Goal: Transaction & Acquisition: Download file/media

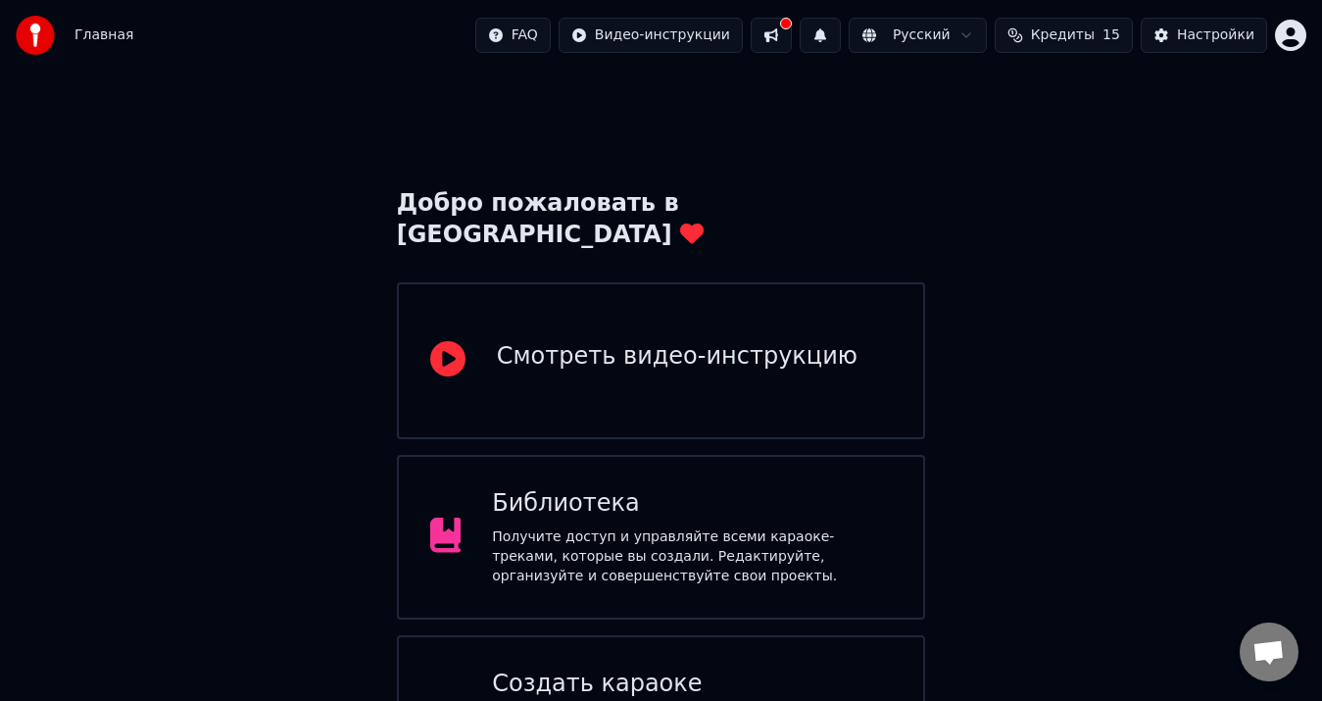
click at [758, 669] on div "Создать караоке" at bounding box center [692, 684] width 400 height 31
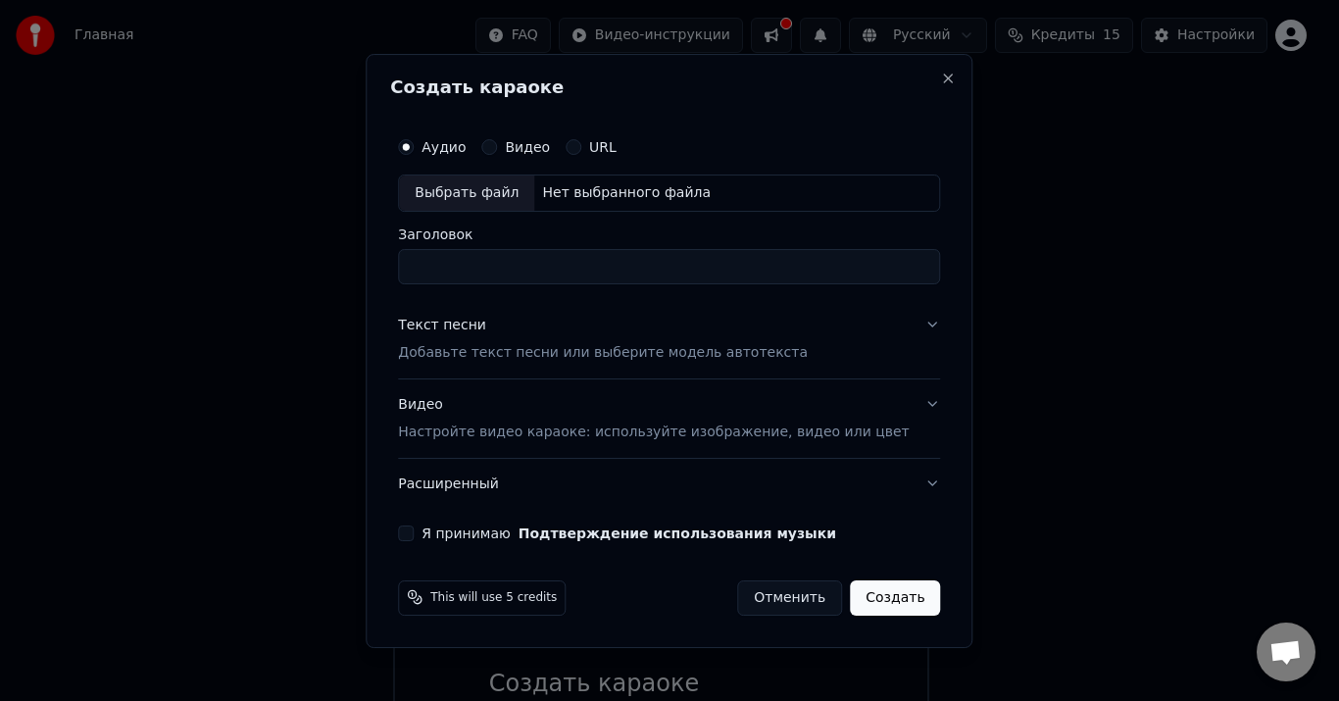
click at [525, 198] on div "Выбрать файл" at bounding box center [466, 192] width 135 height 35
drag, startPoint x: 722, startPoint y: 270, endPoint x: 359, endPoint y: 301, distance: 365.0
click at [359, 301] on body "Главная FAQ Видео-инструкции Русский Кредиты 15 Настройки Добро пожаловать в Yo…" at bounding box center [661, 506] width 1322 height 1012
type input "*"
type input "**********"
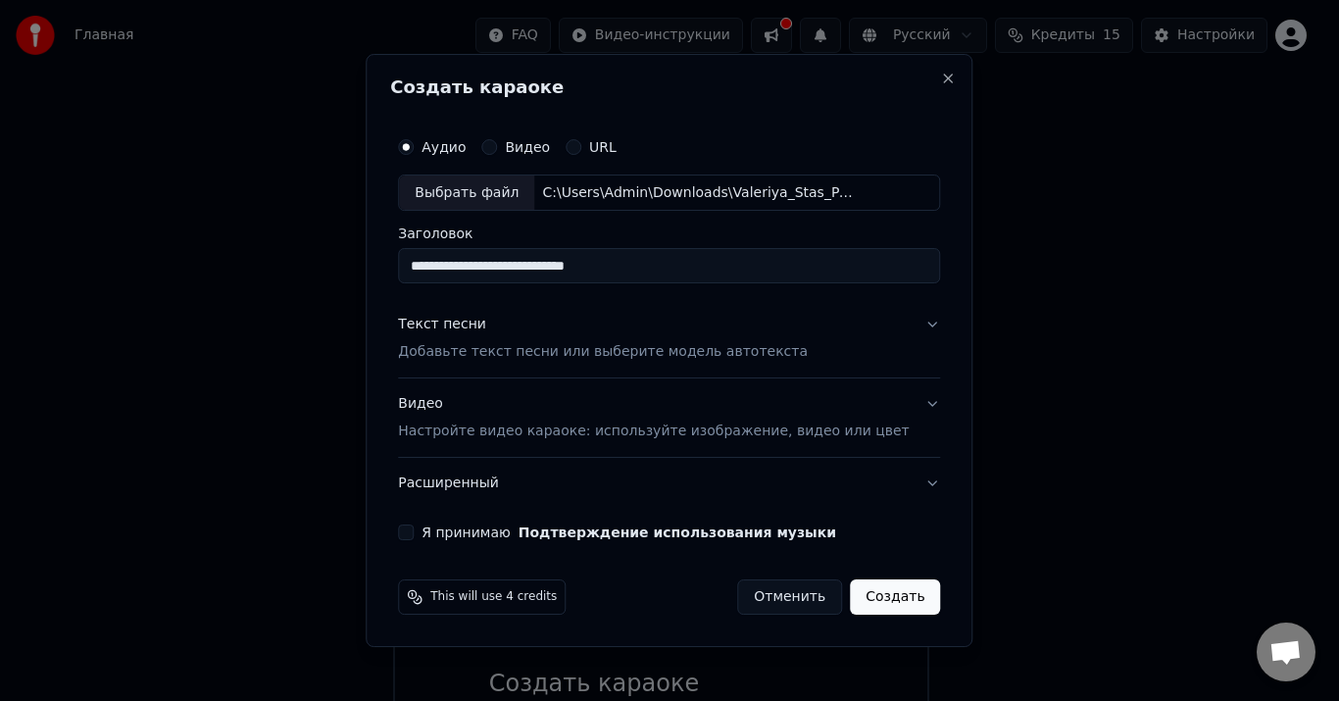
click at [587, 363] on button "Текст песни Добавьте текст песни или выберите модель автотекста" at bounding box center [669, 339] width 542 height 78
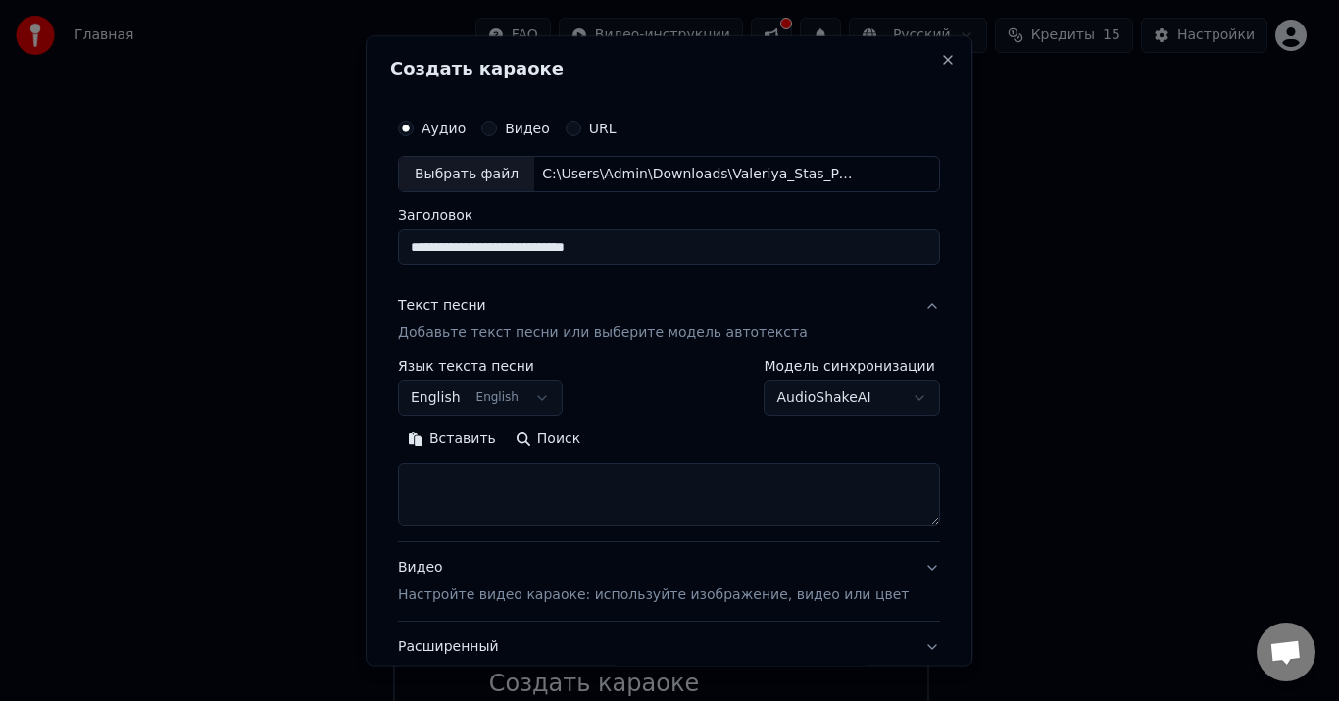
click at [540, 402] on button "English English" at bounding box center [480, 398] width 165 height 35
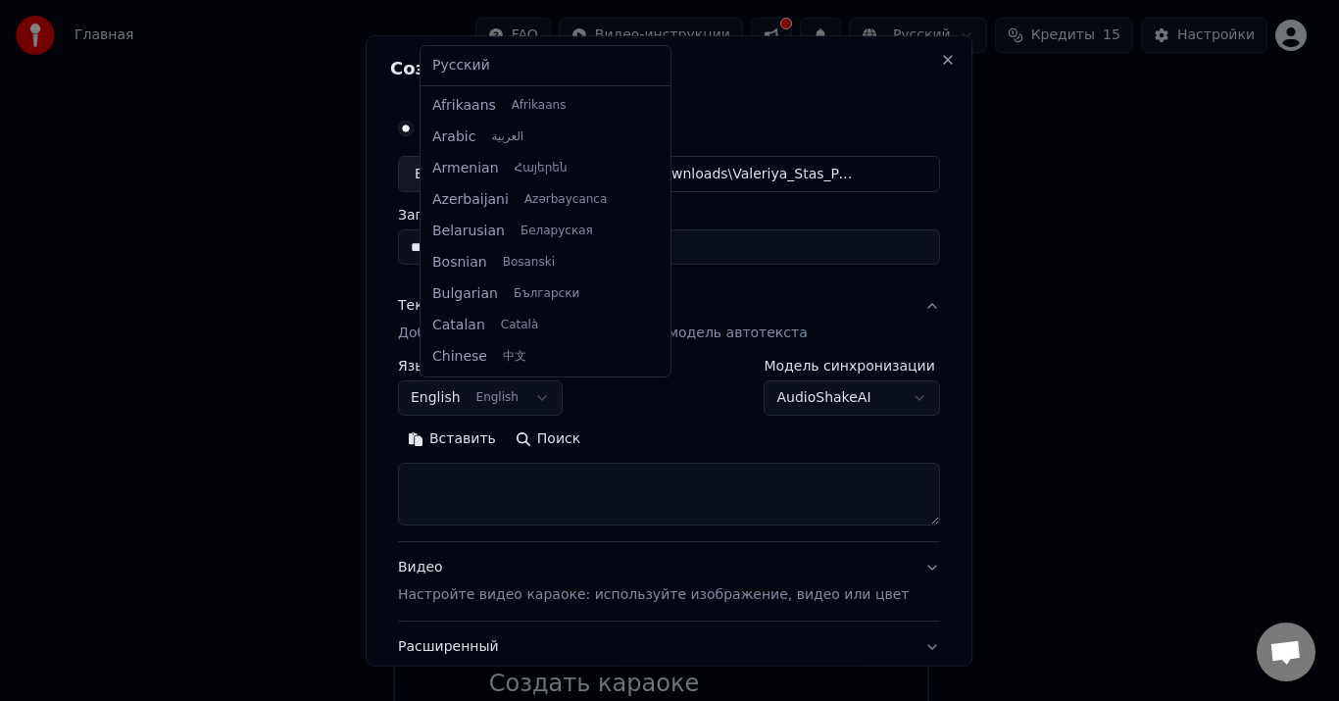
scroll to position [157, 0]
select select "**"
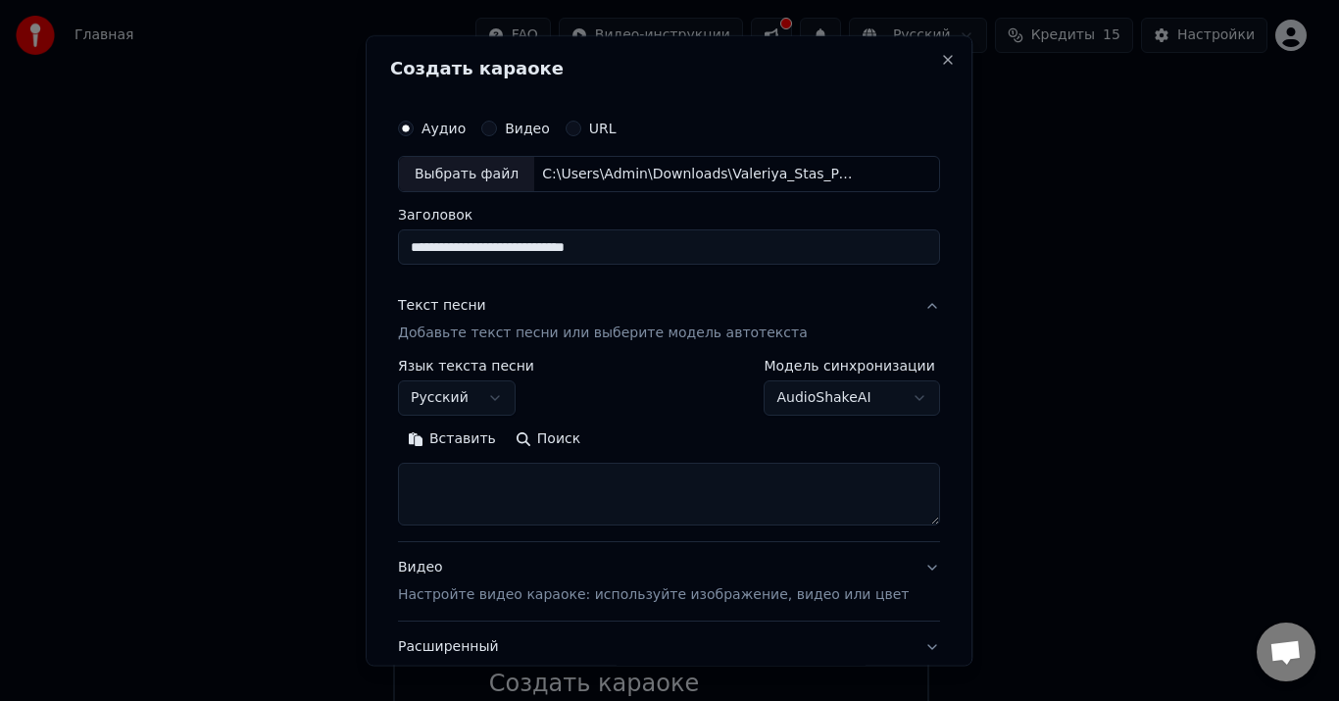
click at [488, 449] on button "Вставить" at bounding box center [452, 439] width 108 height 31
click at [571, 335] on p "Добавьте текст песни или выберите модель автотекста" at bounding box center [603, 334] width 410 height 20
type textarea "**********"
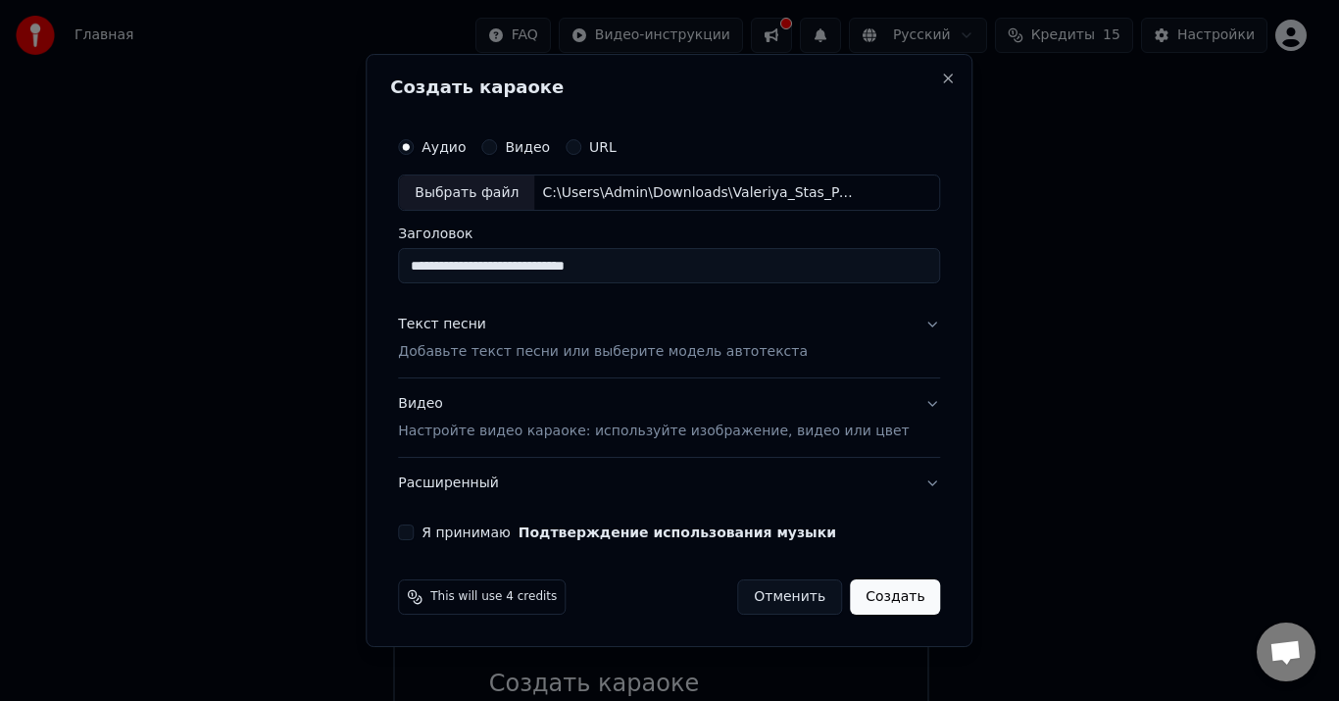
click at [414, 530] on button "Я принимаю Подтверждение использования музыки" at bounding box center [406, 532] width 16 height 16
click at [621, 412] on div "Видео Настройте видео караоке: используйте изображение, видео или цвет" at bounding box center [653, 418] width 511 height 47
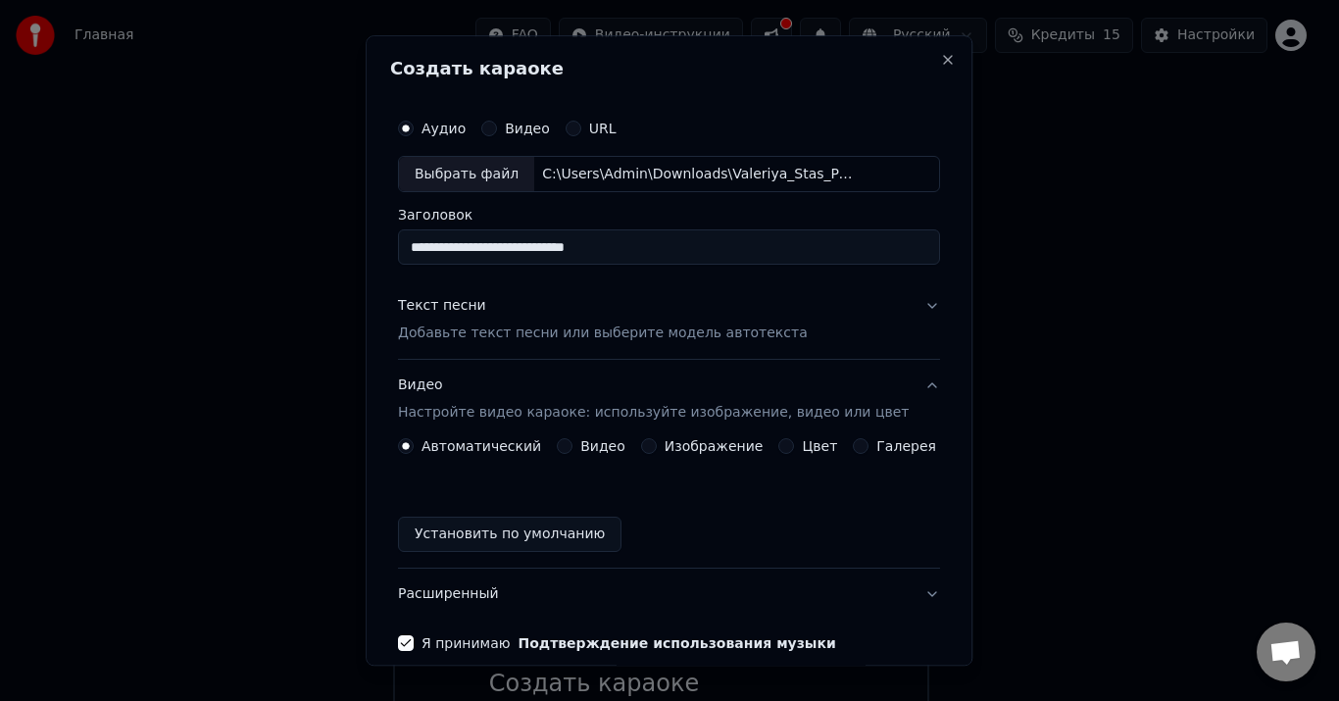
click at [645, 443] on button "Изображение" at bounding box center [649, 447] width 16 height 16
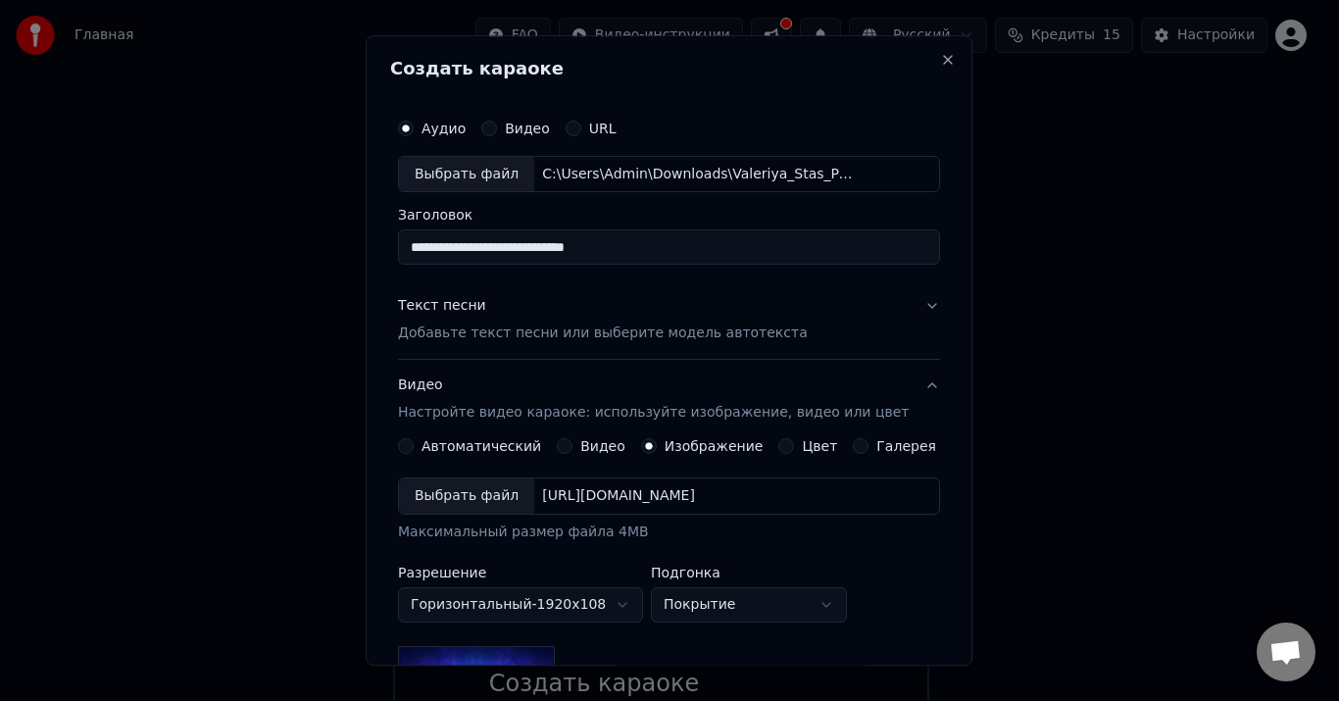
click at [506, 497] on div "Выбрать файл" at bounding box center [466, 496] width 135 height 35
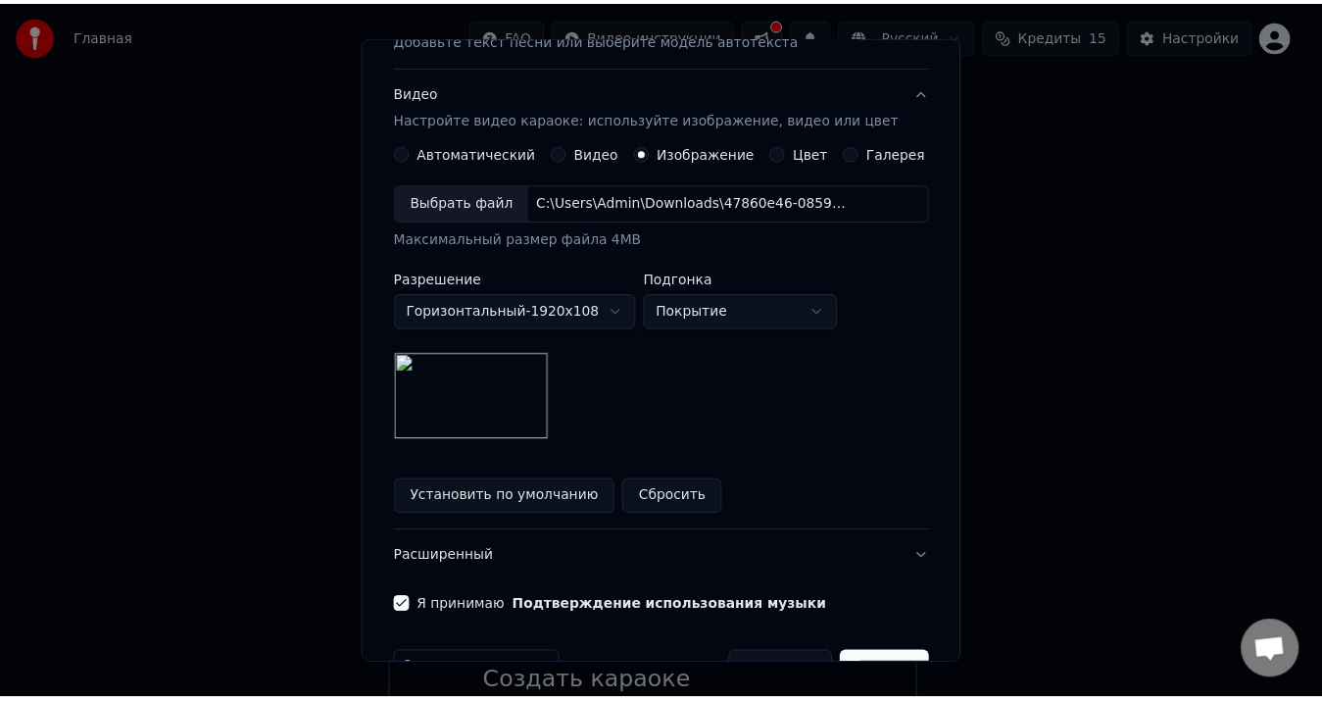
scroll to position [349, 0]
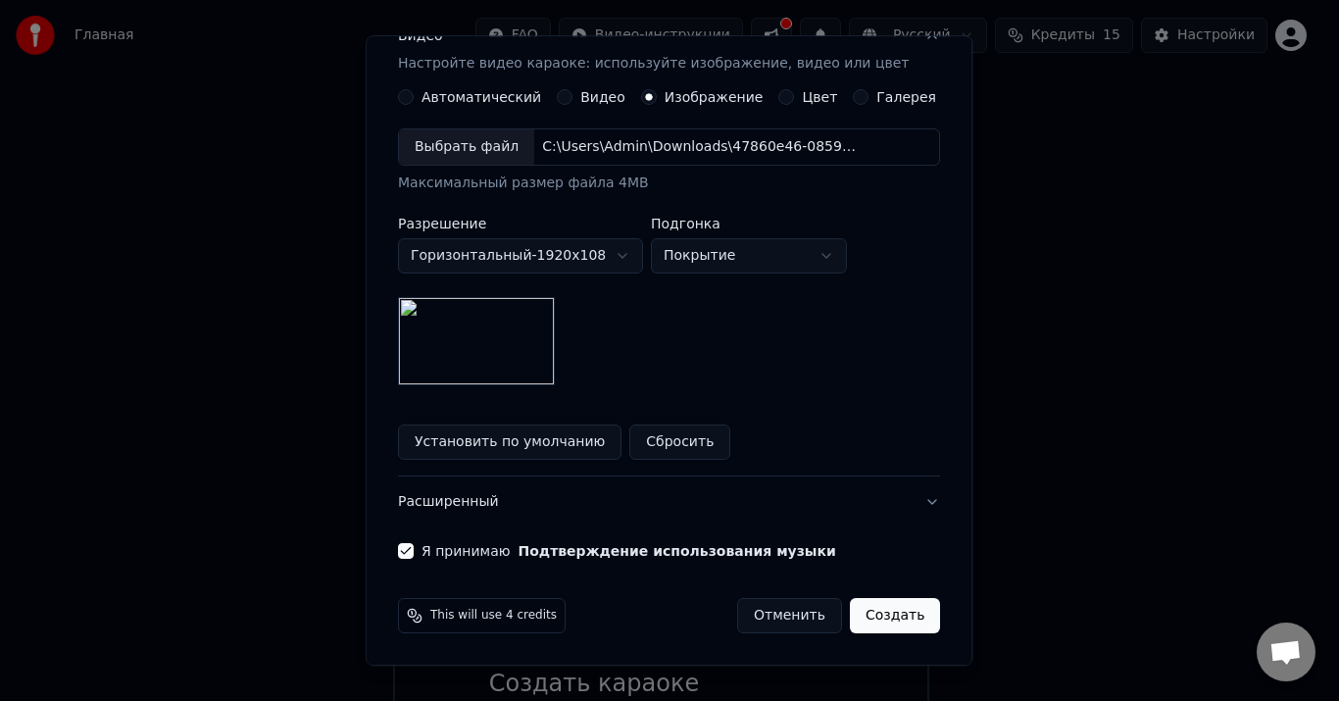
click at [867, 614] on button "Создать" at bounding box center [895, 616] width 90 height 35
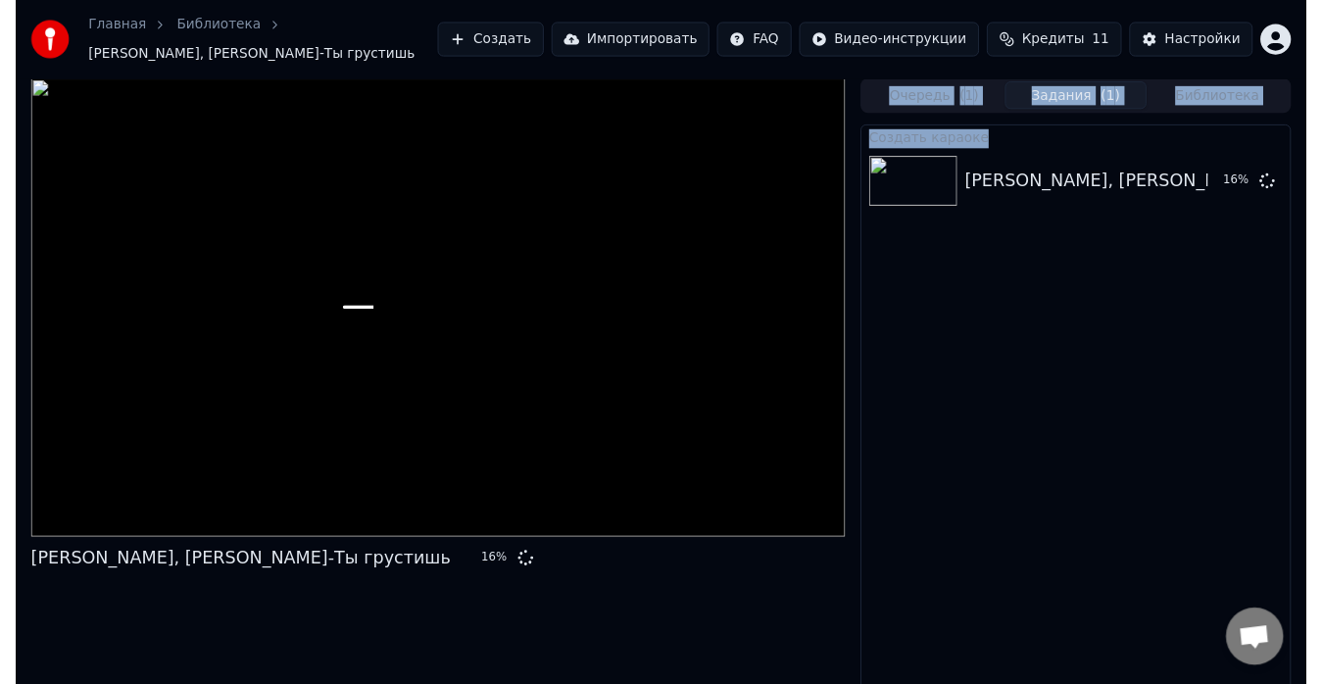
scroll to position [13, 0]
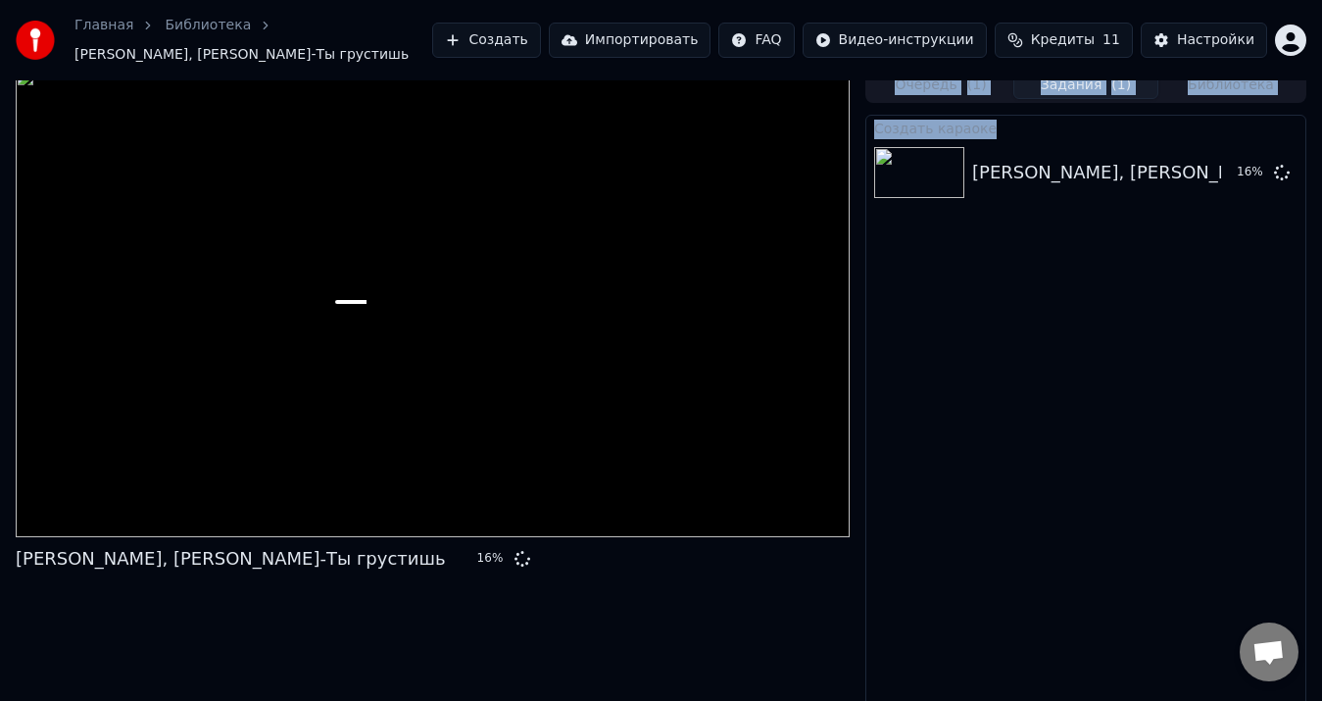
drag, startPoint x: 950, startPoint y: 390, endPoint x: 491, endPoint y: 729, distance: 570.6
click at [491, 688] on html "Главная Библиотека Валерия, Стас Пьеха-Ты грустишь Создать Импортировать FAQ Ви…" at bounding box center [661, 337] width 1322 height 701
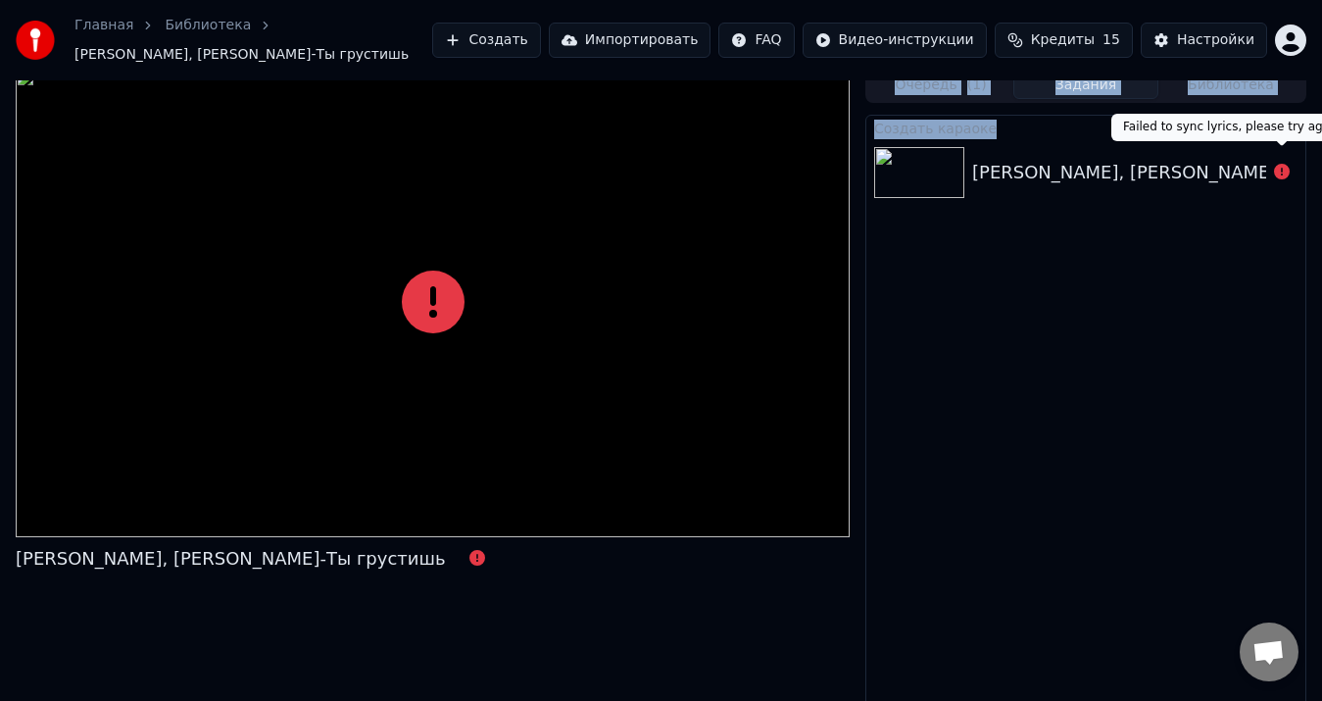
click at [1281, 161] on button at bounding box center [1282, 173] width 16 height 24
click at [1280, 164] on icon at bounding box center [1282, 172] width 16 height 16
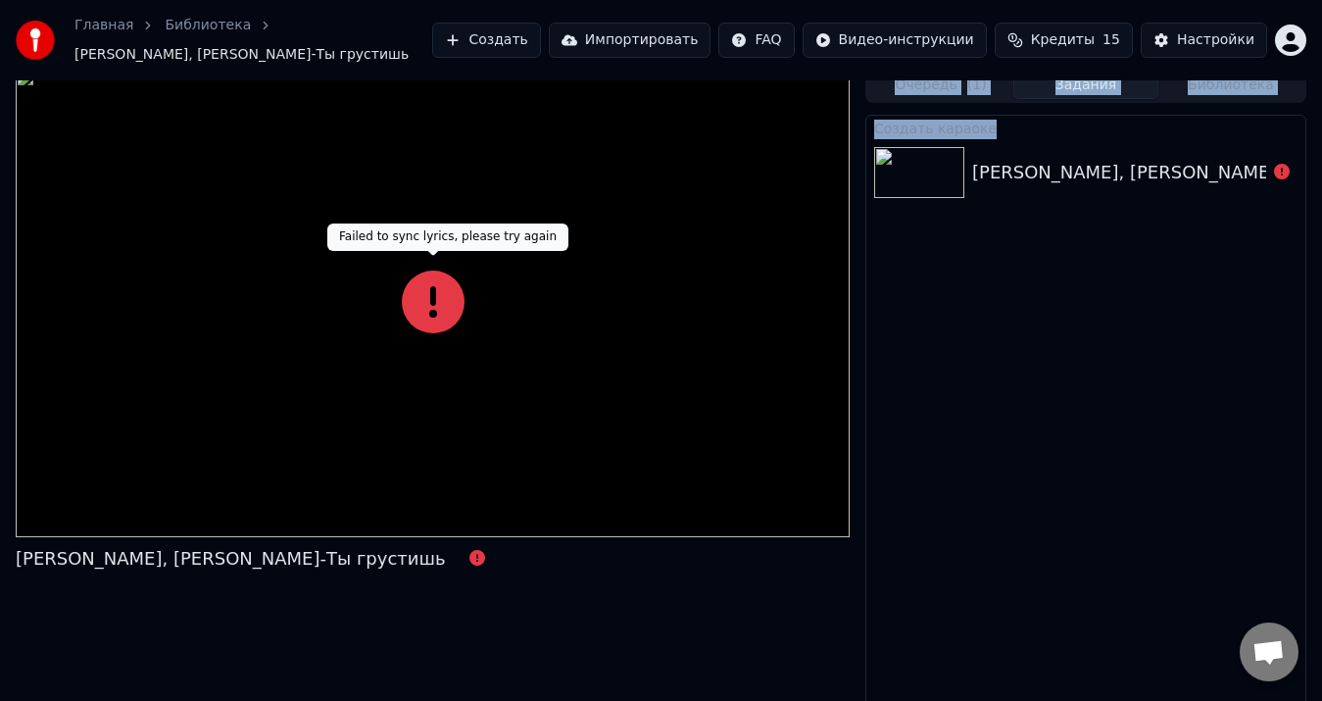
click at [442, 317] on icon at bounding box center [433, 302] width 63 height 63
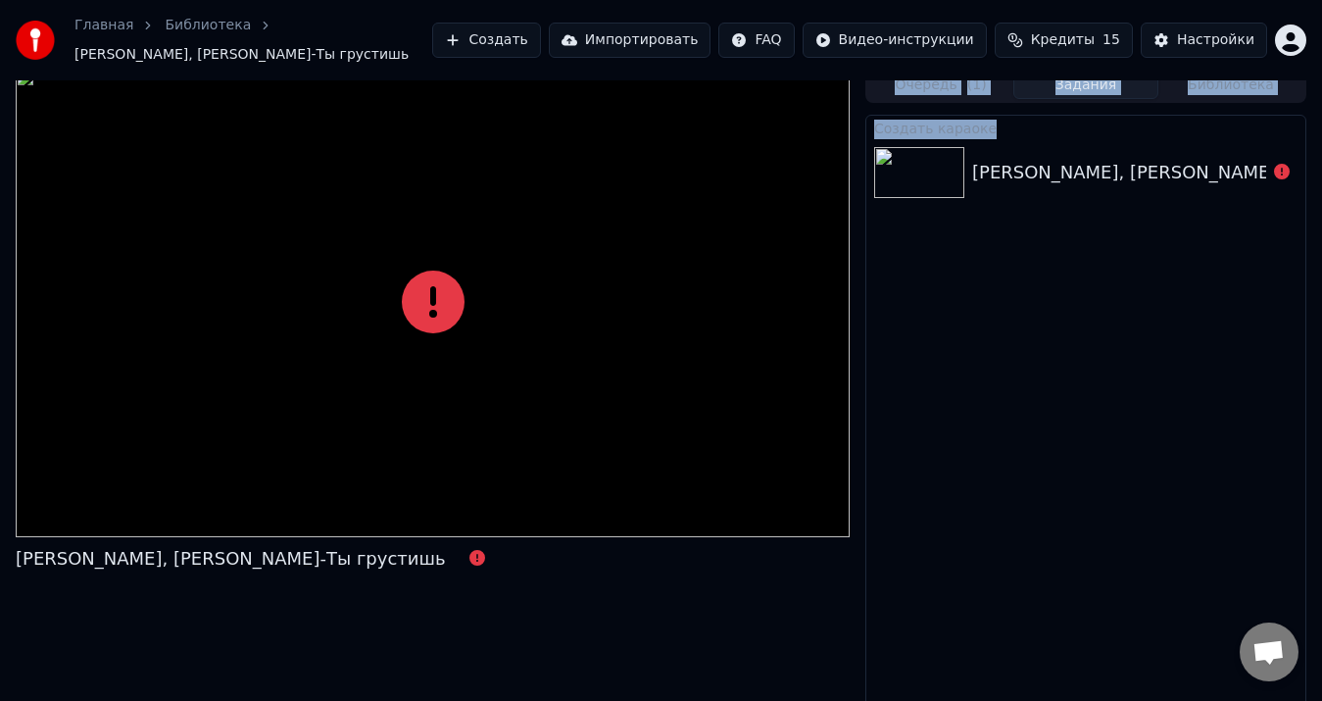
click at [923, 167] on img at bounding box center [919, 172] width 90 height 51
click at [1288, 161] on button at bounding box center [1282, 173] width 16 height 24
click at [997, 167] on div "Валерия, Стас Пьеха-Ты грустишь" at bounding box center [1187, 172] width 430 height 27
click at [540, 45] on button "Создать" at bounding box center [486, 40] width 108 height 35
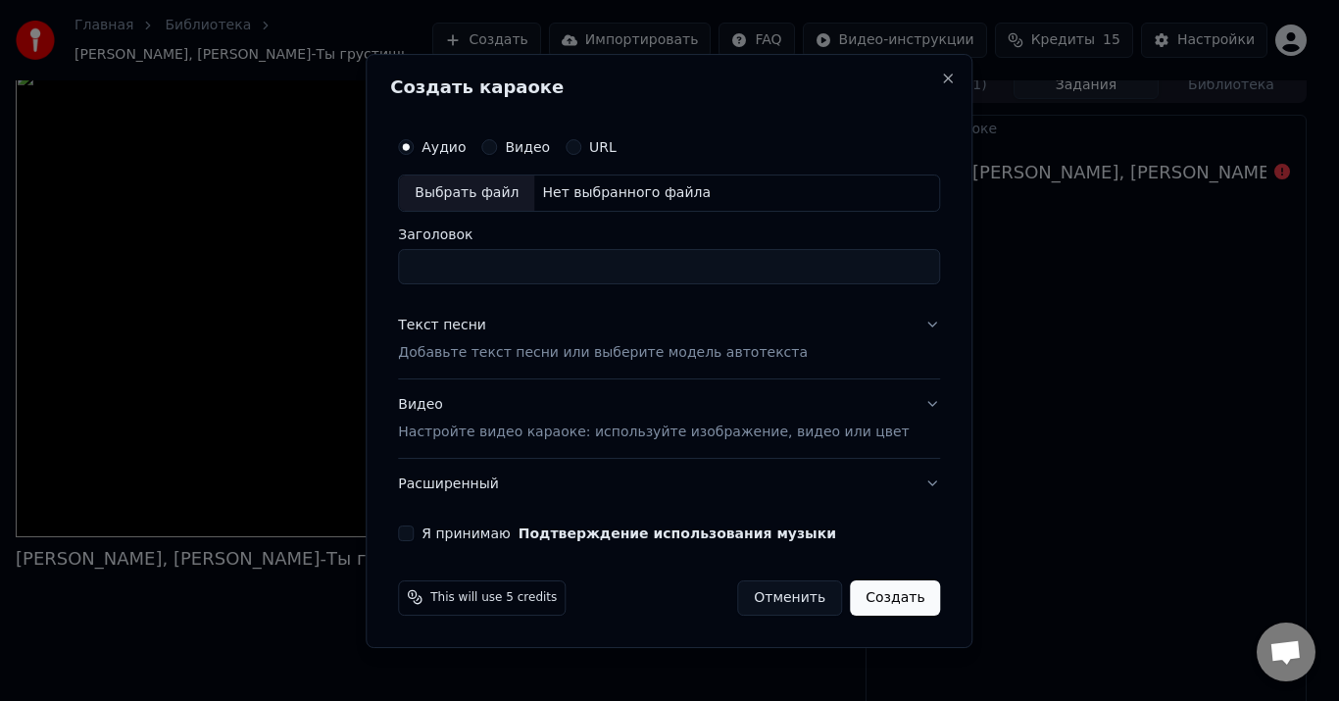
click at [635, 353] on p "Добавьте текст песни или выберите модель автотекста" at bounding box center [603, 353] width 410 height 20
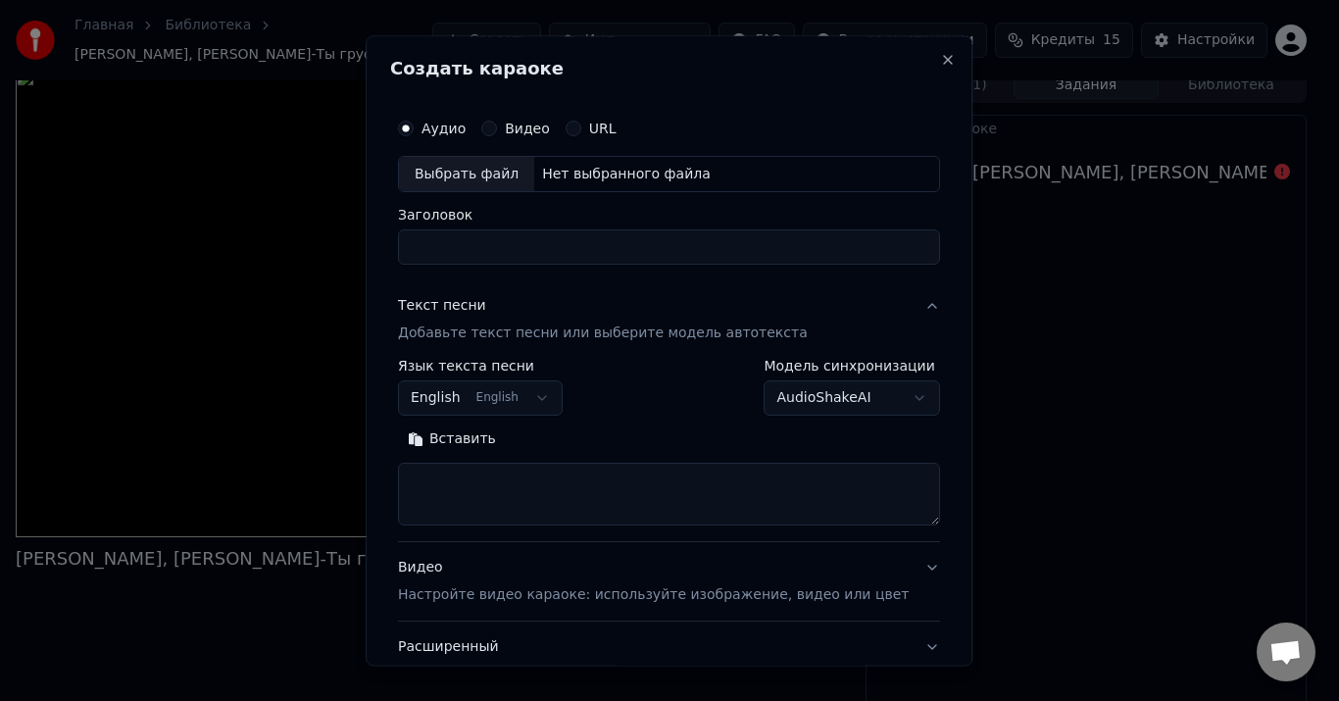
click at [636, 333] on p "Добавьте текст песни или выберите модель автотекста" at bounding box center [603, 334] width 410 height 20
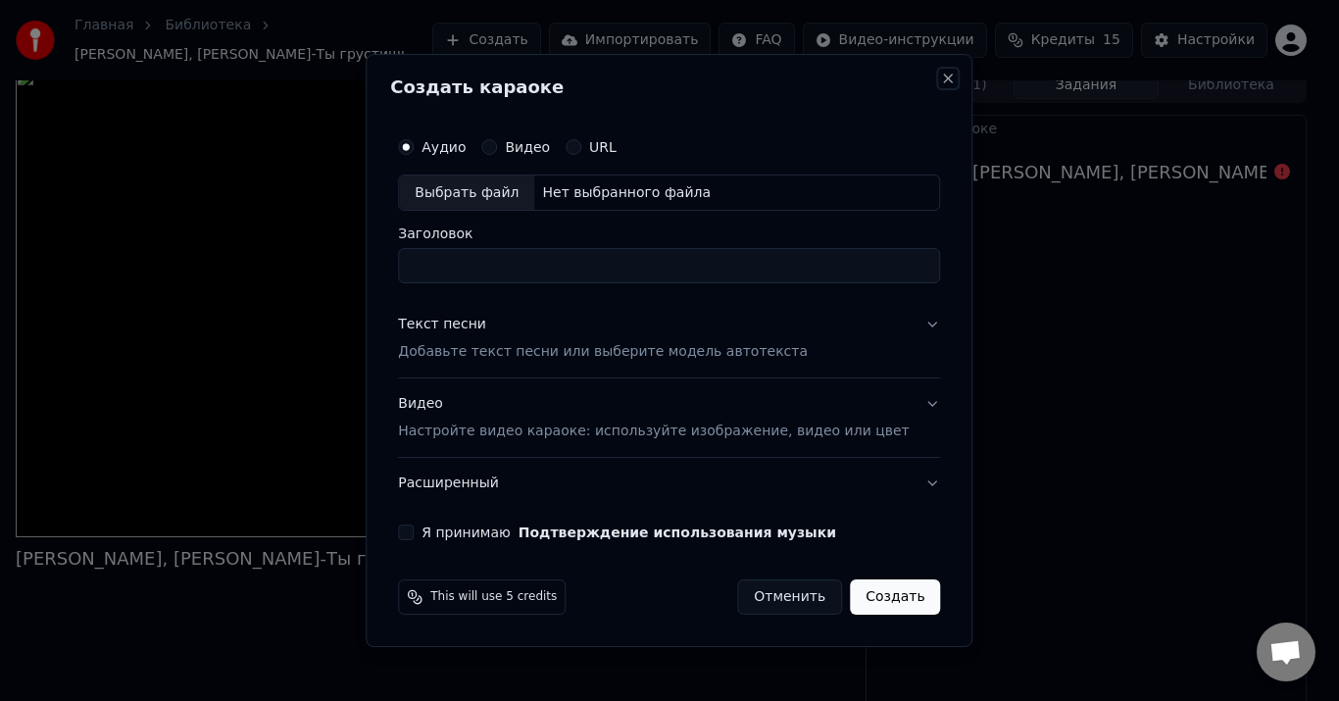
click at [941, 78] on button "Close" at bounding box center [949, 79] width 16 height 16
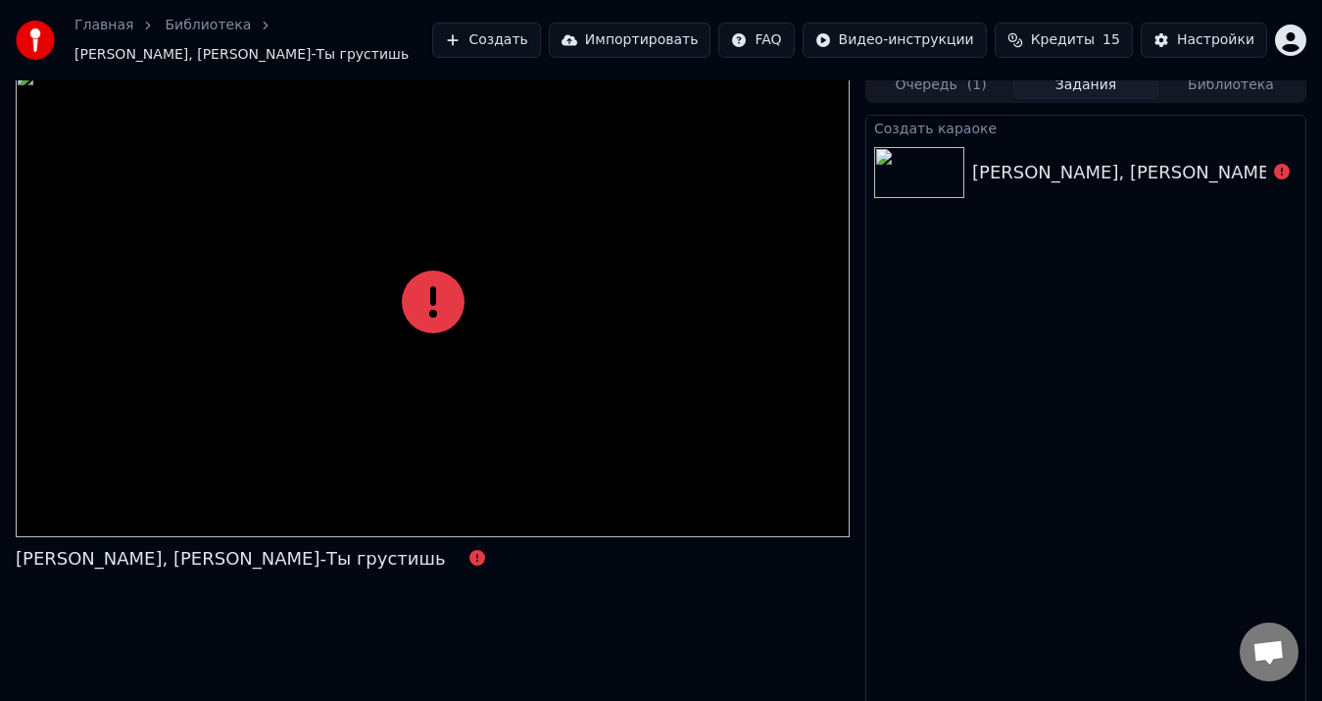
click at [954, 73] on button "Очередь ( 1 )" at bounding box center [941, 85] width 145 height 28
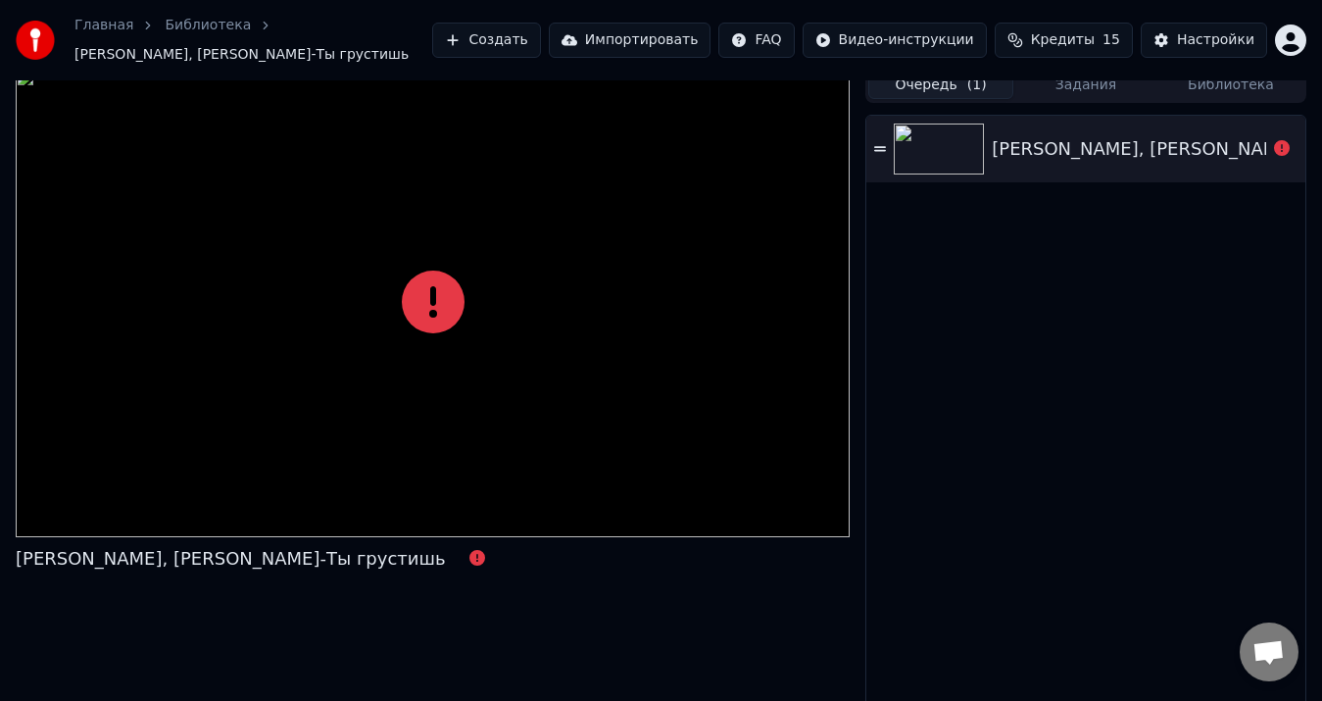
click at [1111, 135] on div "Валерия, Стас Пьеха-Ты грустишь" at bounding box center [1207, 148] width 430 height 27
click at [1266, 135] on div "Валерия, Стас Пьеха-Ты грустишь" at bounding box center [1129, 148] width 274 height 27
click at [1288, 140] on icon at bounding box center [1282, 148] width 16 height 16
click at [1293, 137] on div at bounding box center [1282, 149] width 31 height 24
click at [236, 559] on div "Валерия, Стас Пьеха-Ты грустишь" at bounding box center [231, 558] width 430 height 27
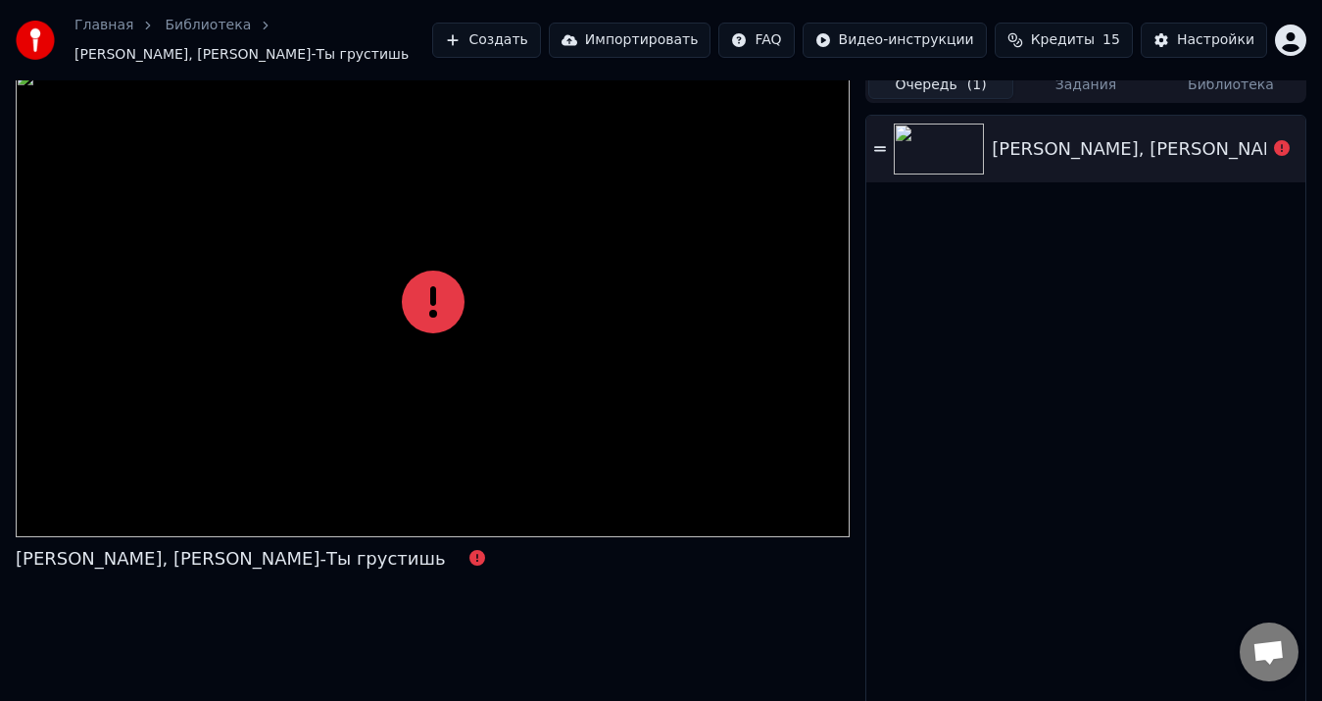
click at [234, 546] on div "Валерия, Стас Пьеха-Ты грустишь" at bounding box center [231, 558] width 430 height 27
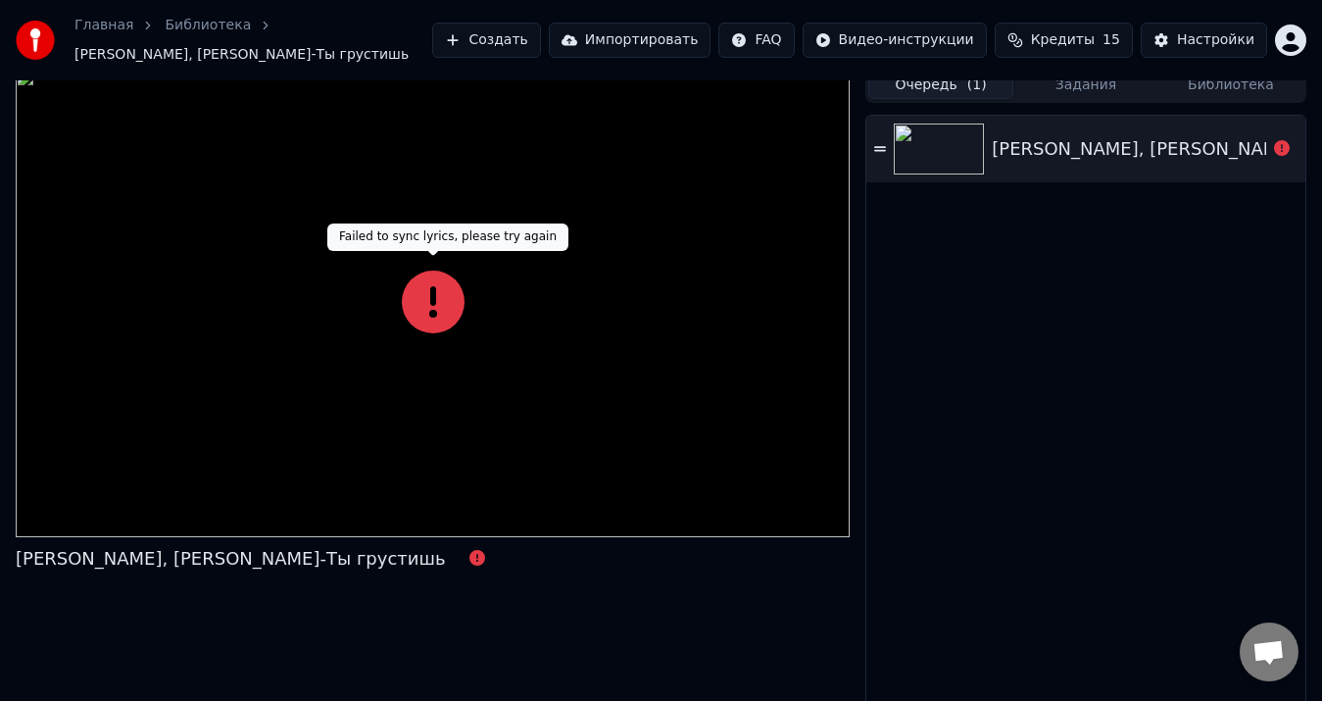
click at [423, 297] on icon at bounding box center [433, 302] width 63 height 63
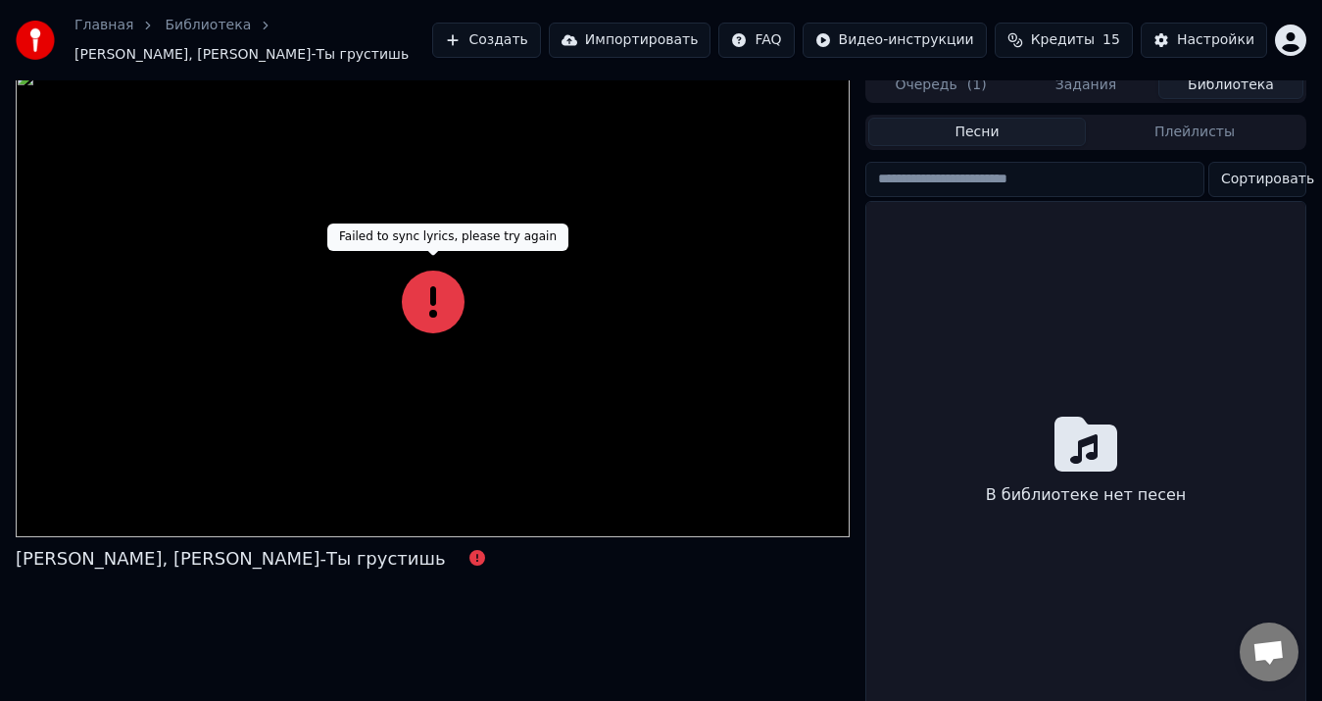
click at [1219, 80] on button "Библиотека" at bounding box center [1231, 85] width 145 height 28
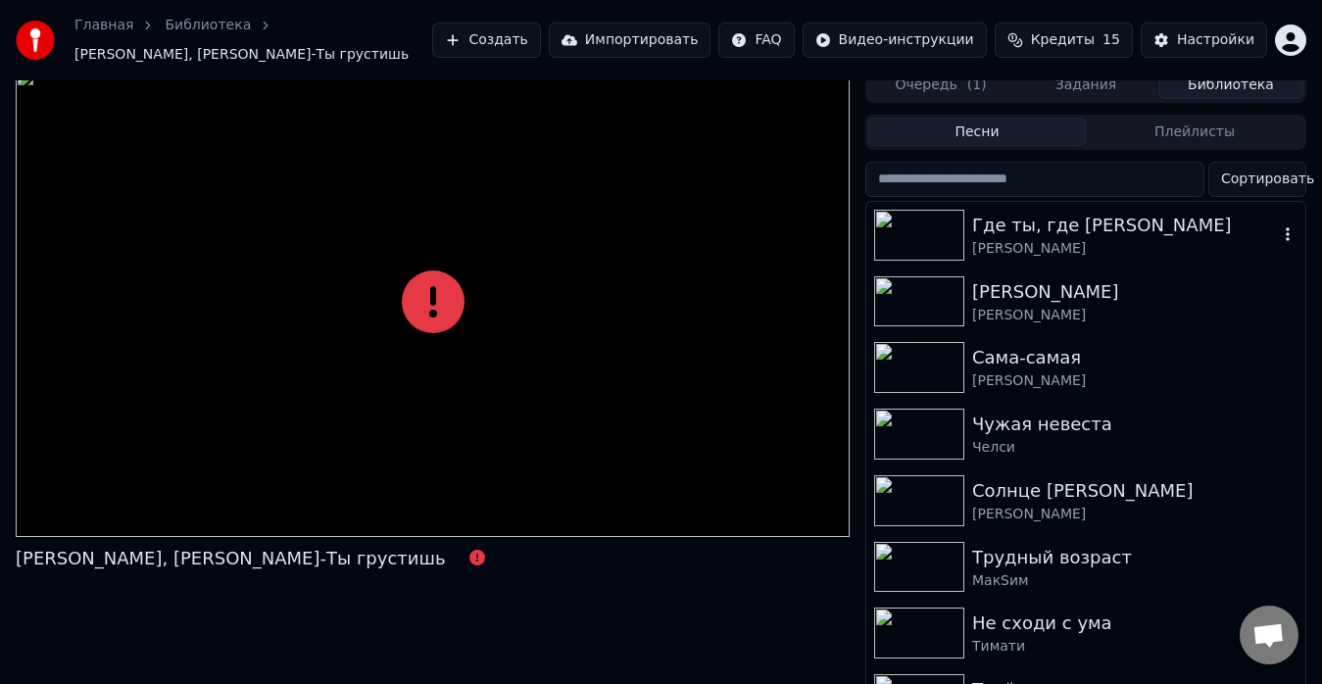
click at [1124, 223] on div "Где ты, где [PERSON_NAME]" at bounding box center [1125, 225] width 306 height 27
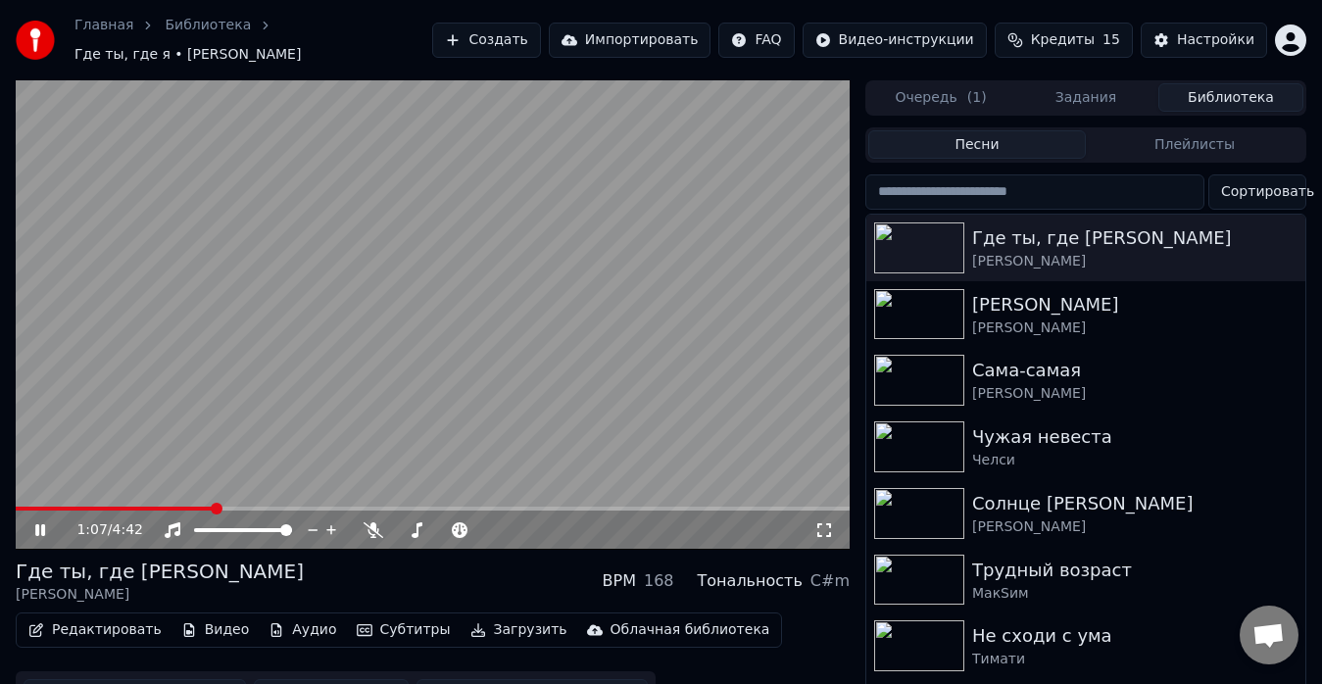
click at [215, 507] on span at bounding box center [433, 509] width 834 height 4
click at [1207, 30] on div "Настройки" at bounding box center [1215, 40] width 77 height 20
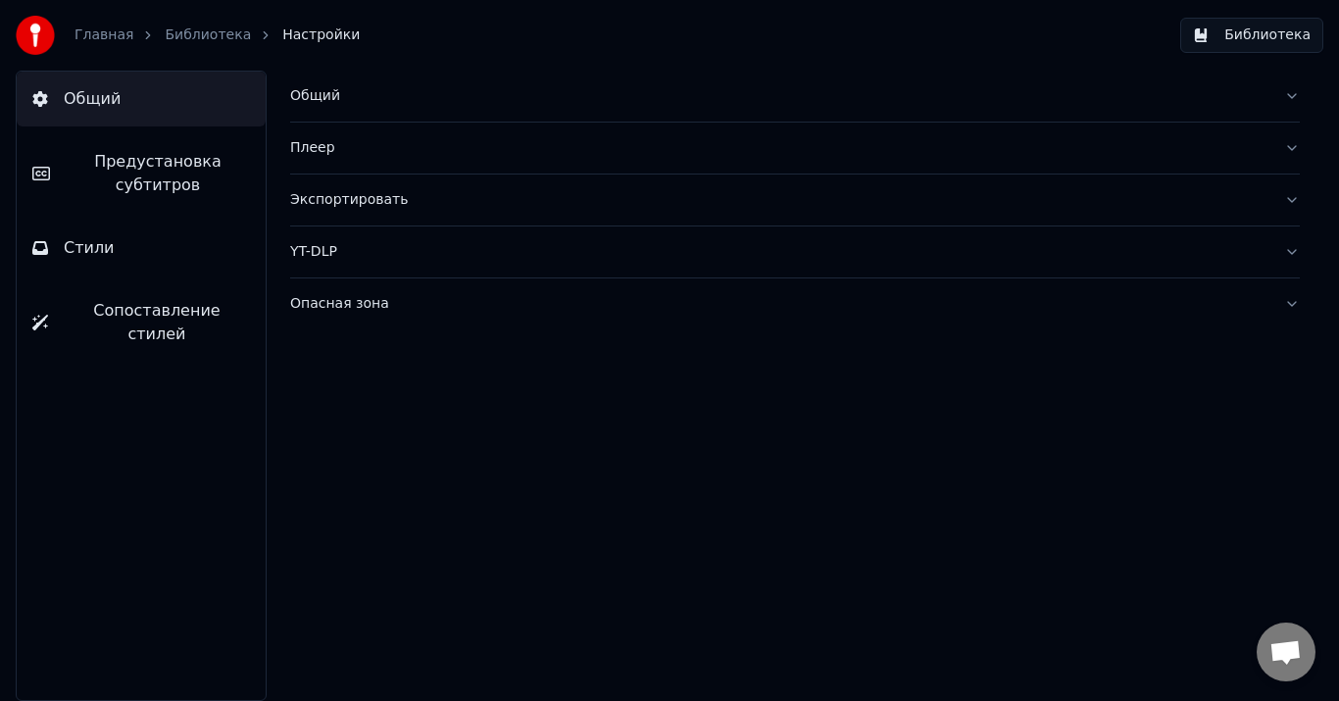
click at [330, 212] on button "Экспортировать" at bounding box center [795, 199] width 1010 height 51
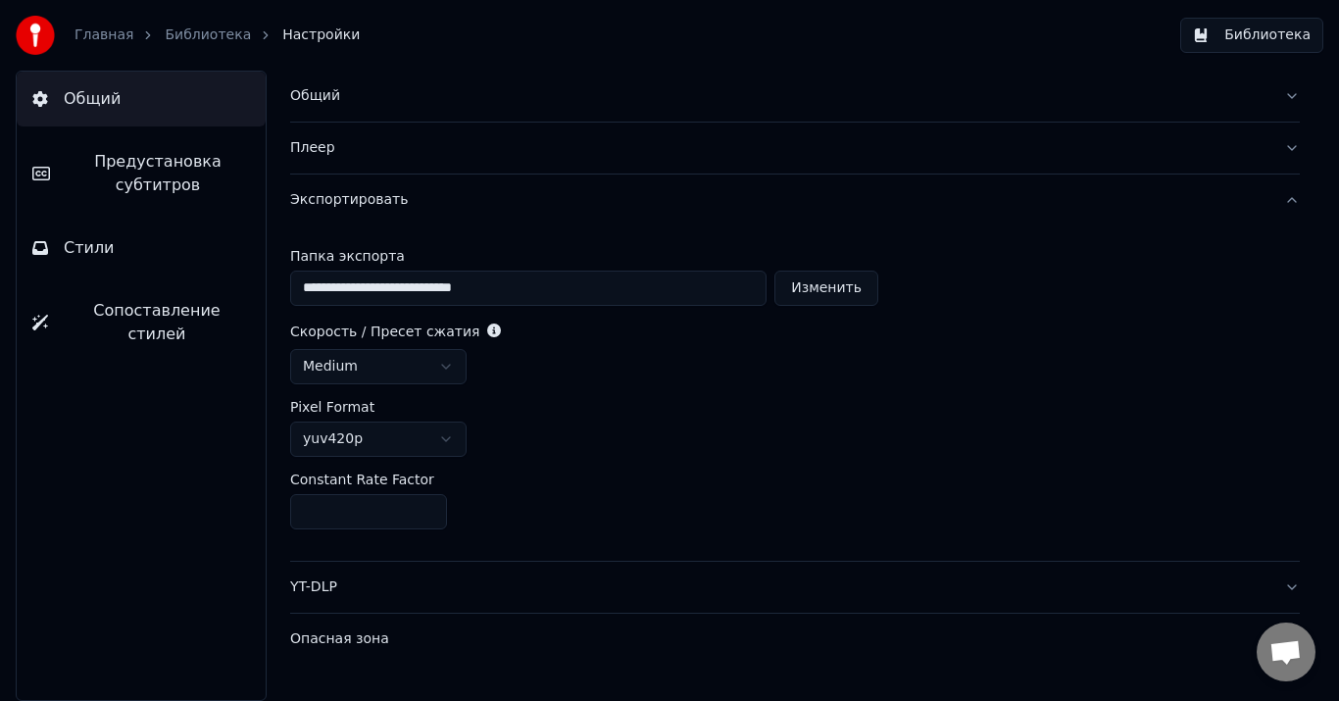
click at [105, 32] on link "Главная" at bounding box center [104, 35] width 59 height 20
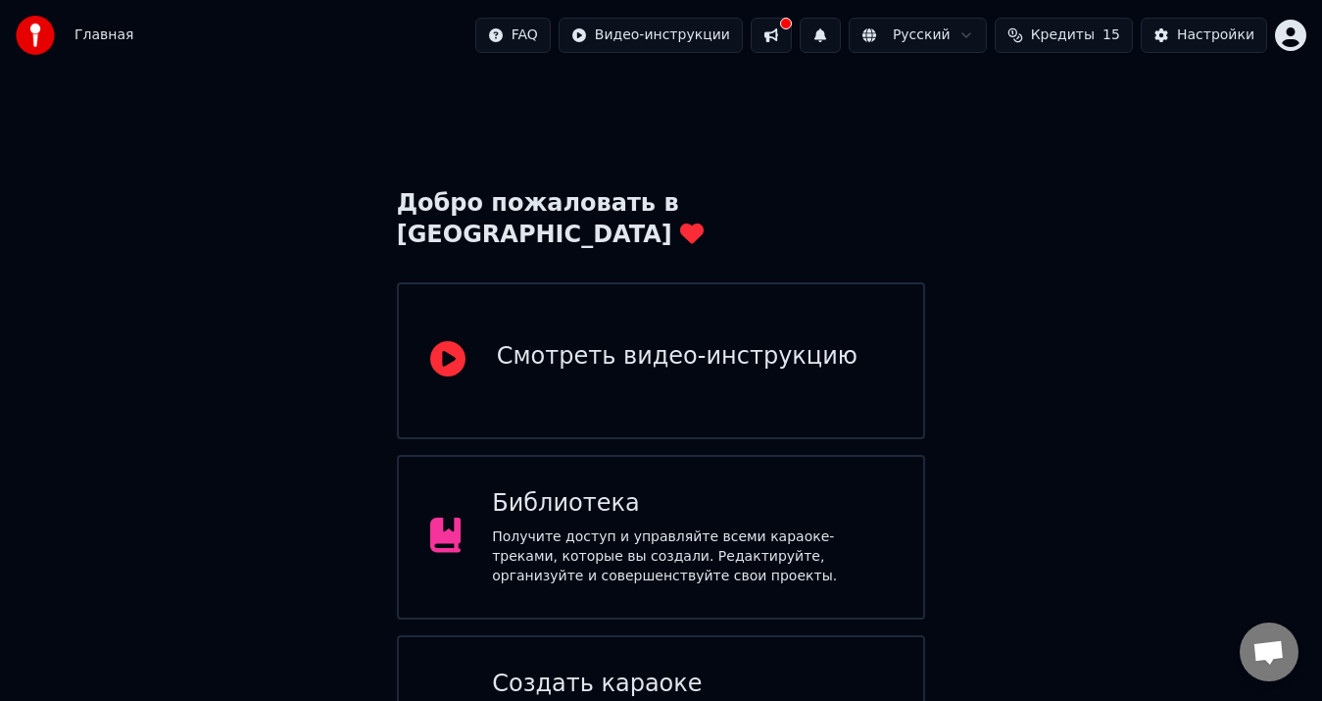
click at [775, 455] on div "Библиотека Получите доступ и управляйте всеми караоке-треками, которые вы созда…" at bounding box center [661, 537] width 529 height 165
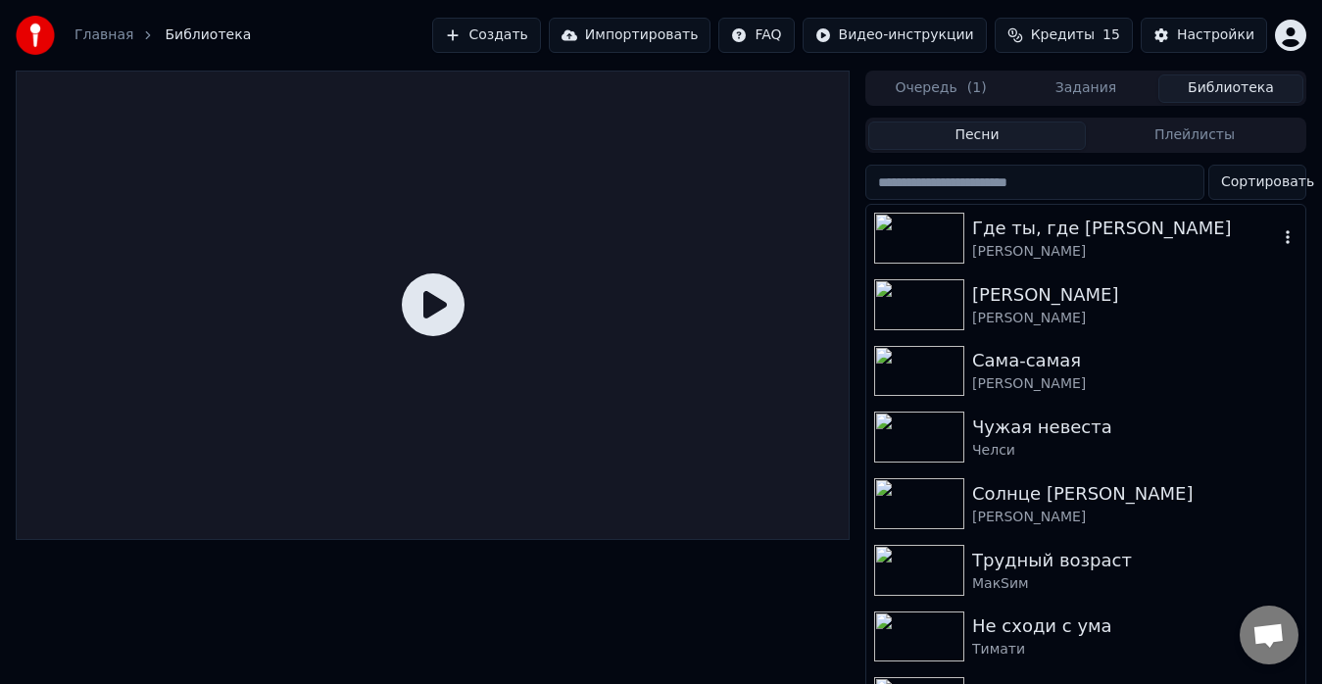
click at [1037, 246] on div "[PERSON_NAME]" at bounding box center [1125, 252] width 306 height 20
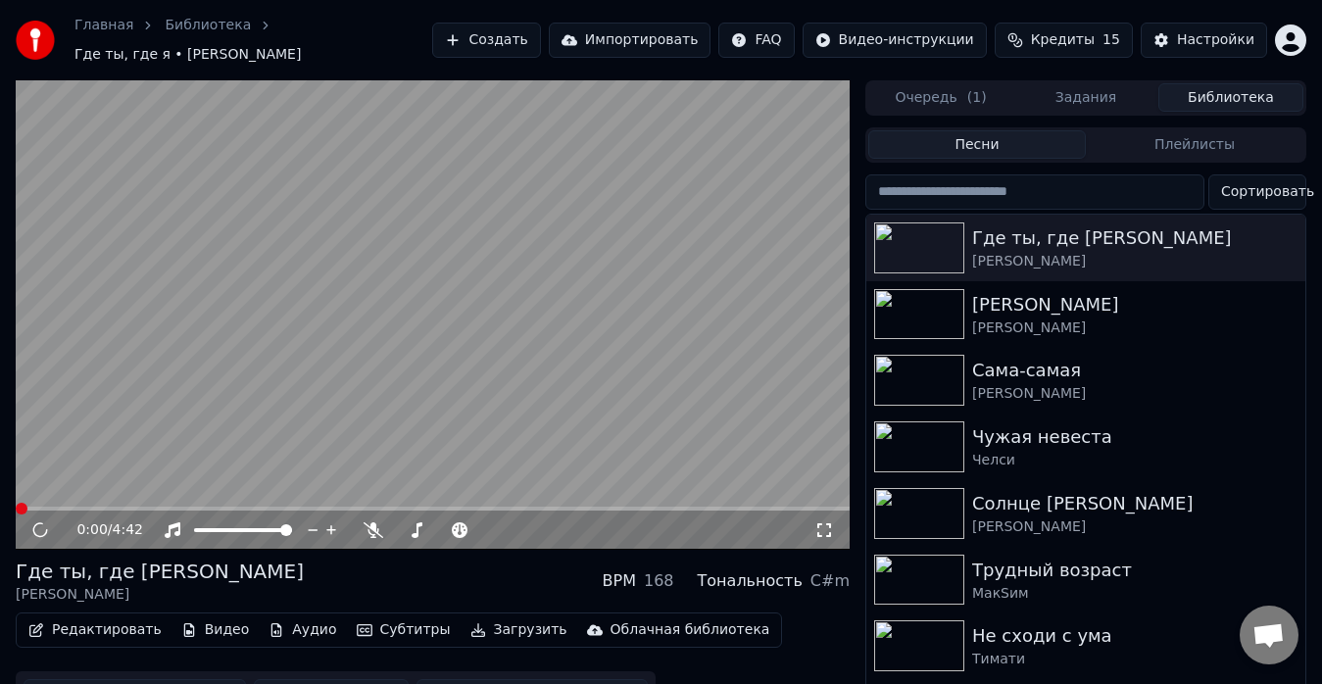
click at [66, 620] on button "Редактировать" at bounding box center [95, 630] width 149 height 27
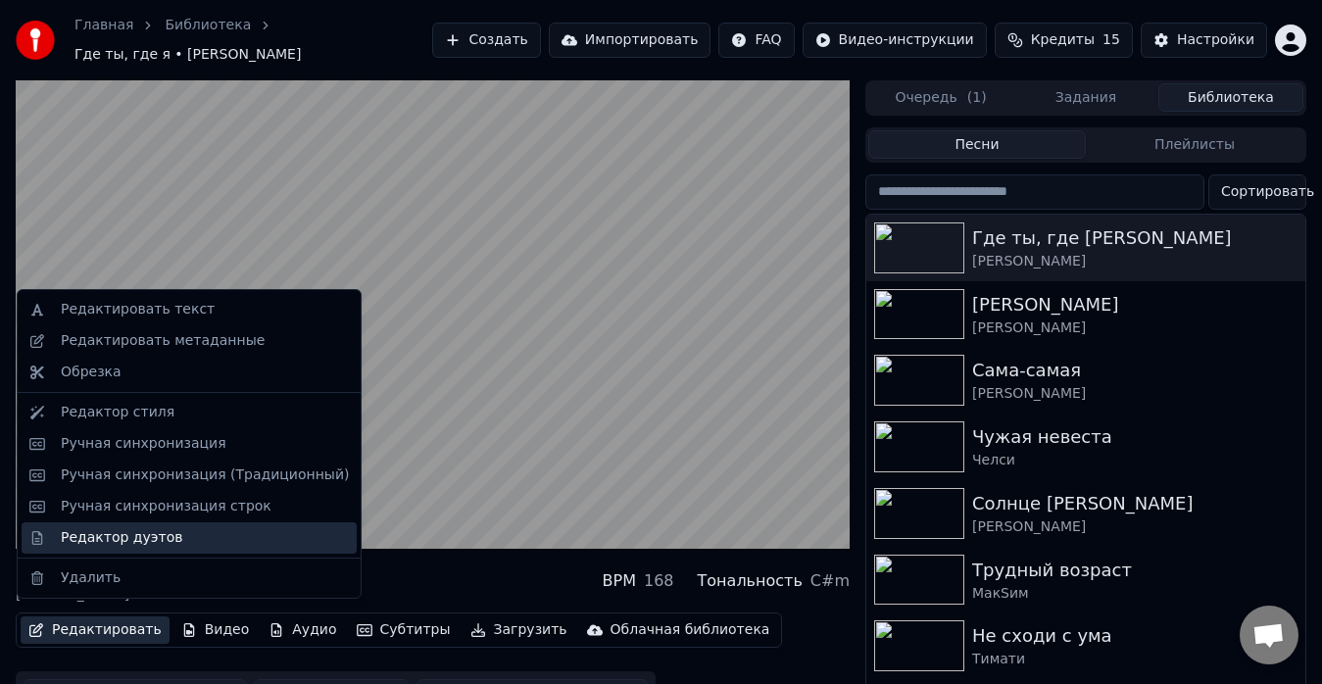
click at [103, 536] on div "Редактор дуэтов" at bounding box center [122, 538] width 122 height 20
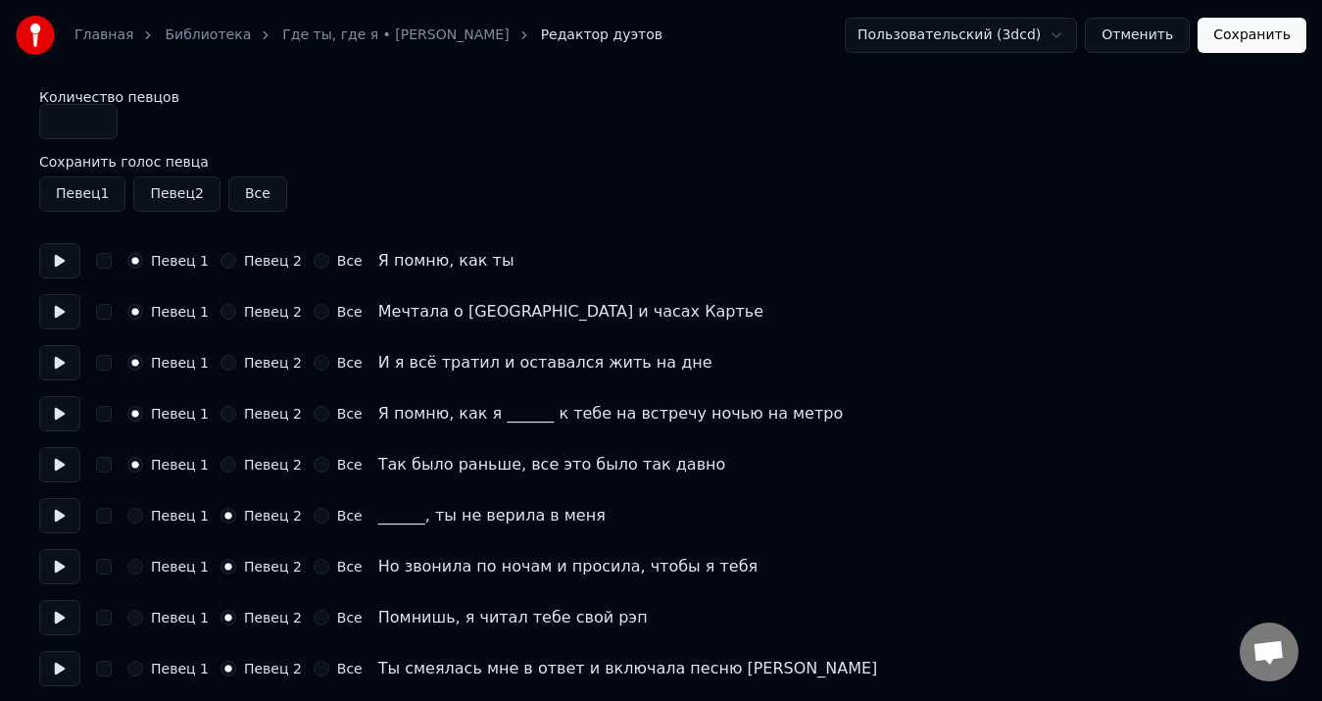
click at [137, 514] on button "Певец 1" at bounding box center [135, 516] width 16 height 16
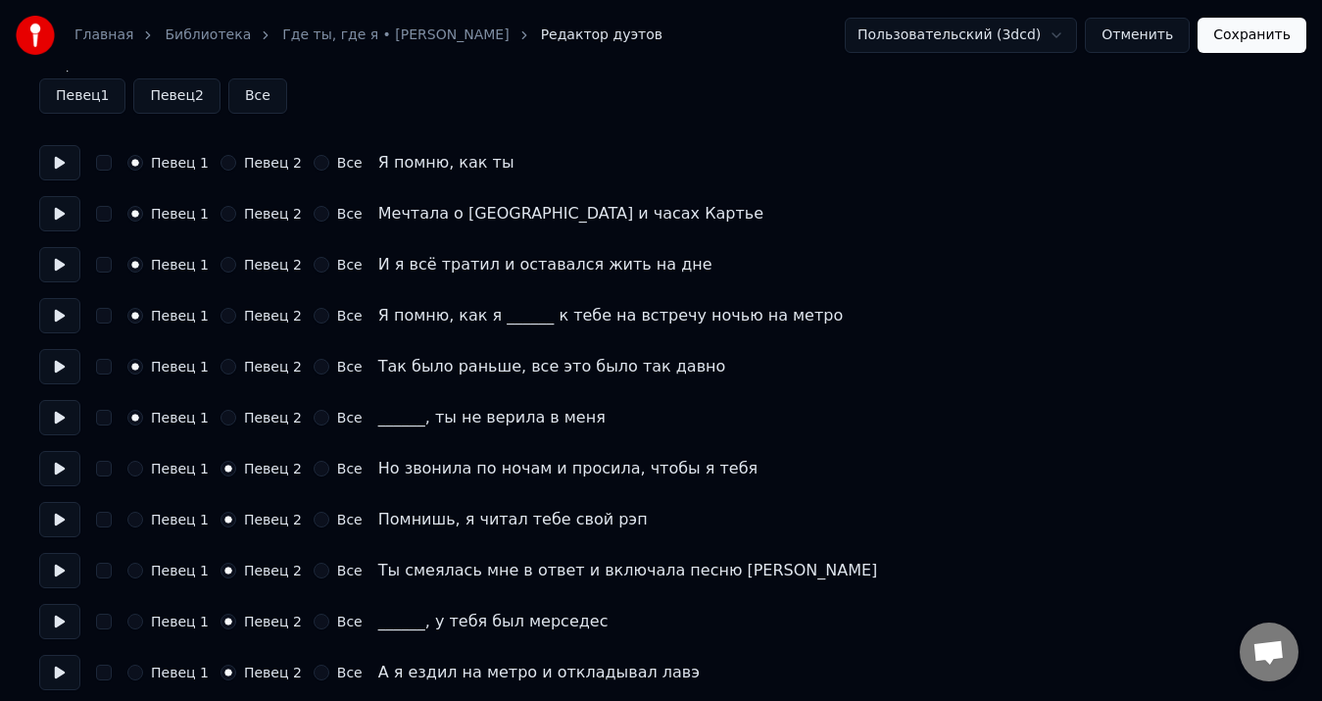
click at [137, 461] on button "Певец 1" at bounding box center [135, 469] width 16 height 16
click at [134, 516] on button "Певец 1" at bounding box center [135, 520] width 16 height 16
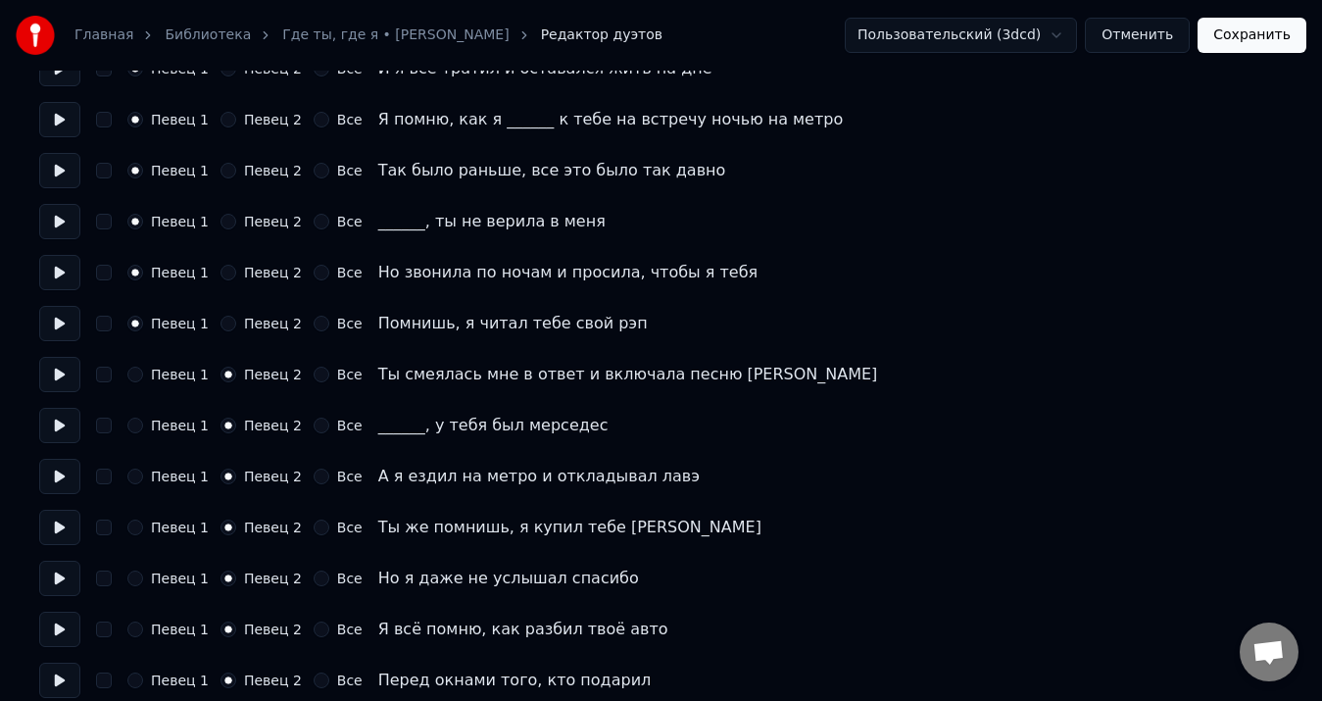
click at [133, 381] on button "Певец 1" at bounding box center [135, 375] width 16 height 16
click at [134, 423] on button "Певец 1" at bounding box center [135, 426] width 16 height 16
click at [137, 475] on button "Певец 1" at bounding box center [135, 477] width 16 height 16
click at [137, 526] on button "Певец 1" at bounding box center [135, 528] width 16 height 16
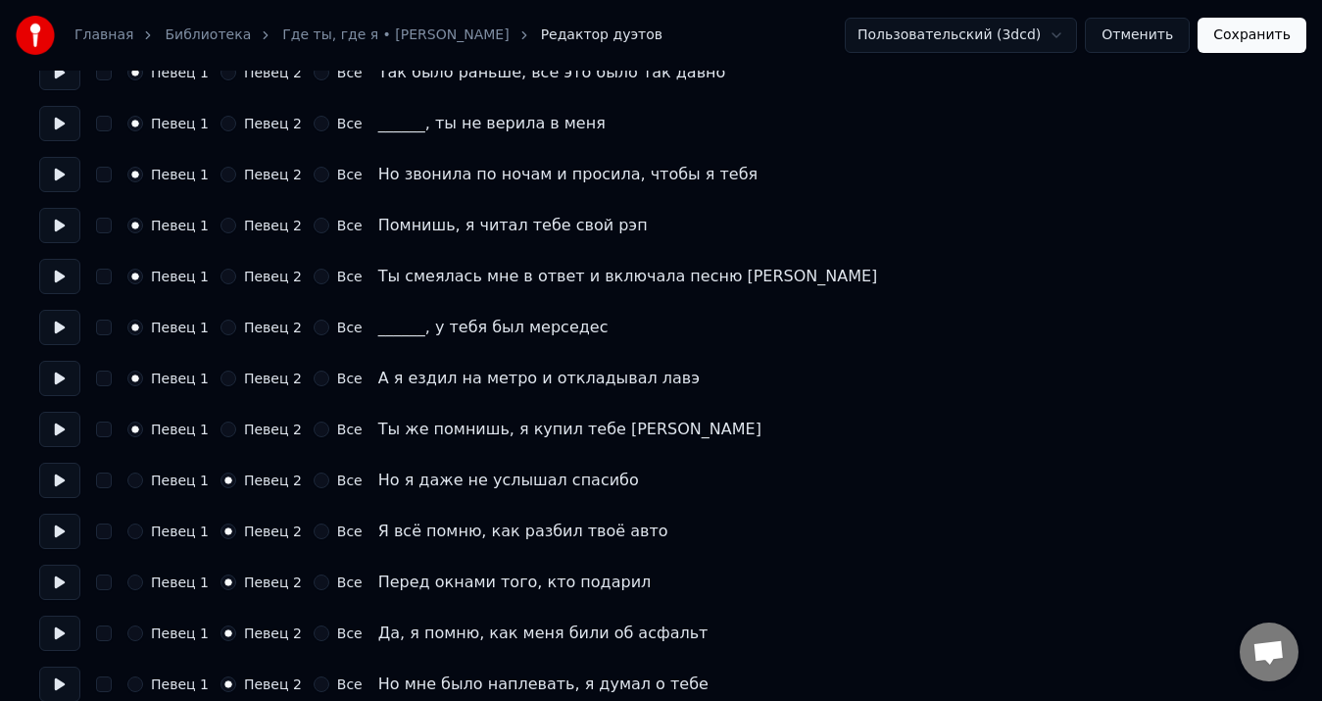
click at [139, 485] on button "Певец 1" at bounding box center [135, 481] width 16 height 16
click at [137, 524] on button "Певец 1" at bounding box center [135, 531] width 16 height 16
click at [140, 582] on button "Певец 1" at bounding box center [135, 582] width 16 height 16
click at [130, 634] on button "Певец 1" at bounding box center [135, 633] width 16 height 16
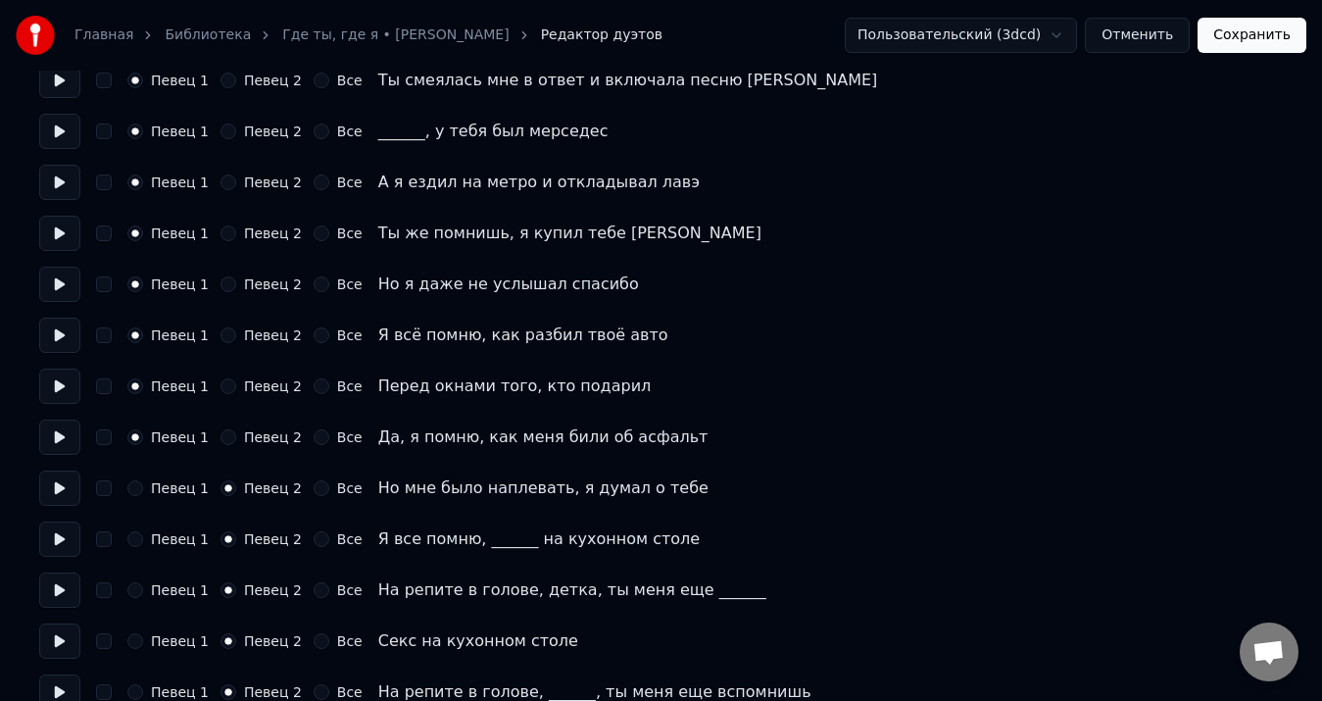
click at [133, 492] on button "Певец 1" at bounding box center [135, 488] width 16 height 16
click at [134, 532] on button "Певец 1" at bounding box center [135, 539] width 16 height 16
click at [136, 582] on button "Певец 1" at bounding box center [135, 590] width 16 height 16
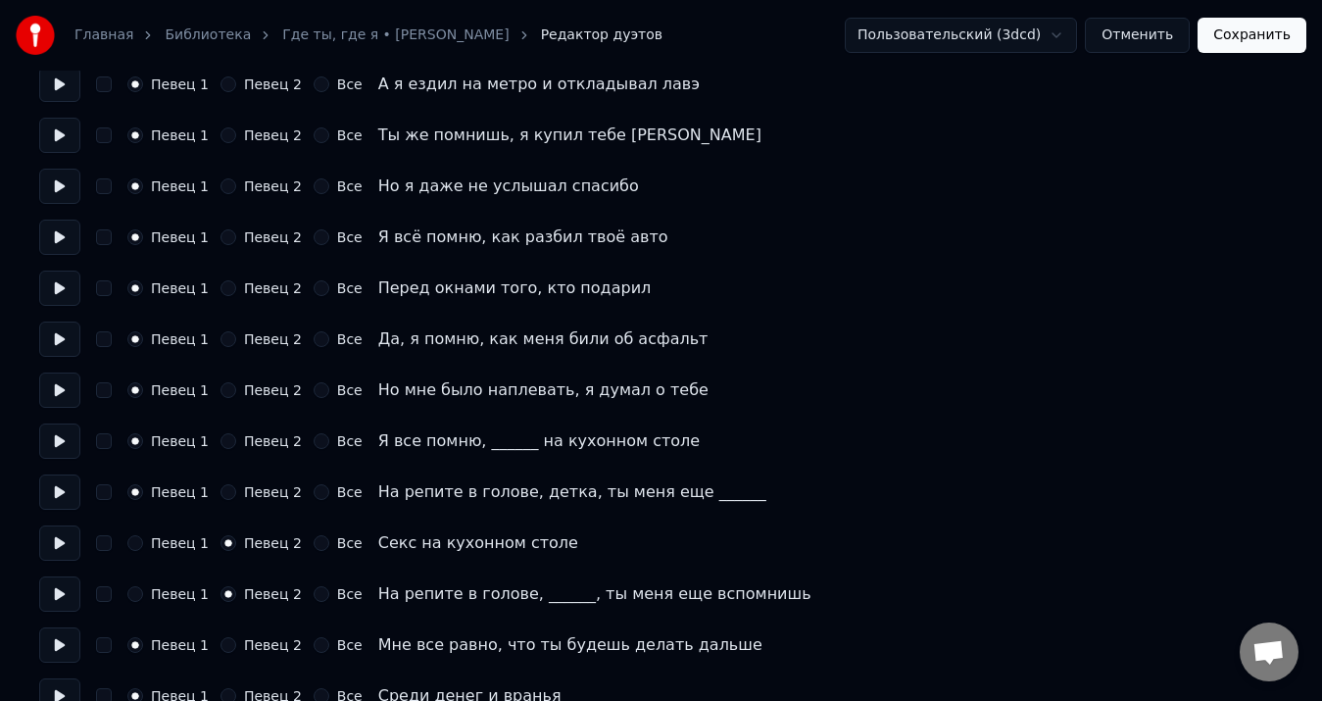
click at [135, 537] on button "Певец 1" at bounding box center [135, 543] width 16 height 16
click at [137, 590] on button "Певец 1" at bounding box center [135, 594] width 16 height 16
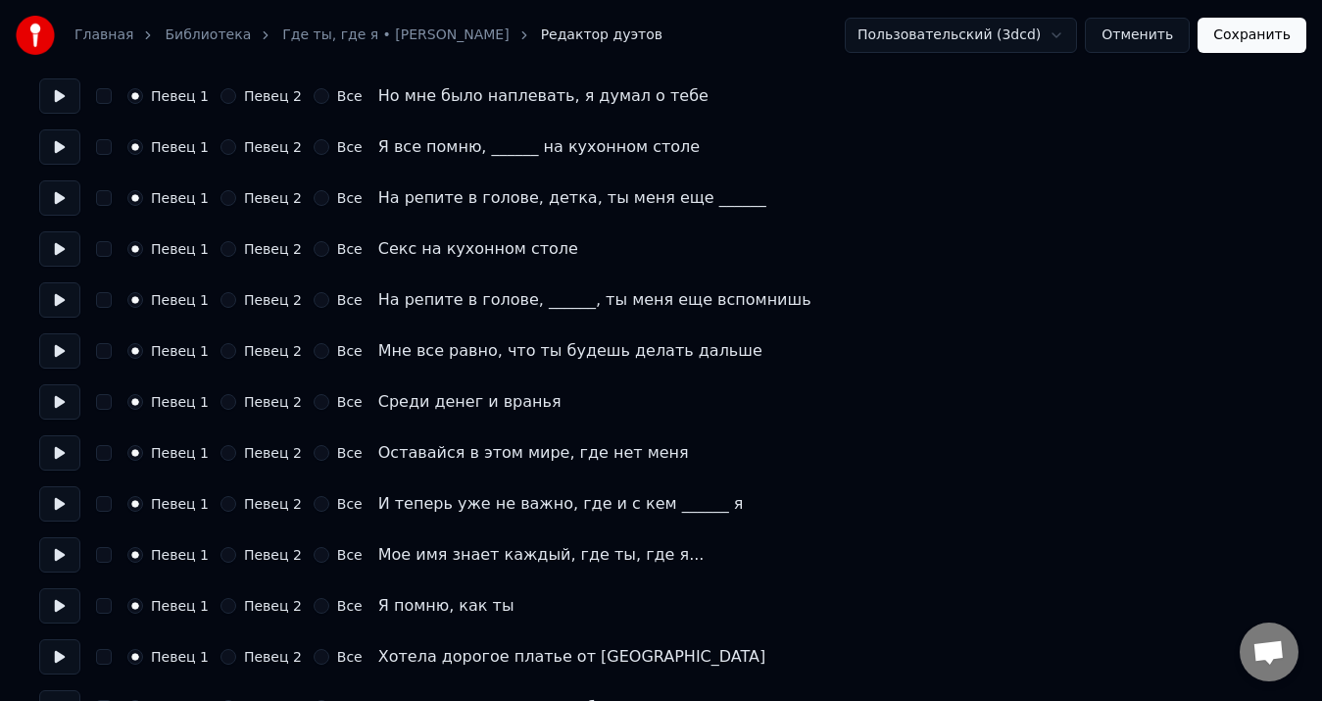
scroll to position [1078, 0]
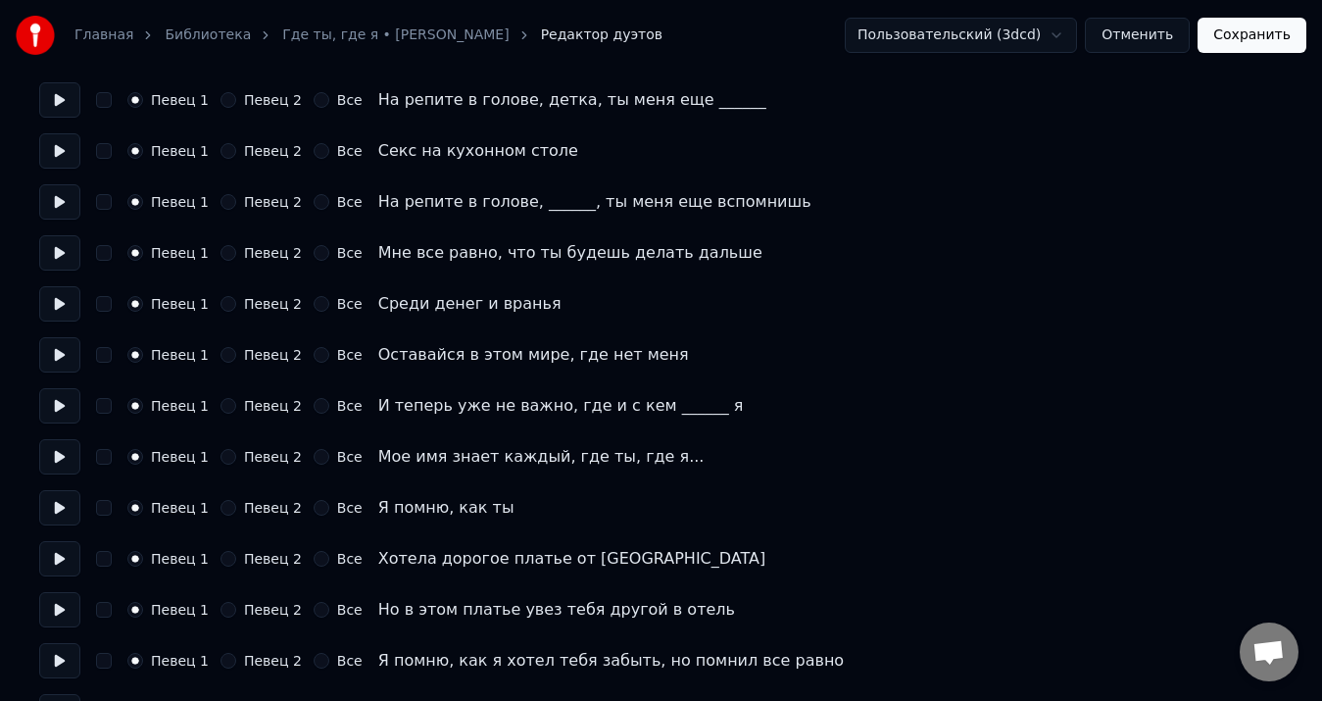
click at [221, 506] on button "Певец 2" at bounding box center [229, 508] width 16 height 16
click at [223, 556] on button "Певец 2" at bounding box center [229, 559] width 16 height 16
click at [221, 606] on button "Певец 2" at bounding box center [229, 610] width 16 height 16
click at [224, 655] on button "Певец 2" at bounding box center [229, 661] width 16 height 16
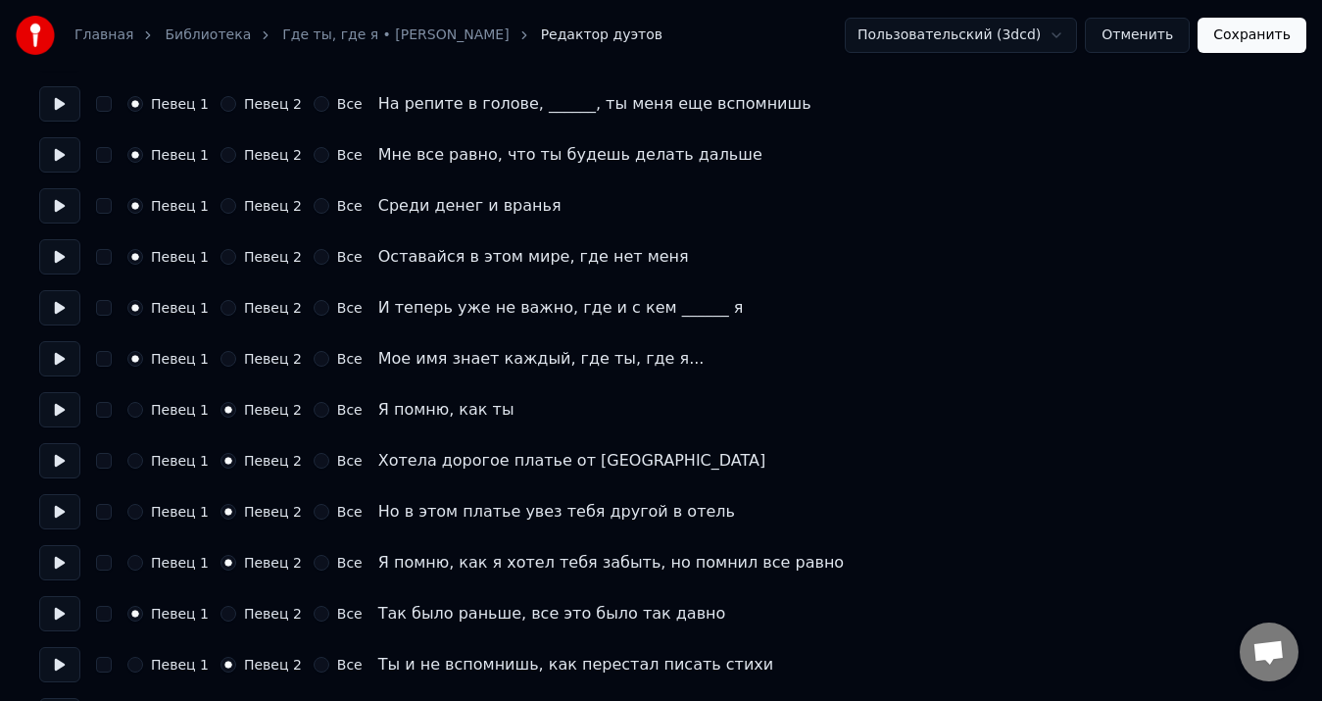
click at [227, 614] on button "Певец 2" at bounding box center [229, 614] width 16 height 16
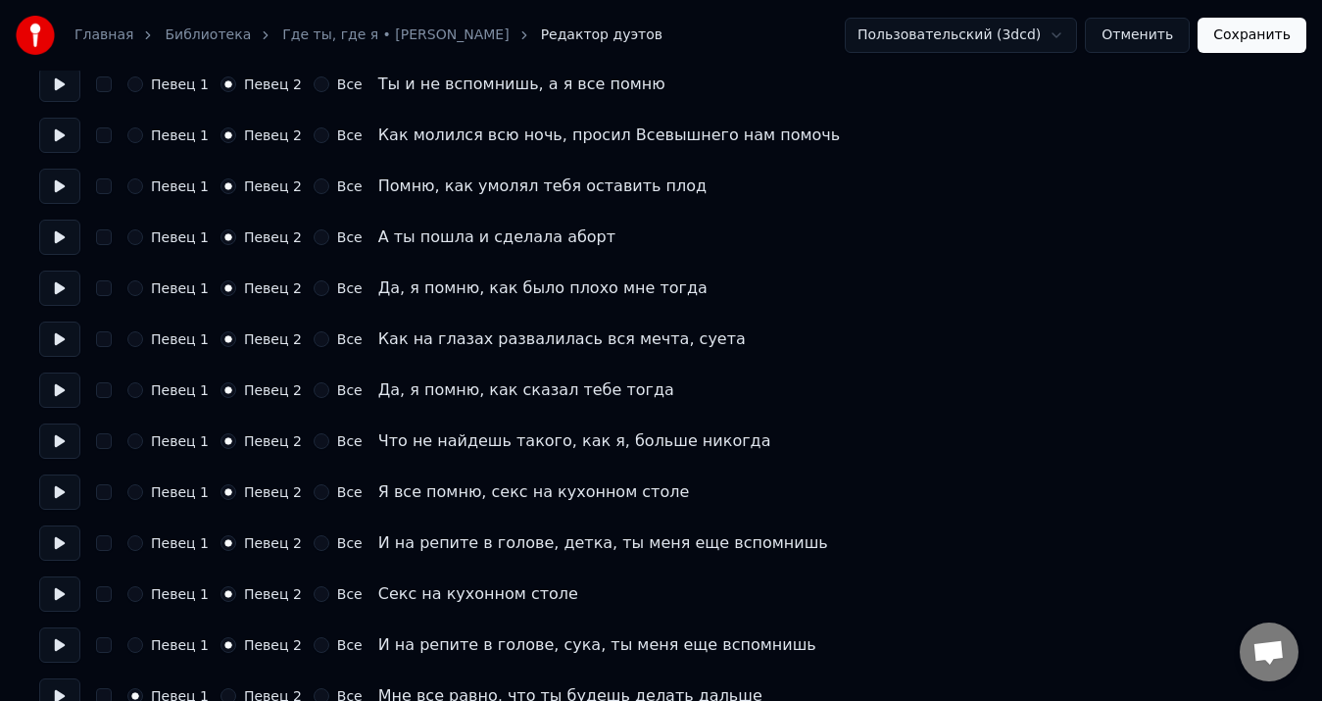
scroll to position [2059, 0]
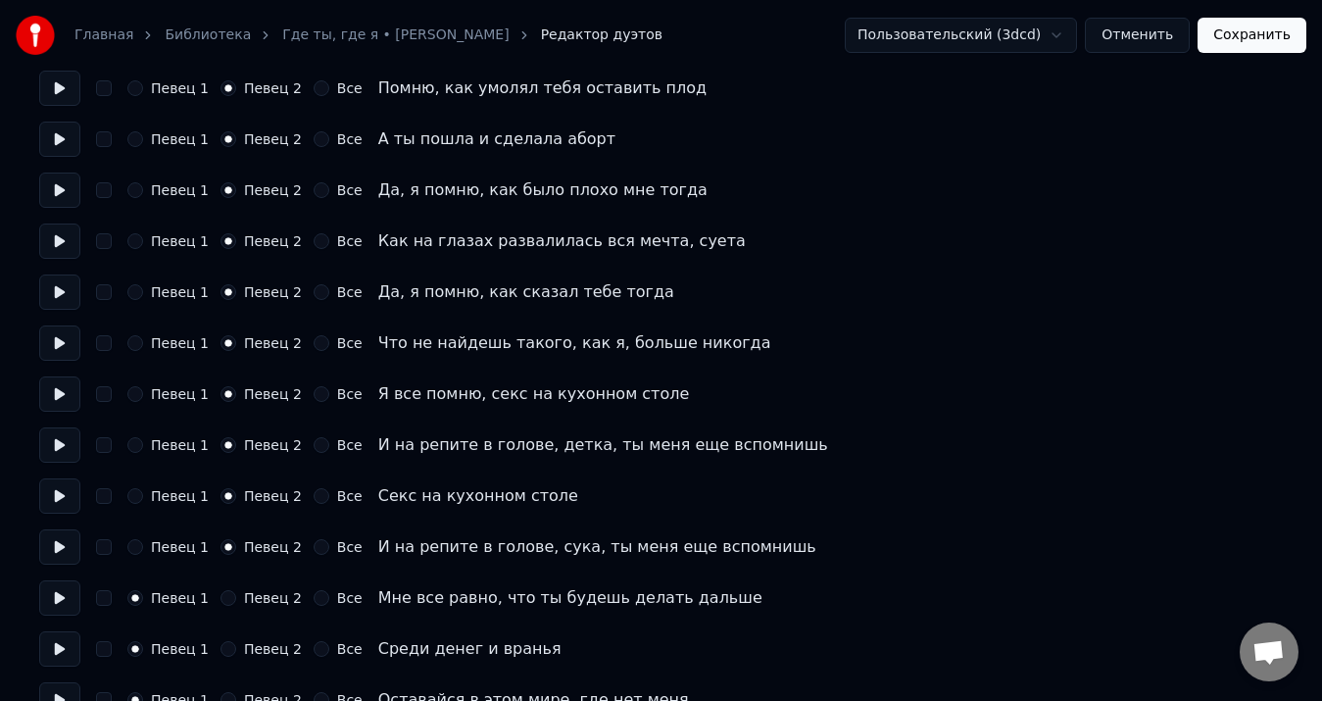
click at [221, 595] on button "Певец 2" at bounding box center [229, 598] width 16 height 16
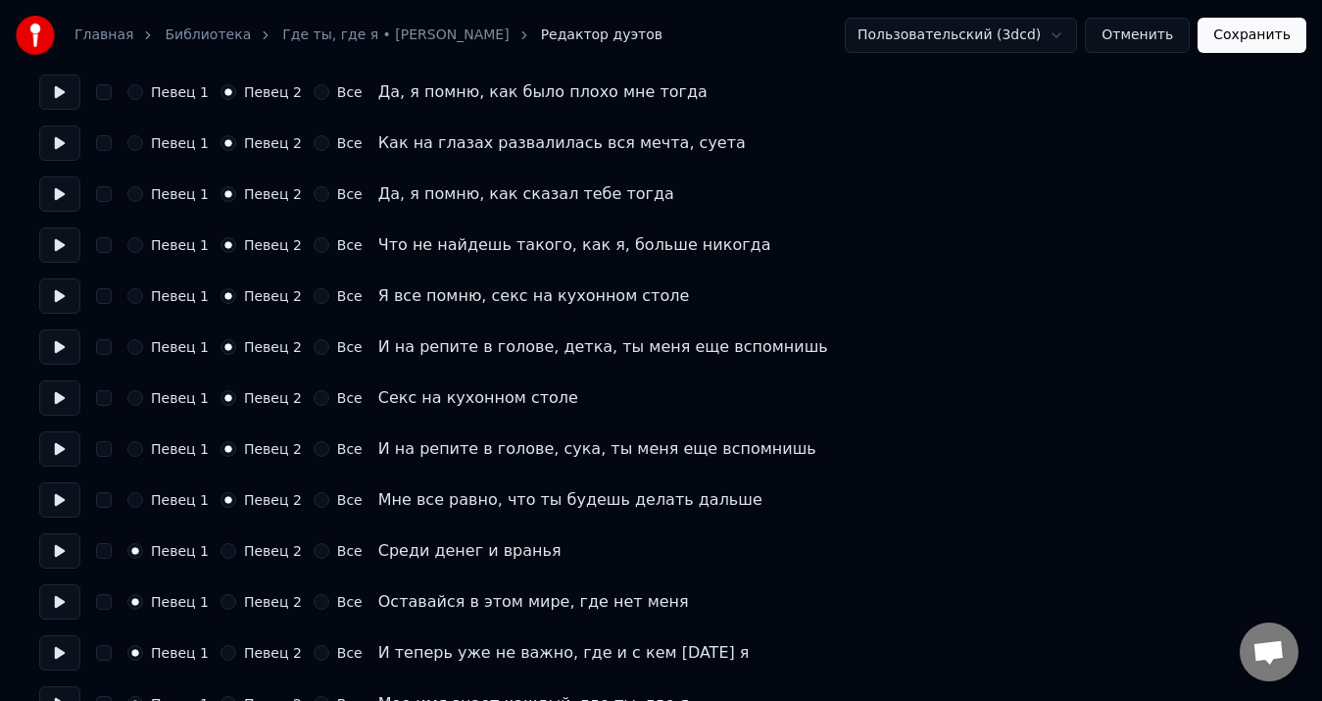
click at [221, 550] on button "Певец 2" at bounding box center [229, 551] width 16 height 16
click at [223, 607] on button "Певец 2" at bounding box center [229, 602] width 16 height 16
click at [224, 648] on button "Певец 2" at bounding box center [229, 653] width 16 height 16
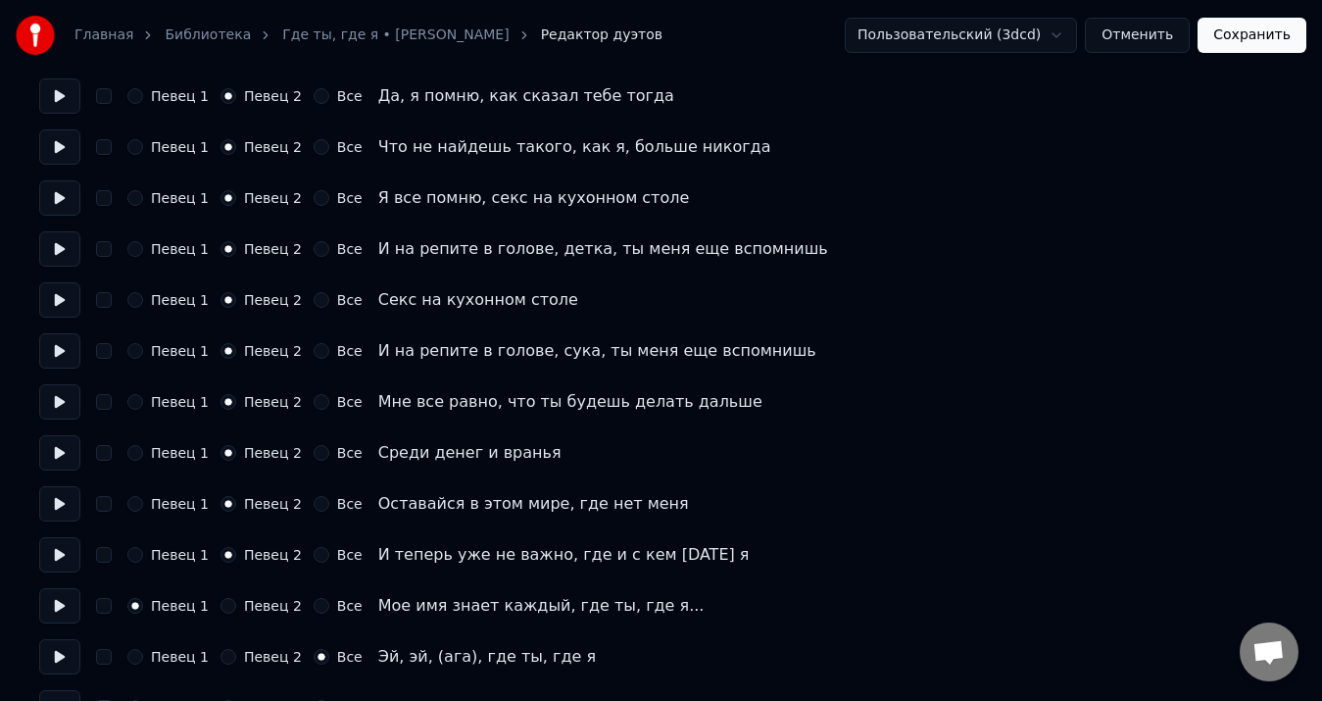
scroll to position [2353, 0]
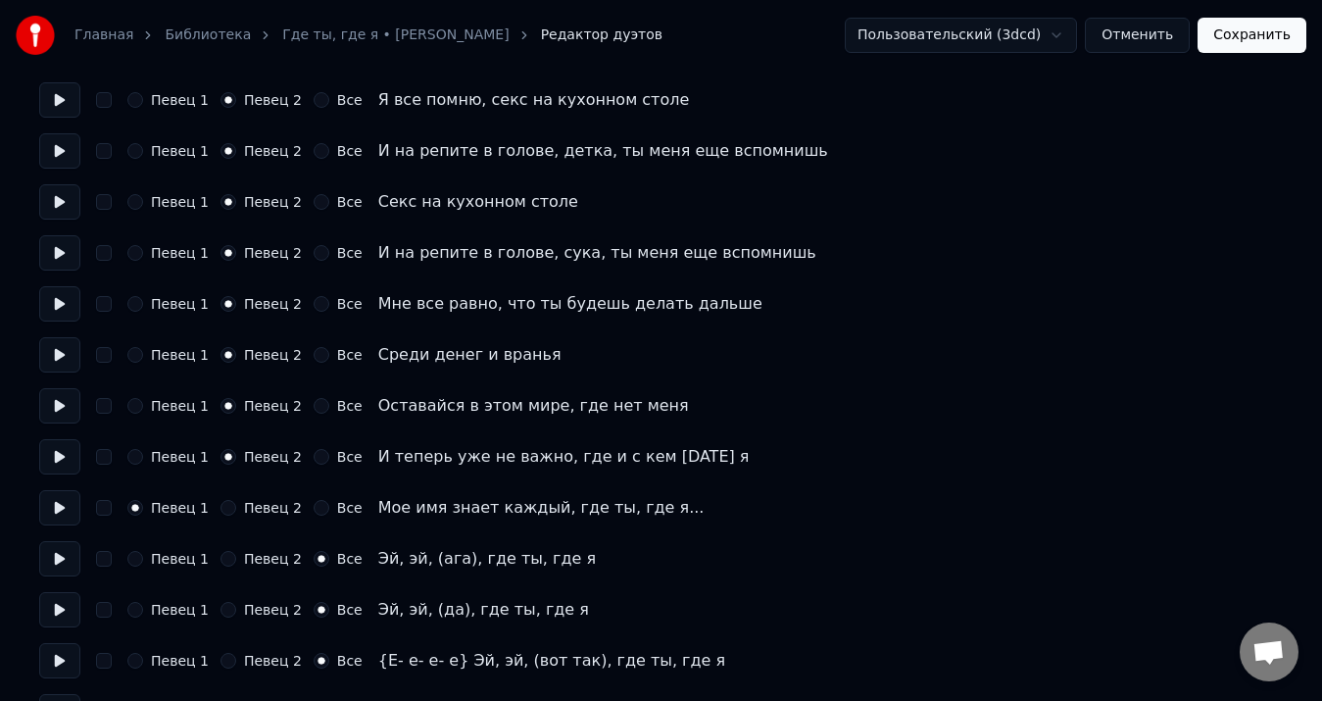
click at [221, 507] on button "Певец 2" at bounding box center [229, 508] width 16 height 16
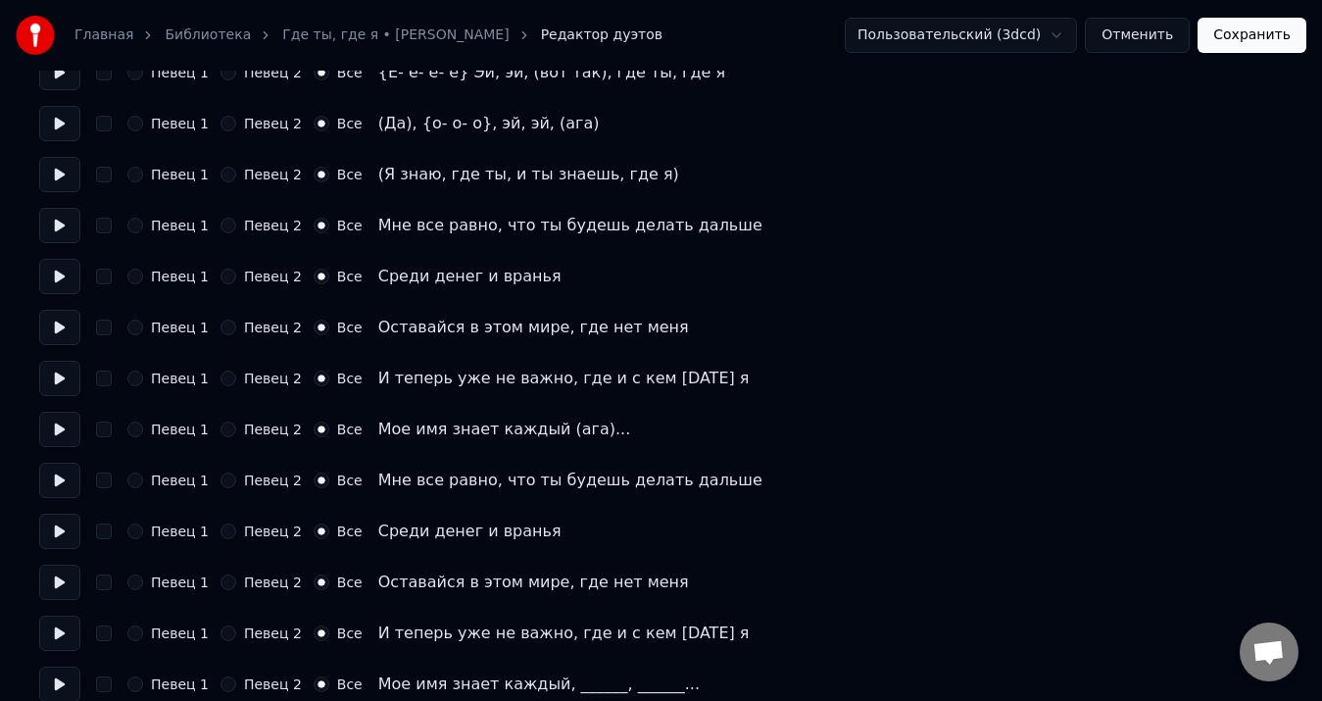
scroll to position [2962, 0]
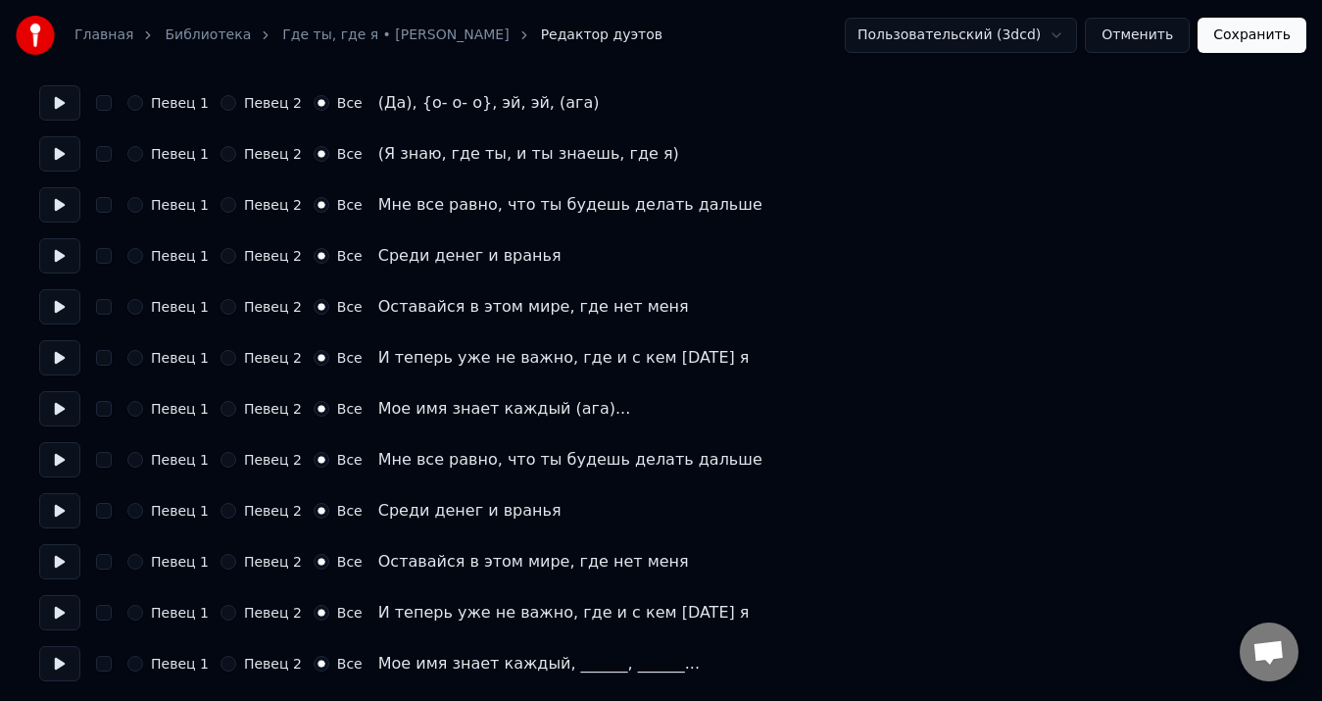
click at [221, 664] on button "Певец 2" at bounding box center [229, 664] width 16 height 16
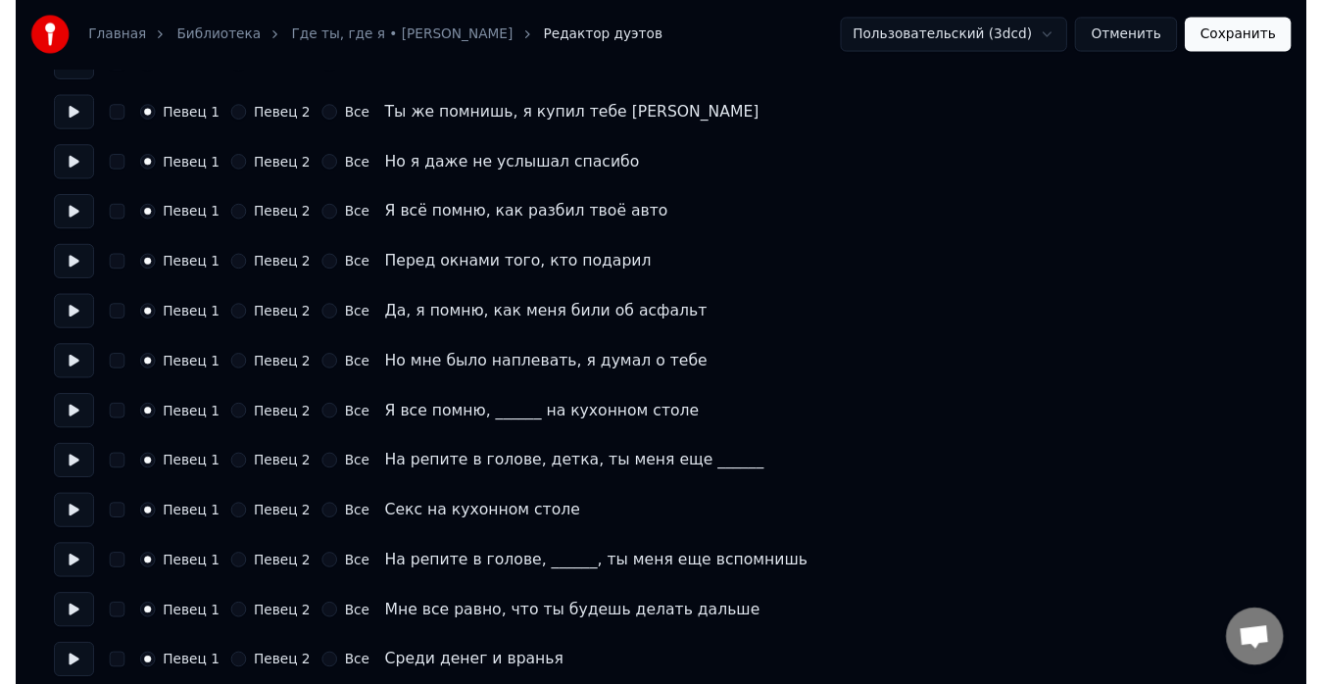
scroll to position [21, 0]
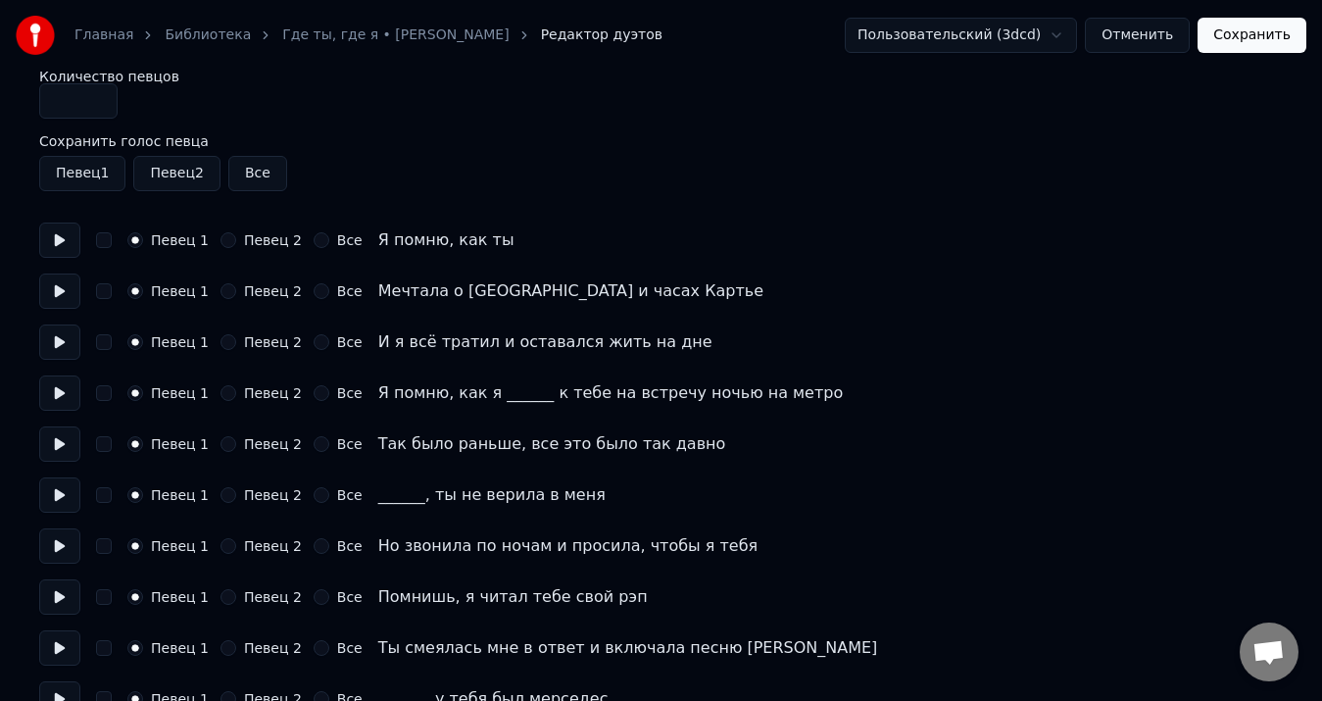
click at [1229, 38] on button "Сохранить" at bounding box center [1252, 35] width 109 height 35
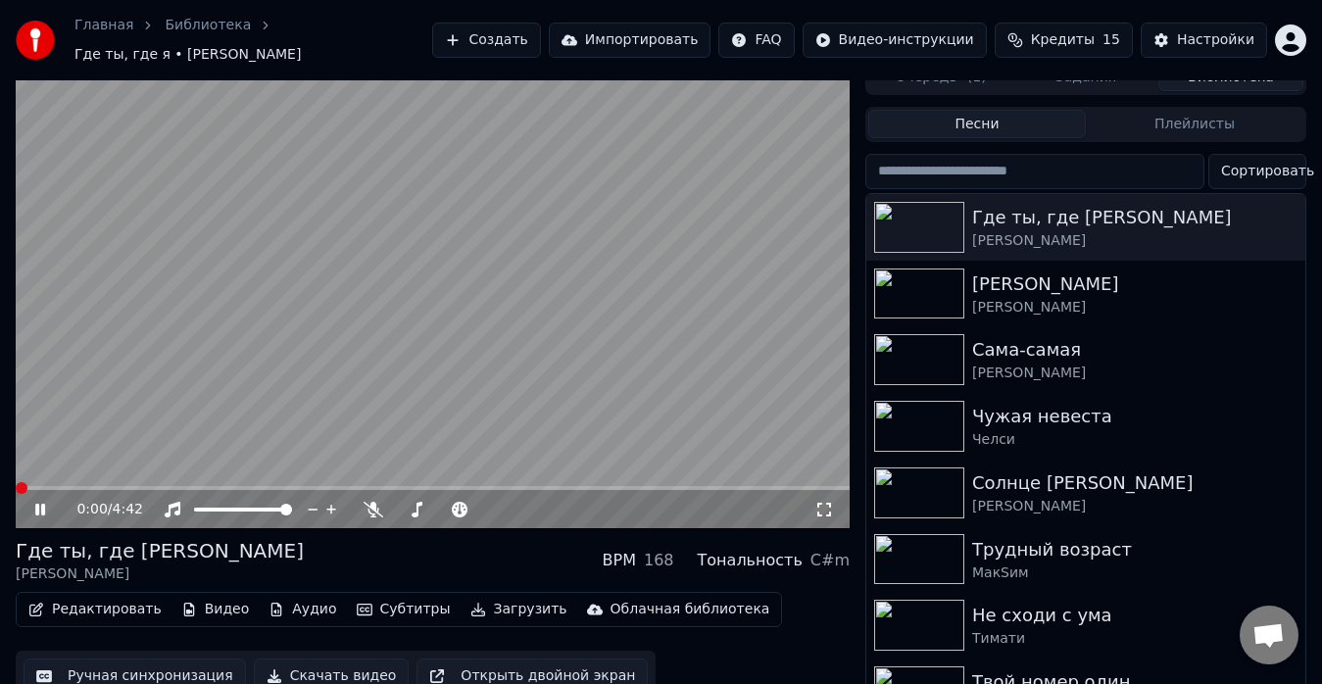
click at [43, 474] on video at bounding box center [433, 295] width 834 height 470
click at [54, 486] on span at bounding box center [433, 488] width 834 height 4
click at [43, 503] on icon at bounding box center [40, 510] width 12 height 14
click at [169, 473] on video at bounding box center [433, 295] width 834 height 470
click at [169, 486] on span at bounding box center [433, 488] width 834 height 4
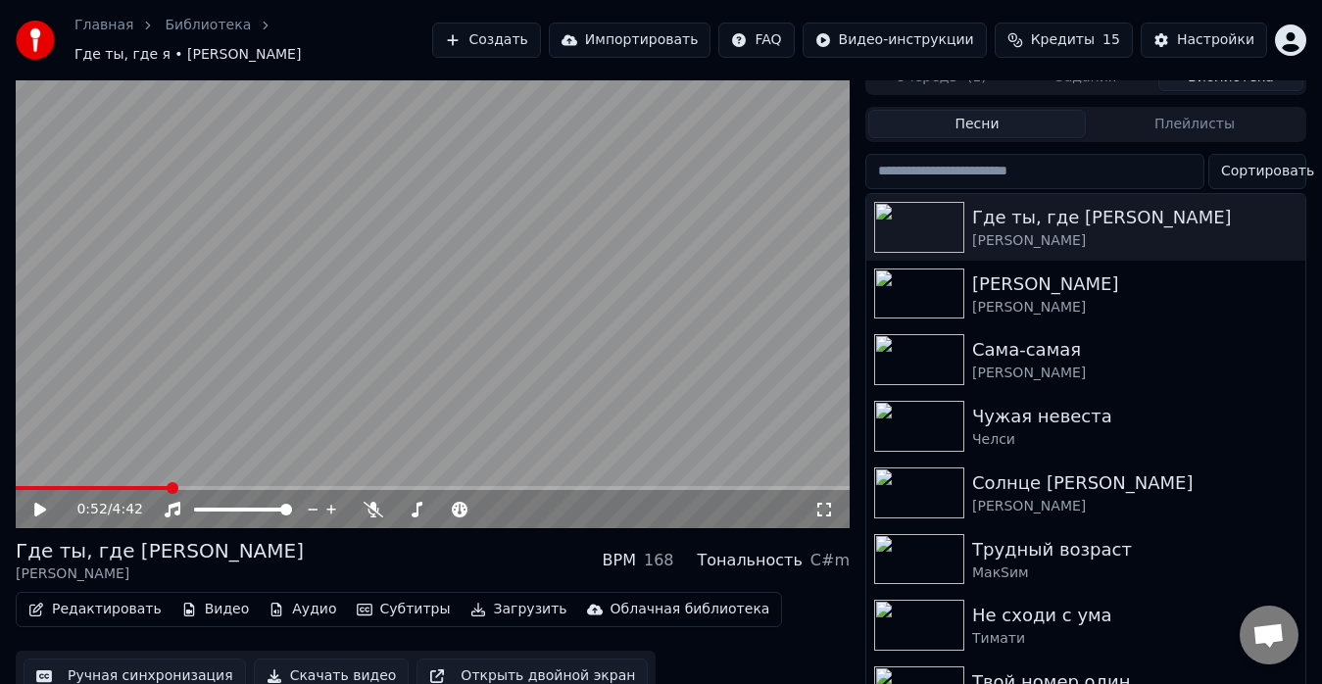
click at [44, 502] on icon at bounding box center [53, 510] width 45 height 16
click at [211, 486] on span at bounding box center [433, 488] width 834 height 4
click at [236, 486] on span at bounding box center [433, 488] width 834 height 4
click at [259, 486] on span at bounding box center [433, 488] width 834 height 4
click at [283, 486] on span at bounding box center [433, 488] width 834 height 4
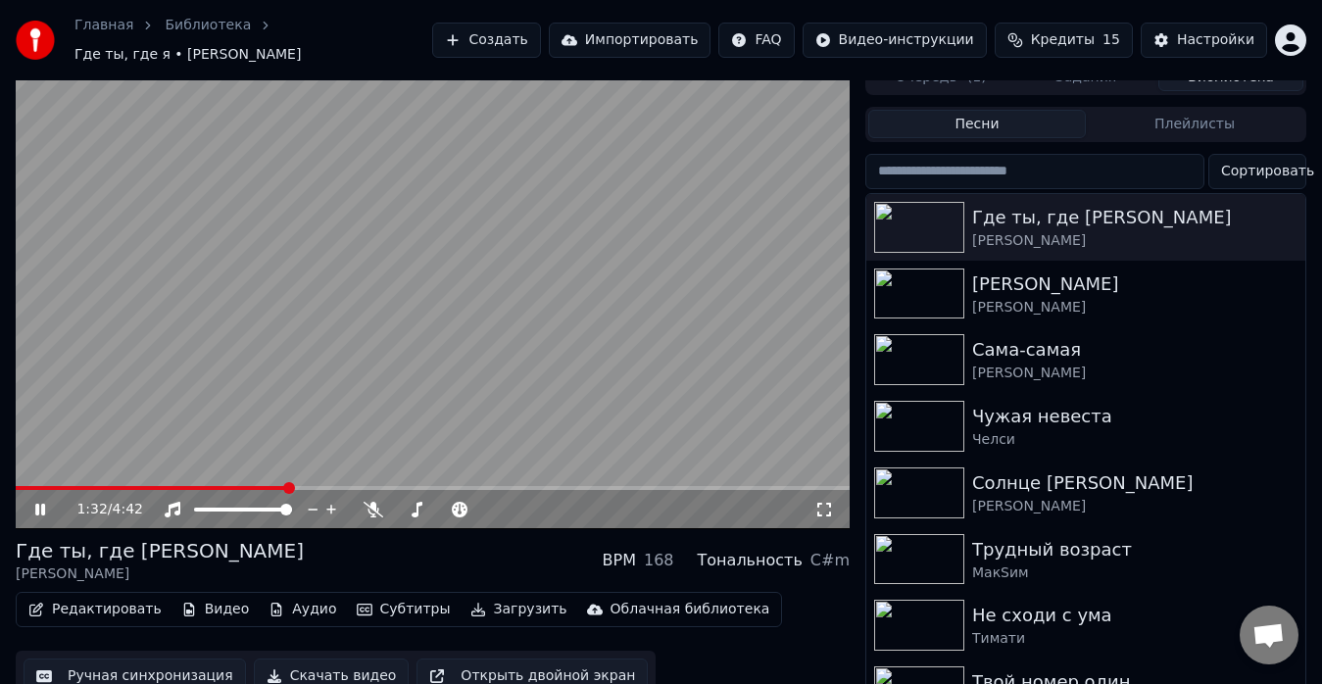
click at [322, 486] on span at bounding box center [433, 488] width 834 height 4
click at [346, 486] on span at bounding box center [433, 488] width 834 height 4
click at [334, 407] on video at bounding box center [433, 295] width 834 height 470
click at [306, 659] on button "Скачать видео" at bounding box center [332, 676] width 156 height 35
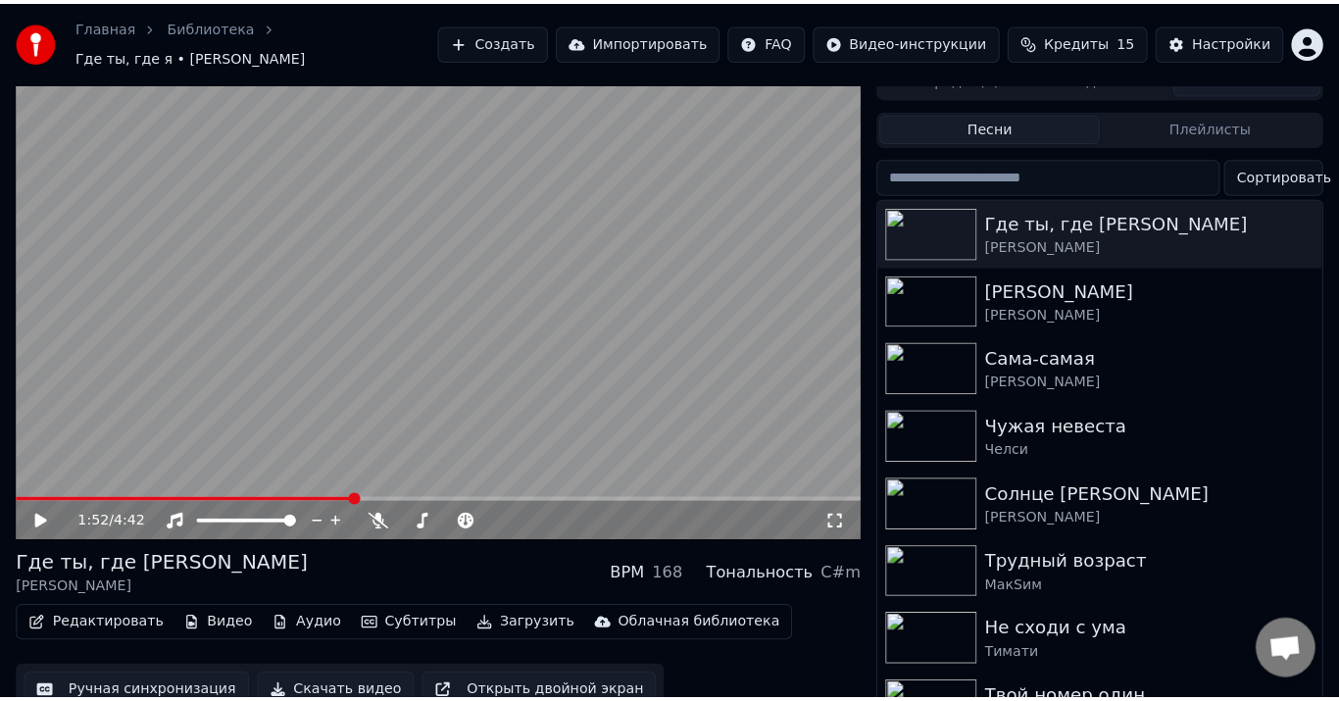
scroll to position [13, 0]
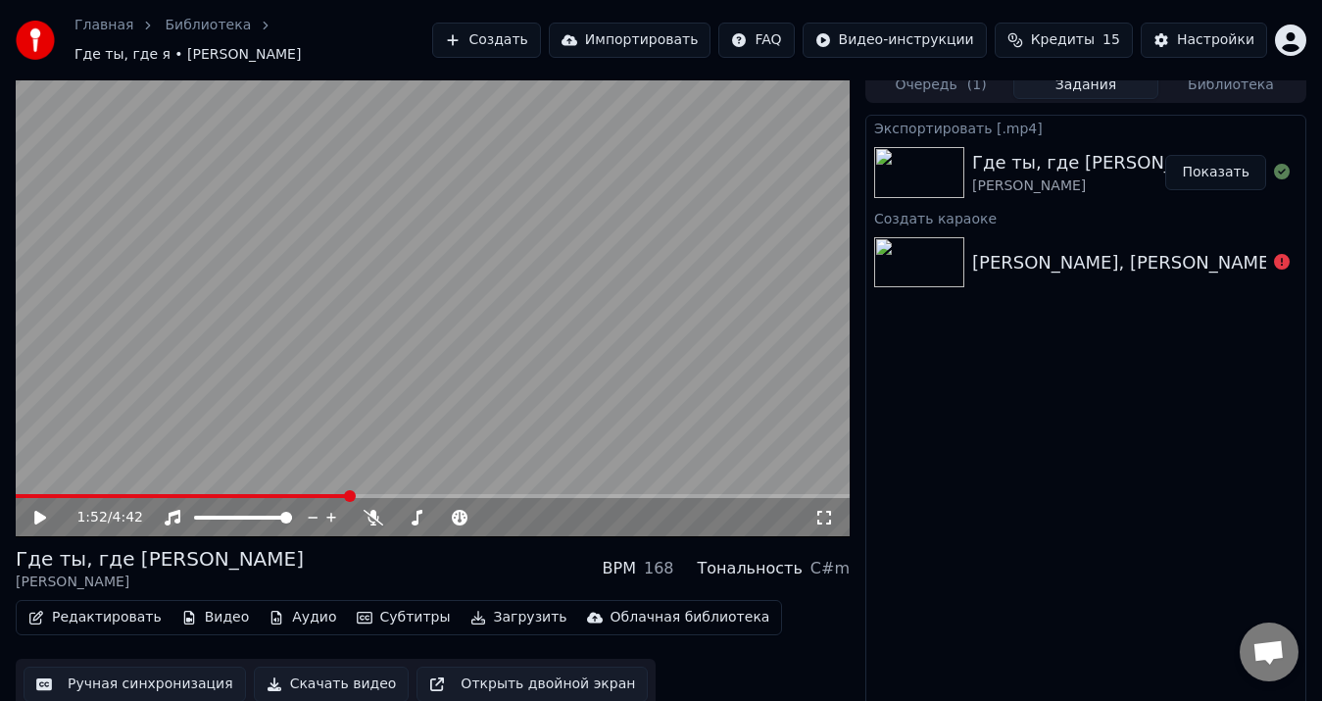
click at [1219, 166] on button "Показать" at bounding box center [1216, 172] width 101 height 35
click at [1085, 249] on div "Валерия, Стас Пьеха-Ты грустишь" at bounding box center [1187, 262] width 430 height 27
click at [540, 33] on button "Создать" at bounding box center [486, 40] width 108 height 35
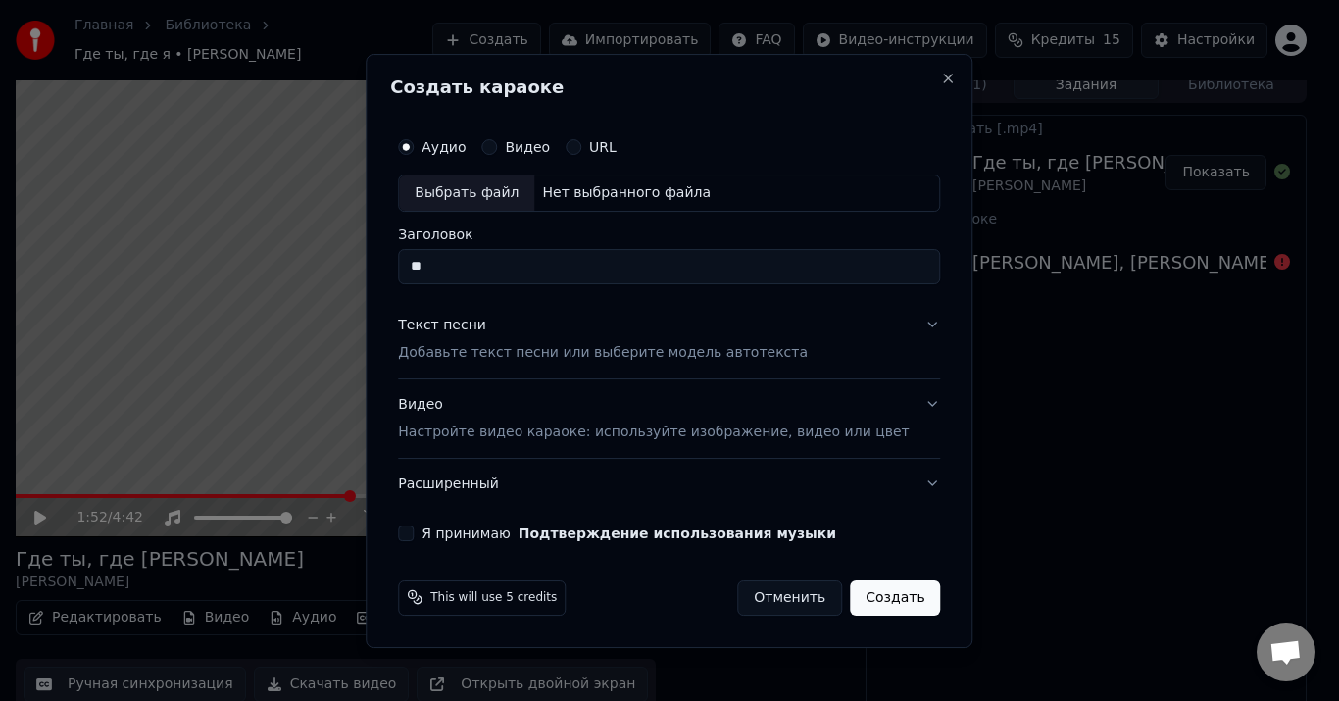
type input "*"
click at [455, 187] on div "Выбрать файл" at bounding box center [466, 192] width 135 height 35
drag, startPoint x: 743, startPoint y: 269, endPoint x: 408, endPoint y: 238, distance: 336.6
click at [408, 238] on div "**********" at bounding box center [669, 351] width 607 height 594
type input "**********"
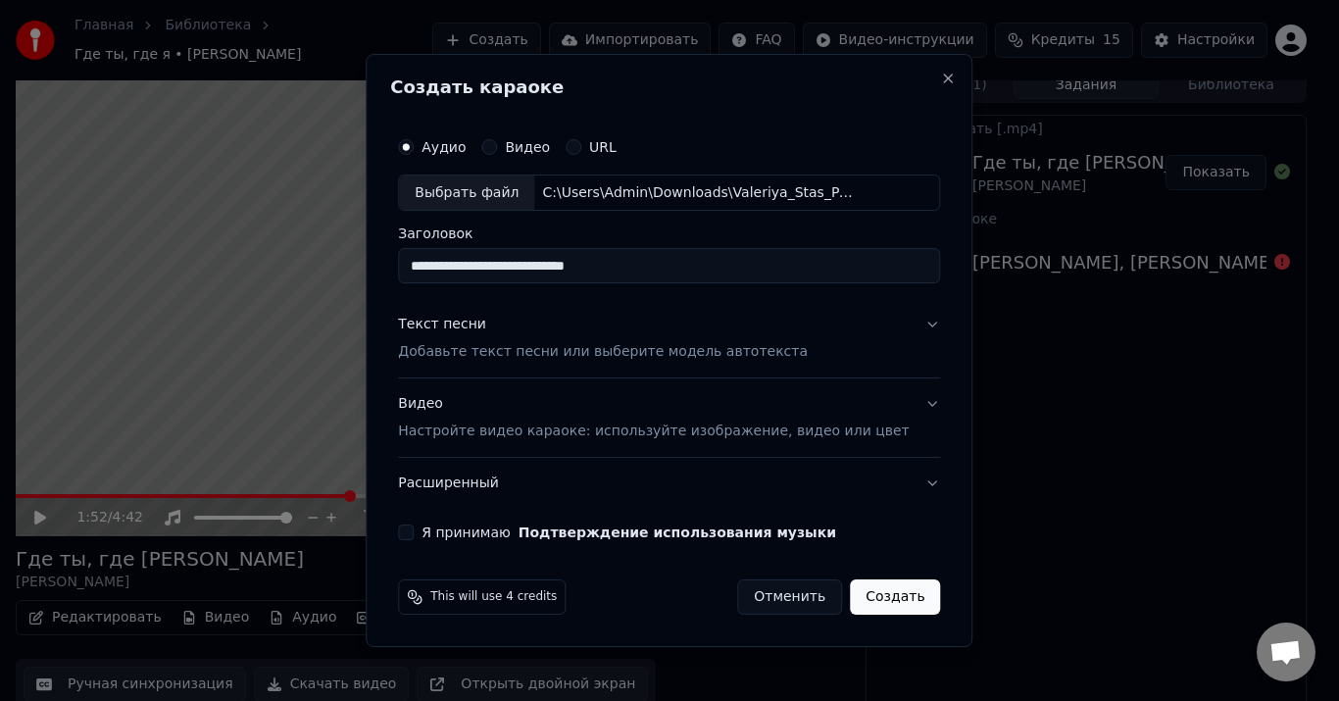
click at [534, 344] on p "Добавьте текст песни или выберите модель автотекста" at bounding box center [603, 353] width 410 height 20
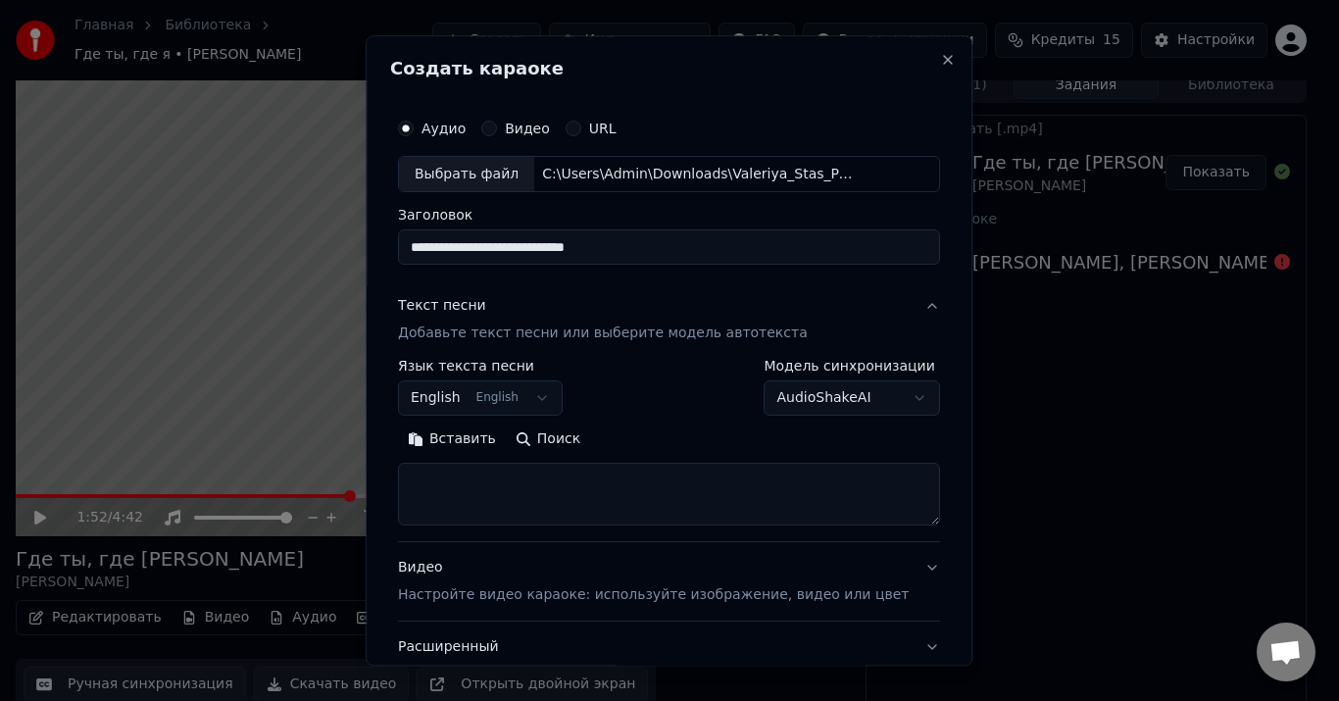
click at [557, 392] on body "**********" at bounding box center [661, 337] width 1322 height 701
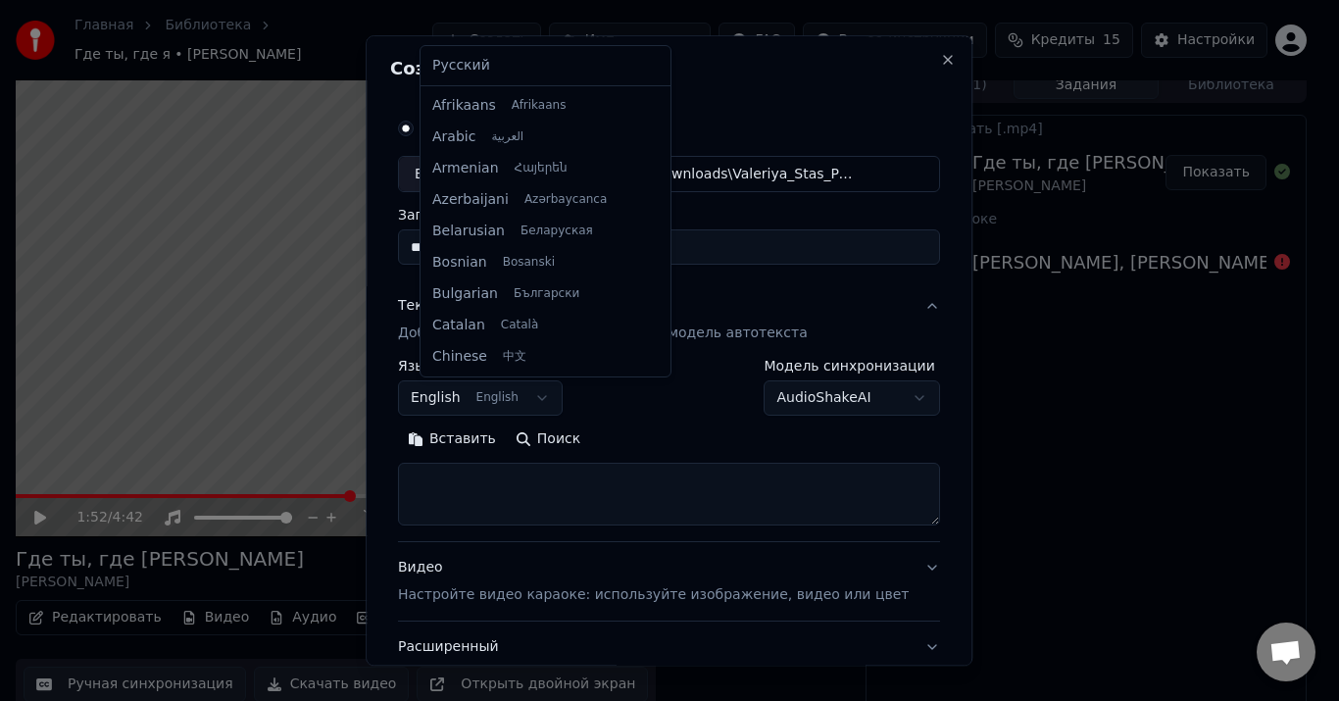
scroll to position [157, 0]
select select "**"
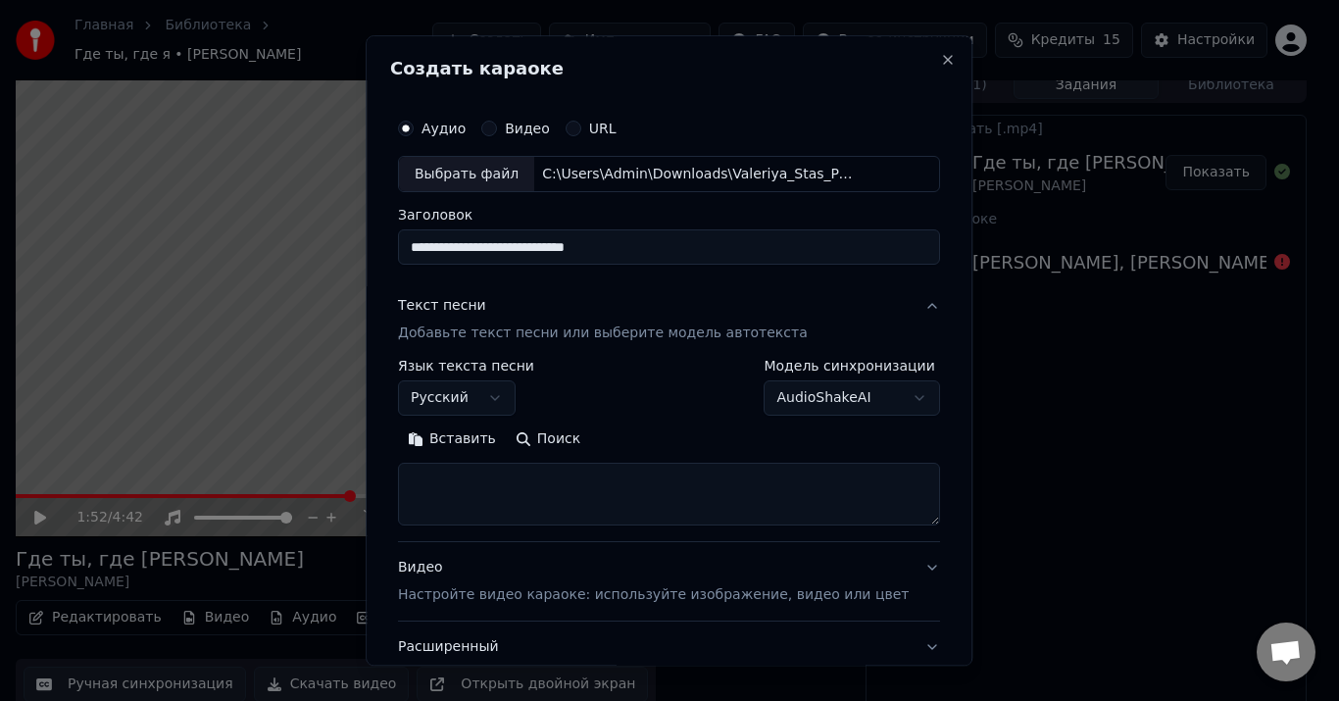
click at [476, 451] on button "Вставить" at bounding box center [452, 439] width 108 height 31
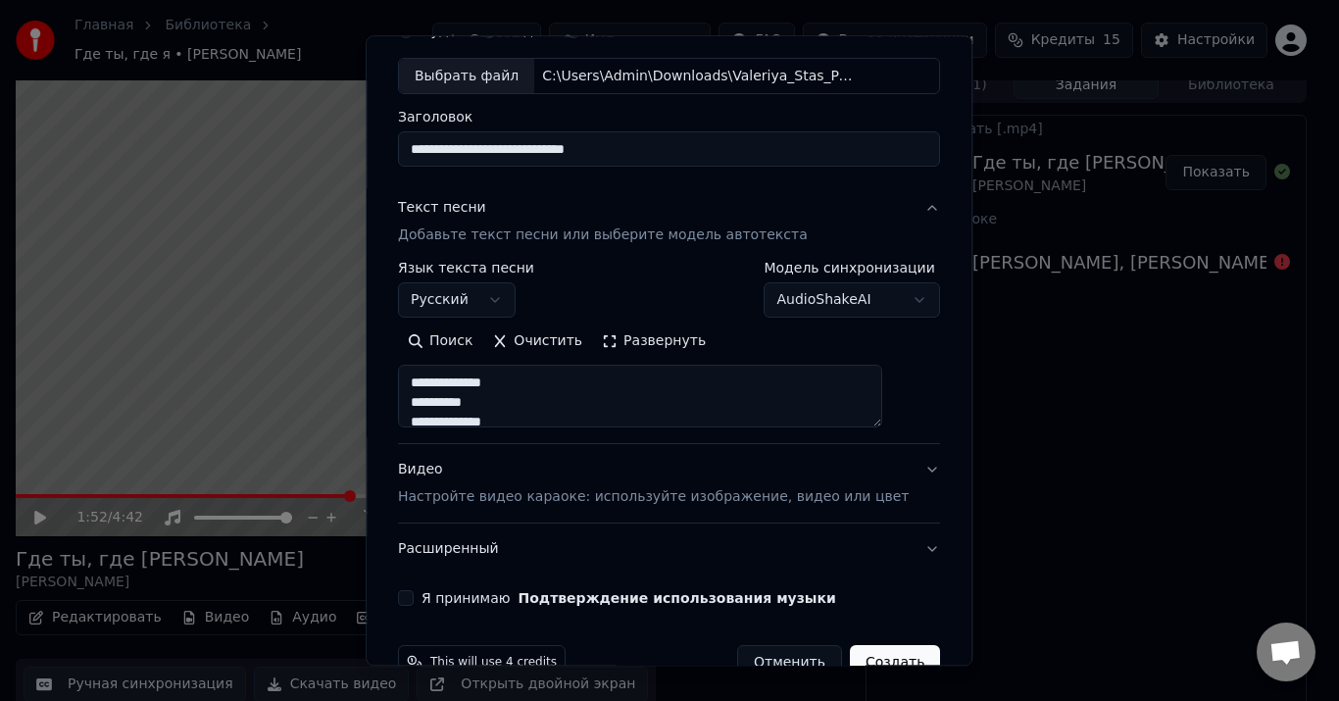
click at [808, 495] on p "Настройте видео караоке: используйте изображение, видео или цвет" at bounding box center [653, 498] width 511 height 20
type textarea "**********"
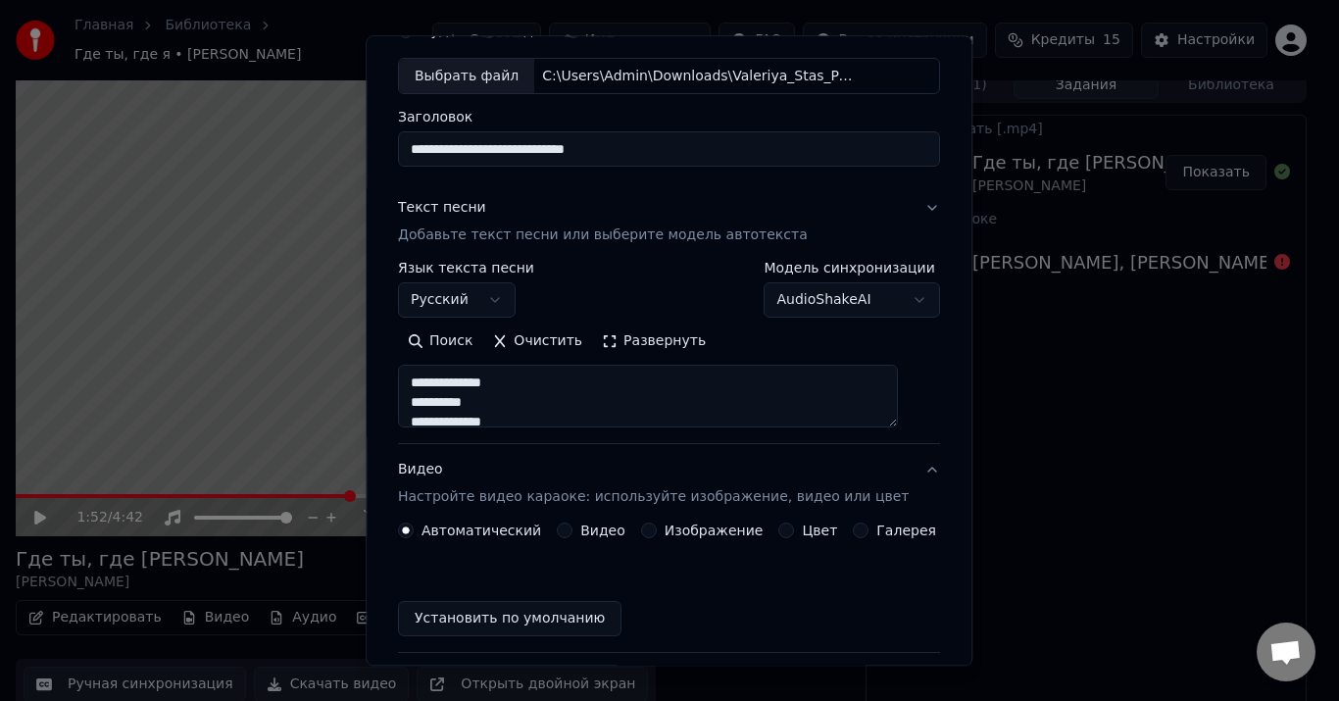
scroll to position [92, 0]
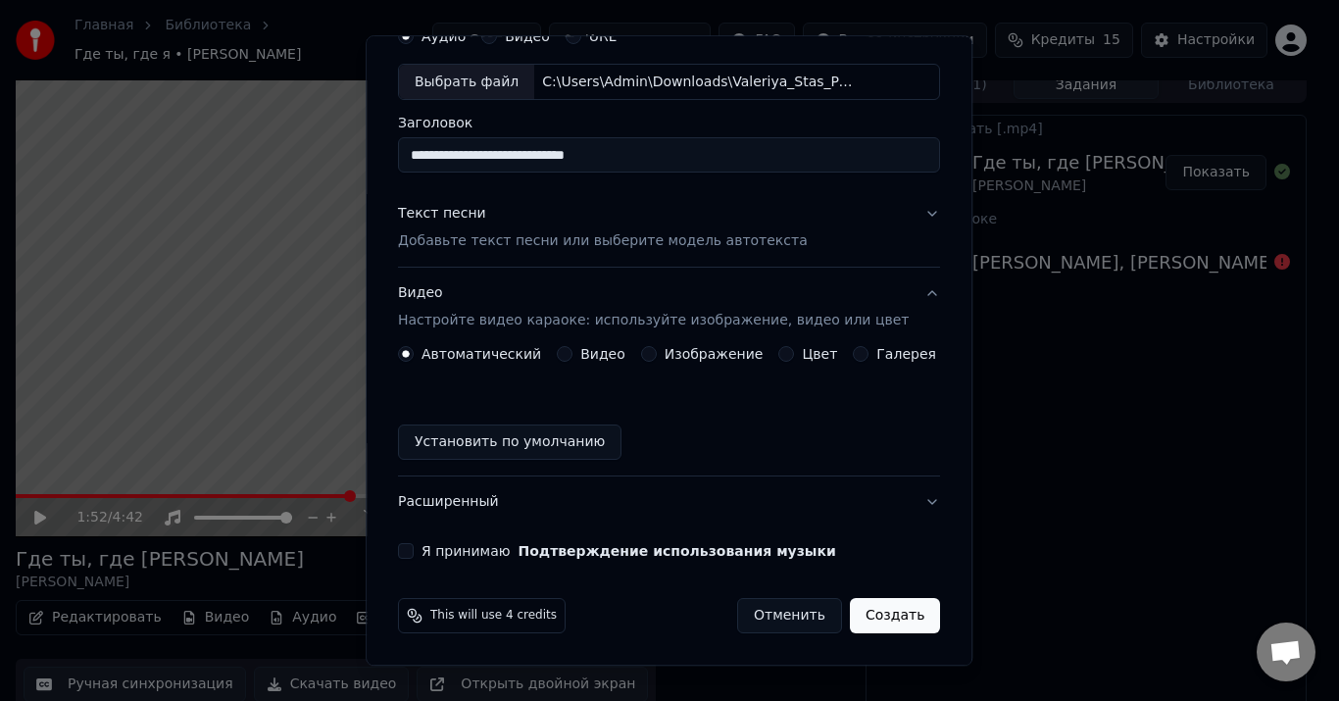
click at [671, 352] on label "Изображение" at bounding box center [714, 355] width 99 height 14
click at [657, 352] on button "Изображение" at bounding box center [649, 355] width 16 height 16
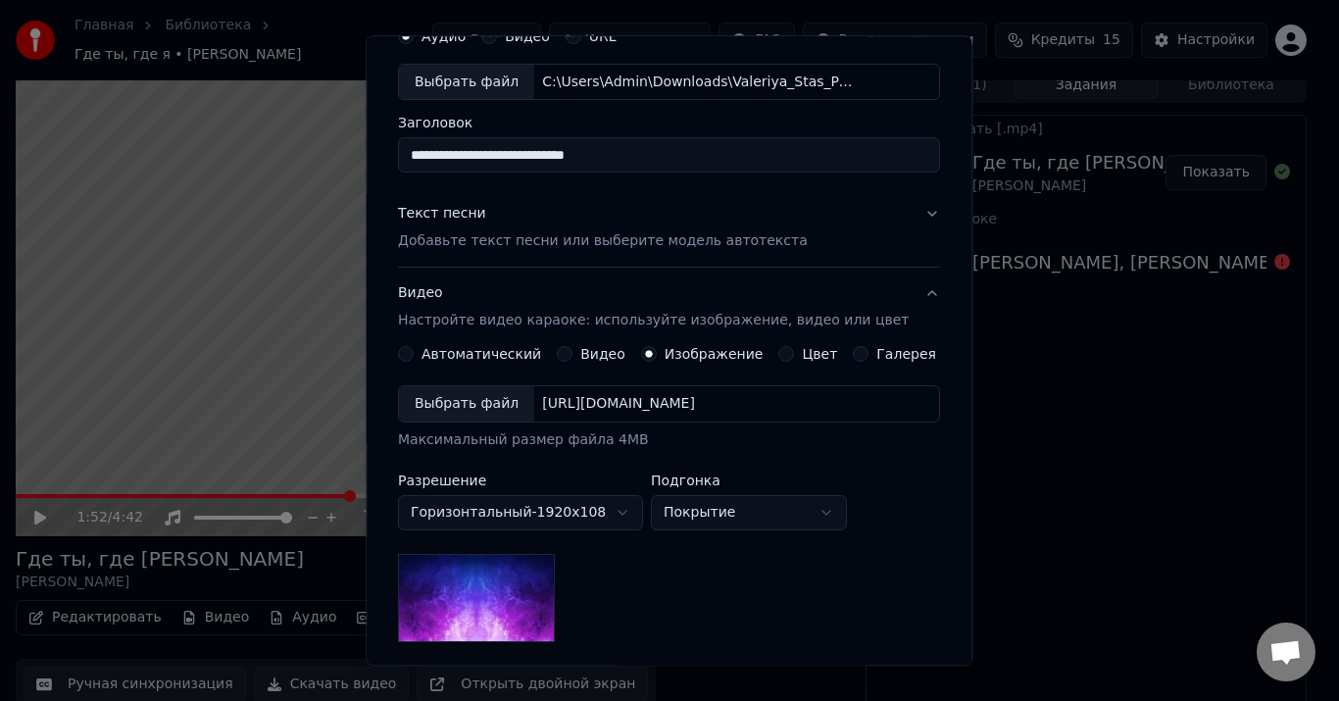
click at [494, 413] on div "Выбрать файл" at bounding box center [466, 404] width 135 height 35
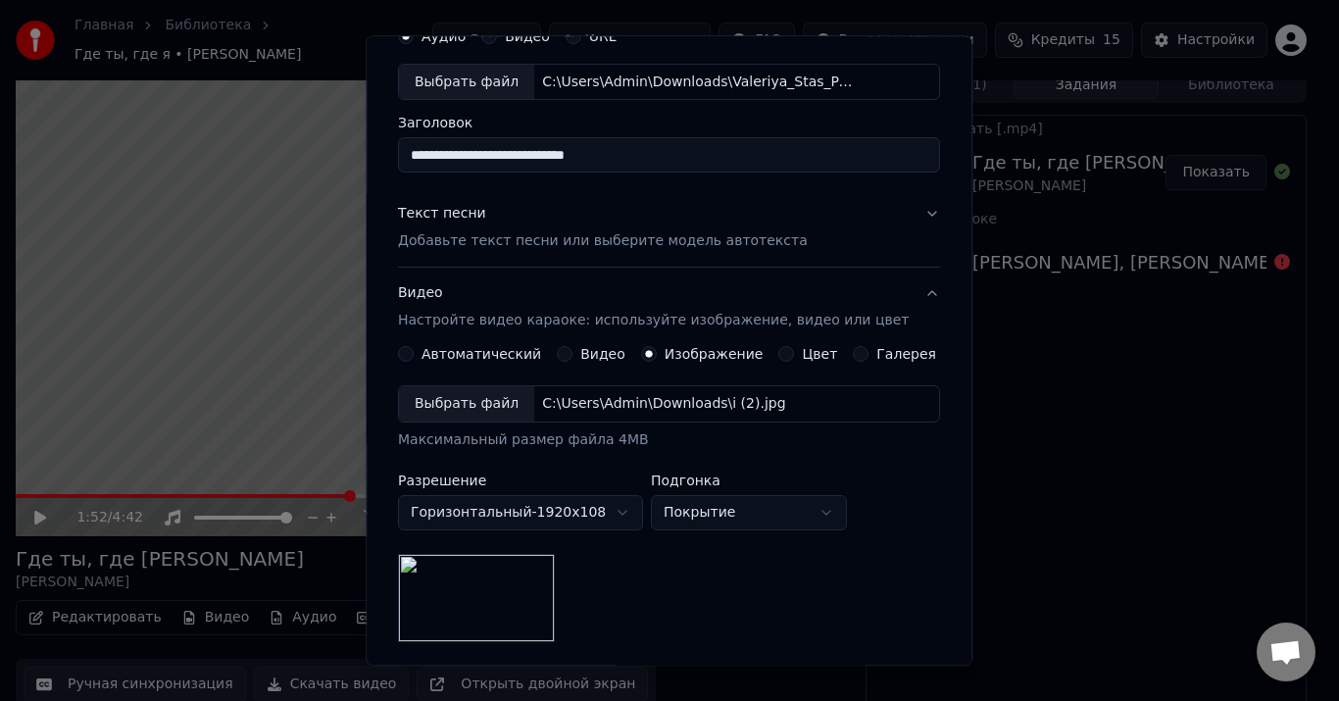
click at [480, 401] on div "Выбрать файл" at bounding box center [466, 404] width 135 height 35
click at [453, 414] on div "Выбрать файл" at bounding box center [466, 404] width 135 height 35
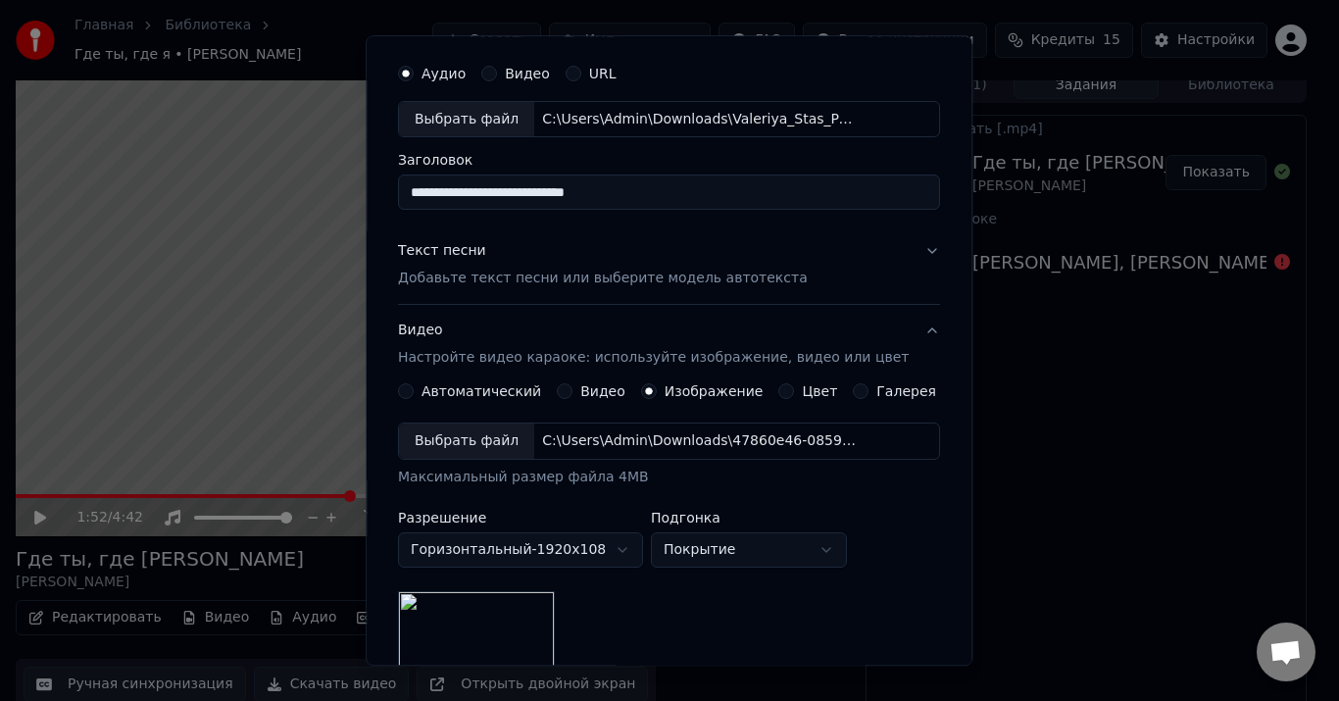
scroll to position [0, 0]
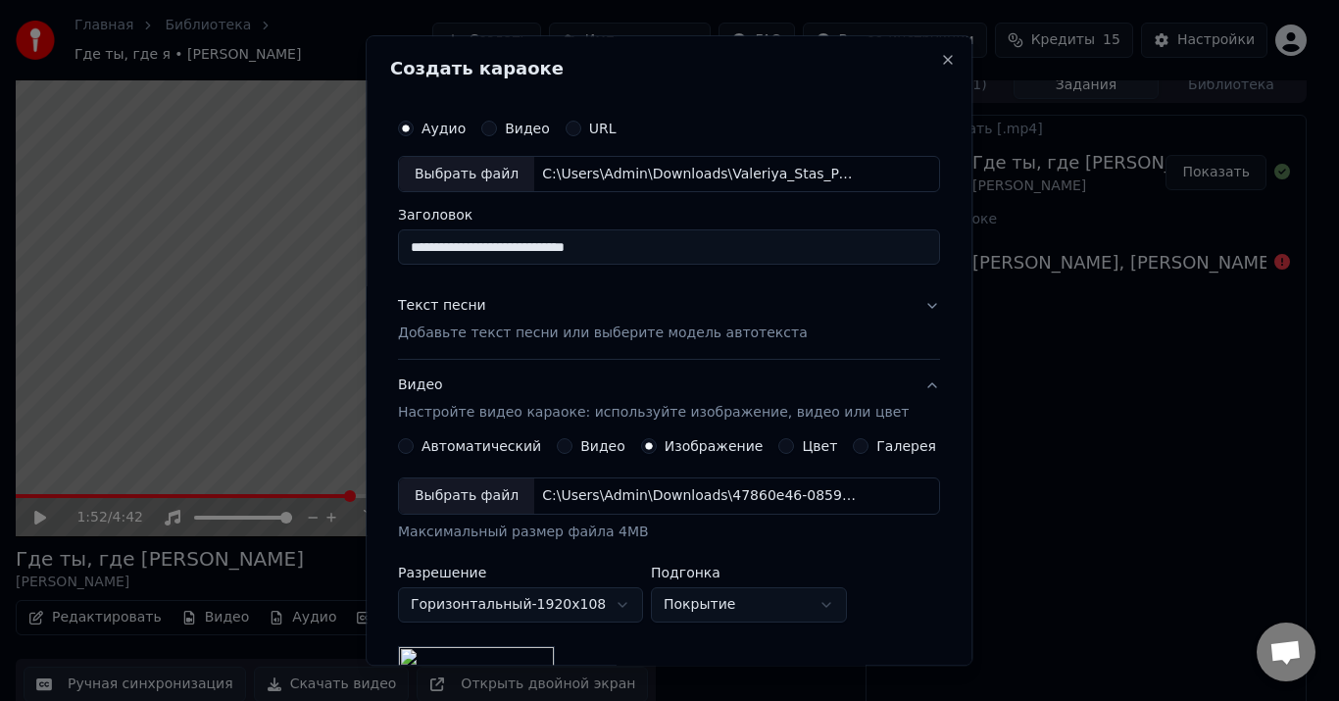
click at [887, 315] on button "Текст песни Добавьте текст песни или выберите модель автотекста" at bounding box center [669, 320] width 542 height 78
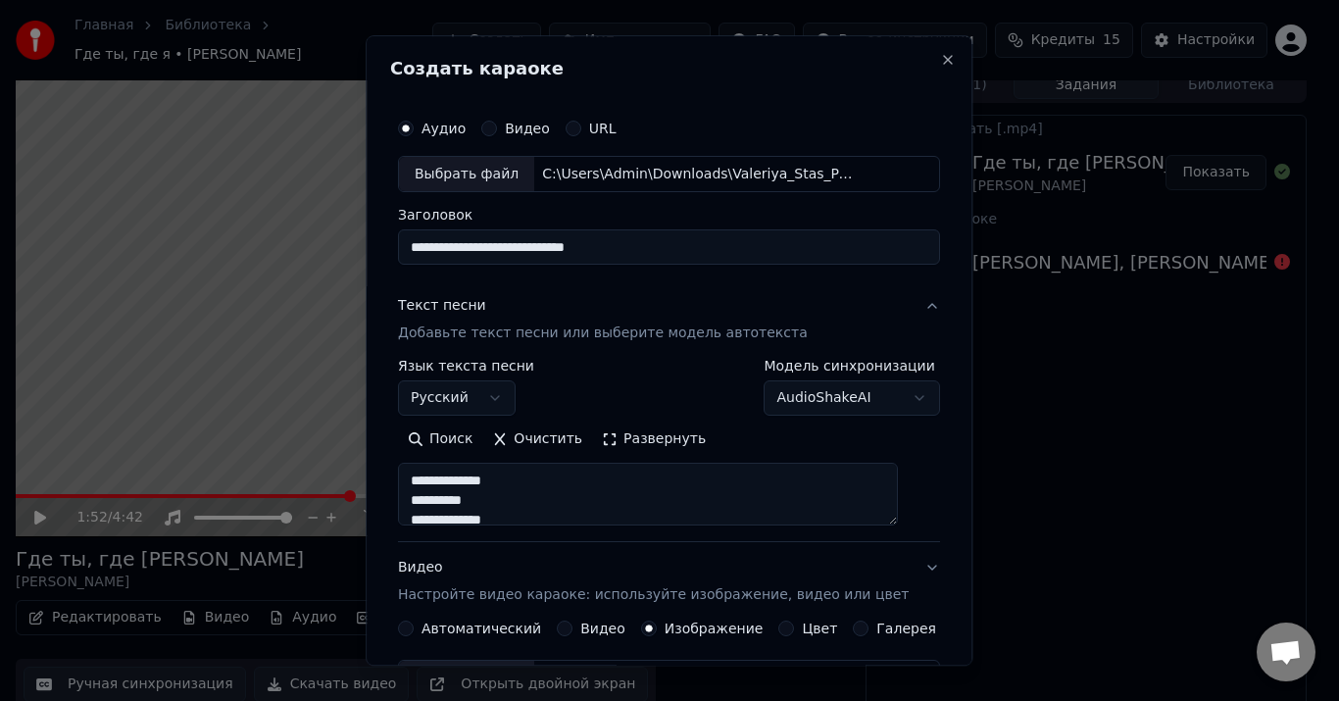
click at [901, 303] on button "Текст песни Добавьте текст песни или выберите модель автотекста" at bounding box center [669, 320] width 542 height 78
type textarea "**********"
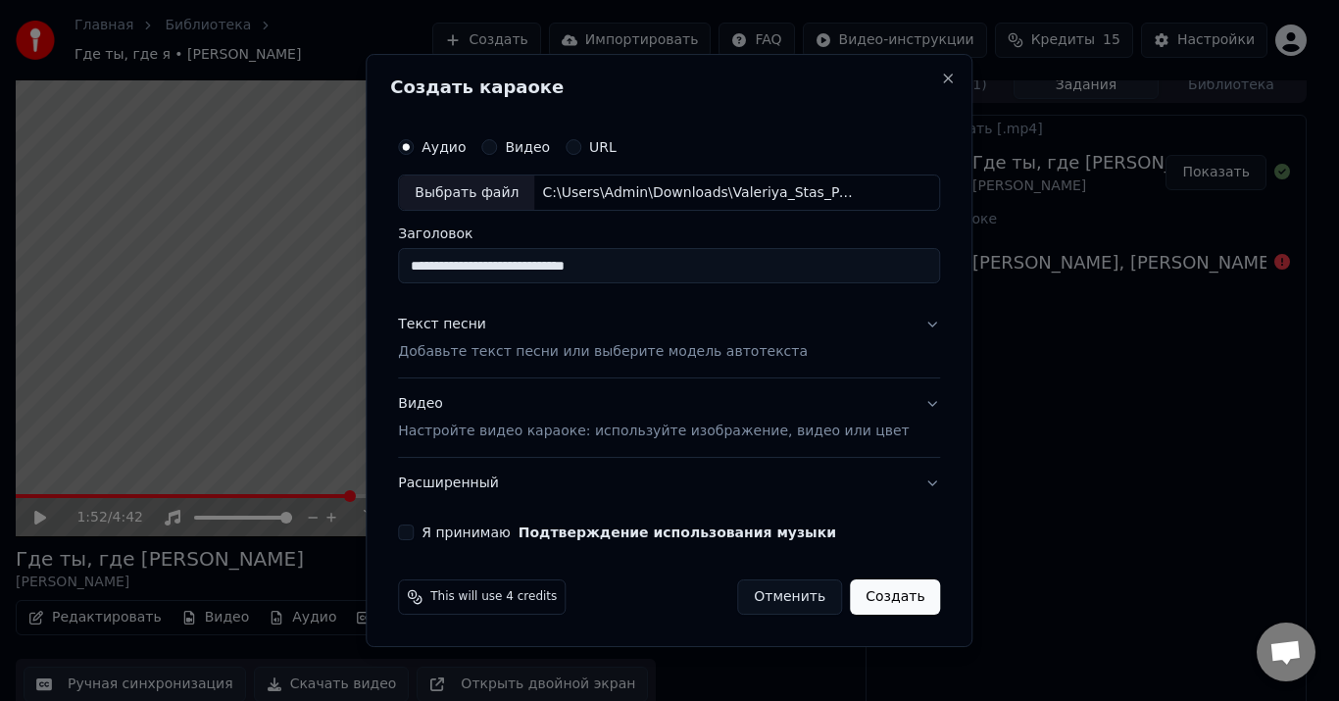
click at [896, 320] on button "Текст песни Добавьте текст песни или выберите модель автотекста" at bounding box center [669, 339] width 542 height 78
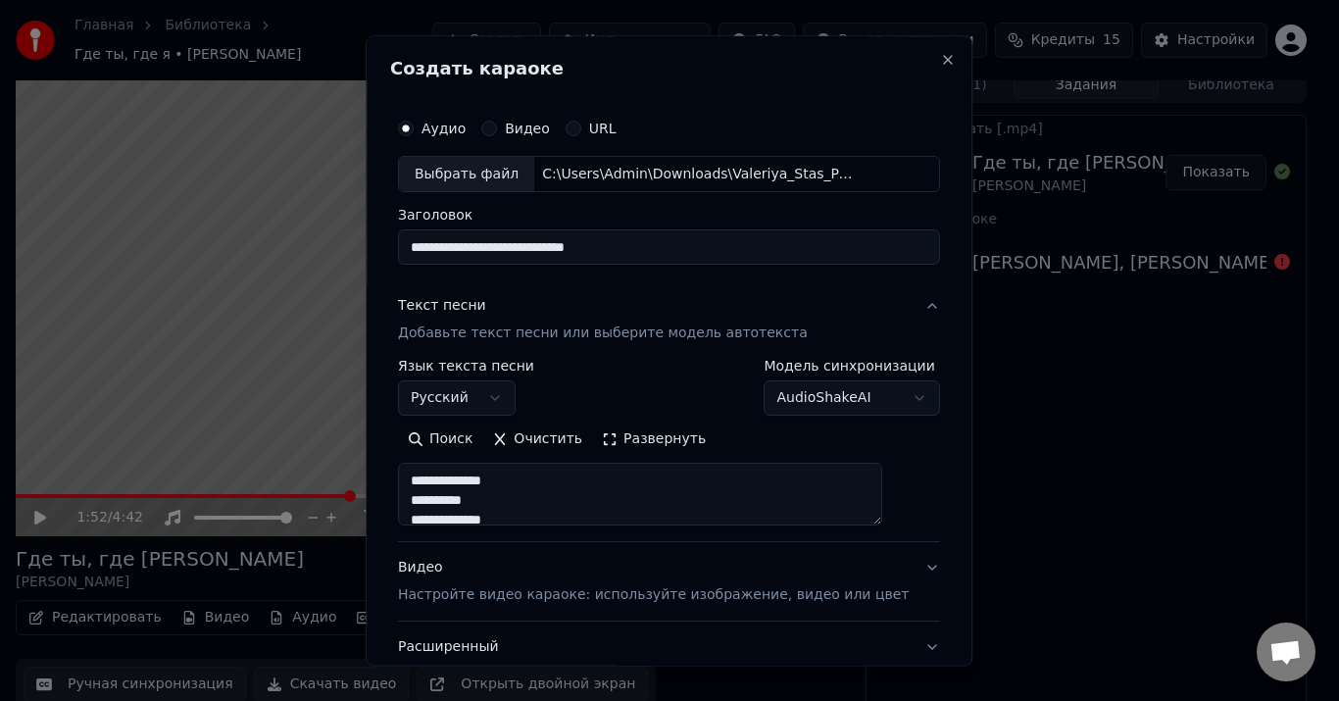
click at [539, 445] on button "Очистить" at bounding box center [538, 439] width 110 height 31
click at [465, 437] on button "Вставить" at bounding box center [452, 439] width 108 height 31
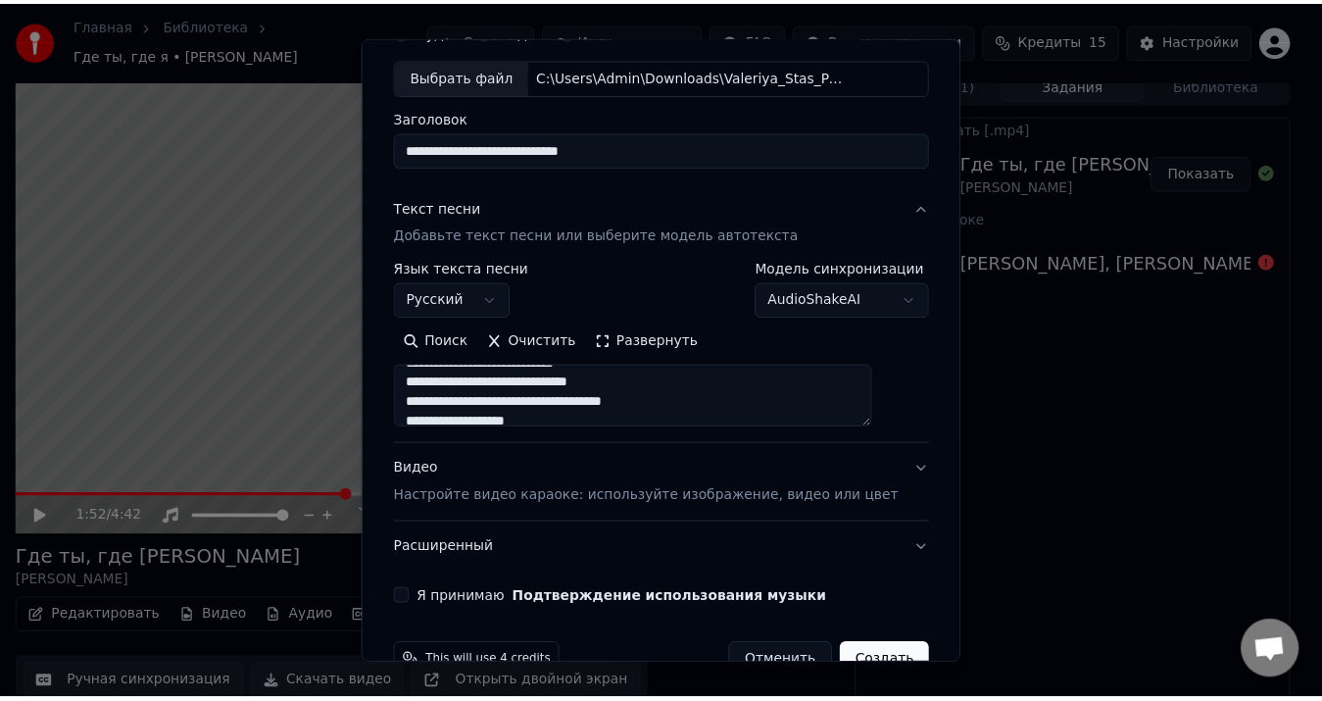
scroll to position [145, 0]
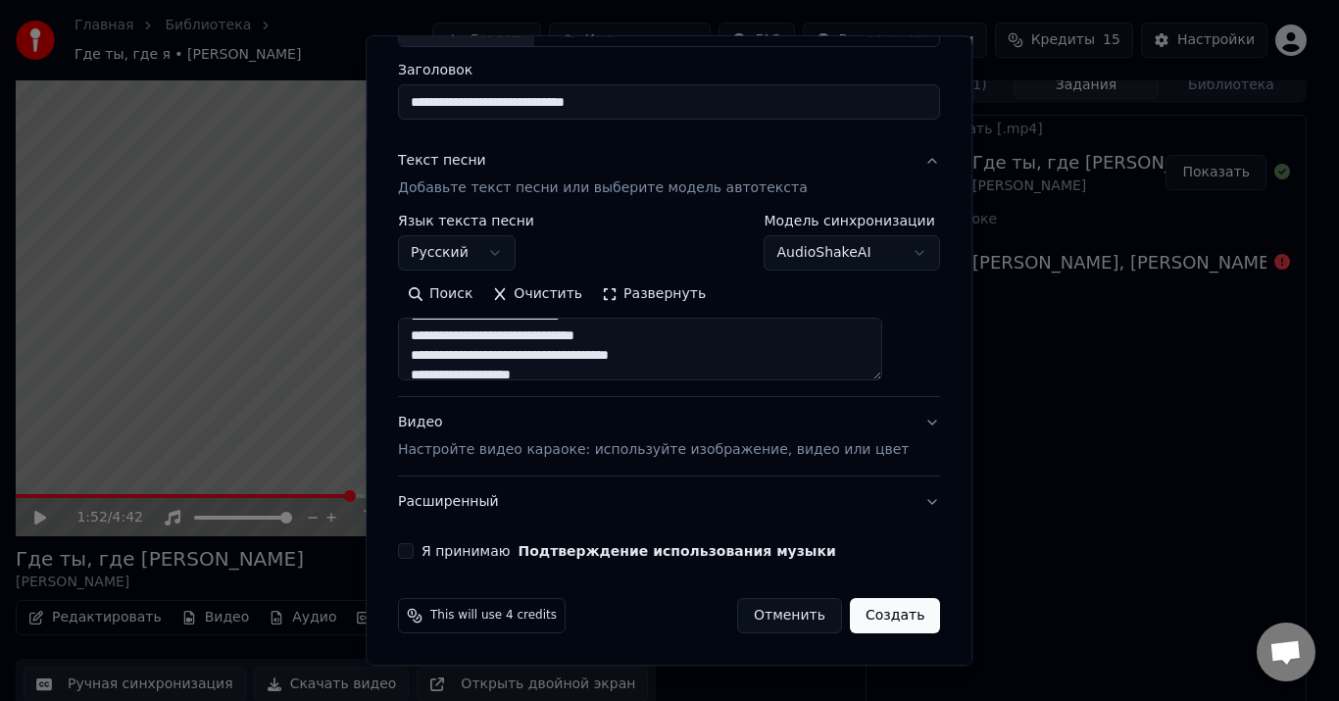
click at [414, 555] on button "Я принимаю Подтверждение использования музыки" at bounding box center [406, 552] width 16 height 16
click at [863, 616] on button "Создать" at bounding box center [895, 616] width 90 height 35
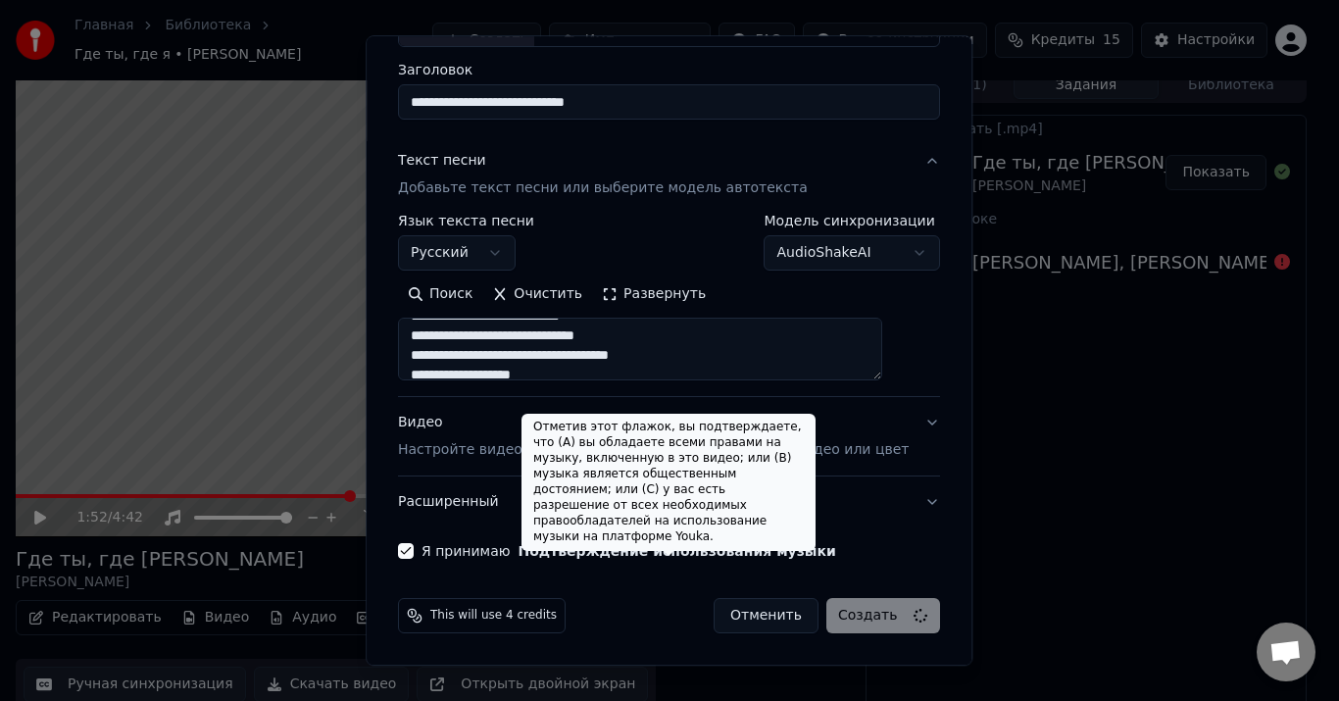
type textarea "**********"
select select
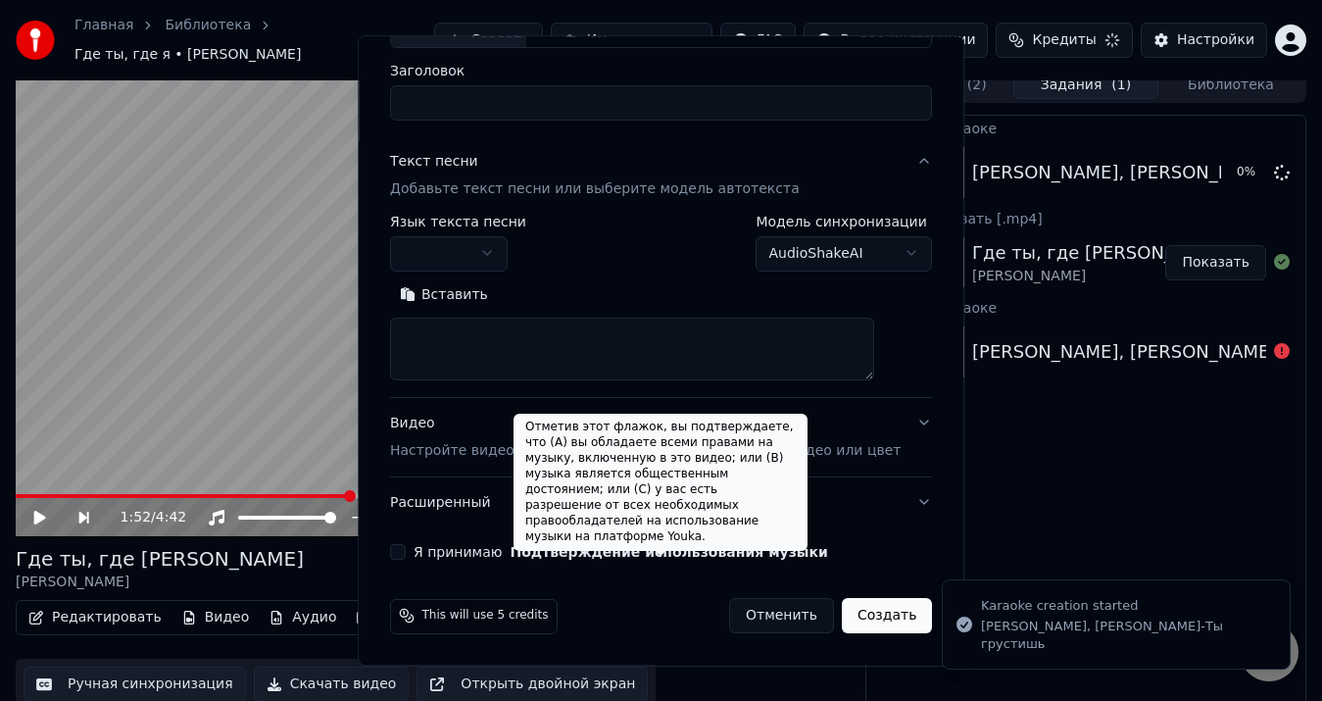
scroll to position [0, 0]
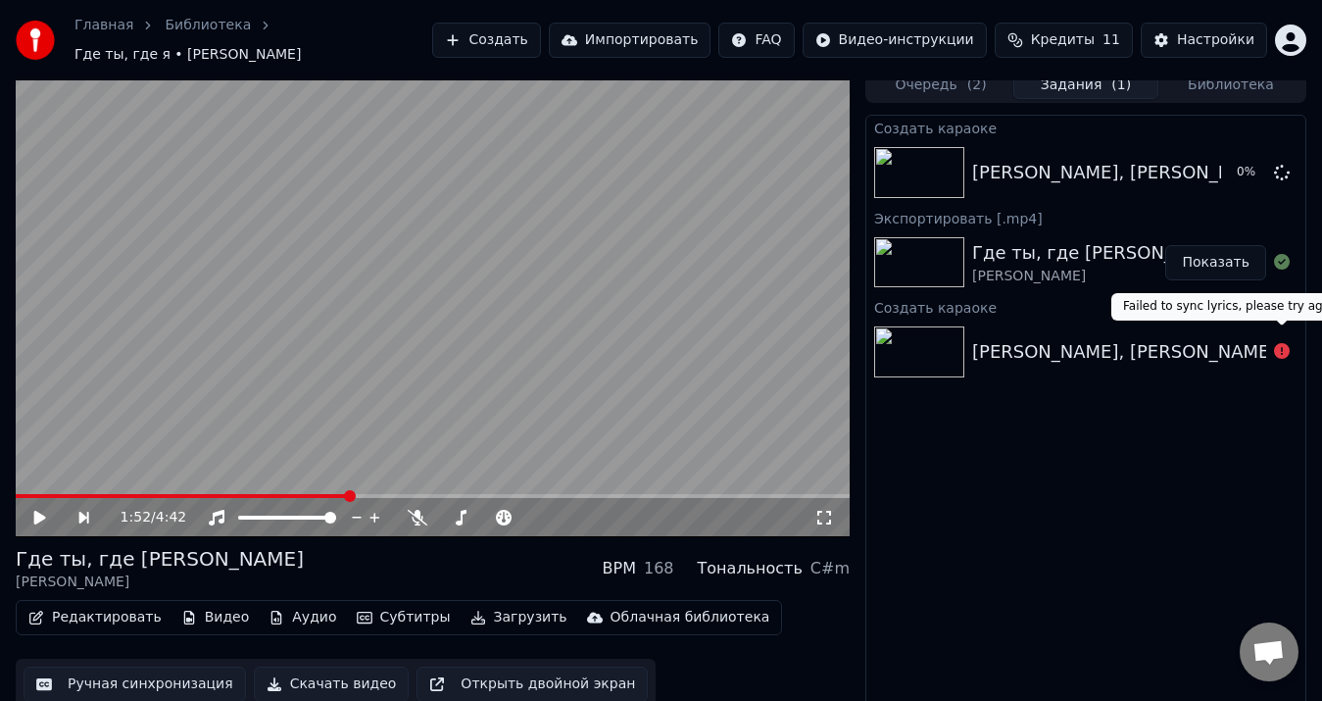
click at [1276, 346] on icon at bounding box center [1282, 351] width 16 height 16
click at [1210, 348] on div "Валерия, Стас Пьеха-Ты грустишь" at bounding box center [1187, 351] width 430 height 27
click at [1118, 338] on div "Валерия, Стас Пьеха-Ты грустишь" at bounding box center [1187, 351] width 430 height 27
click at [920, 336] on img at bounding box center [919, 351] width 90 height 51
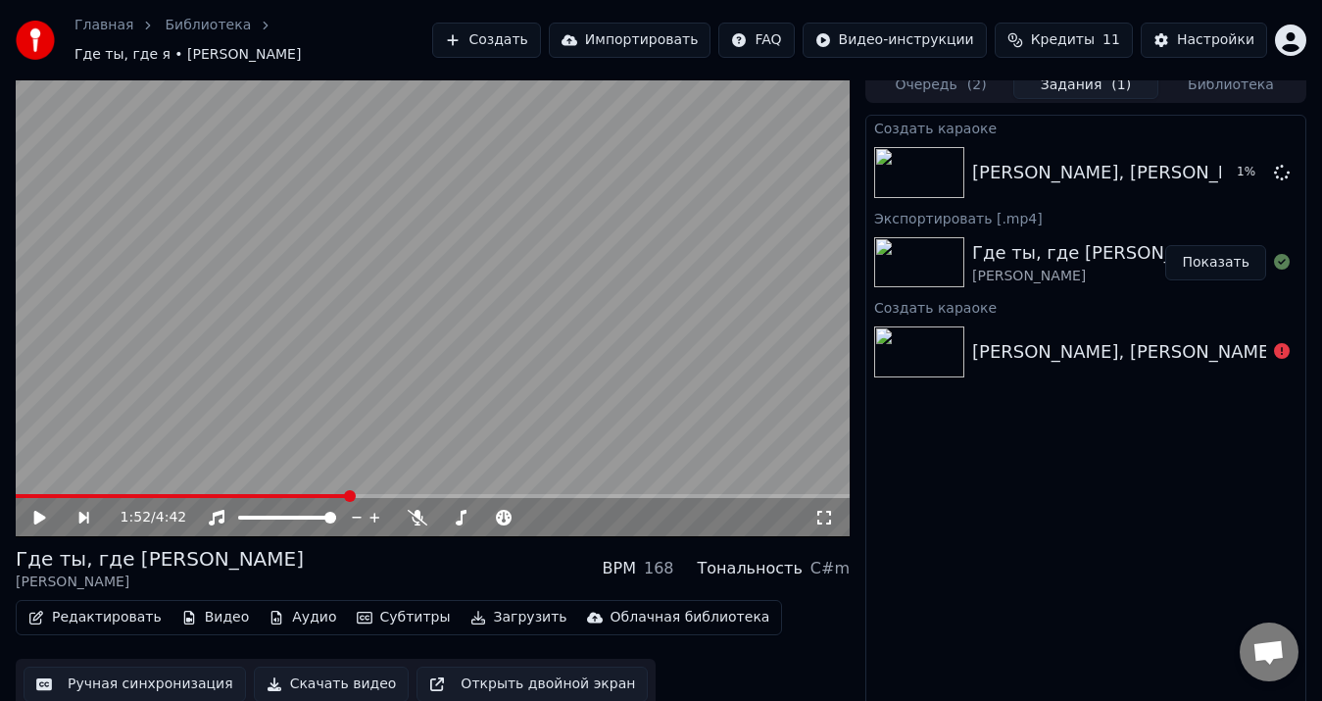
click at [927, 300] on div "Создать караоке" at bounding box center [1086, 307] width 439 height 24
click at [947, 237] on img at bounding box center [919, 262] width 90 height 51
click at [933, 347] on img at bounding box center [919, 351] width 90 height 51
click at [968, 159] on div at bounding box center [923, 172] width 98 height 51
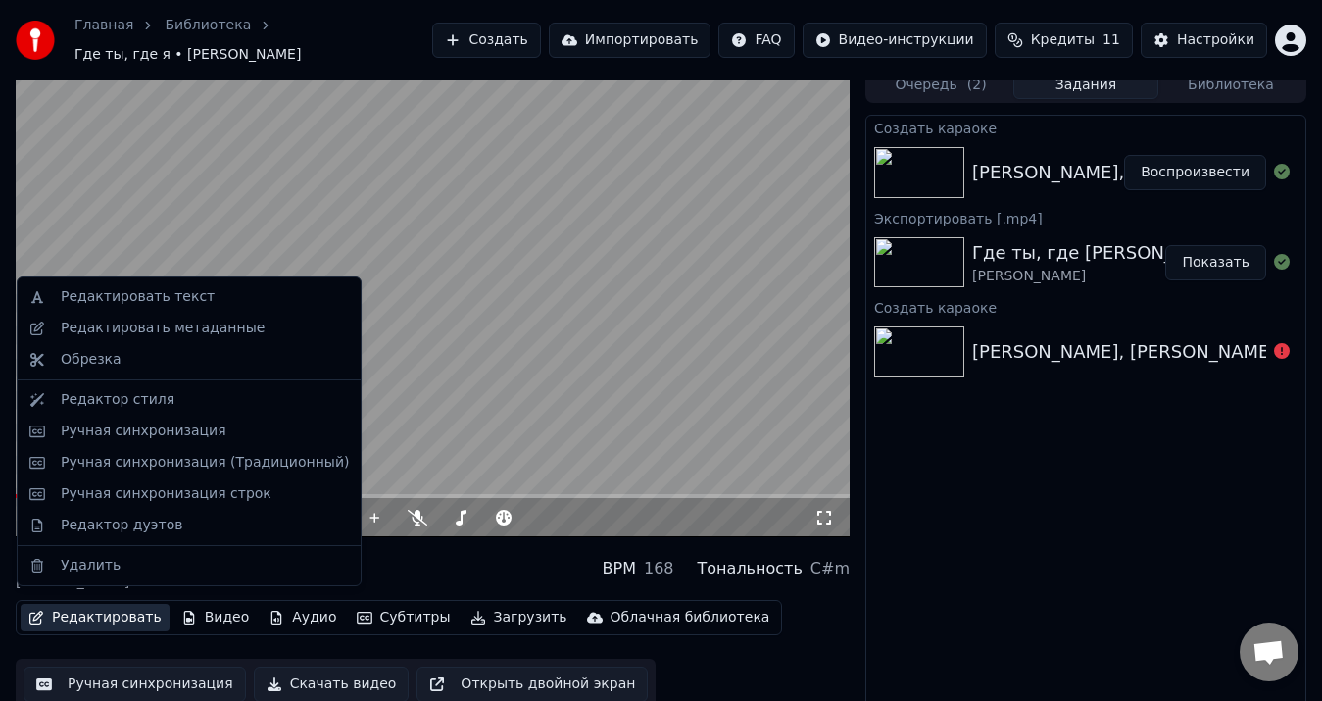
click at [91, 604] on button "Редактировать" at bounding box center [95, 617] width 149 height 27
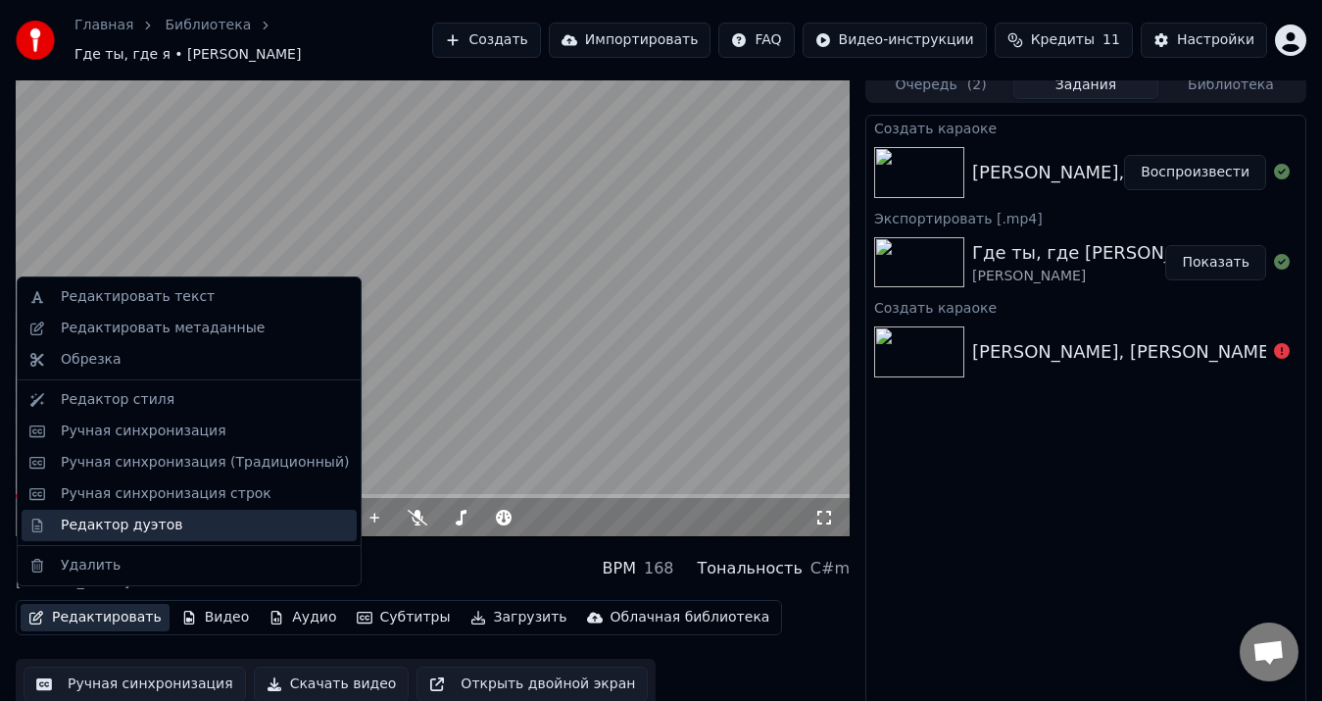
click at [104, 524] on div "Редактор дуэтов" at bounding box center [122, 526] width 122 height 20
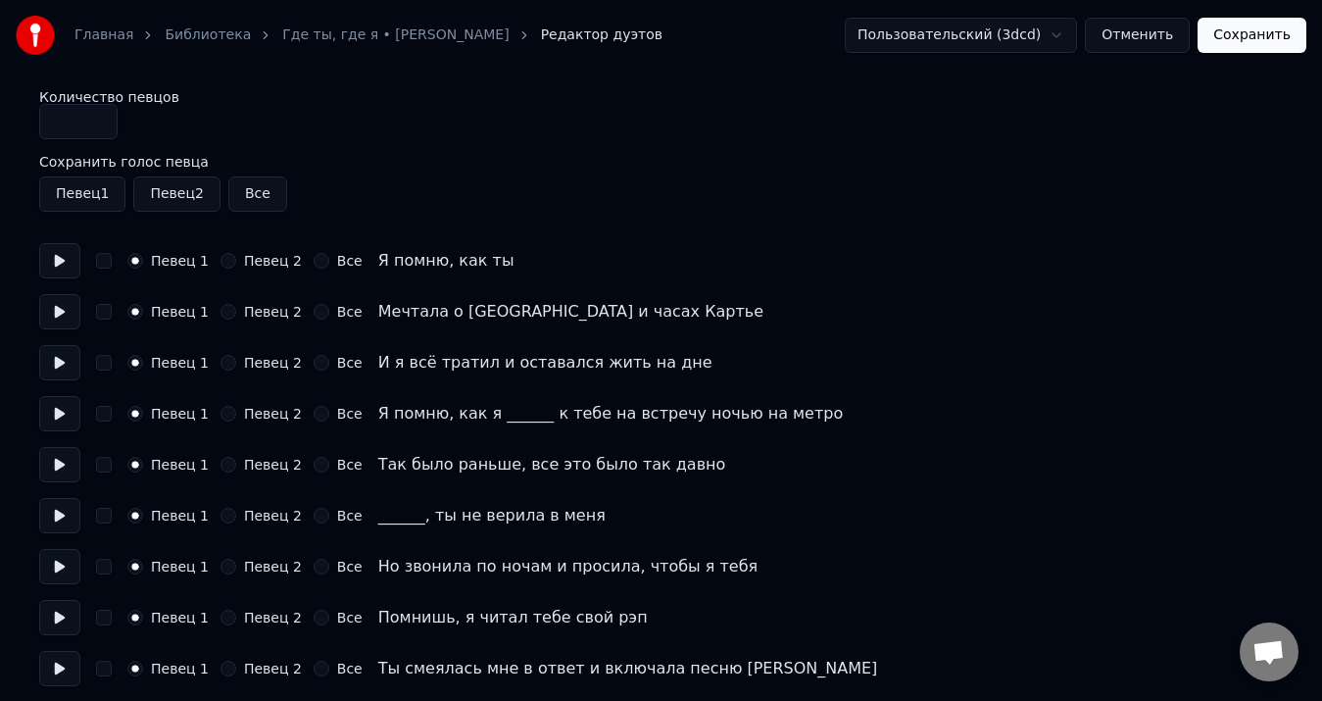
click at [207, 38] on link "Библиотека" at bounding box center [208, 35] width 86 height 20
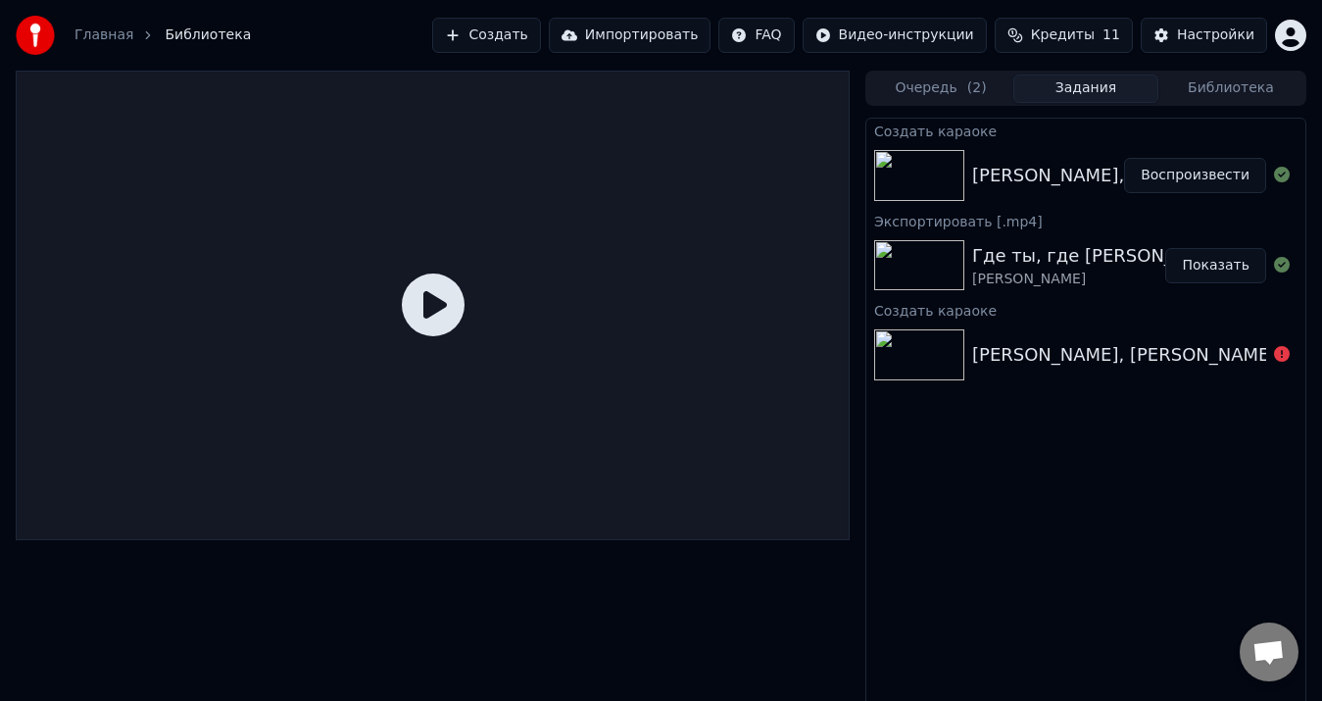
click at [1054, 177] on div "Валерия, Стас Пьеха-Ты грустишь" at bounding box center [1187, 175] width 430 height 27
click at [1000, 180] on div "Валерия, Стас Пьеха-Ты грустишь" at bounding box center [1187, 175] width 430 height 27
click at [1185, 179] on button "Воспроизвести" at bounding box center [1195, 175] width 142 height 35
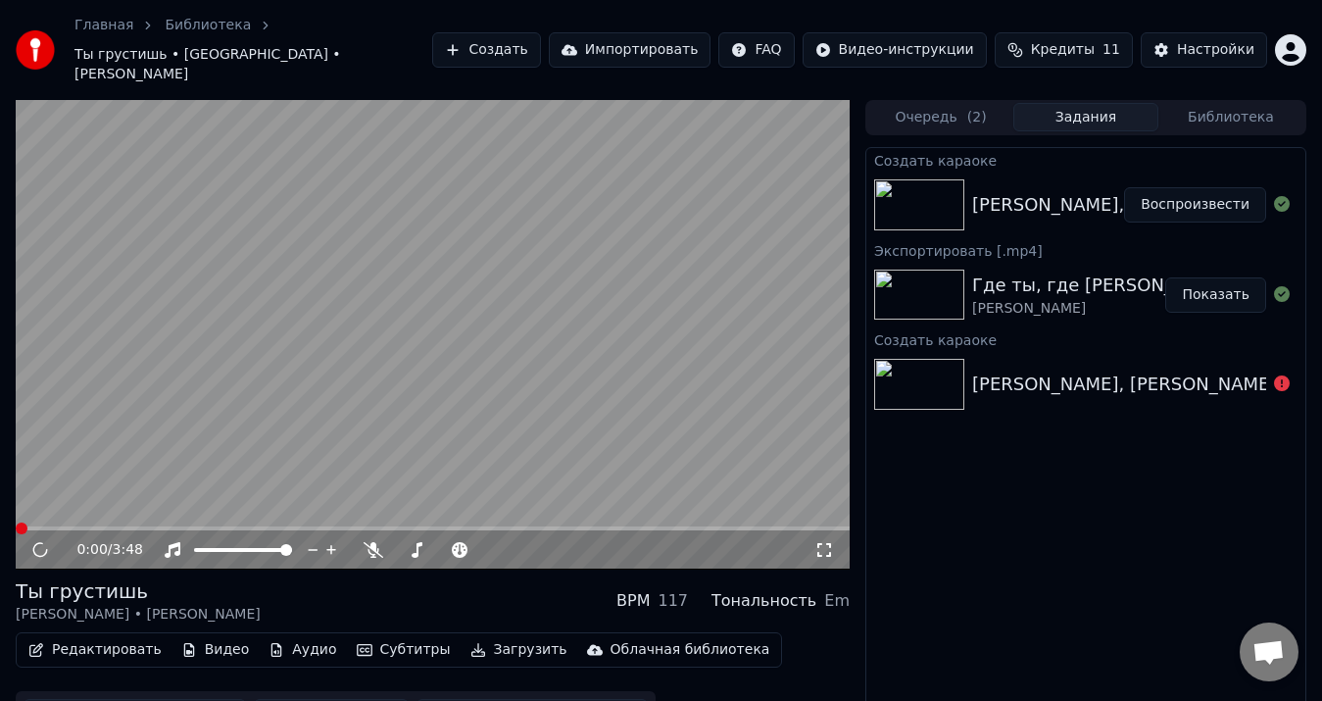
click at [53, 636] on button "Редактировать" at bounding box center [95, 649] width 149 height 27
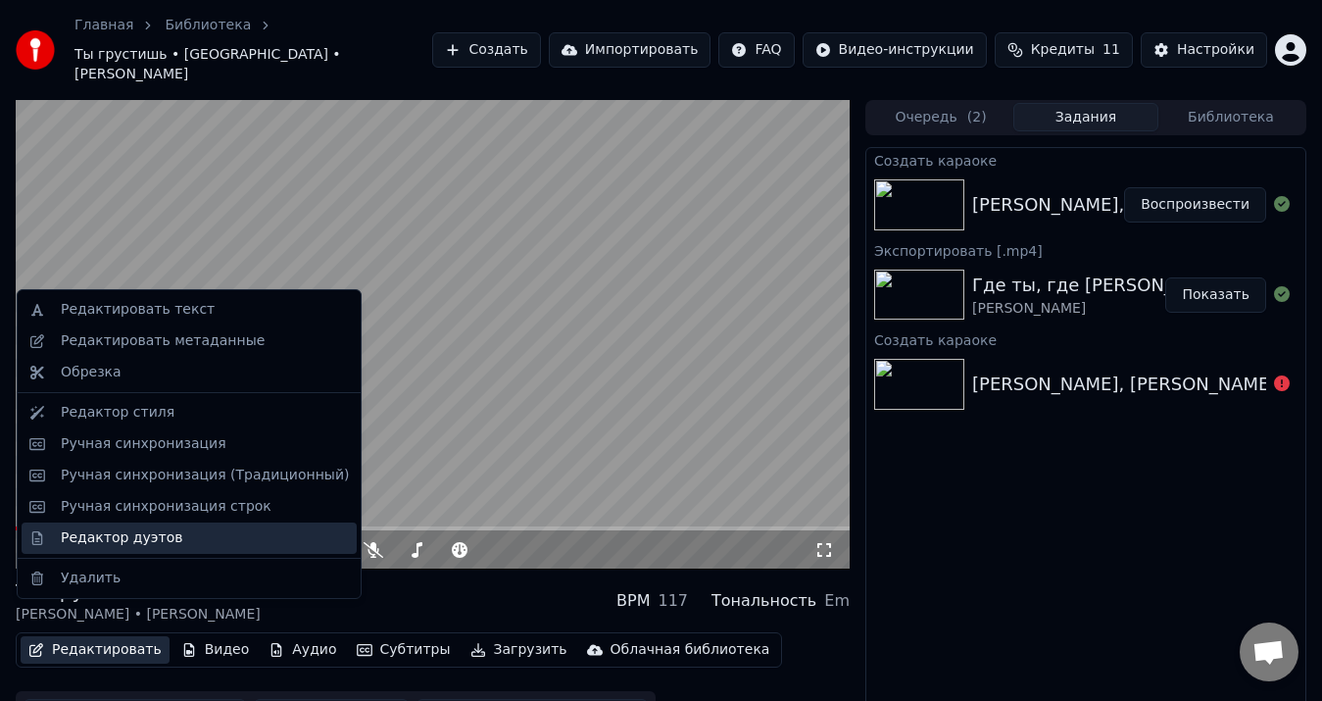
click at [99, 539] on div "Редактор дуэтов" at bounding box center [122, 538] width 122 height 20
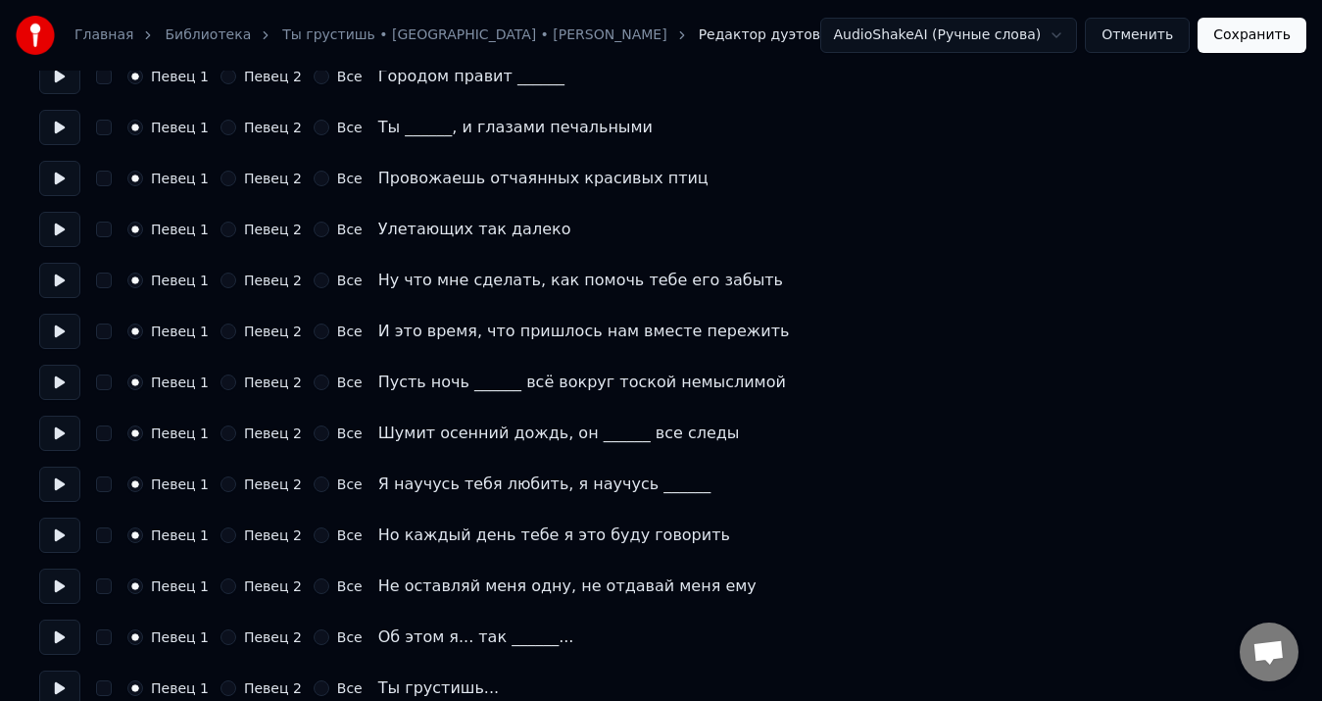
scroll to position [588, 0]
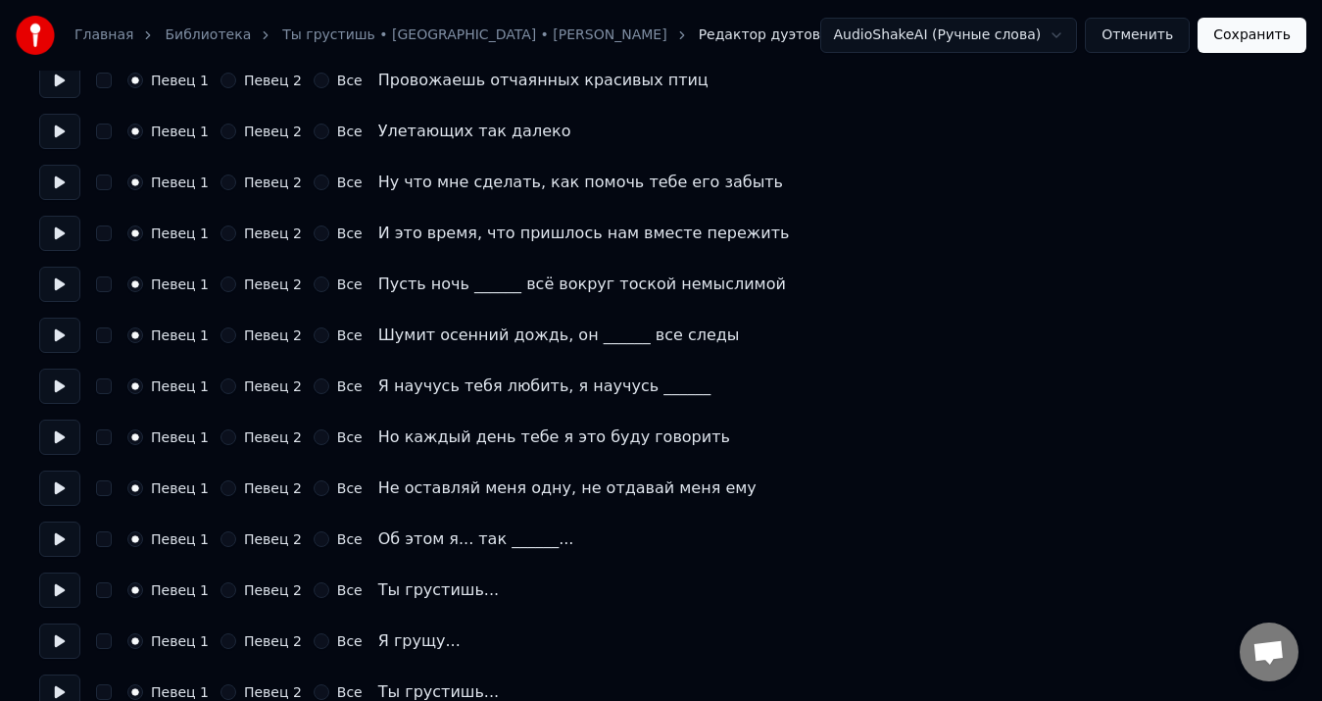
click at [224, 589] on button "Певец 2" at bounding box center [229, 590] width 16 height 16
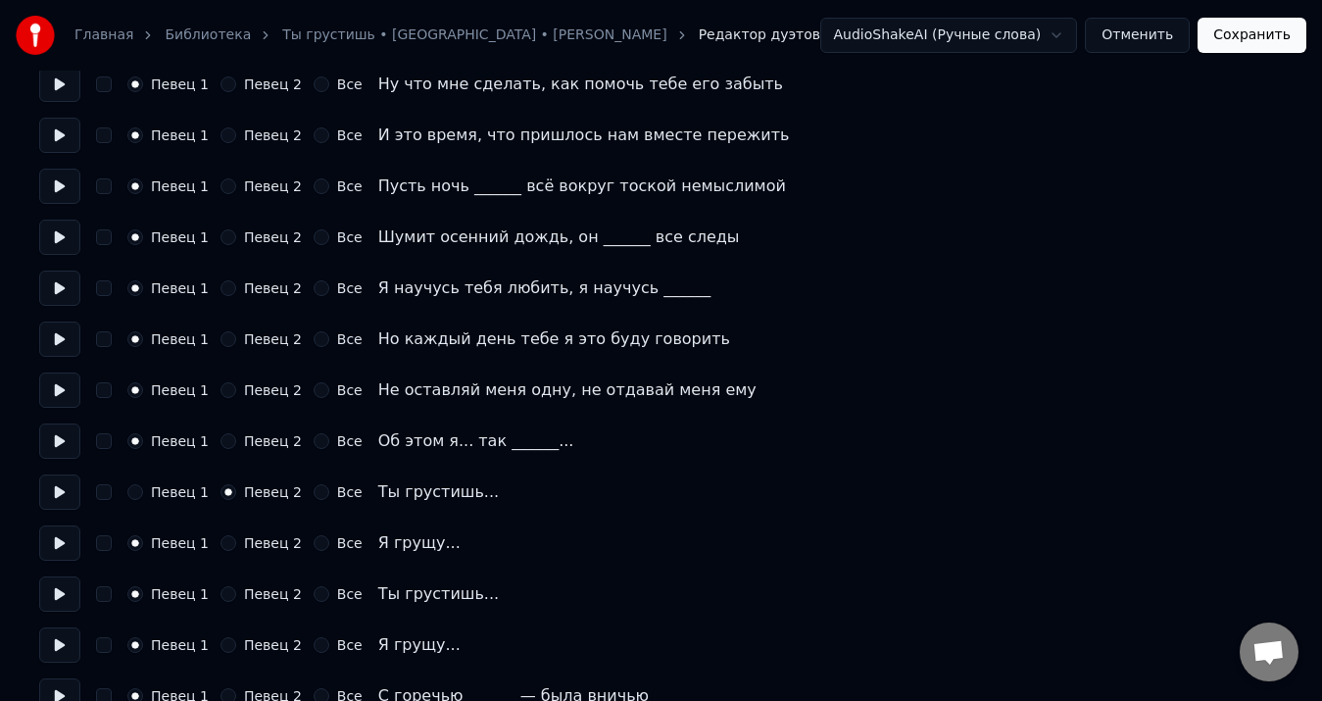
click at [226, 552] on div "Певец 1 Певец 2 Все Я грущу..." at bounding box center [661, 542] width 1244 height 35
click at [222, 543] on button "Певец 2" at bounding box center [229, 543] width 16 height 16
click at [221, 591] on button "Певец 2" at bounding box center [229, 594] width 16 height 16
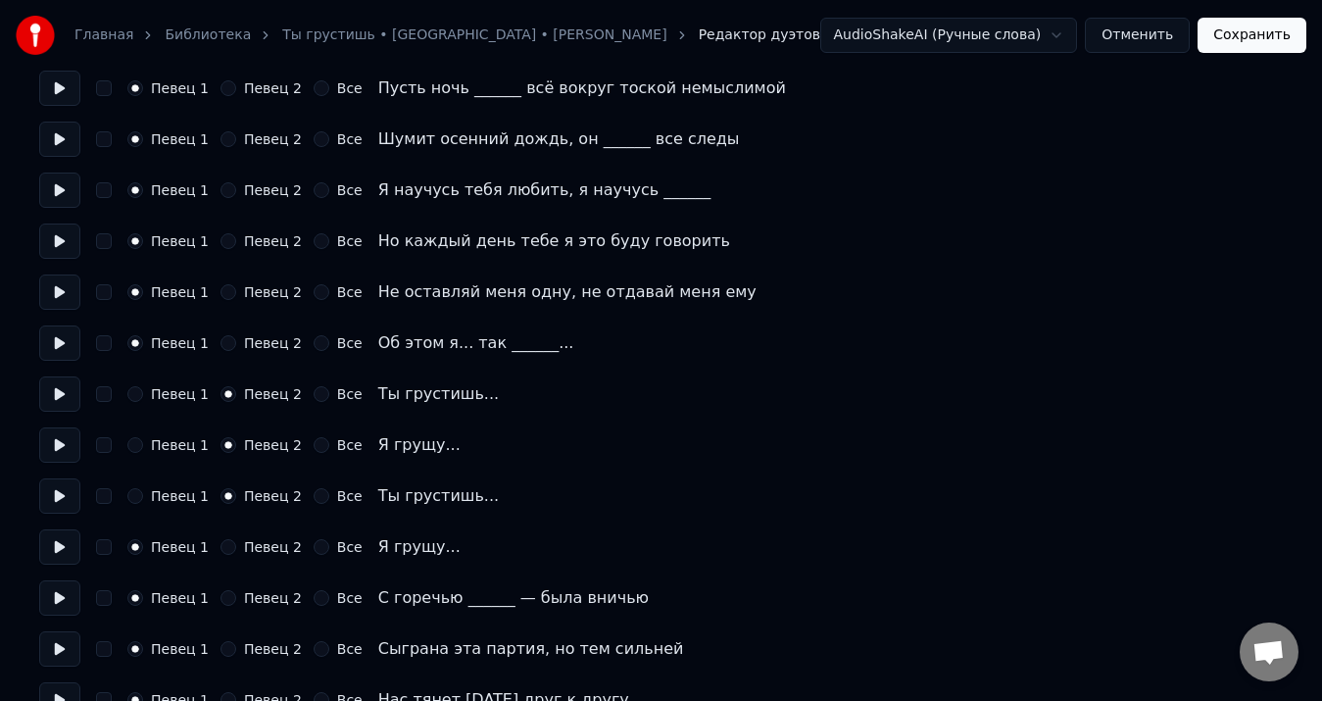
click at [227, 545] on button "Певец 2" at bounding box center [229, 547] width 16 height 16
click at [221, 595] on button "Певец 2" at bounding box center [229, 598] width 16 height 16
click at [221, 647] on button "Певец 2" at bounding box center [229, 649] width 16 height 16
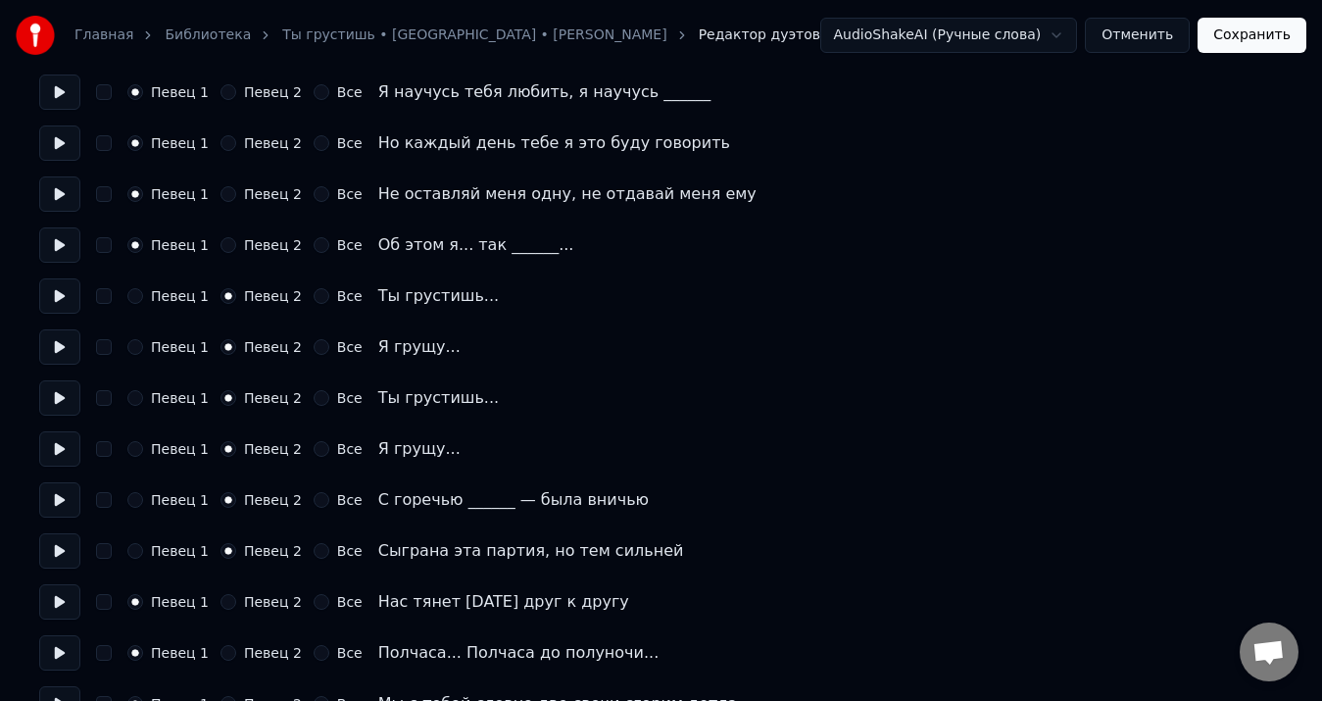
click at [222, 601] on button "Певец 2" at bounding box center [229, 602] width 16 height 16
click at [212, 650] on div "Певец 1 Певец 2 Все" at bounding box center [244, 653] width 235 height 16
click at [223, 651] on button "Певец 2" at bounding box center [229, 653] width 16 height 16
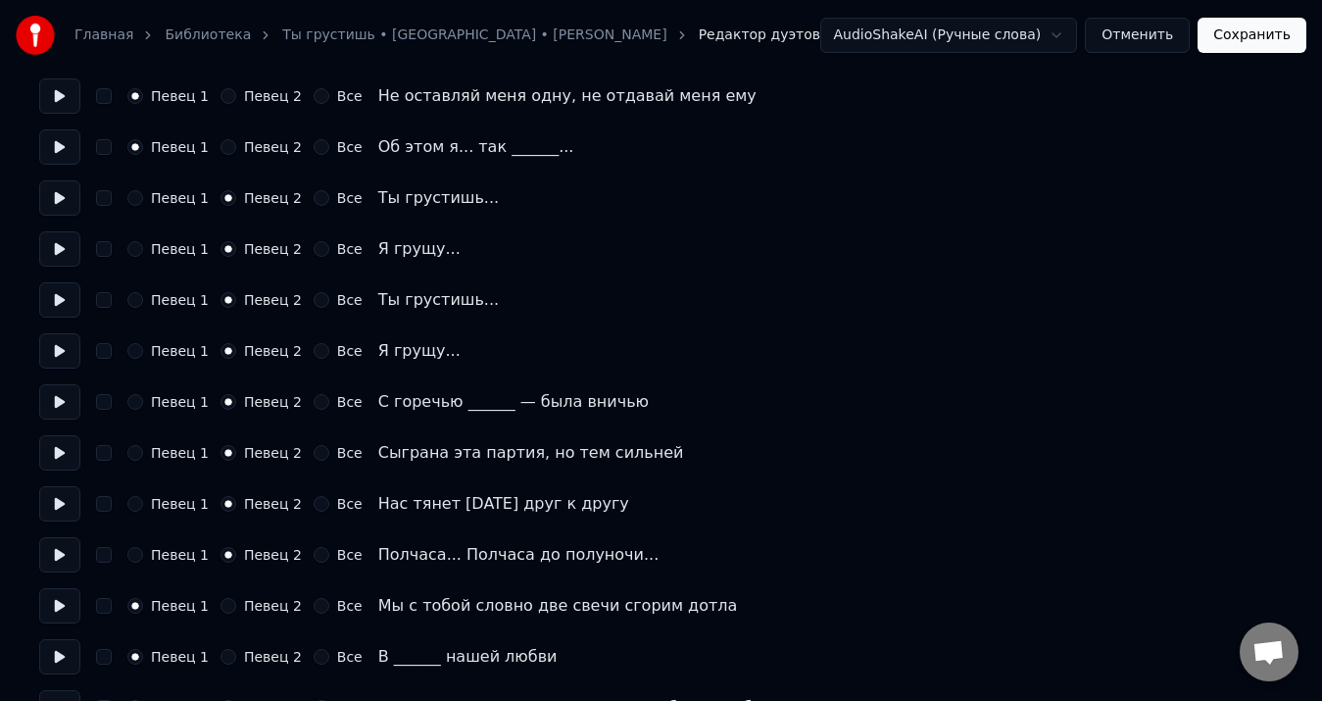
click at [223, 610] on button "Певец 2" at bounding box center [229, 606] width 16 height 16
click at [221, 656] on button "Певец 2" at bounding box center [229, 657] width 16 height 16
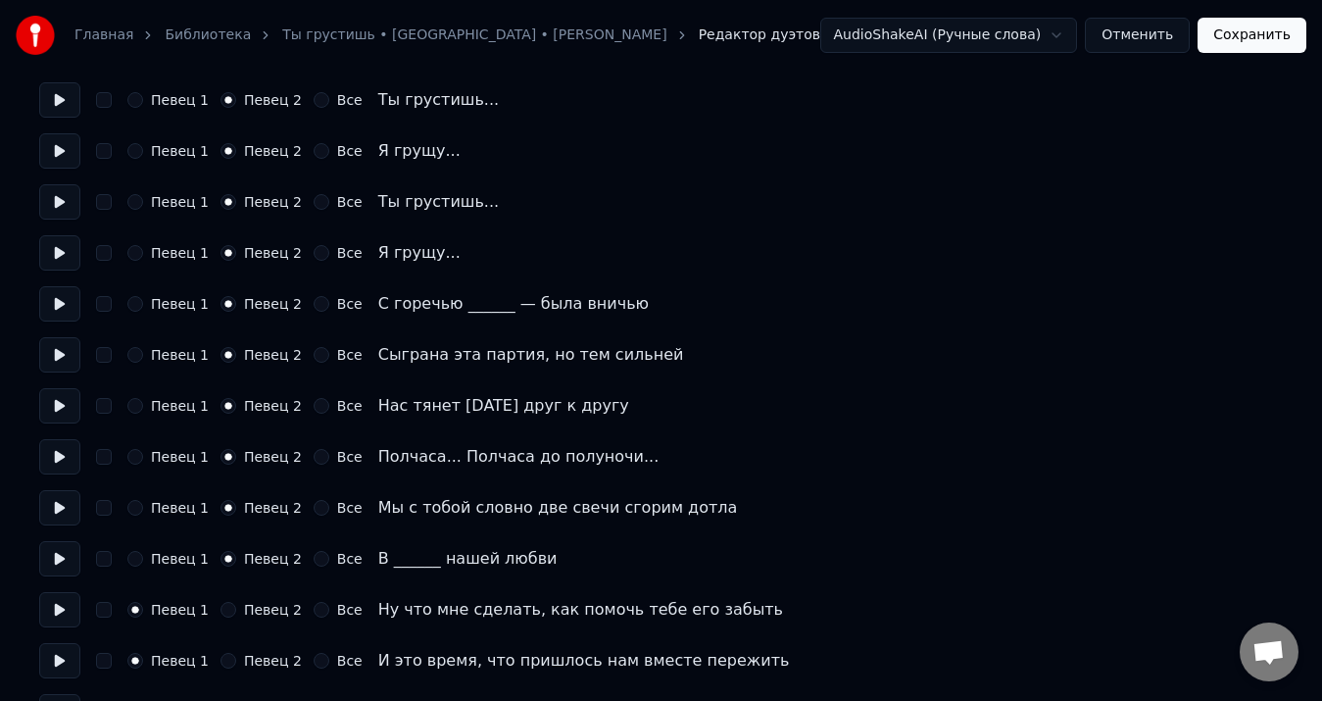
scroll to position [1176, 0]
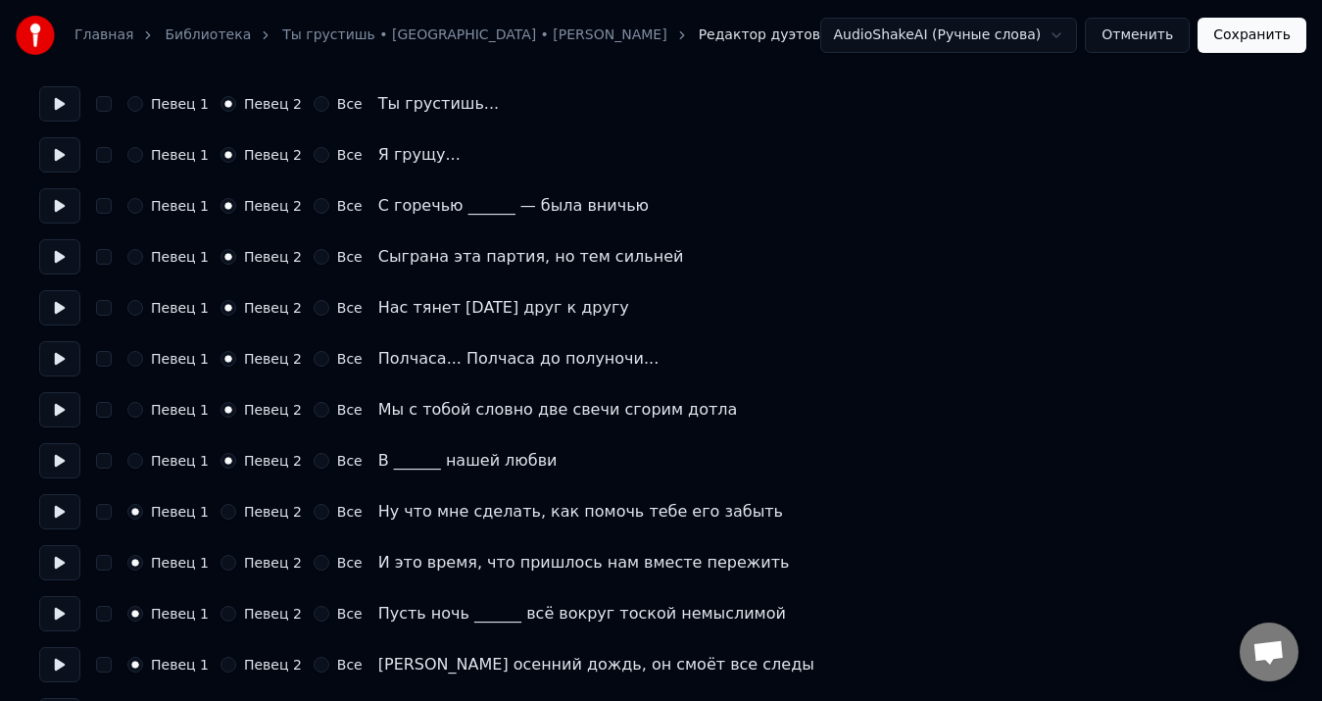
click at [222, 510] on button "Певец 2" at bounding box center [229, 512] width 16 height 16
click at [221, 558] on button "Певец 2" at bounding box center [229, 563] width 16 height 16
click at [221, 615] on button "Певец 2" at bounding box center [229, 614] width 16 height 16
click at [223, 659] on button "Певец 2" at bounding box center [229, 665] width 16 height 16
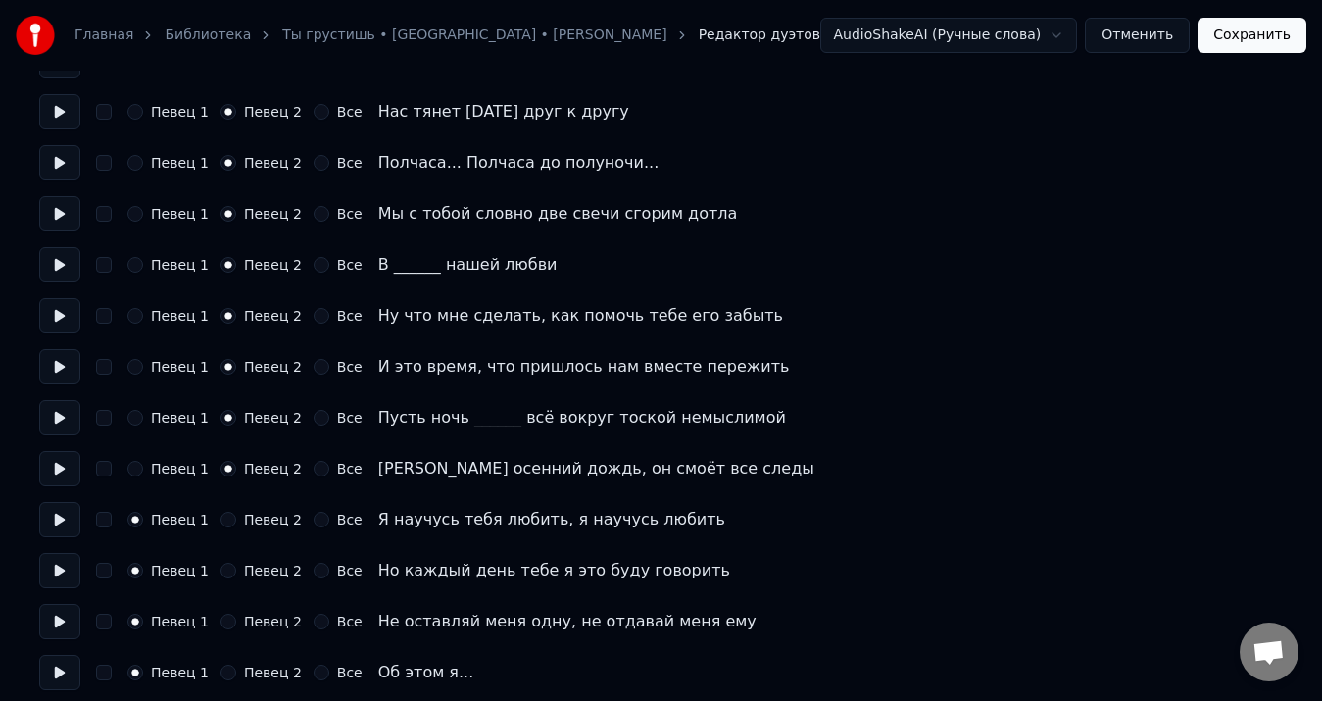
click at [222, 521] on button "Певец 2" at bounding box center [229, 520] width 16 height 16
click at [221, 565] on button "Певец 2" at bounding box center [229, 571] width 16 height 16
click at [219, 613] on div "Певец 1 Певец 2 Все Не оставляй меня одну, не отдавай меня ему" at bounding box center [661, 621] width 1244 height 35
click at [222, 622] on button "Певец 2" at bounding box center [229, 622] width 16 height 16
click at [221, 670] on button "Певец 2" at bounding box center [229, 673] width 16 height 16
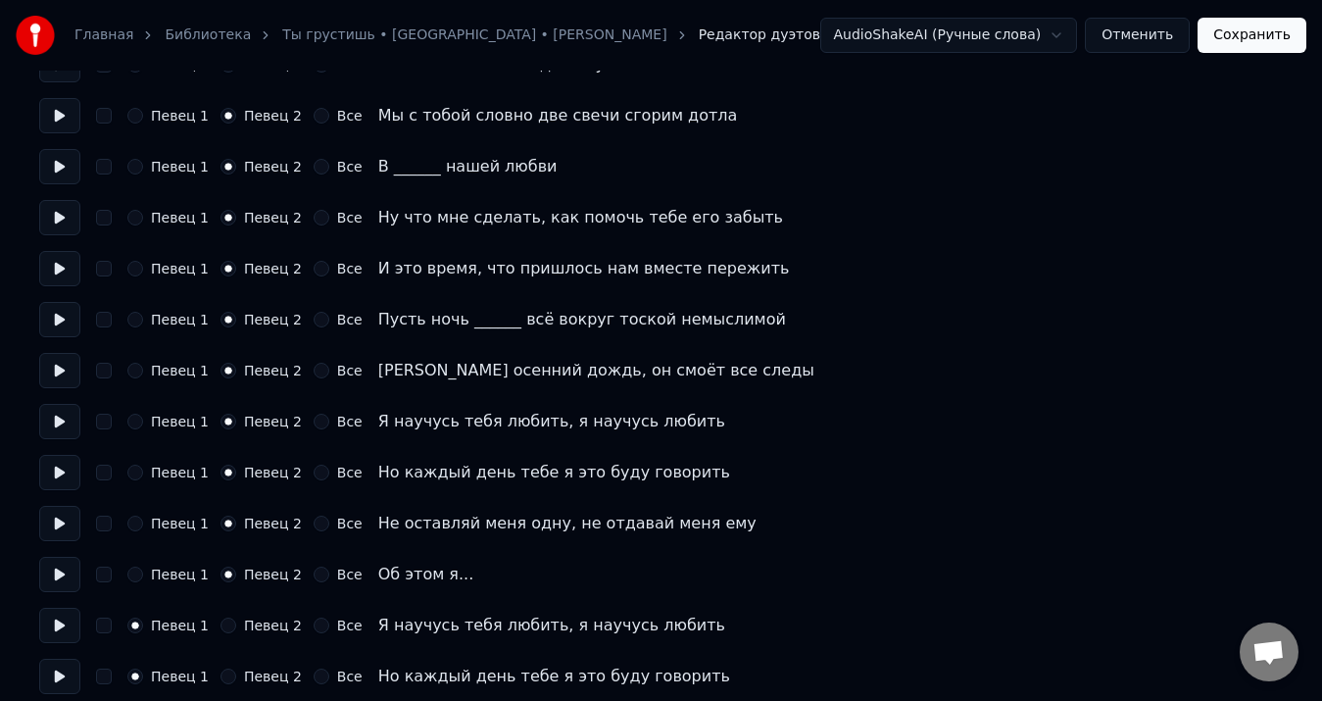
scroll to position [1636, 0]
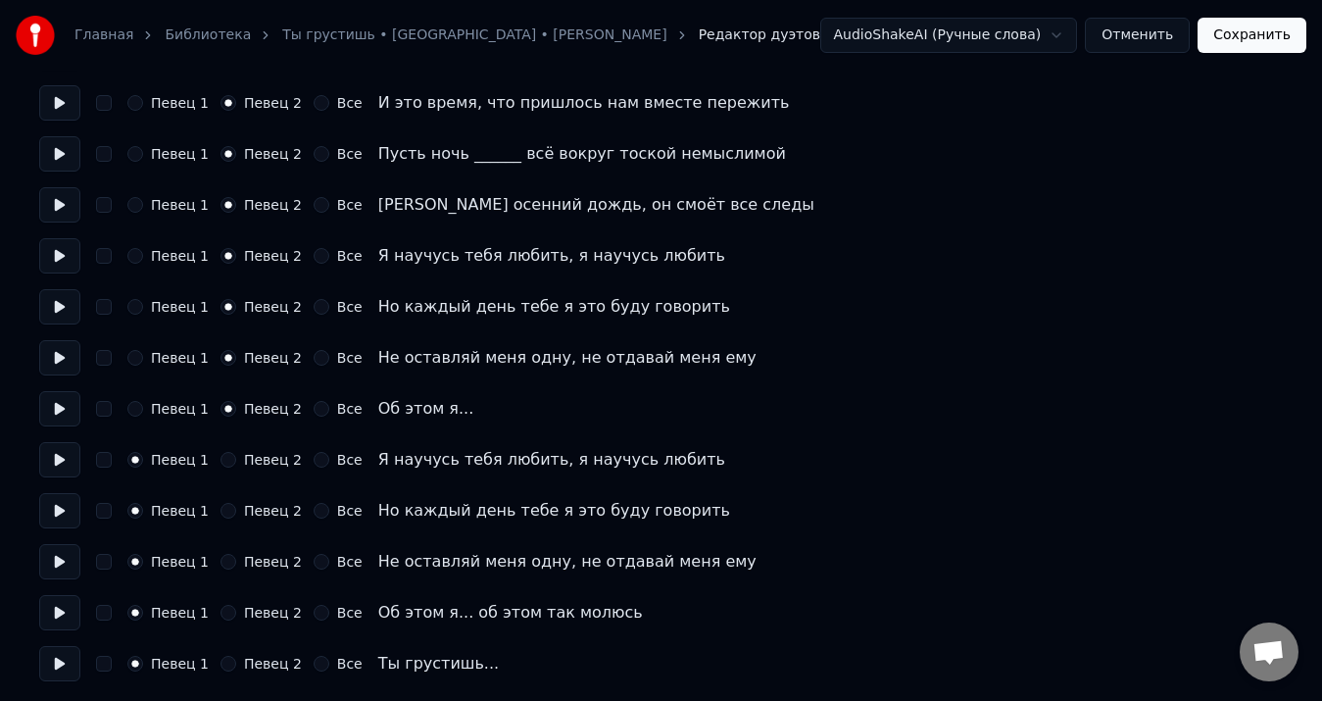
click at [316, 461] on div "Все" at bounding box center [338, 460] width 49 height 16
click at [314, 462] on button "Все" at bounding box center [322, 460] width 16 height 16
click at [314, 510] on button "Все" at bounding box center [322, 511] width 16 height 16
click at [314, 560] on button "Все" at bounding box center [322, 562] width 16 height 16
click at [314, 617] on button "Все" at bounding box center [322, 613] width 16 height 16
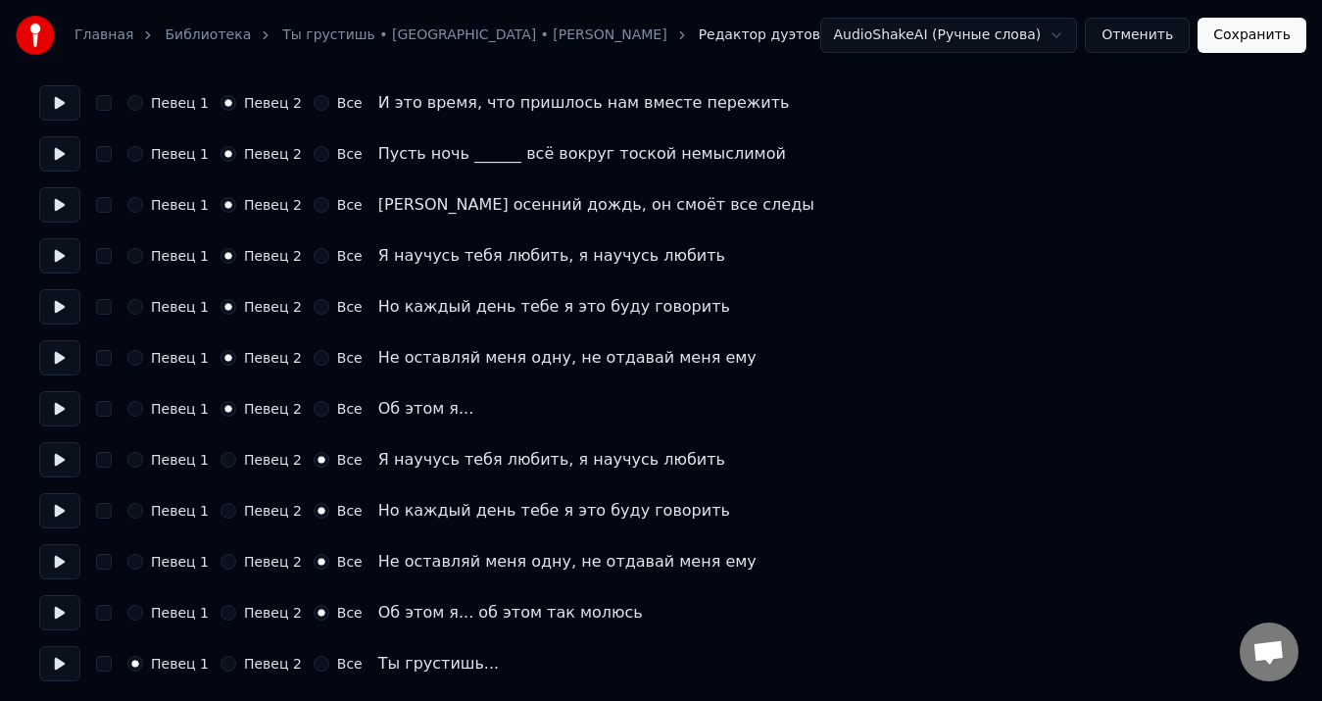
click at [314, 667] on button "Все" at bounding box center [322, 664] width 16 height 16
click at [1251, 43] on button "Сохранить" at bounding box center [1252, 35] width 109 height 35
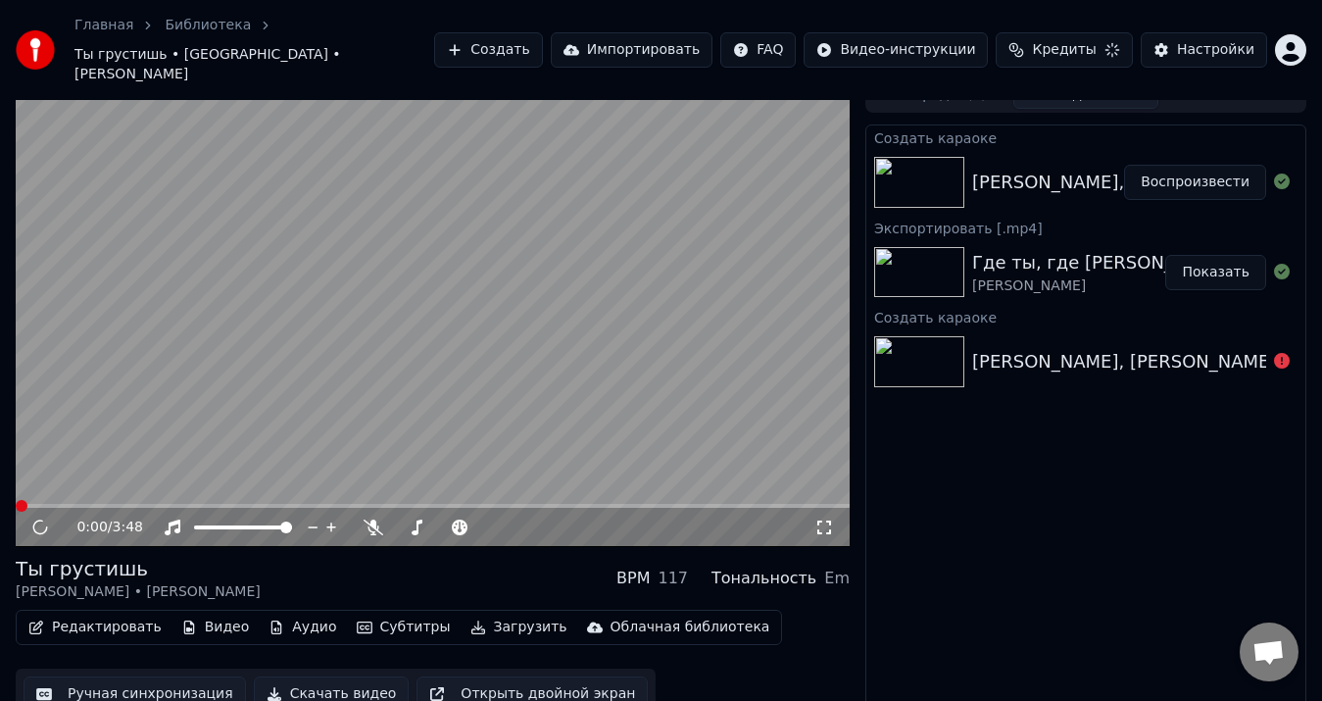
scroll to position [13, 0]
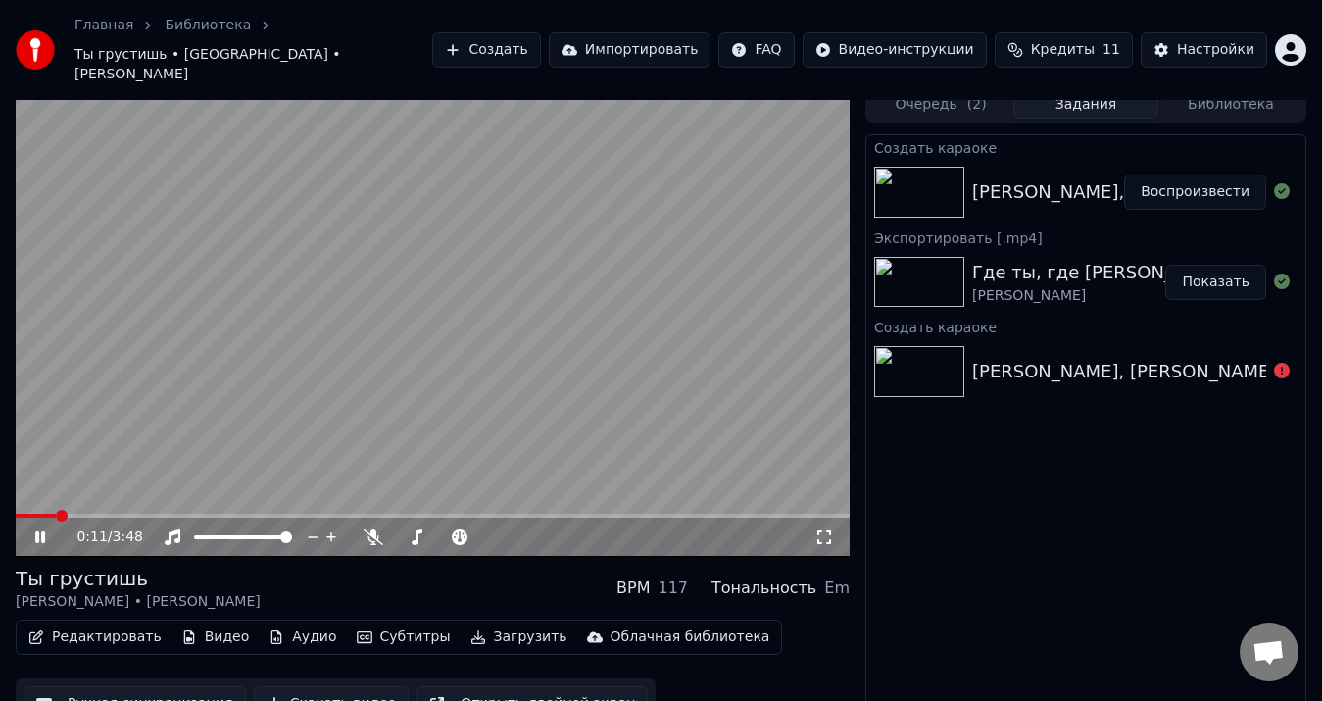
click at [179, 482] on video at bounding box center [433, 322] width 834 height 470
click at [171, 479] on video at bounding box center [433, 322] width 834 height 470
click at [167, 514] on span at bounding box center [433, 516] width 834 height 4
click at [364, 514] on span at bounding box center [433, 516] width 834 height 4
click at [517, 514] on span at bounding box center [433, 516] width 834 height 4
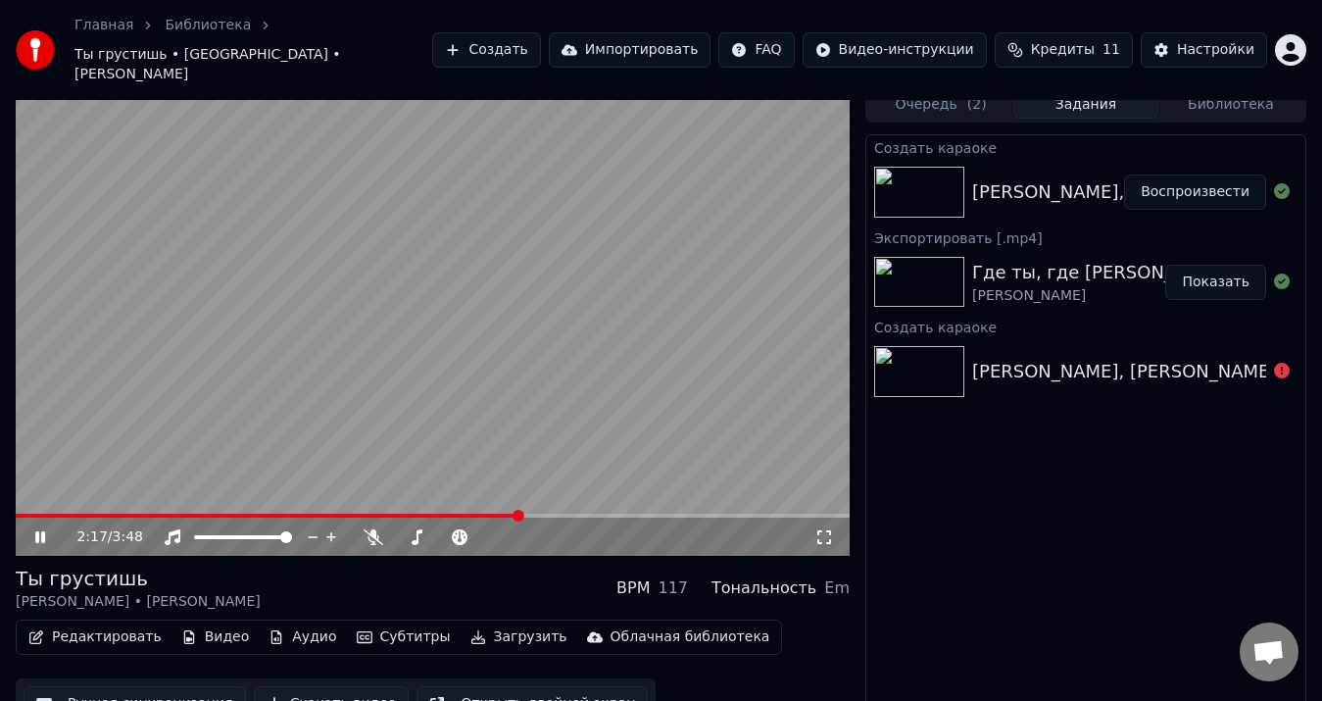
click at [463, 331] on video at bounding box center [433, 322] width 834 height 470
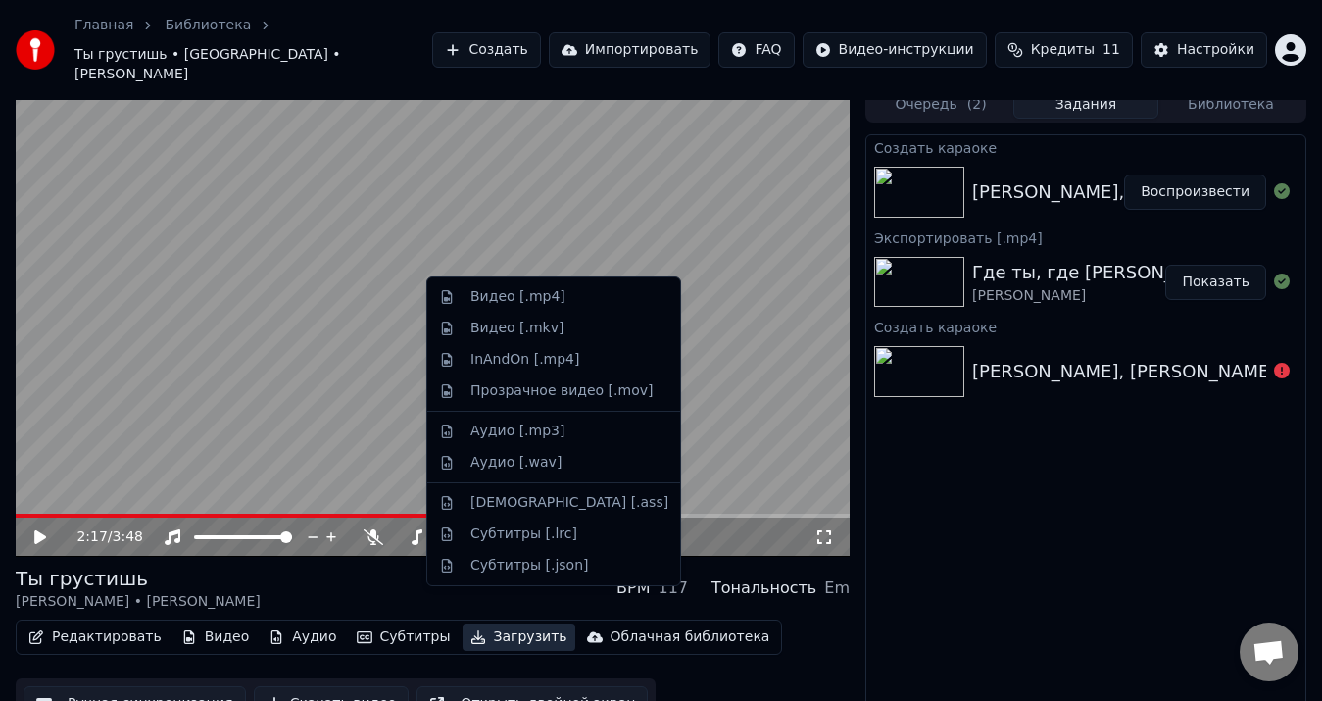
click at [472, 623] on button "Загрузить" at bounding box center [519, 636] width 113 height 27
click at [355, 565] on div "Ты грустишь Валерия • Стас Пьеха BPM 117 Тональность Em" at bounding box center [433, 588] width 834 height 47
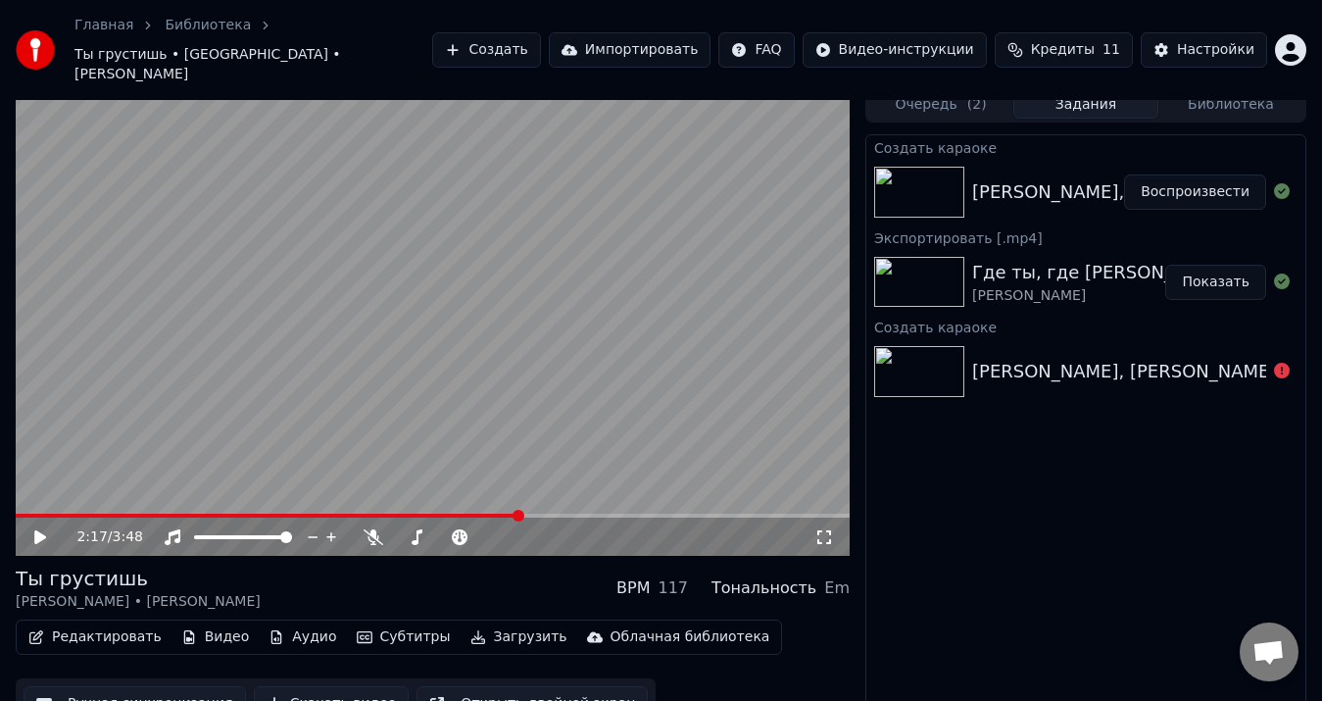
click at [338, 686] on button "Скачать видео" at bounding box center [332, 703] width 156 height 35
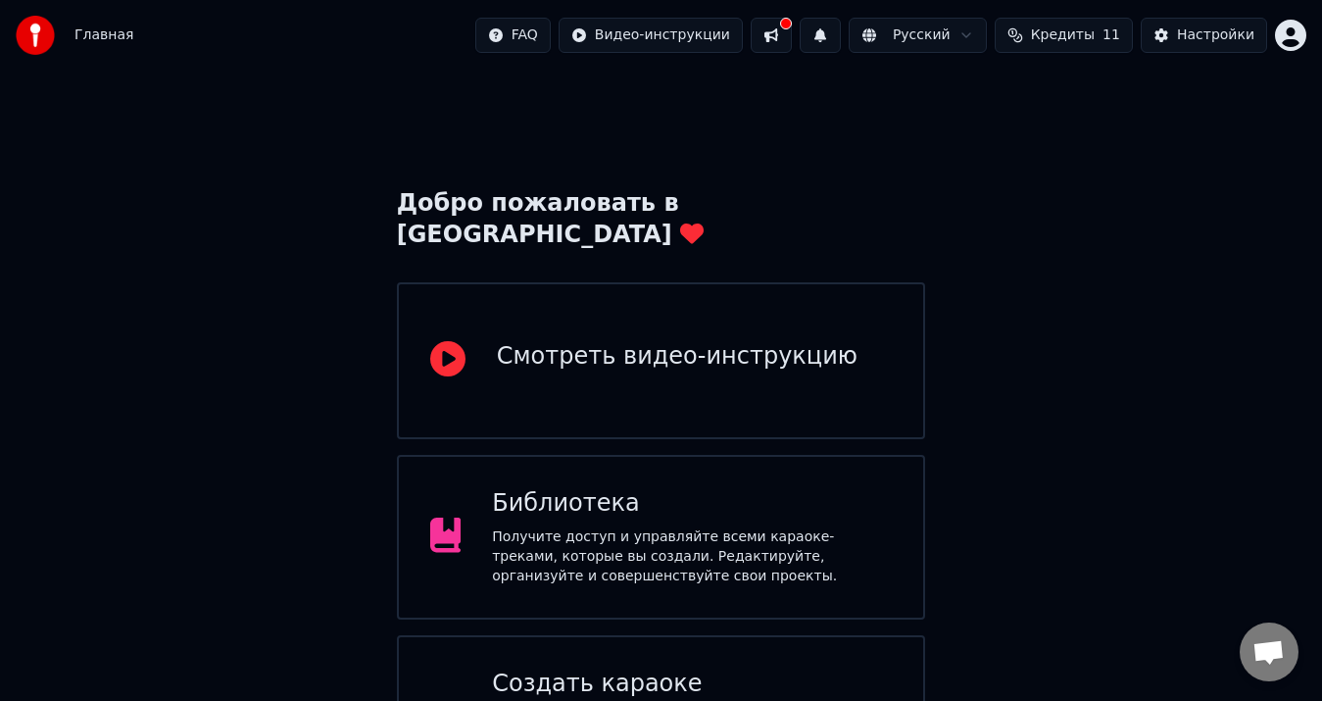
click at [671, 527] on div "Получите доступ и управляйте всеми караоке-треками, которые вы создали. Редакти…" at bounding box center [692, 556] width 400 height 59
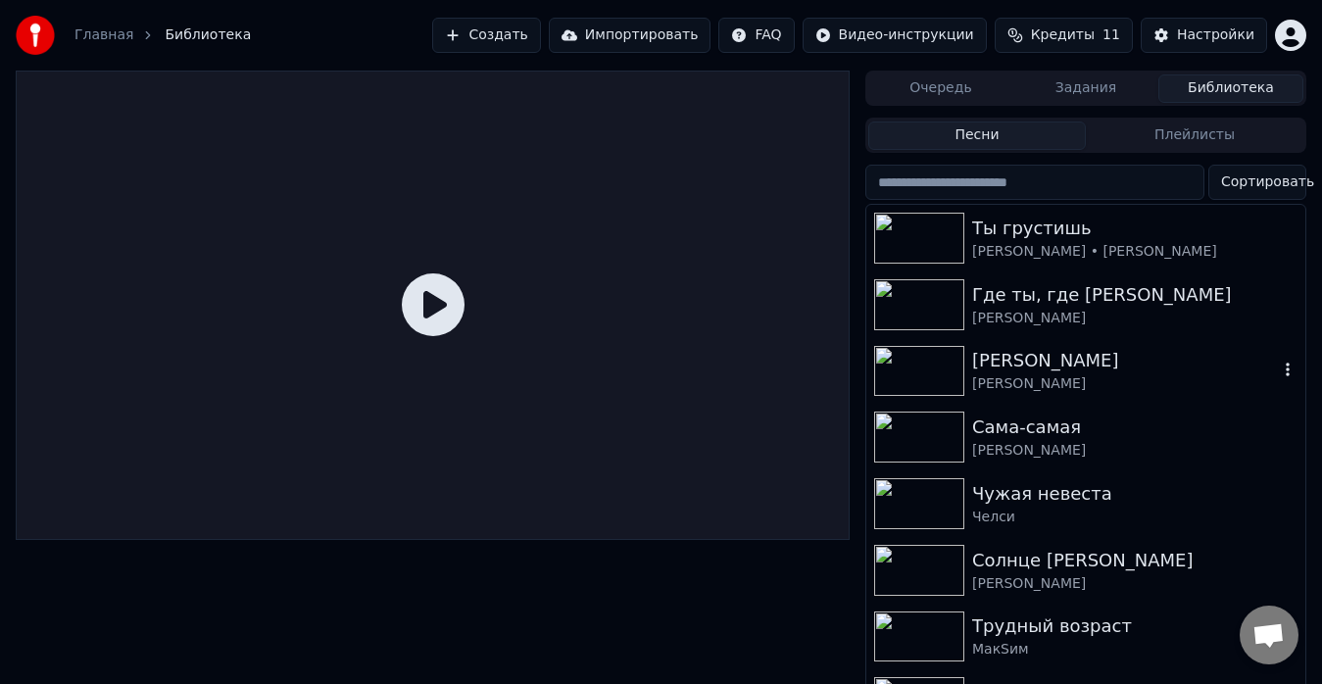
click at [1003, 361] on div "[PERSON_NAME]" at bounding box center [1125, 360] width 306 height 27
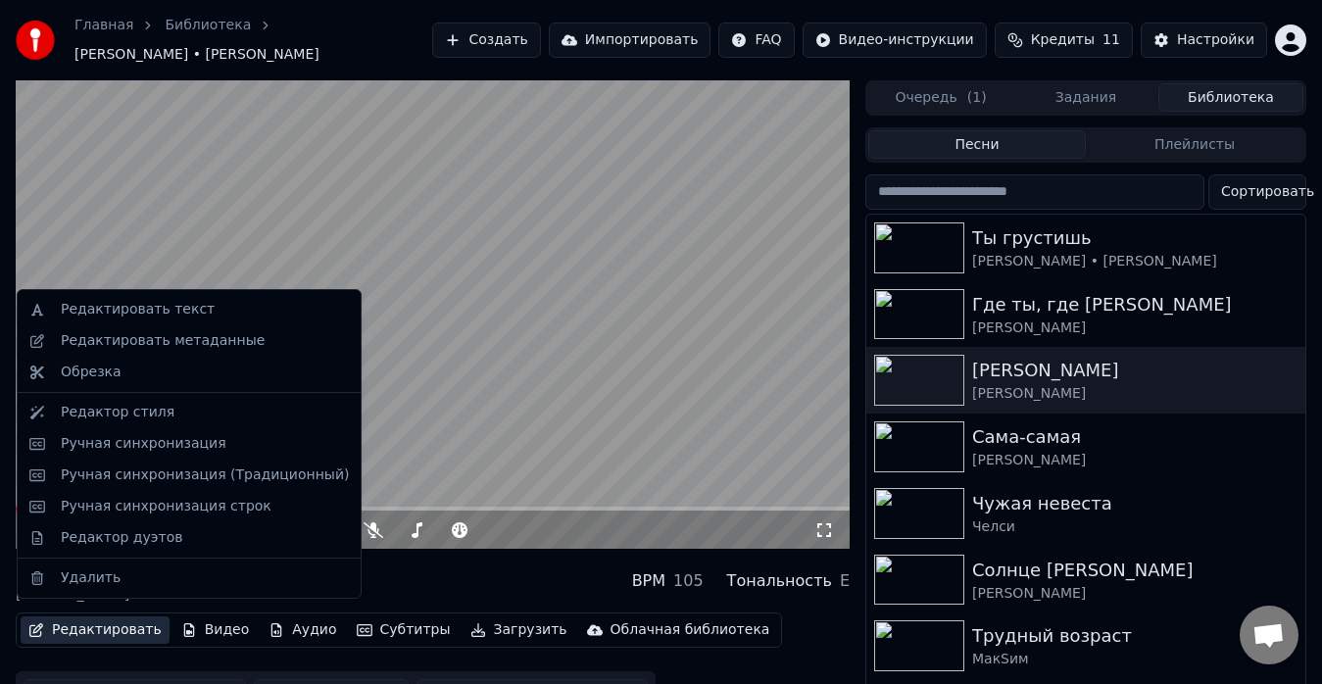
click at [125, 626] on button "Редактировать" at bounding box center [95, 630] width 149 height 27
click at [514, 369] on video at bounding box center [433, 315] width 834 height 470
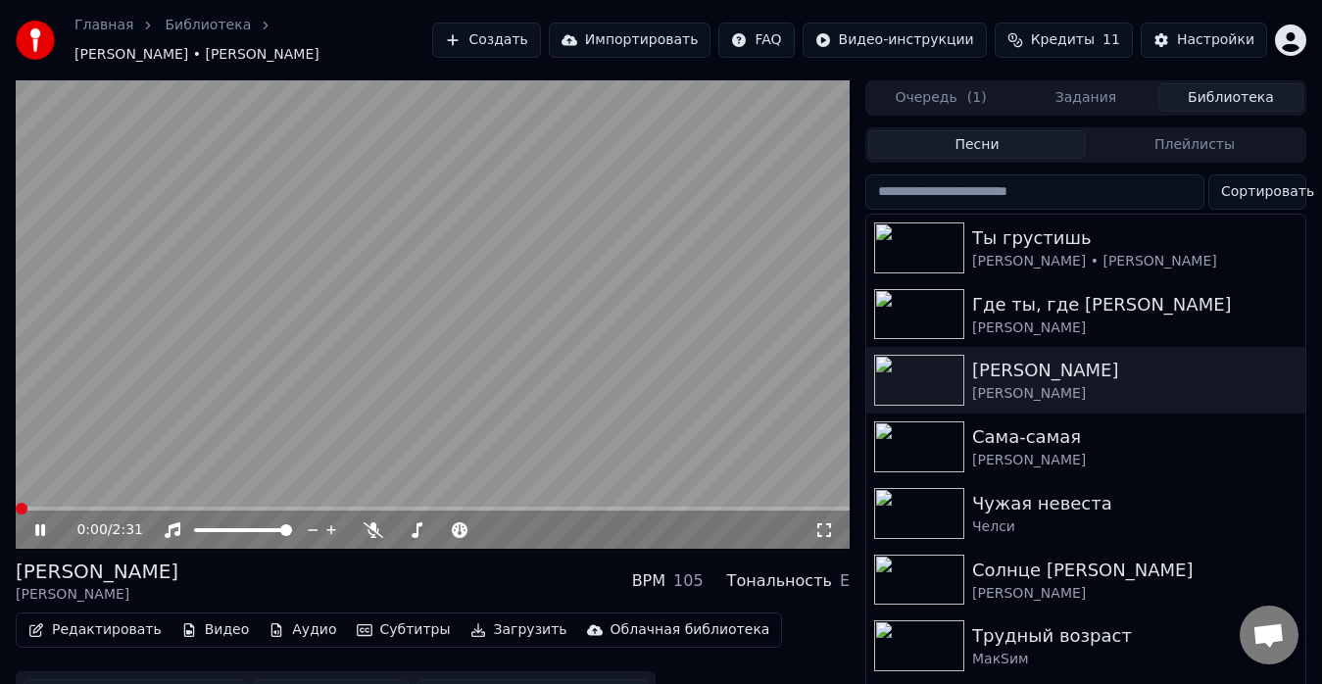
click at [38, 524] on icon at bounding box center [40, 530] width 10 height 12
click at [108, 623] on button "Редактировать" at bounding box center [95, 630] width 149 height 27
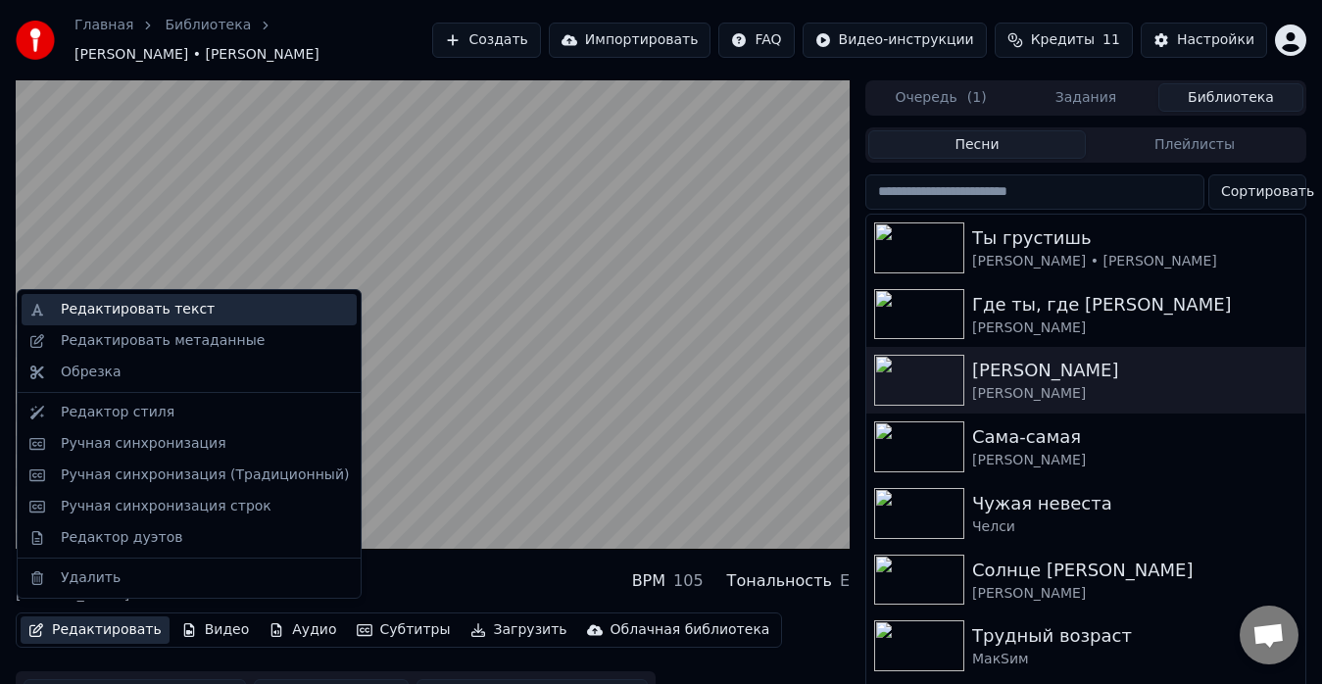
click at [143, 307] on div "Редактировать текст" at bounding box center [138, 310] width 154 height 20
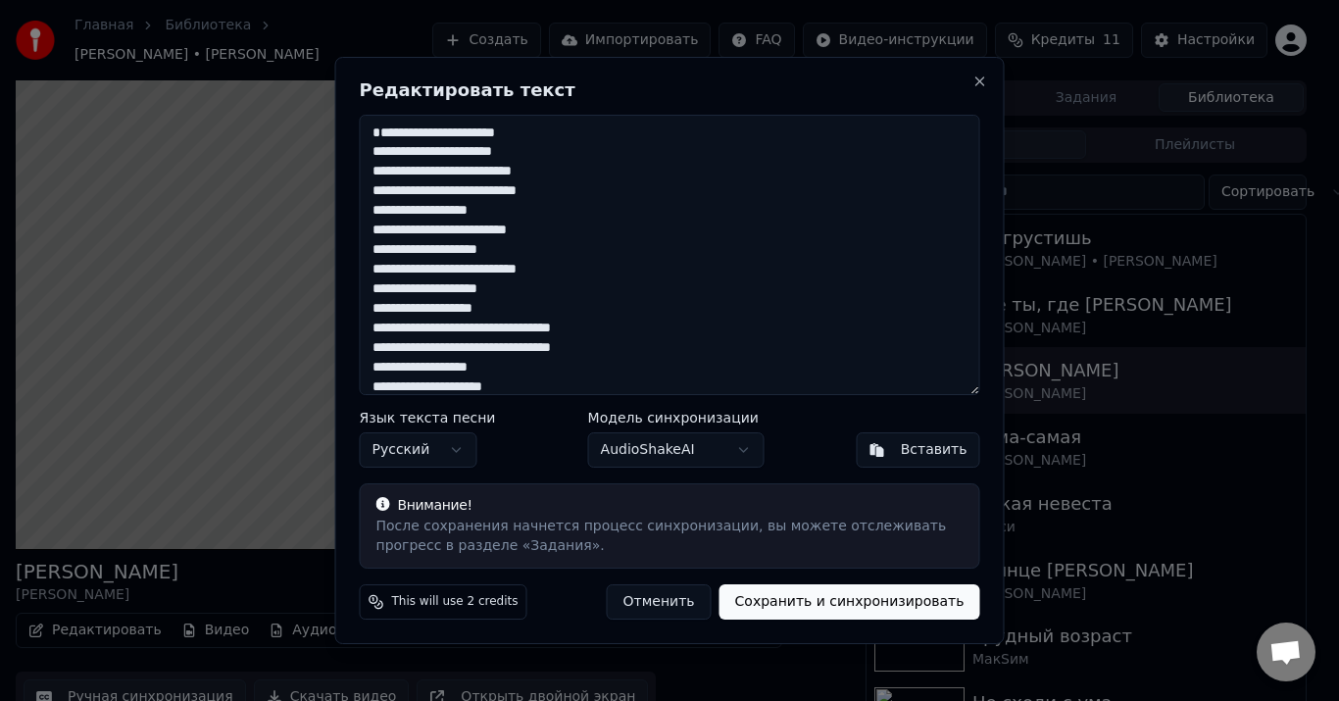
click at [368, 131] on textarea at bounding box center [670, 255] width 621 height 280
paste textarea "**********"
click at [548, 272] on textarea at bounding box center [670, 255] width 621 height 280
drag, startPoint x: 529, startPoint y: 310, endPoint x: 494, endPoint y: 313, distance: 35.4
click at [494, 313] on textarea at bounding box center [670, 255] width 621 height 280
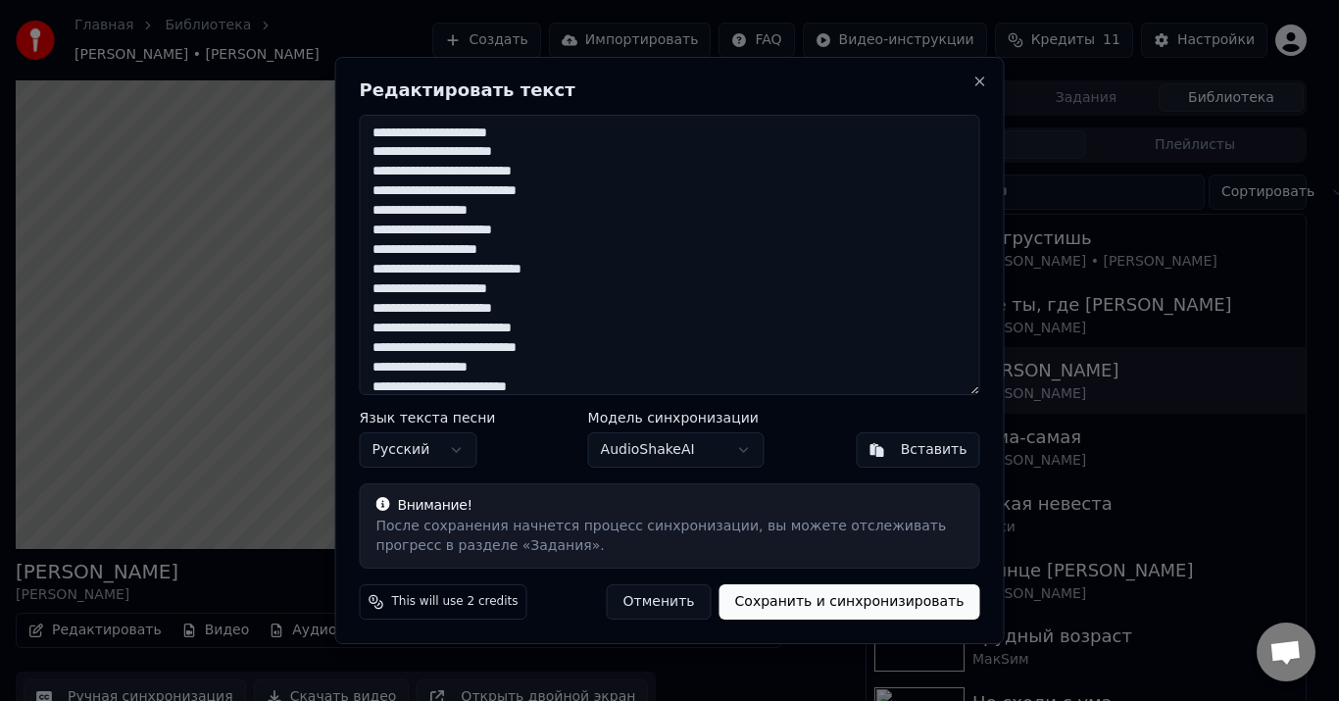
drag, startPoint x: 540, startPoint y: 151, endPoint x: 497, endPoint y: 151, distance: 43.1
click at [497, 151] on textarea at bounding box center [670, 255] width 621 height 280
paste textarea
drag, startPoint x: 512, startPoint y: 188, endPoint x: 466, endPoint y: 190, distance: 46.1
click at [466, 190] on textarea at bounding box center [670, 255] width 621 height 280
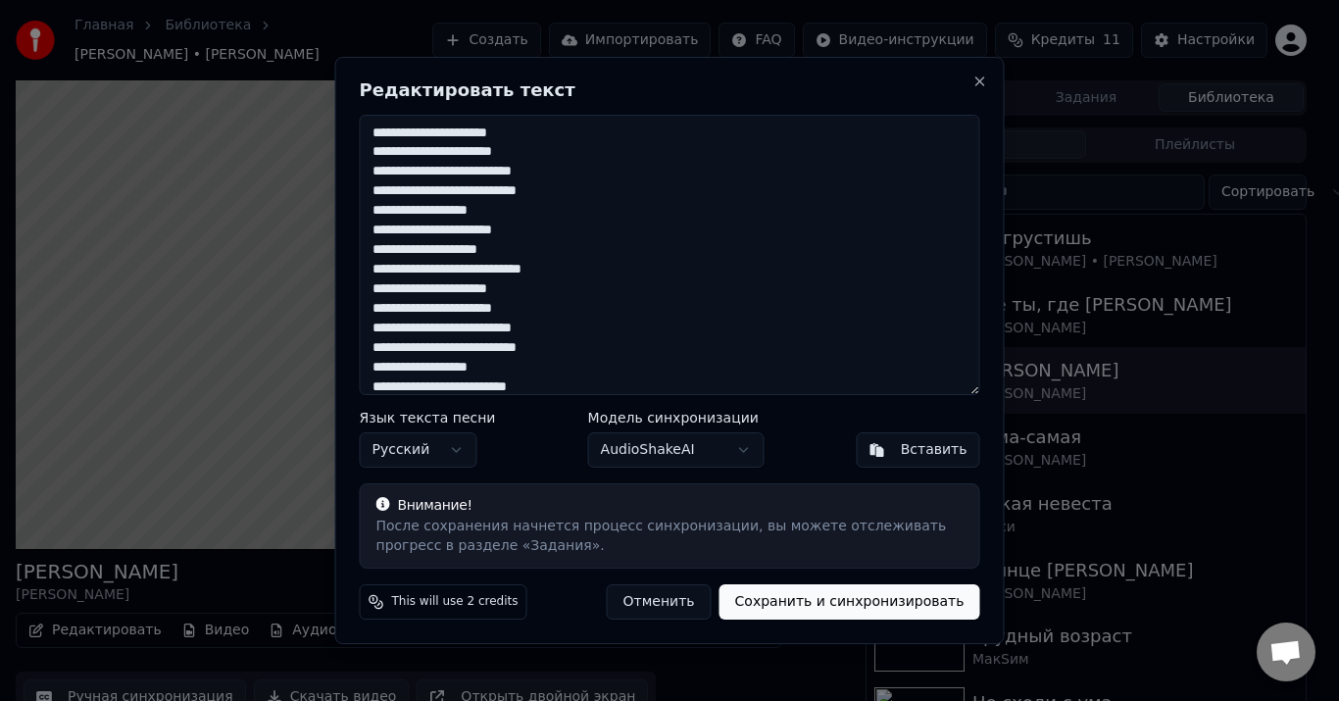
paste textarea
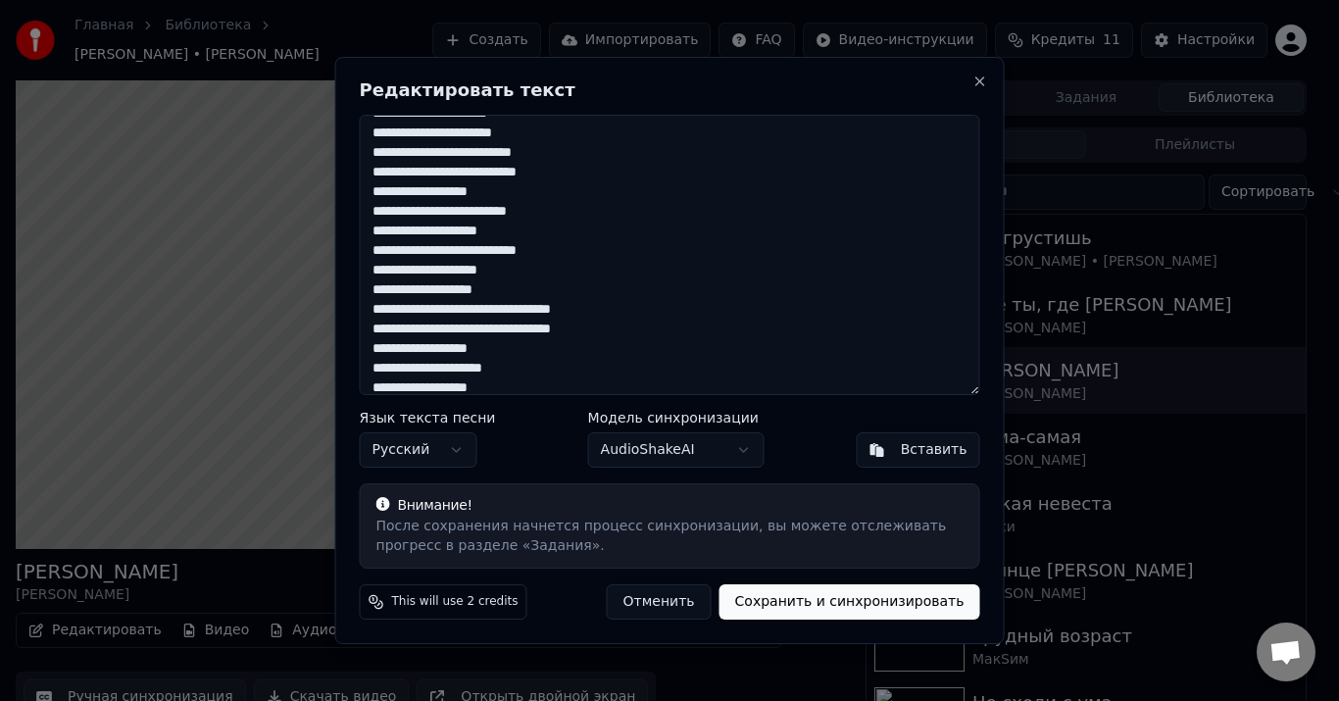
scroll to position [114, 0]
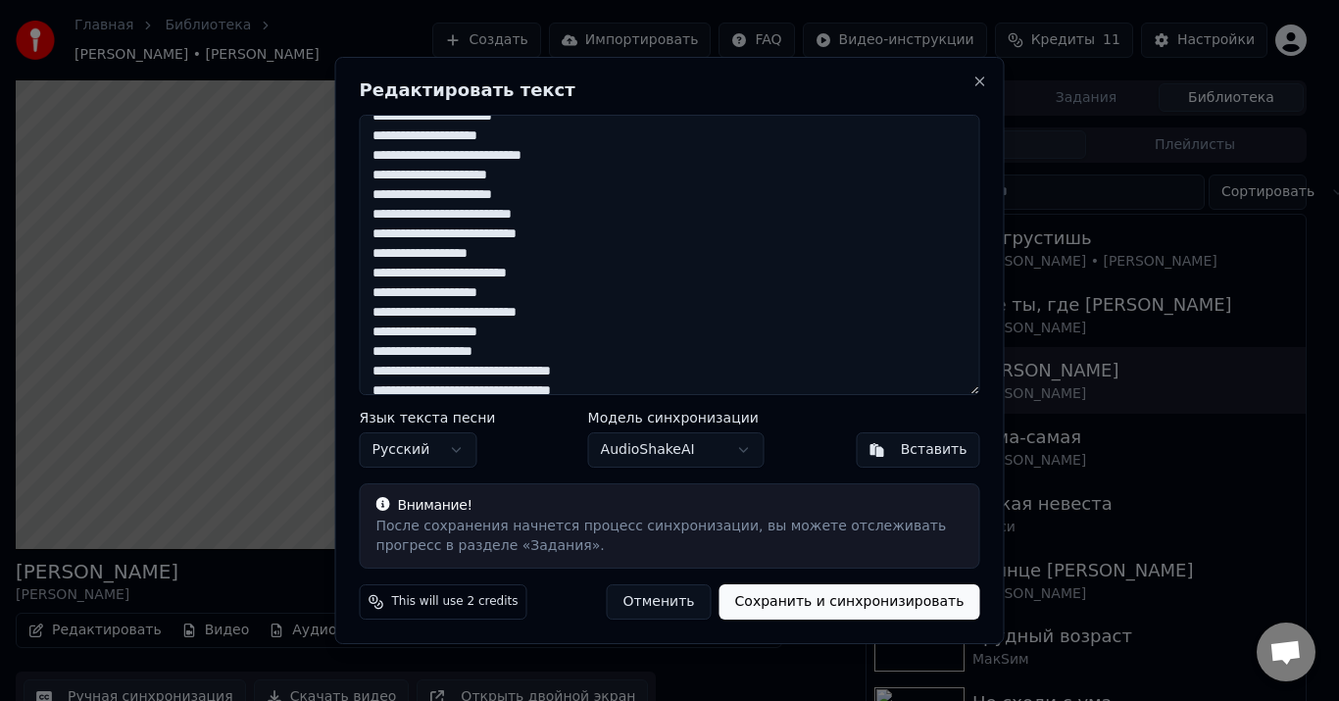
drag, startPoint x: 369, startPoint y: 290, endPoint x: 564, endPoint y: 314, distance: 196.5
click at [564, 314] on textarea at bounding box center [670, 255] width 621 height 280
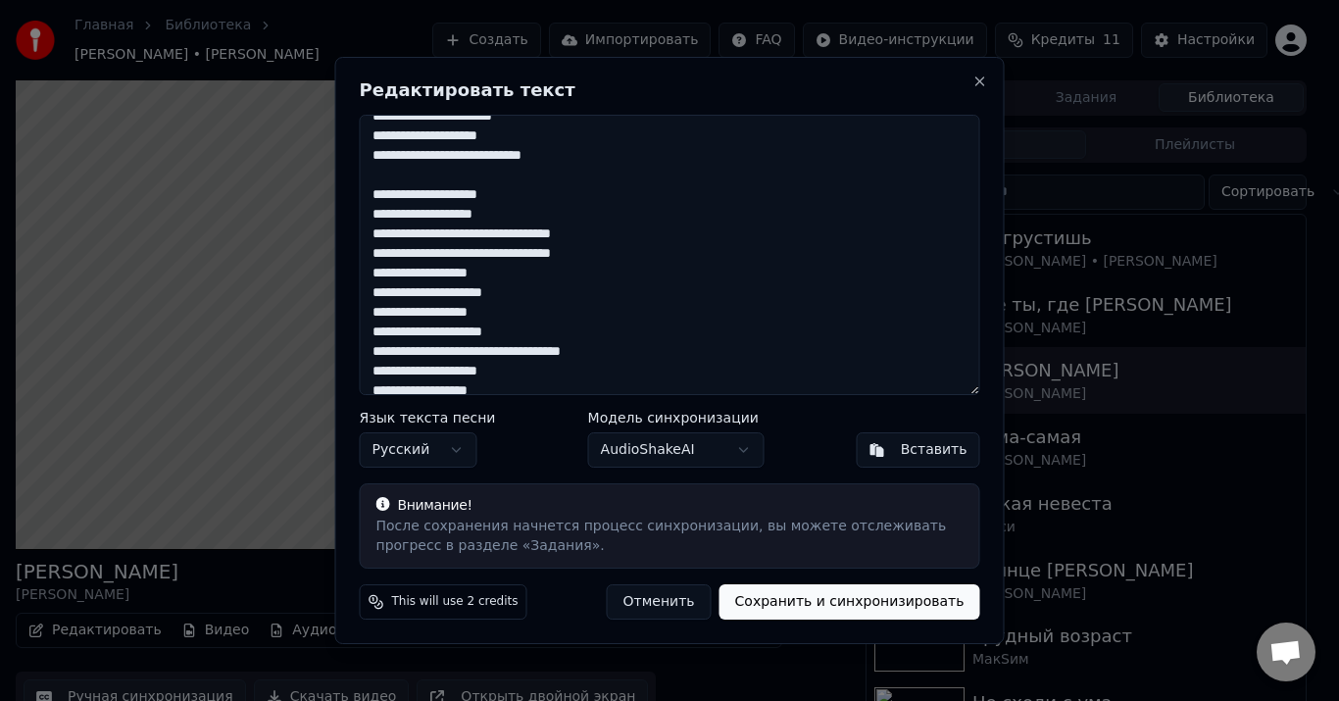
drag, startPoint x: 473, startPoint y: 160, endPoint x: 422, endPoint y: 157, distance: 51.1
click at [422, 157] on textarea at bounding box center [670, 255] width 621 height 280
paste textarea
click at [447, 214] on textarea at bounding box center [670, 255] width 621 height 280
click at [374, 179] on textarea at bounding box center [670, 255] width 621 height 280
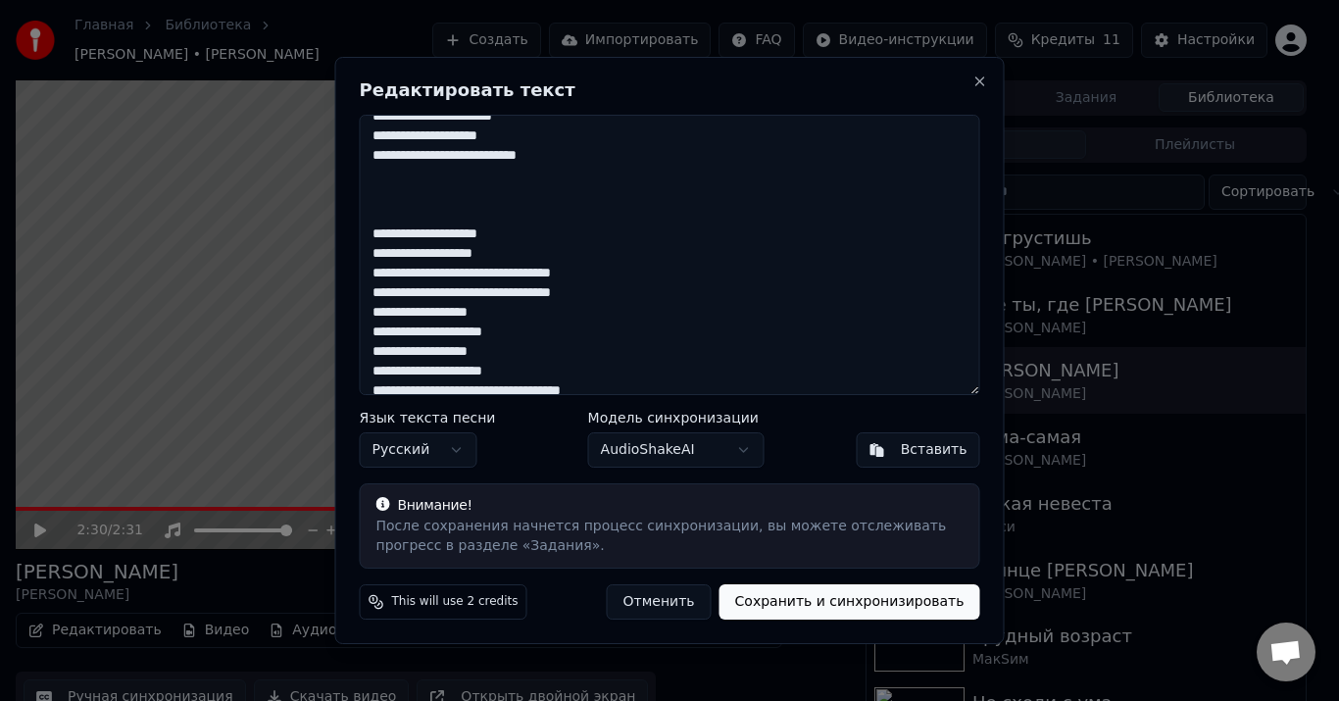
click at [400, 187] on textarea at bounding box center [670, 255] width 621 height 280
click at [385, 173] on textarea at bounding box center [670, 255] width 621 height 280
paste textarea "**********"
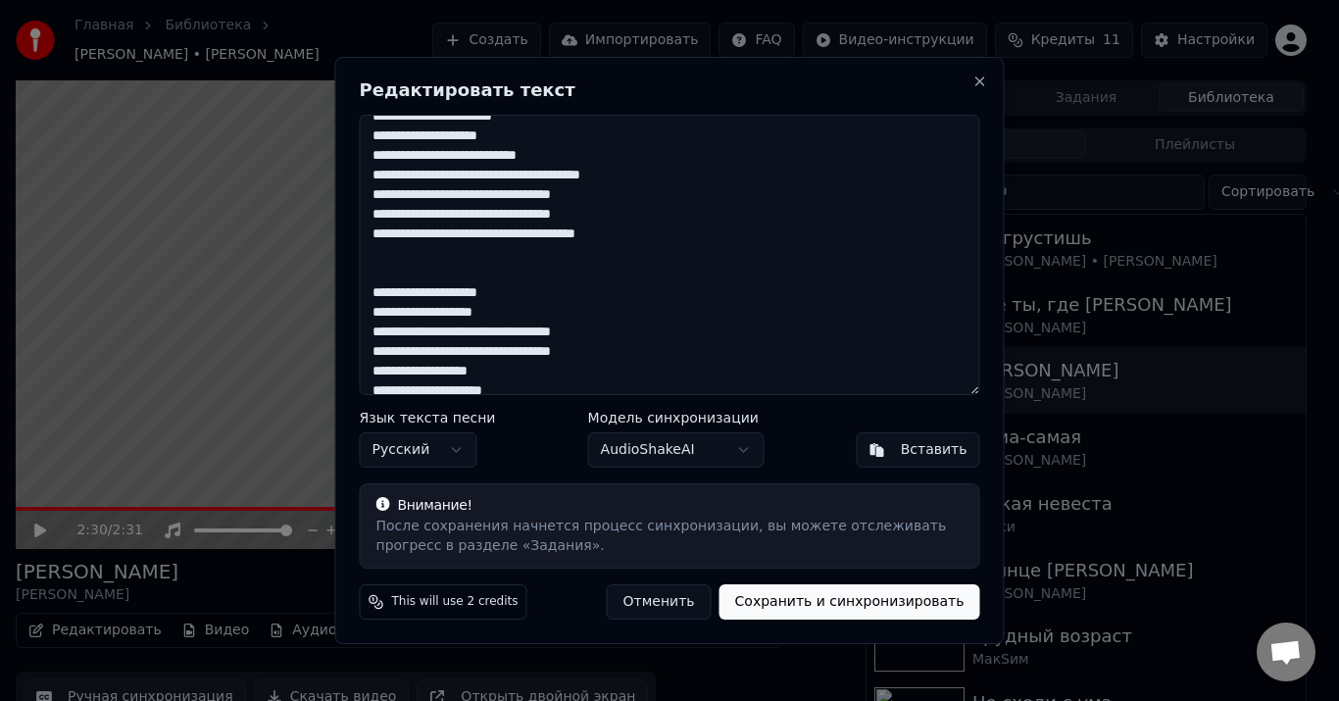
drag, startPoint x: 624, startPoint y: 194, endPoint x: 575, endPoint y: 191, distance: 49.1
click at [575, 191] on textarea at bounding box center [670, 255] width 621 height 280
click at [604, 331] on textarea at bounding box center [670, 255] width 621 height 280
drag, startPoint x: 610, startPoint y: 332, endPoint x: 575, endPoint y: 333, distance: 34.3
click at [575, 333] on textarea at bounding box center [670, 255] width 621 height 280
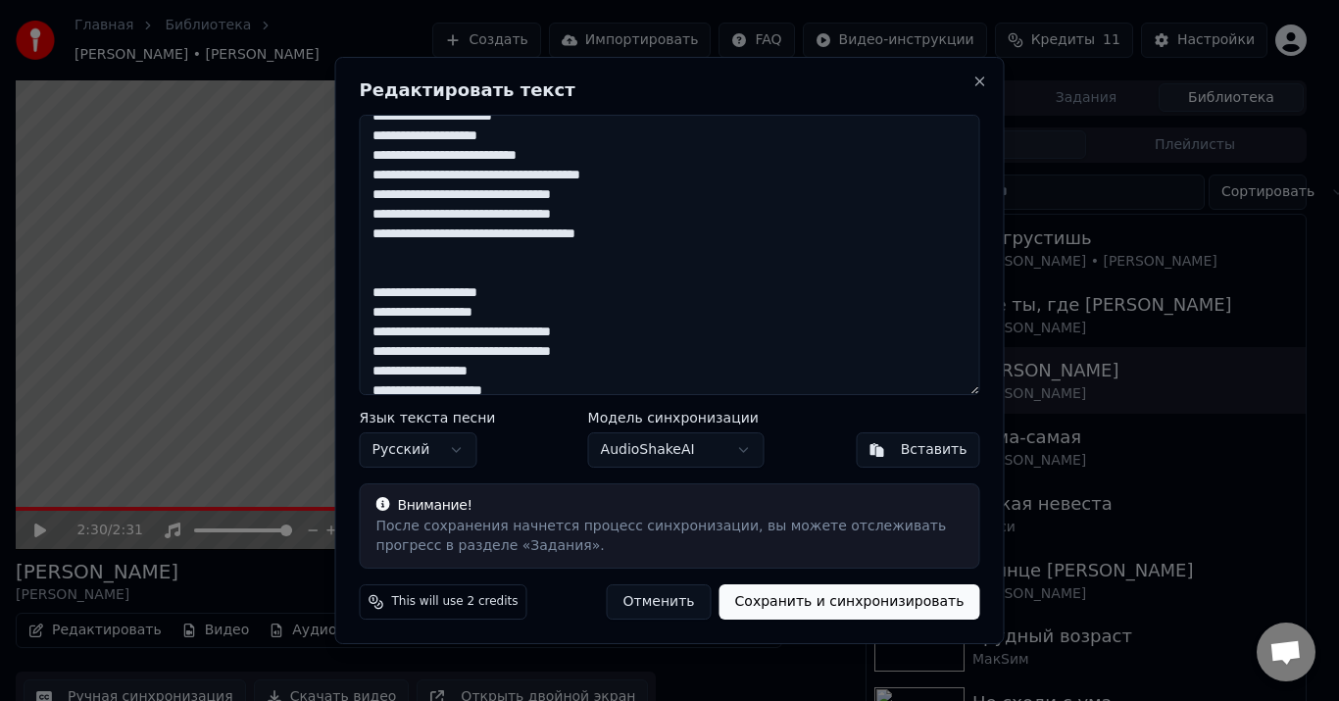
drag, startPoint x: 625, startPoint y: 196, endPoint x: 578, endPoint y: 195, distance: 47.1
click at [578, 195] on textarea at bounding box center [670, 255] width 621 height 280
paste textarea
drag, startPoint x: 455, startPoint y: 235, endPoint x: 399, endPoint y: 233, distance: 55.9
click at [399, 233] on textarea at bounding box center [670, 255] width 621 height 280
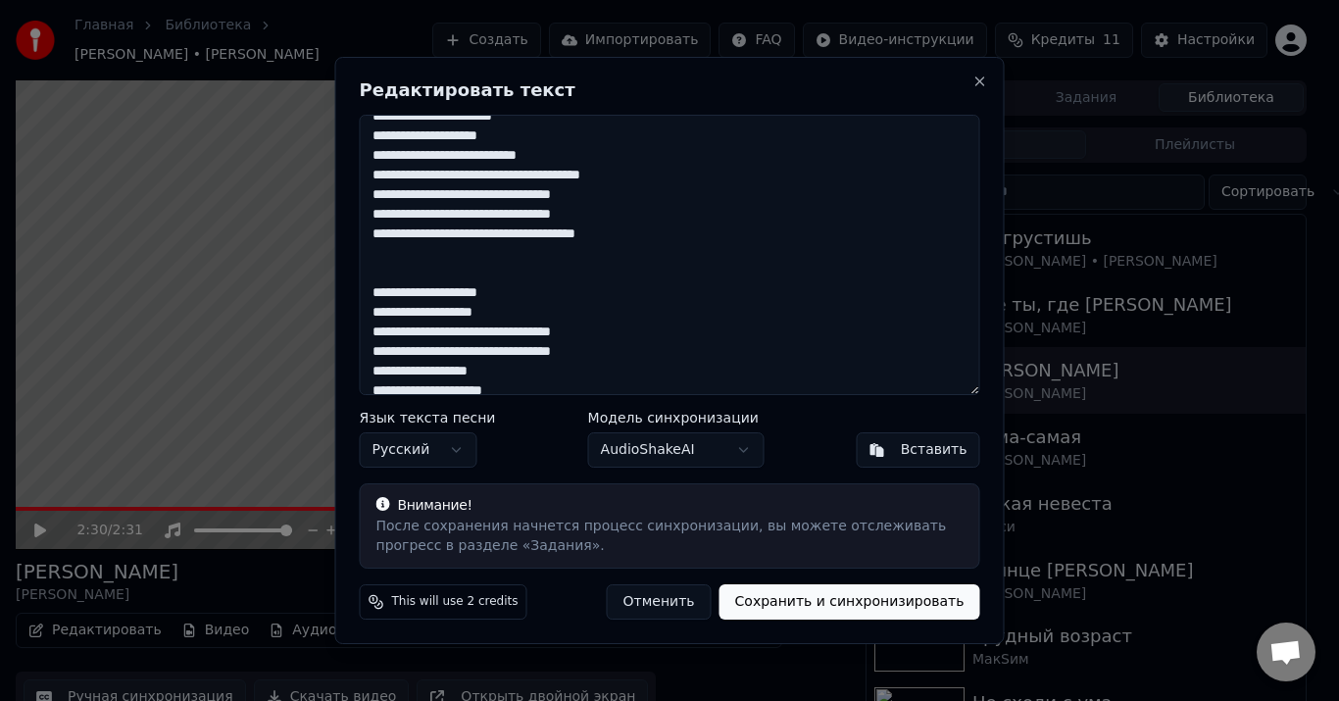
paste textarea
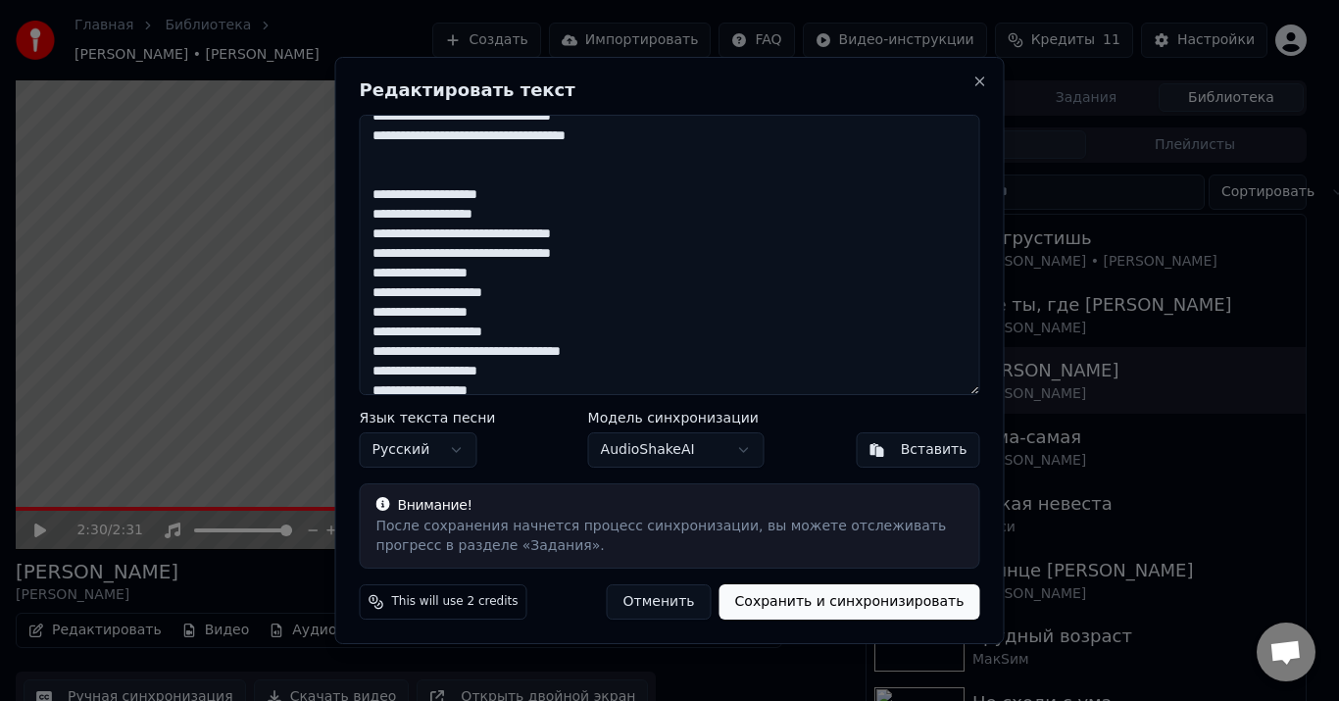
drag, startPoint x: 533, startPoint y: 293, endPoint x: 363, endPoint y: 205, distance: 192.0
click at [363, 205] on textarea at bounding box center [670, 255] width 621 height 280
click at [372, 173] on textarea at bounding box center [670, 255] width 621 height 280
click at [374, 155] on textarea at bounding box center [670, 255] width 621 height 280
paste textarea "**********"
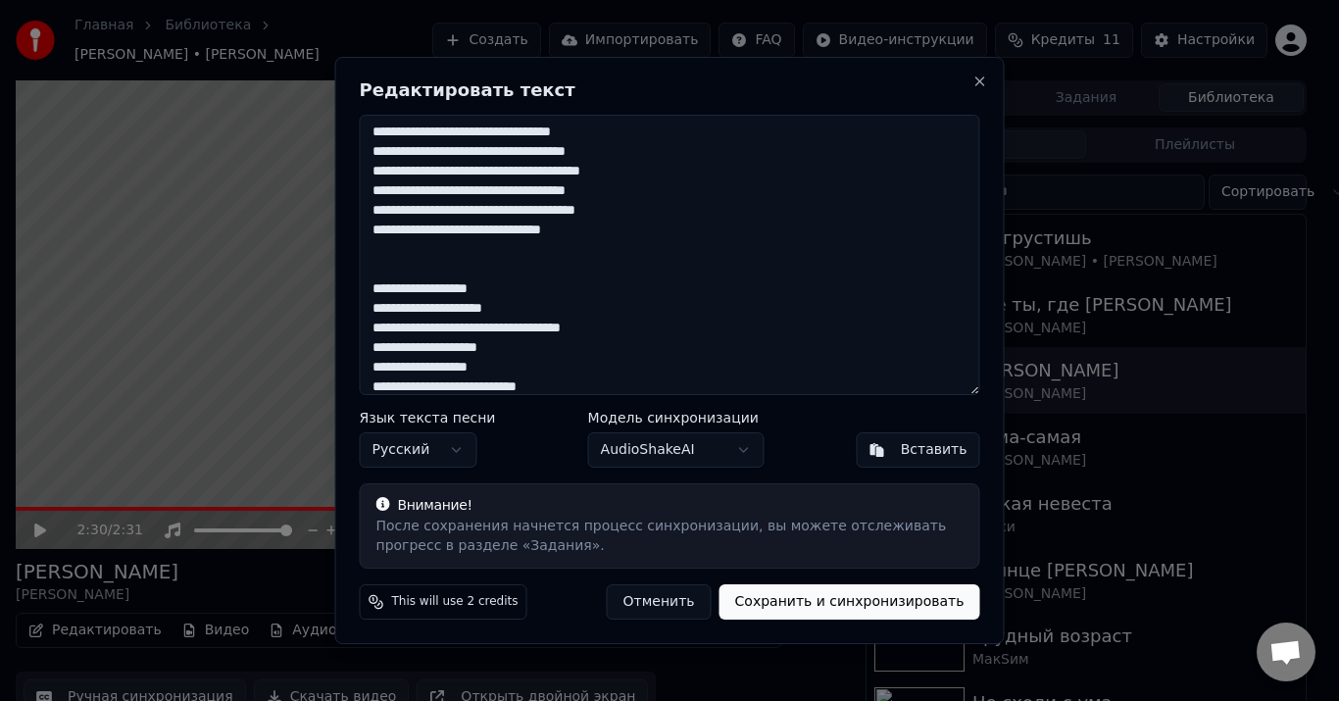
scroll to position [294, 0]
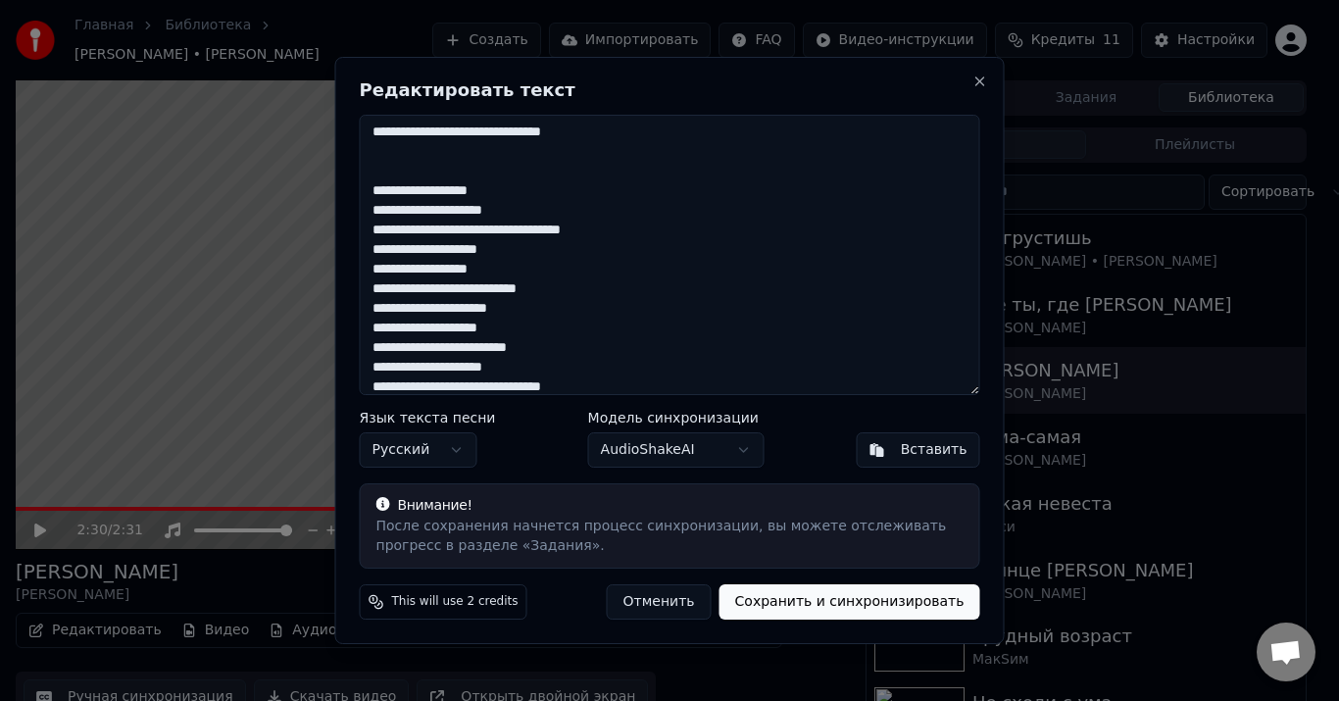
drag, startPoint x: 572, startPoint y: 288, endPoint x: 359, endPoint y: 199, distance: 230.7
click at [360, 199] on textarea at bounding box center [670, 255] width 621 height 280
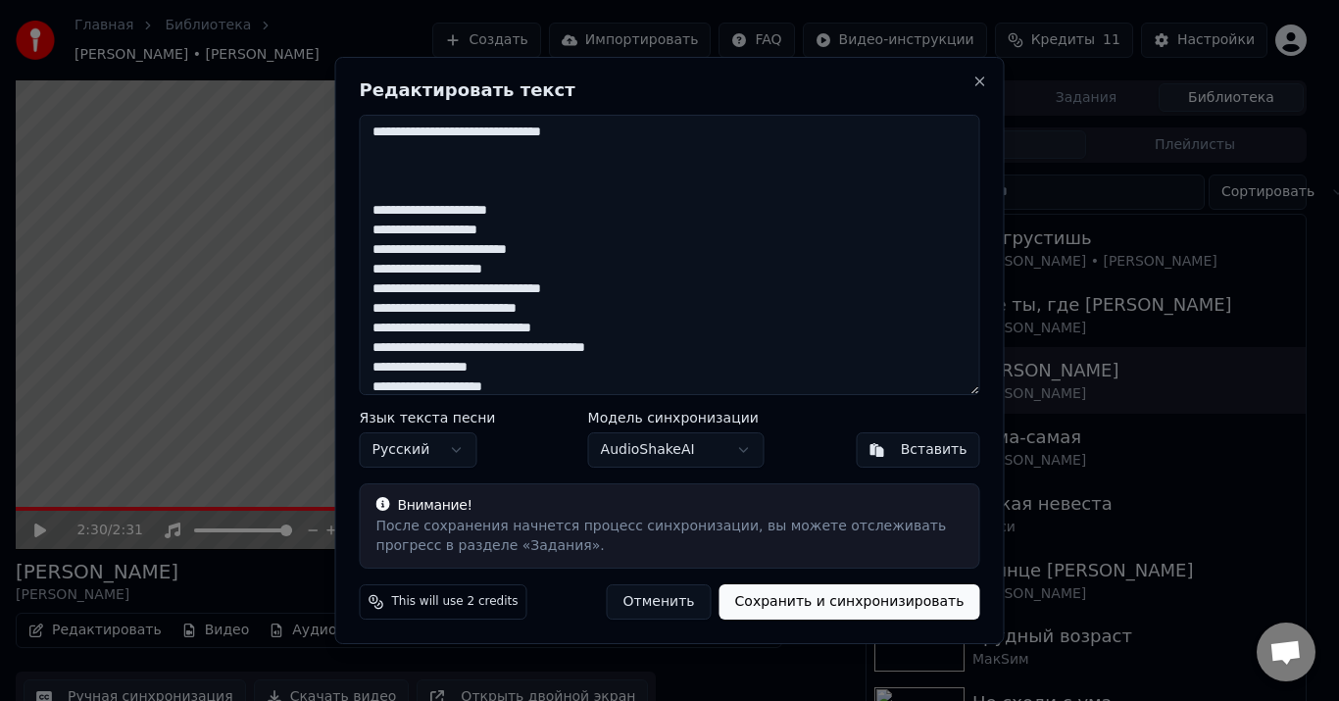
click at [376, 156] on textarea at bounding box center [670, 255] width 621 height 280
paste textarea "**********"
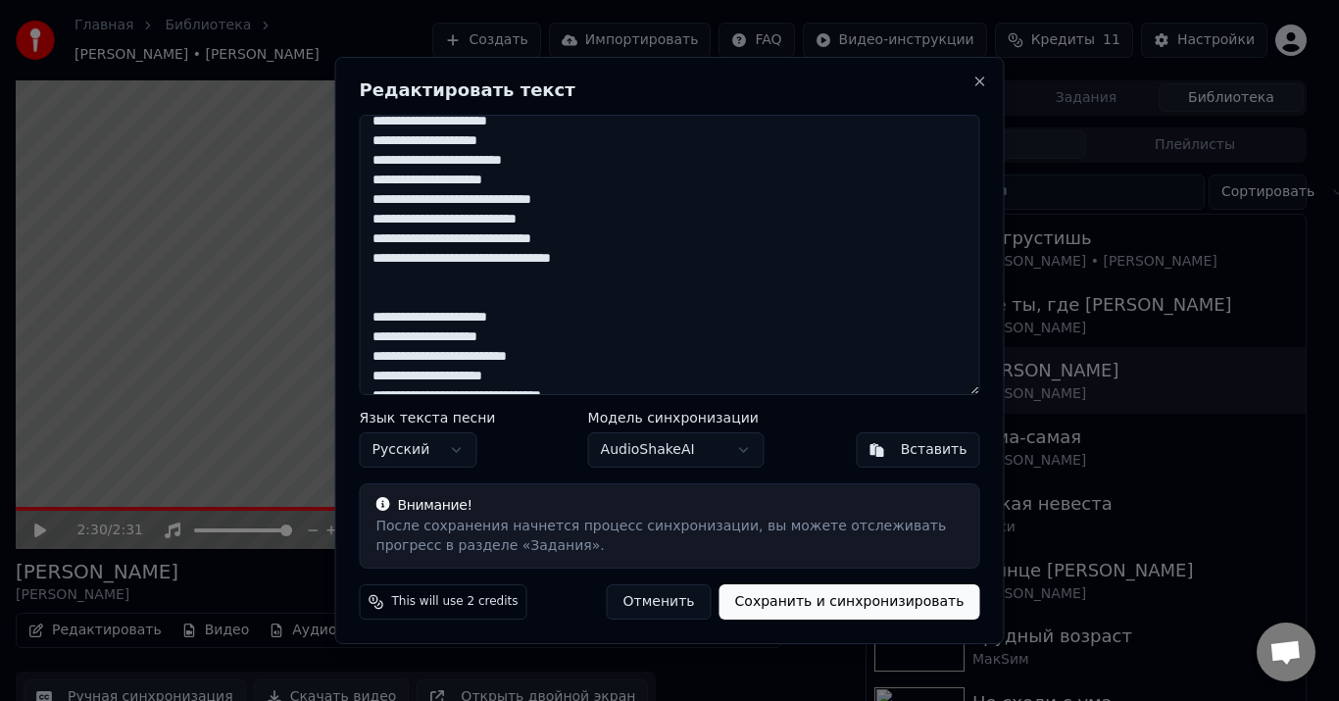
scroll to position [423, 0]
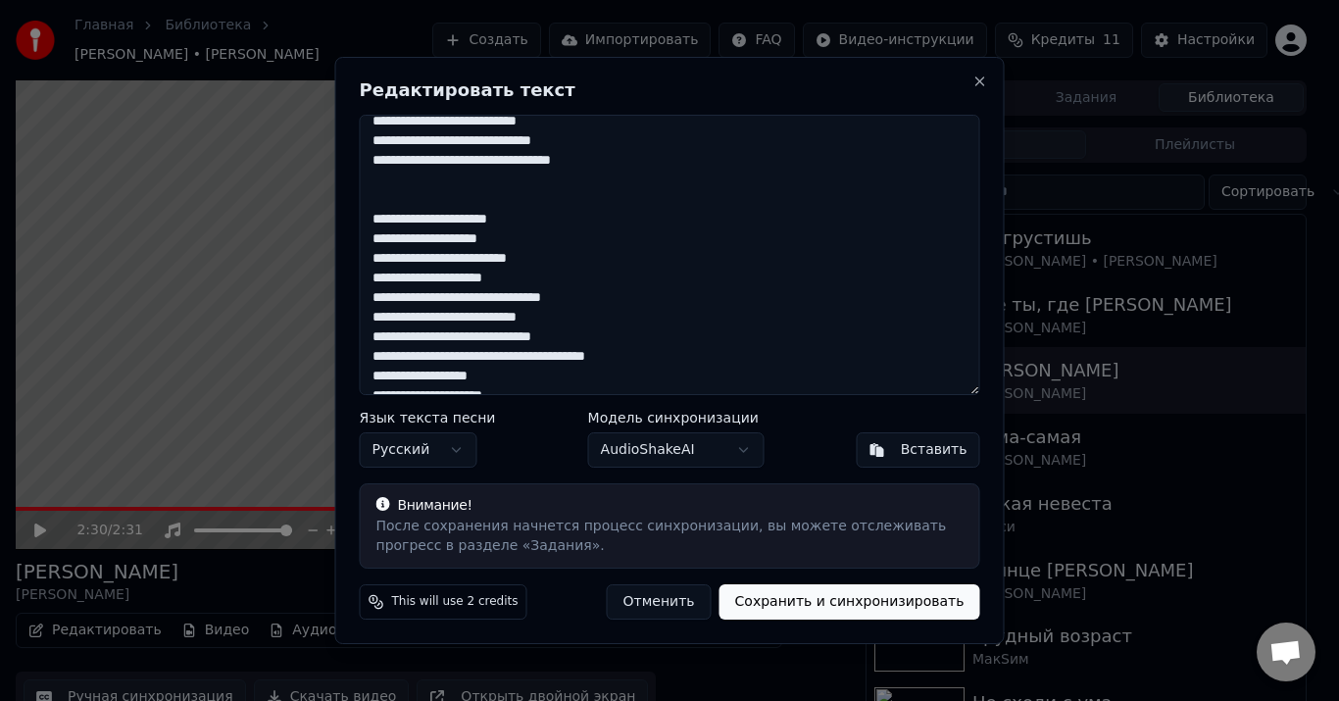
drag, startPoint x: 370, startPoint y: 218, endPoint x: 660, endPoint y: 361, distance: 323.6
click at [660, 361] on textarea at bounding box center [670, 255] width 621 height 280
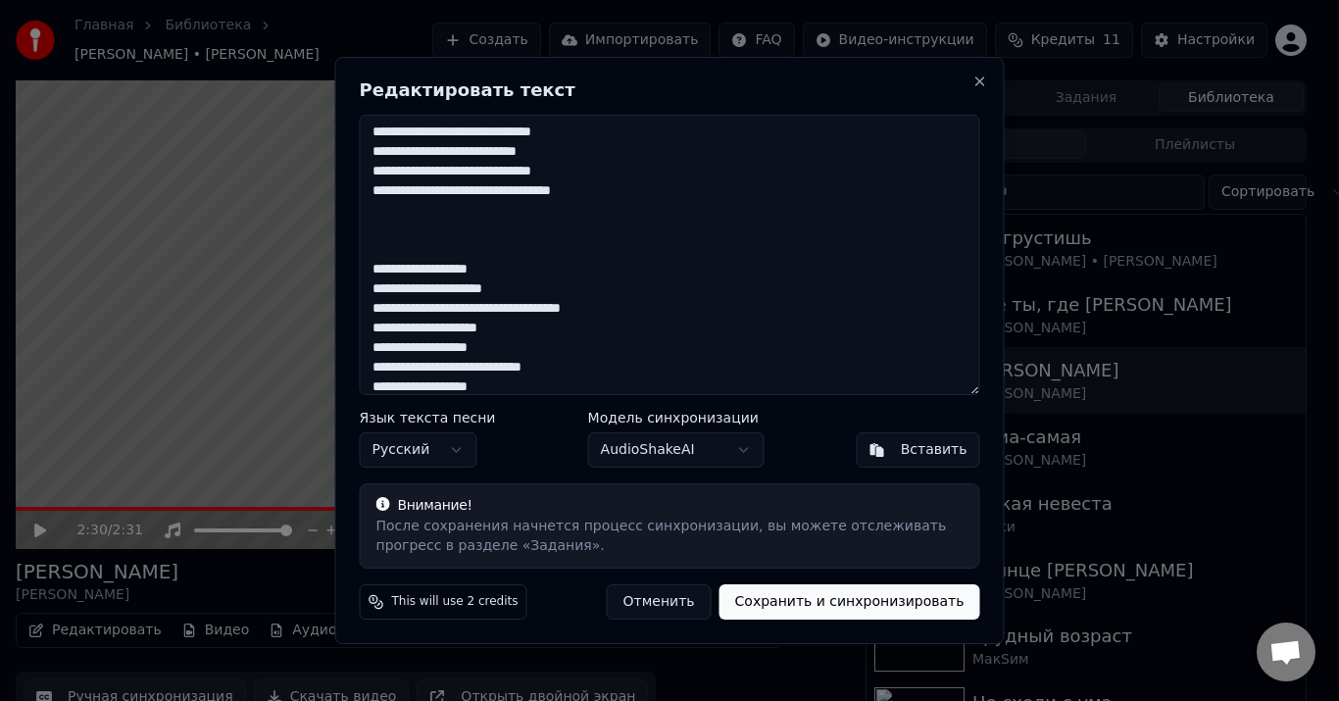
scroll to position [579, 0]
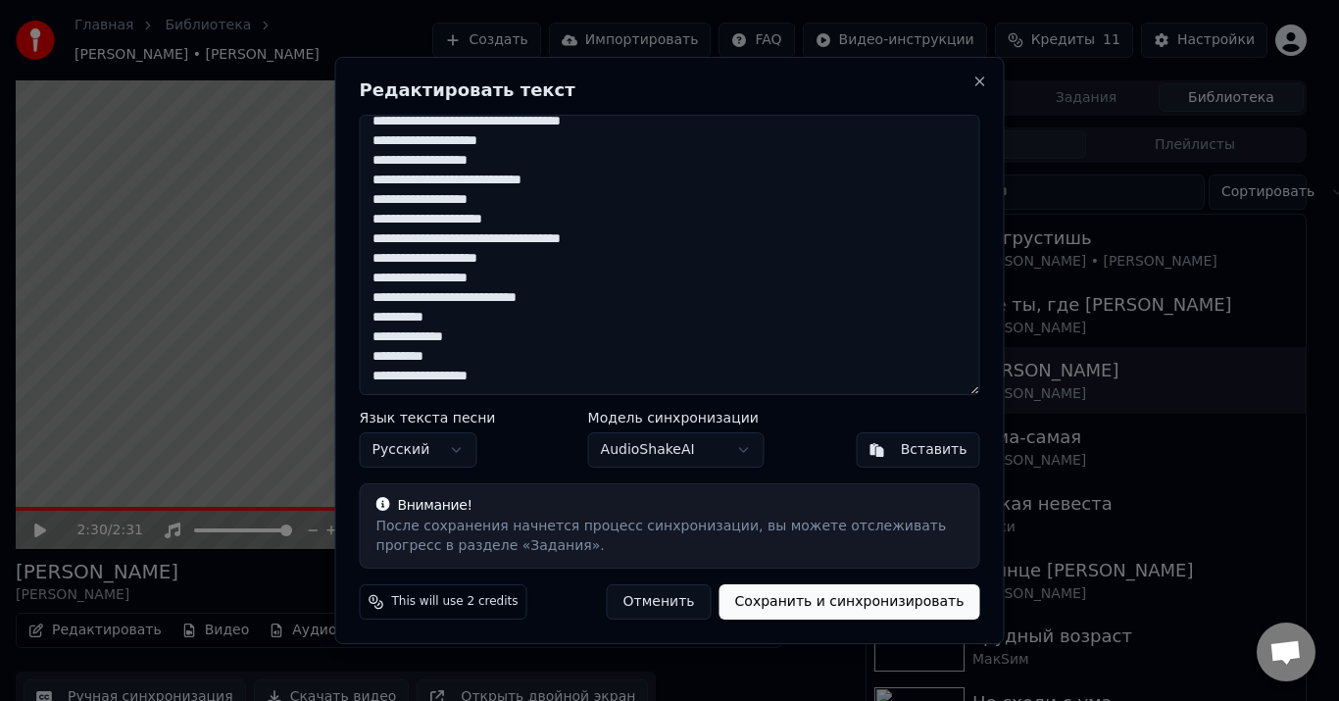
drag, startPoint x: 373, startPoint y: 209, endPoint x: 562, endPoint y: 466, distance: 318.4
click at [562, 466] on div "Редактировать текст Язык текста песни Русский Модель синхронизации AudioShakeAI…" at bounding box center [670, 351] width 670 height 588
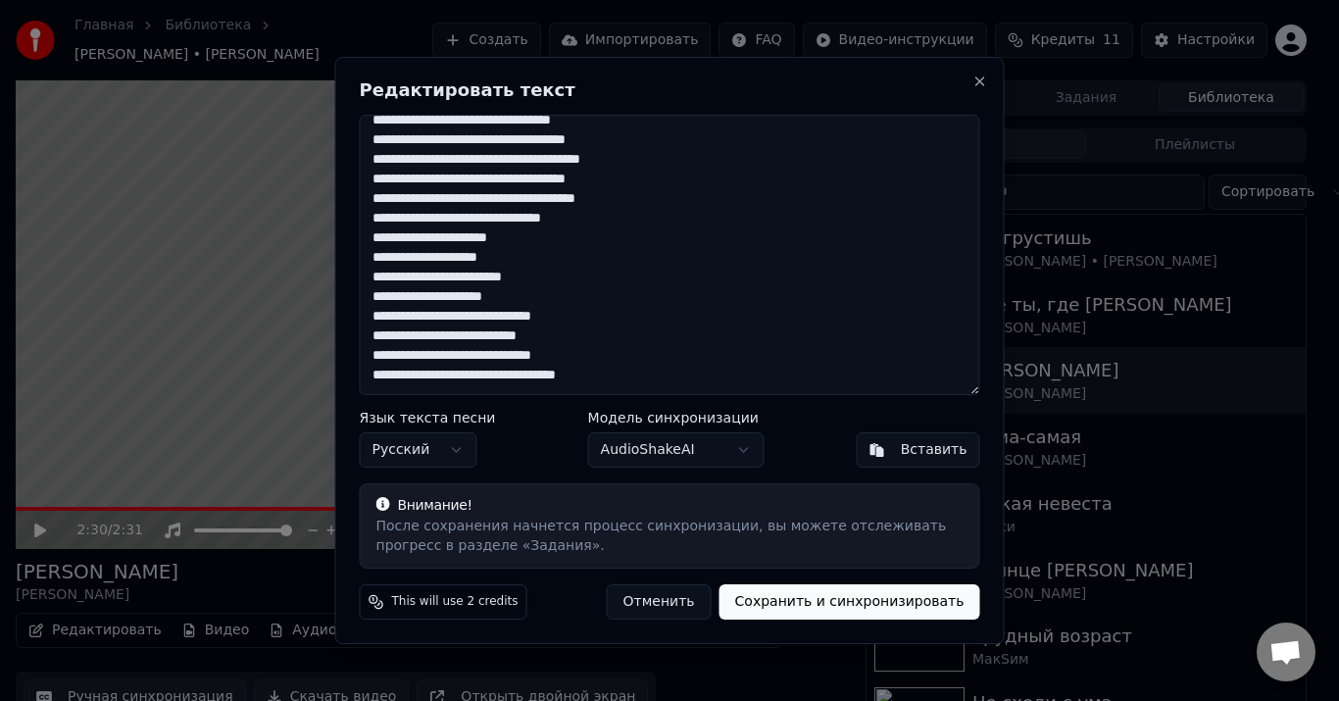
scroll to position [227, 0]
paste textarea "**********"
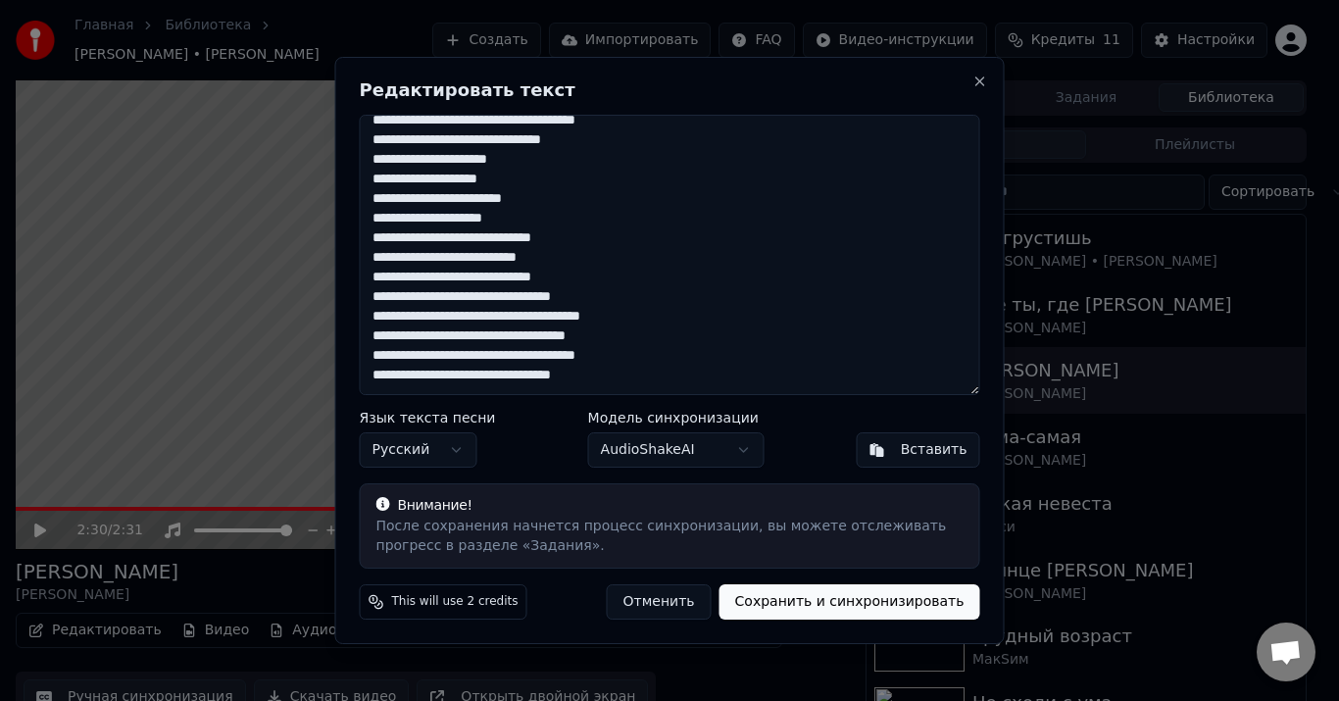
scroll to position [297, 0]
paste textarea "**********"
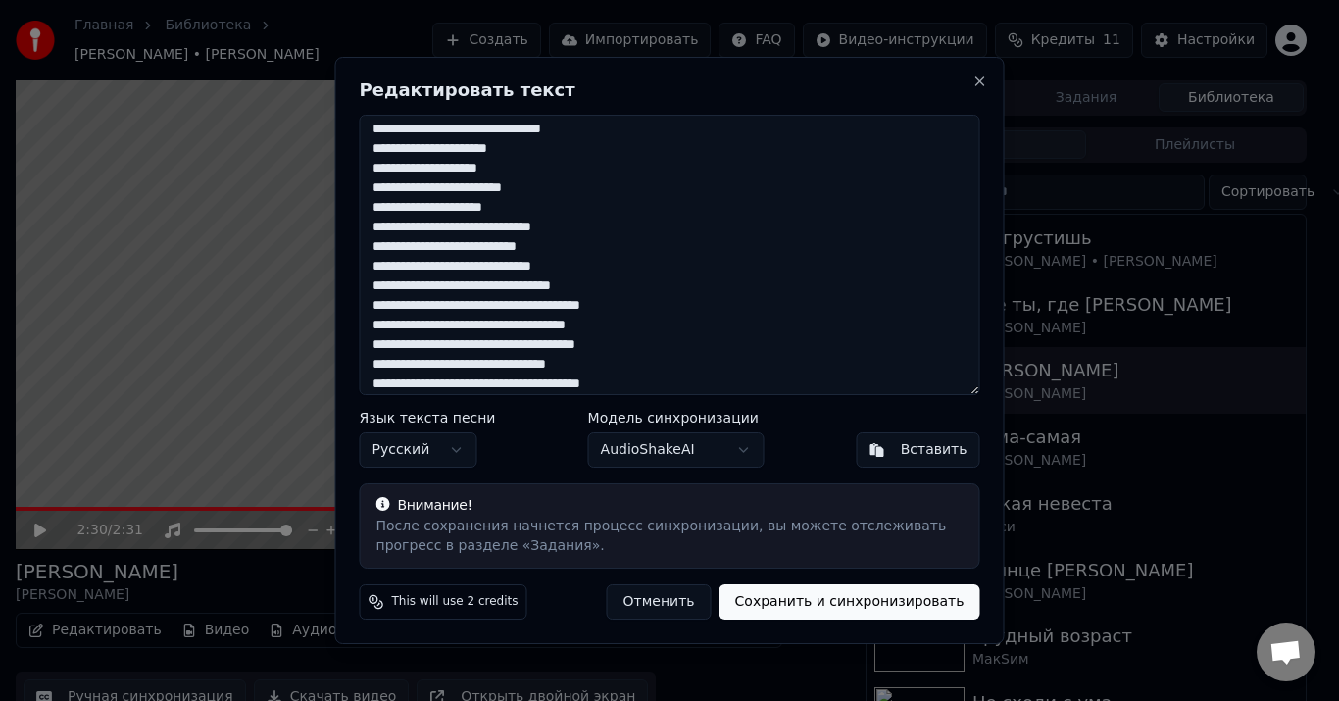
scroll to position [375, 0]
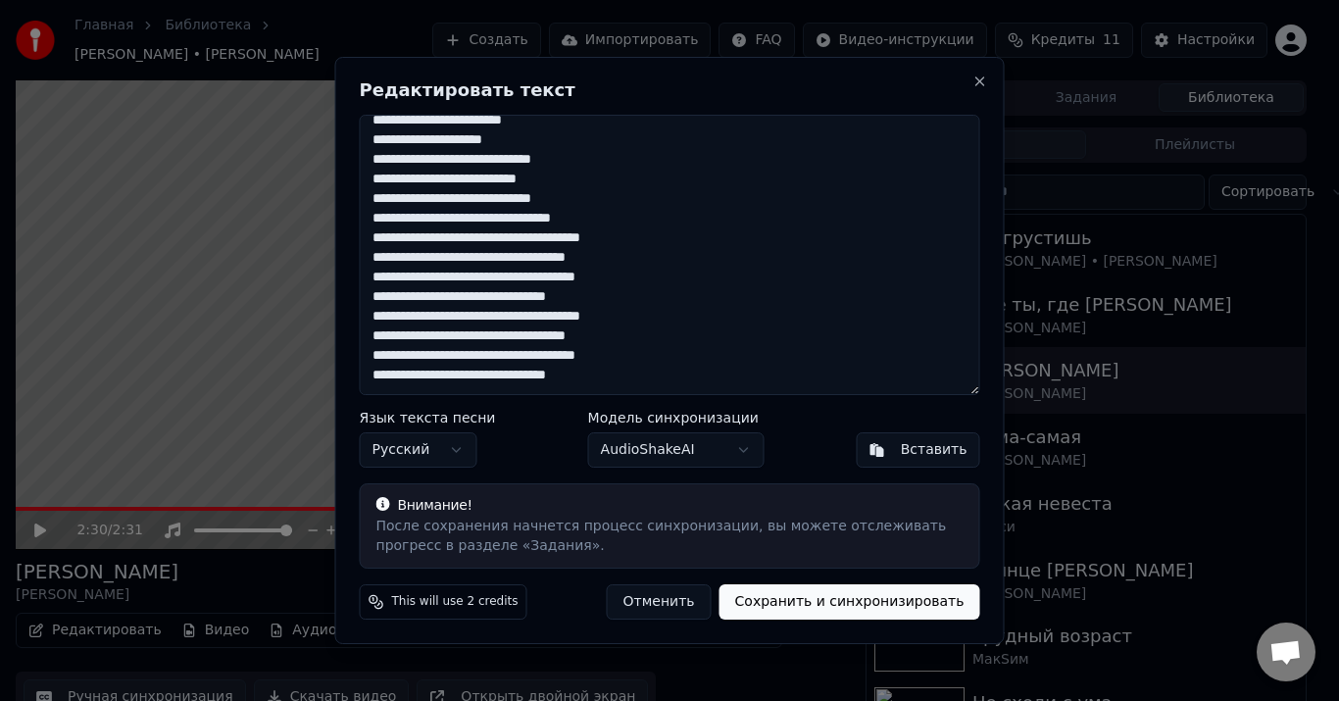
paste textarea "**********"
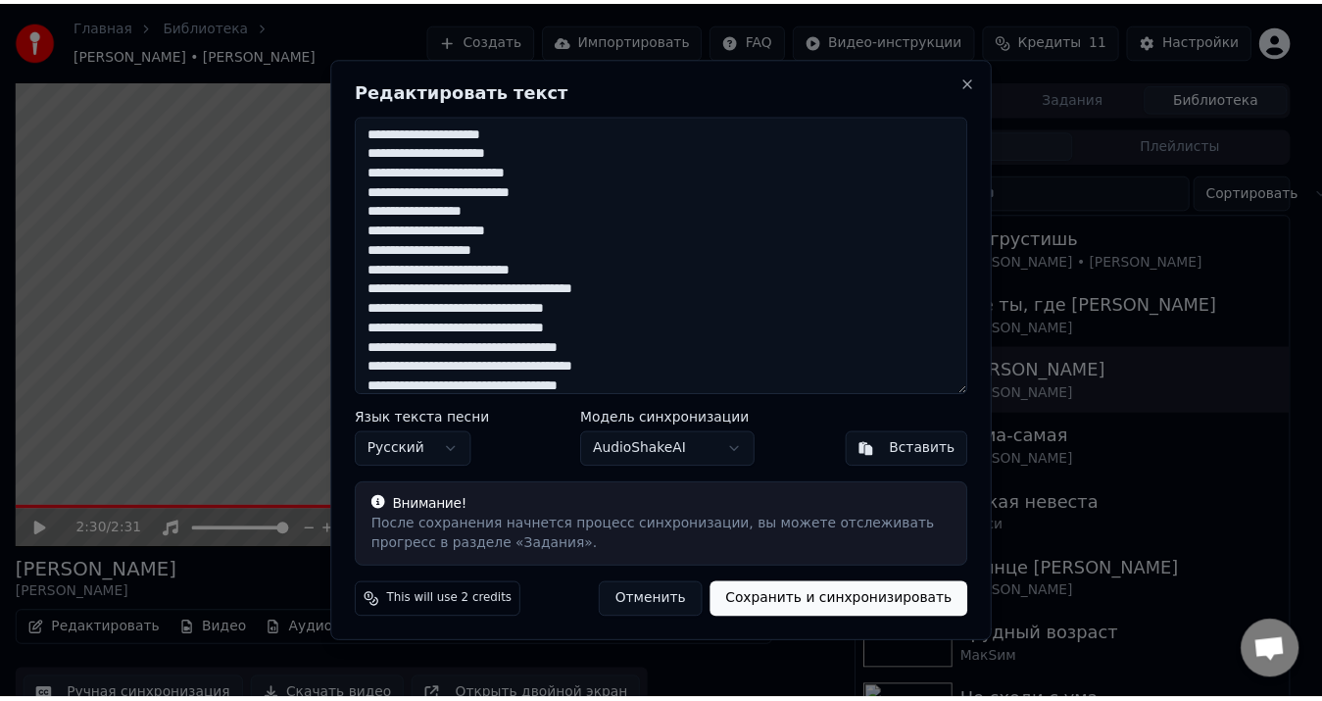
scroll to position [98, 0]
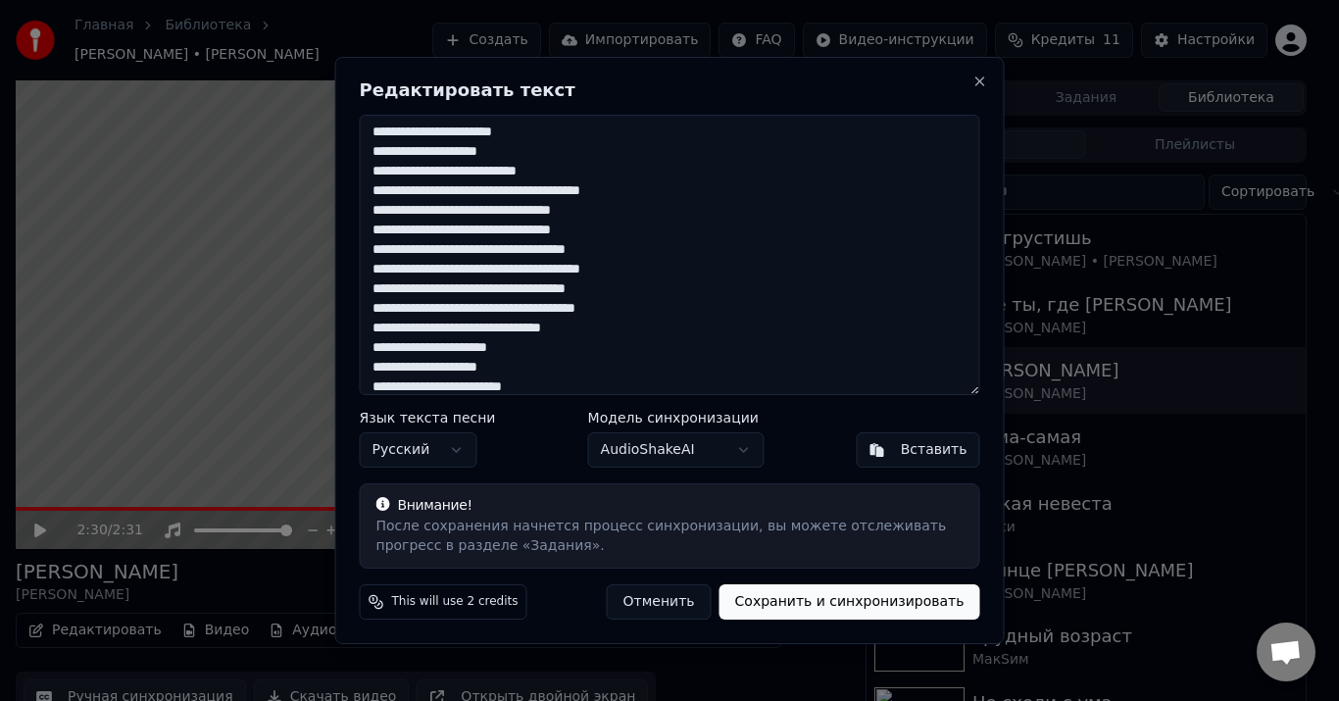
type textarea "**********"
click at [818, 610] on button "Сохранить и синхронизировать" at bounding box center [850, 601] width 261 height 35
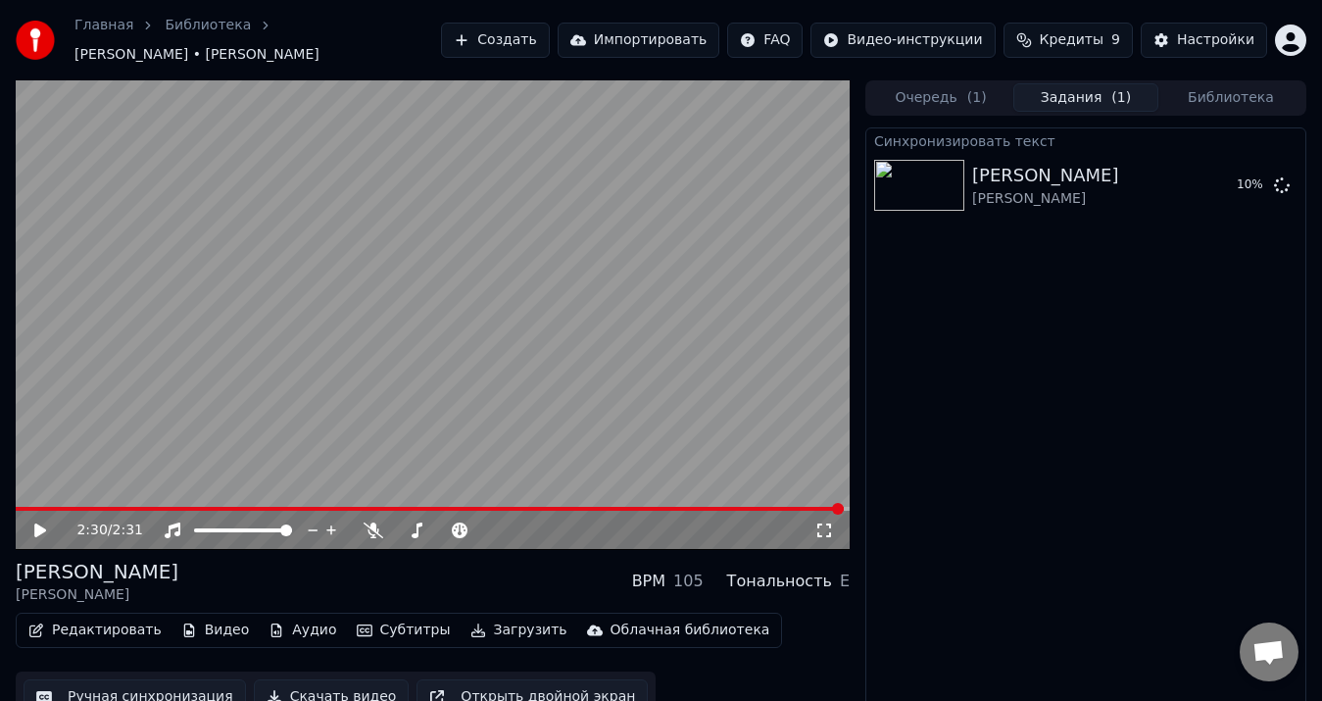
drag, startPoint x: 673, startPoint y: 471, endPoint x: 268, endPoint y: 279, distance: 448.6
click at [268, 279] on video at bounding box center [433, 315] width 834 height 470
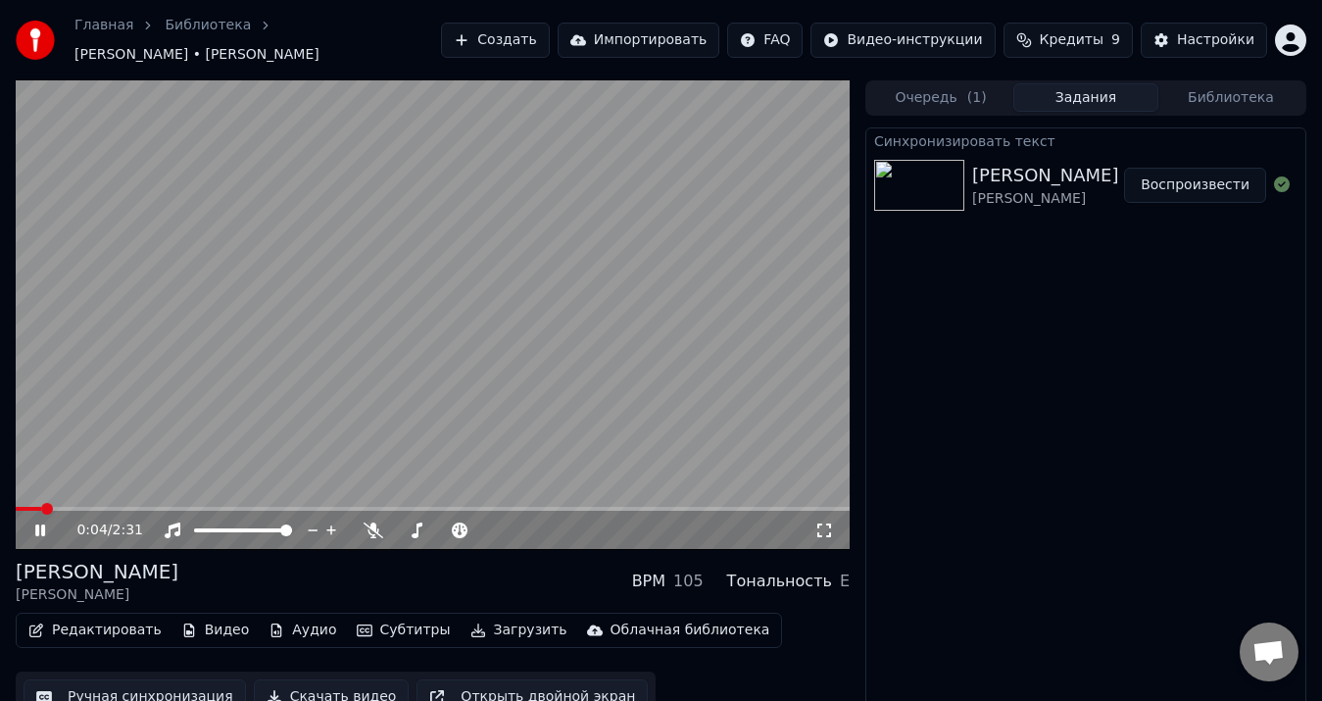
click at [278, 274] on video at bounding box center [433, 315] width 834 height 470
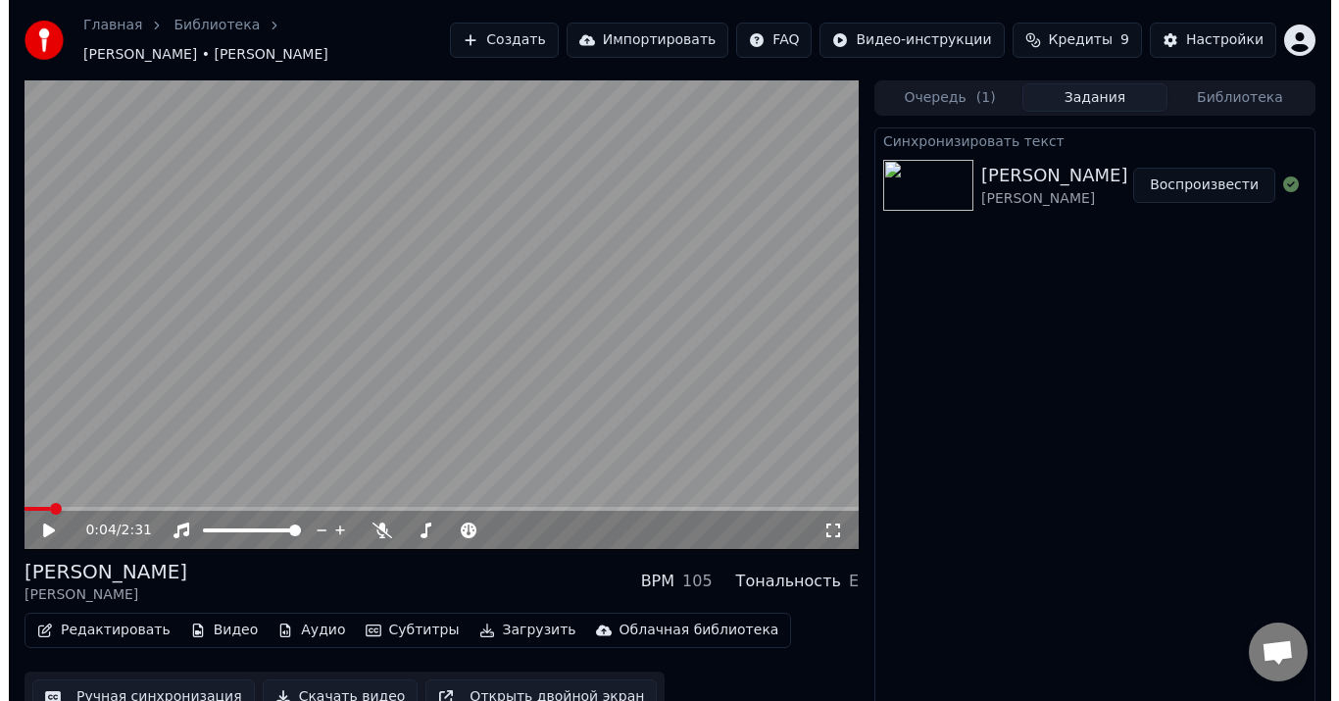
scroll to position [13, 0]
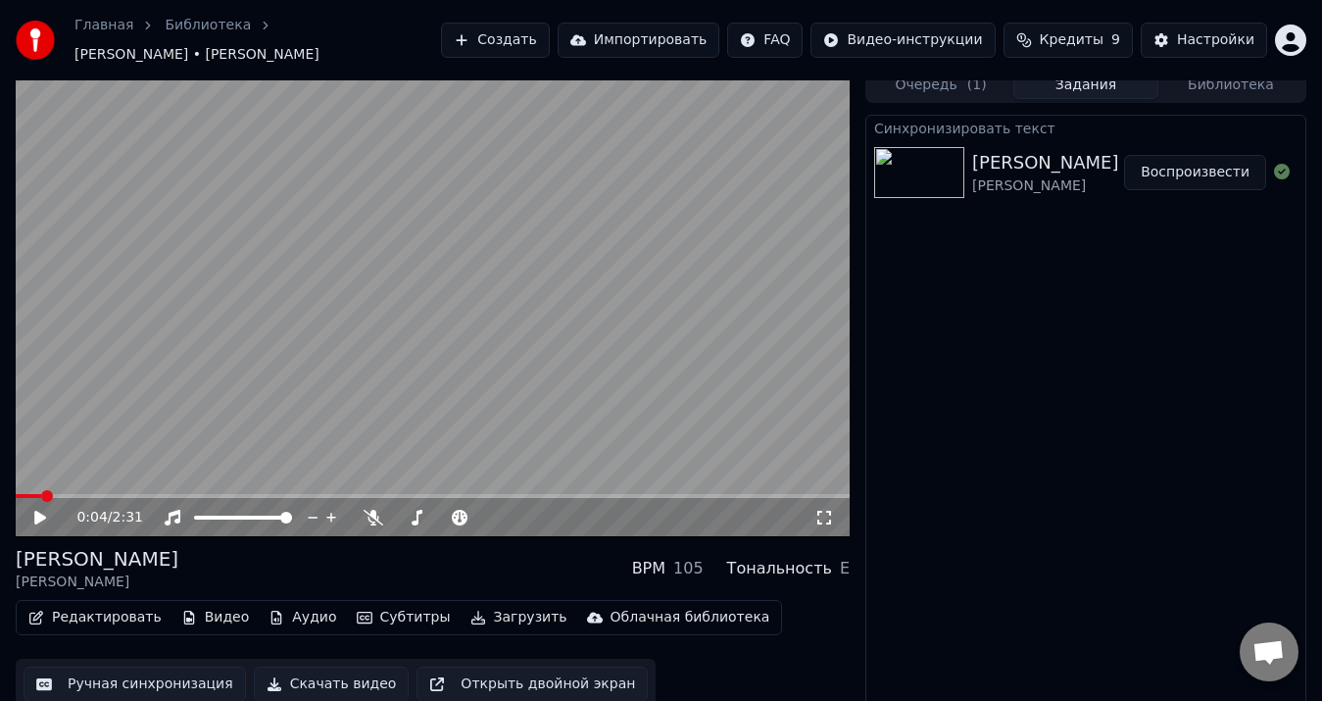
click at [328, 672] on button "Скачать видео" at bounding box center [332, 684] width 156 height 35
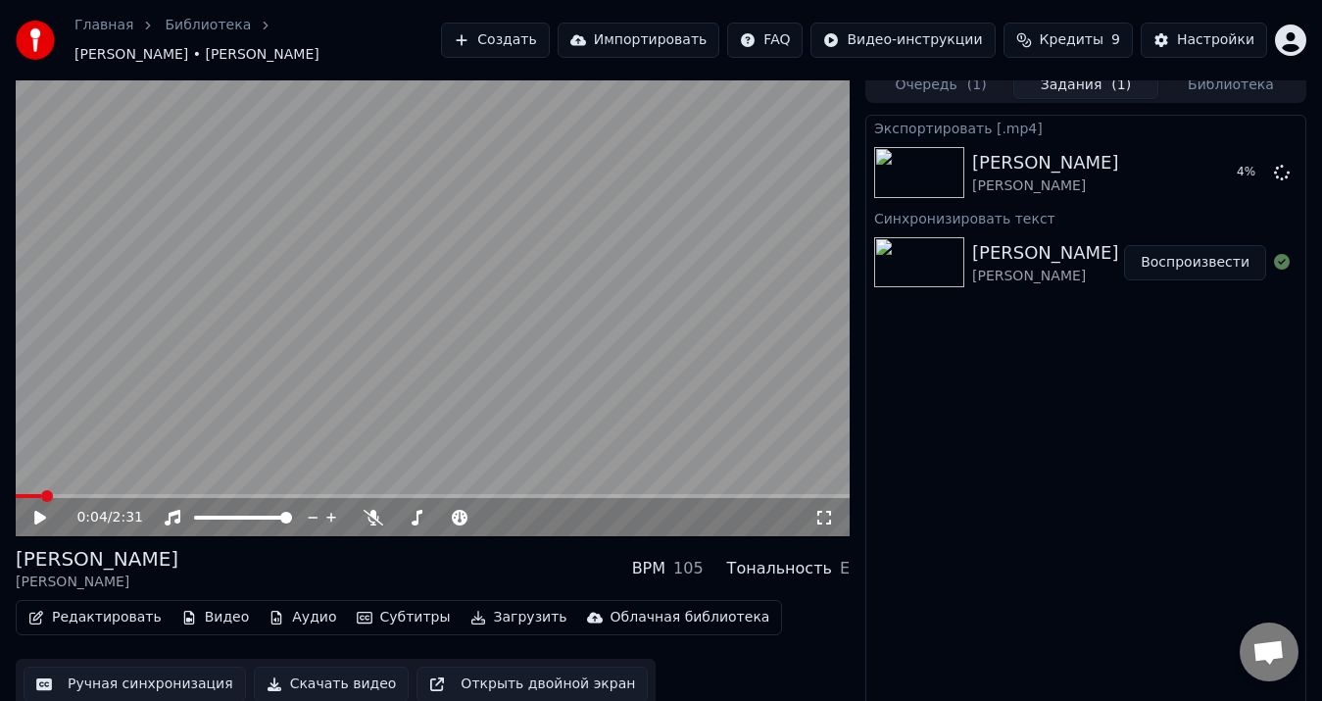
click at [77, 611] on button "Редактировать" at bounding box center [95, 617] width 149 height 27
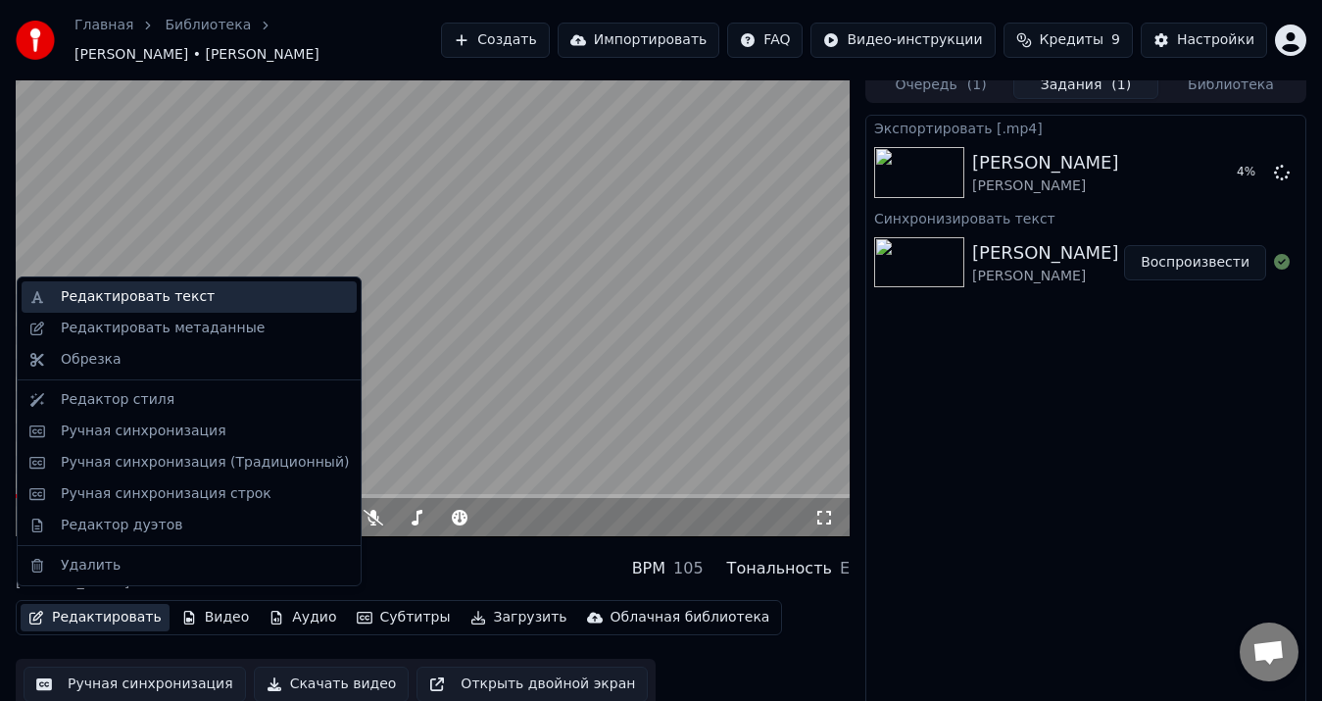
click at [108, 304] on div "Редактировать текст" at bounding box center [138, 297] width 154 height 20
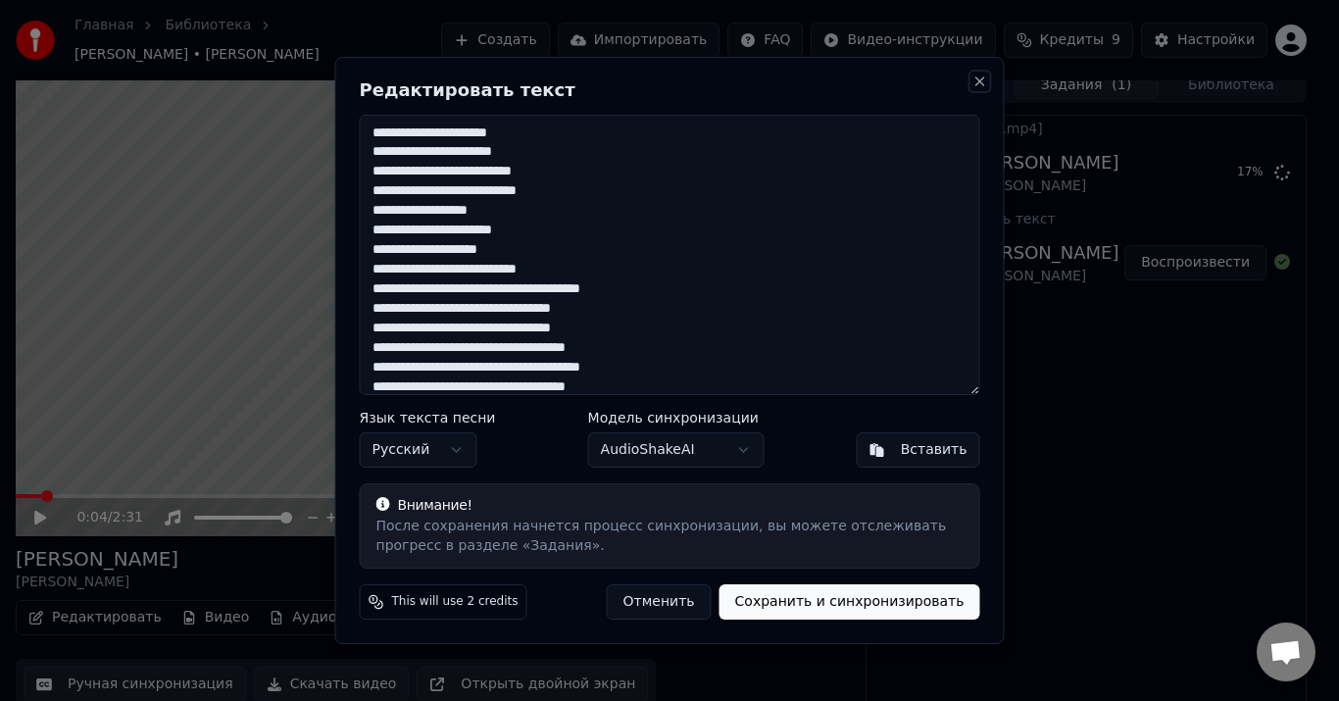
click at [978, 80] on button "Close" at bounding box center [980, 82] width 16 height 16
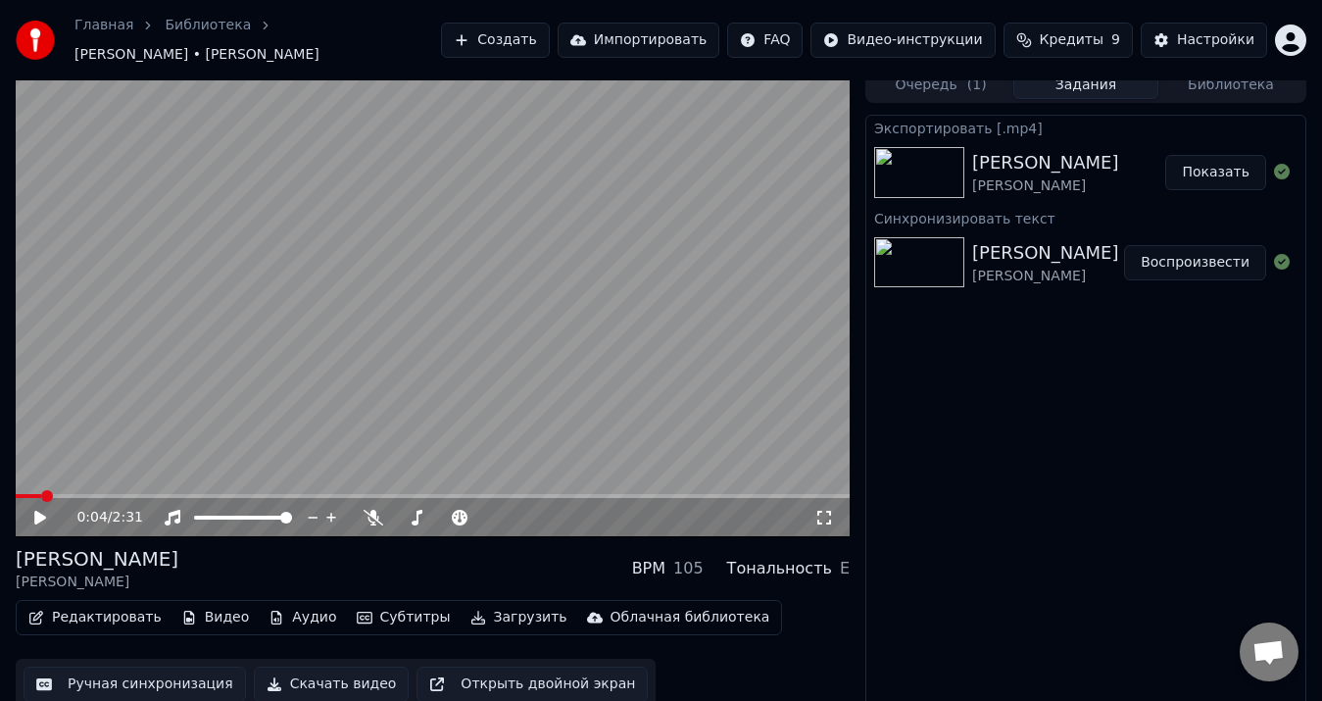
click at [1215, 82] on button "Библиотека" at bounding box center [1231, 85] width 145 height 28
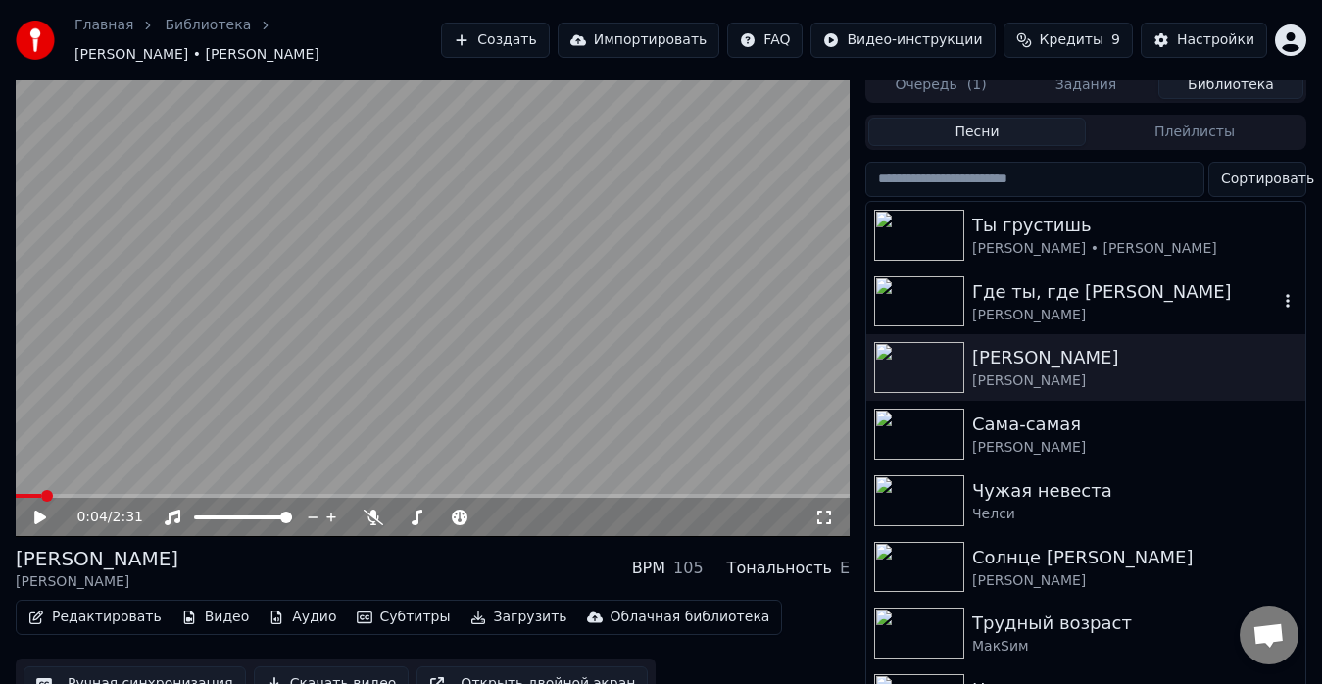
click at [1050, 306] on div "[PERSON_NAME]" at bounding box center [1125, 316] width 306 height 20
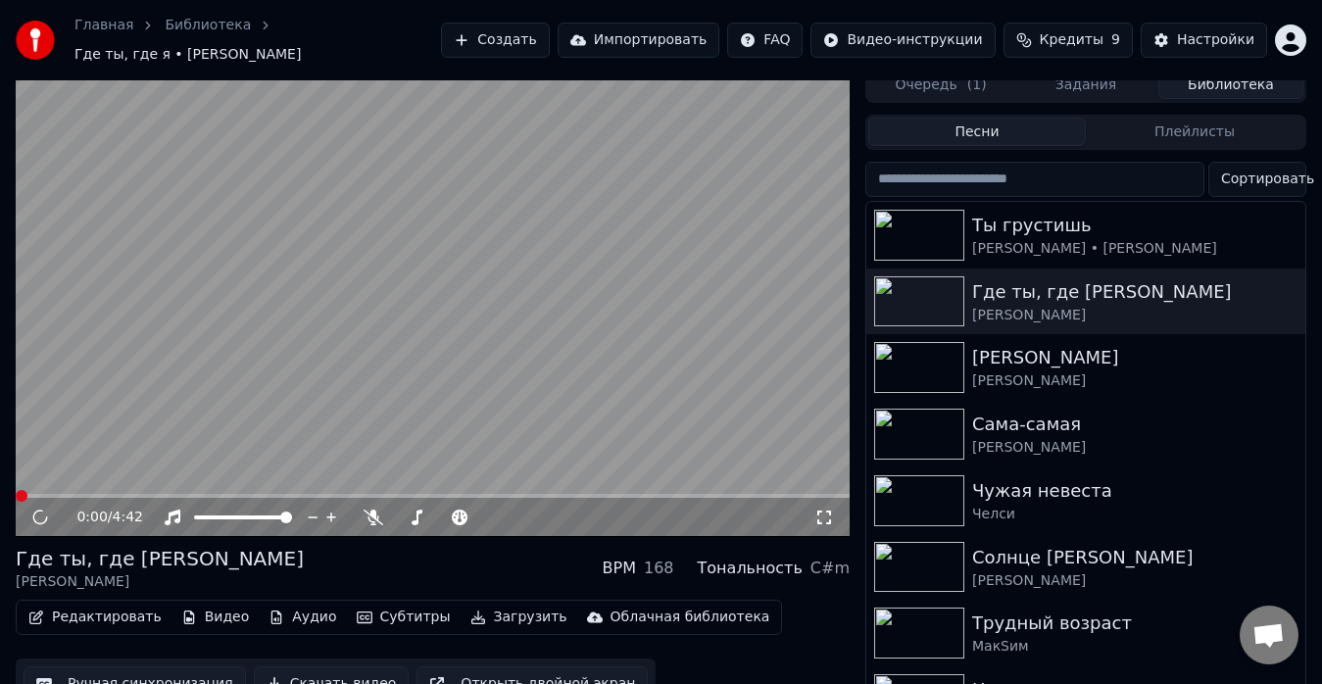
click at [53, 604] on button "Редактировать" at bounding box center [95, 617] width 149 height 27
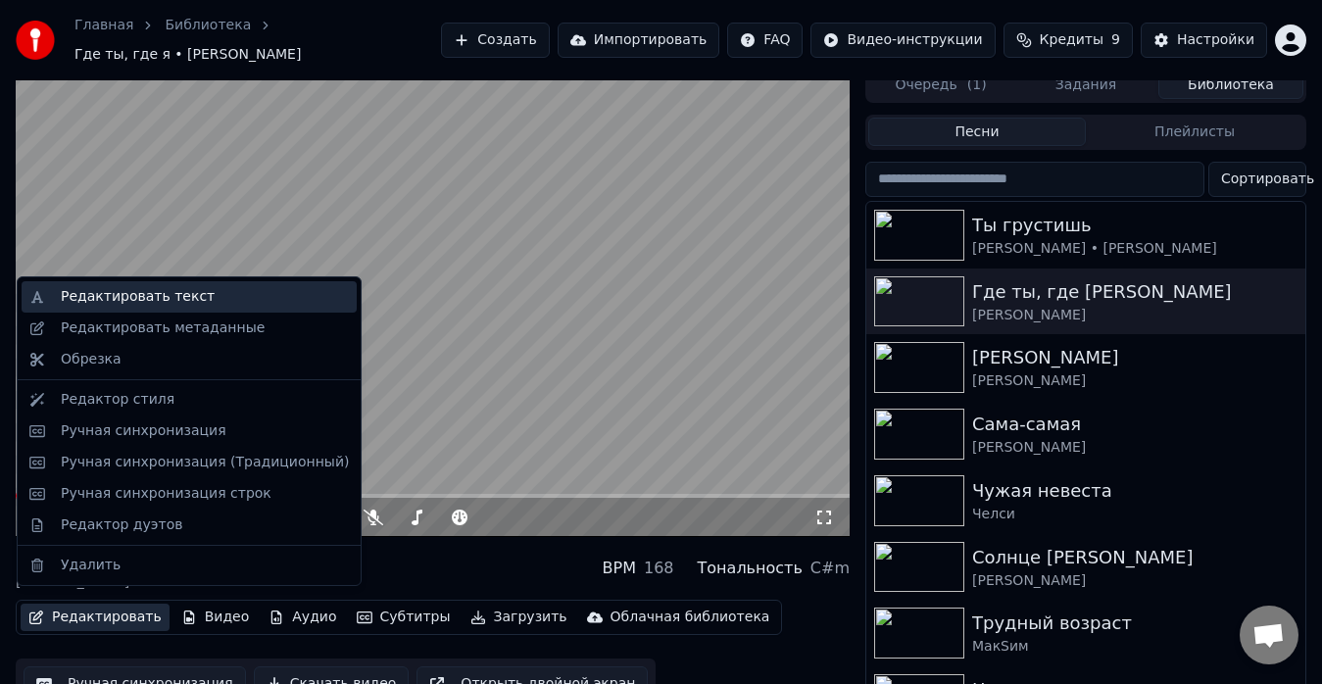
click at [115, 298] on div "Редактировать текст" at bounding box center [138, 297] width 154 height 20
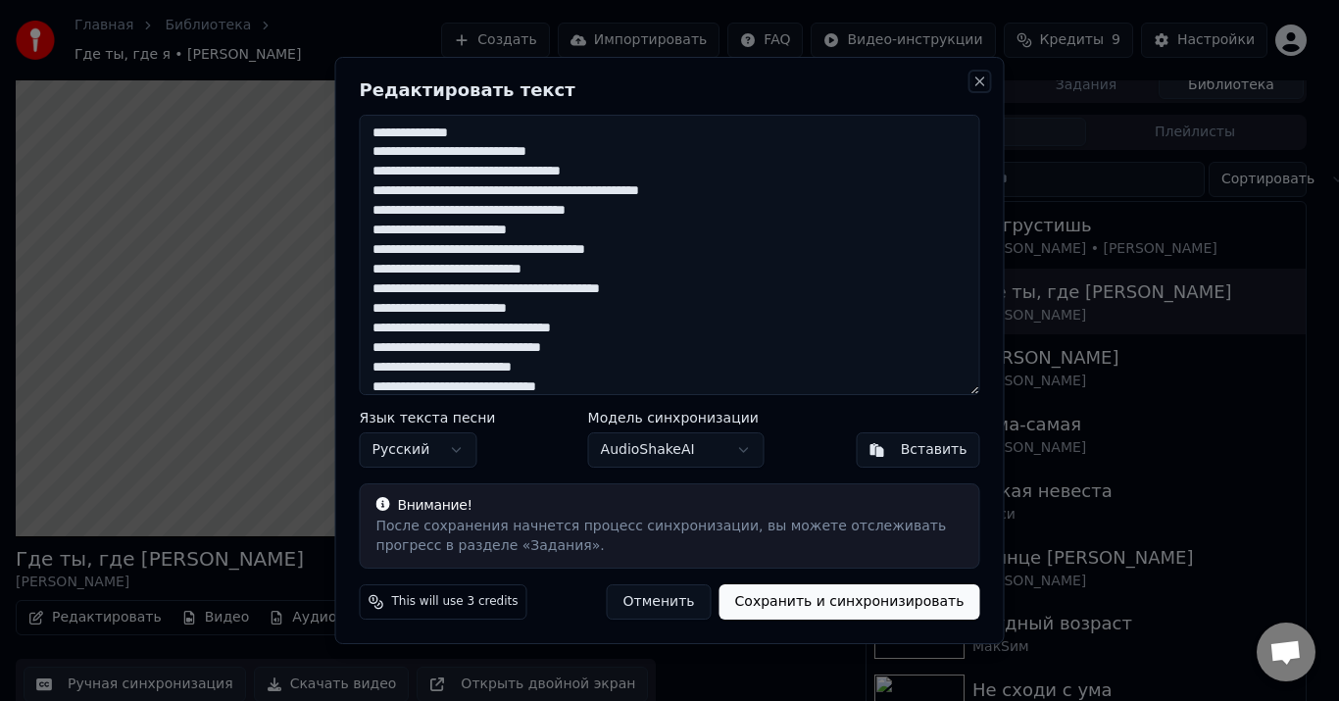
click at [986, 84] on button "Close" at bounding box center [980, 82] width 16 height 16
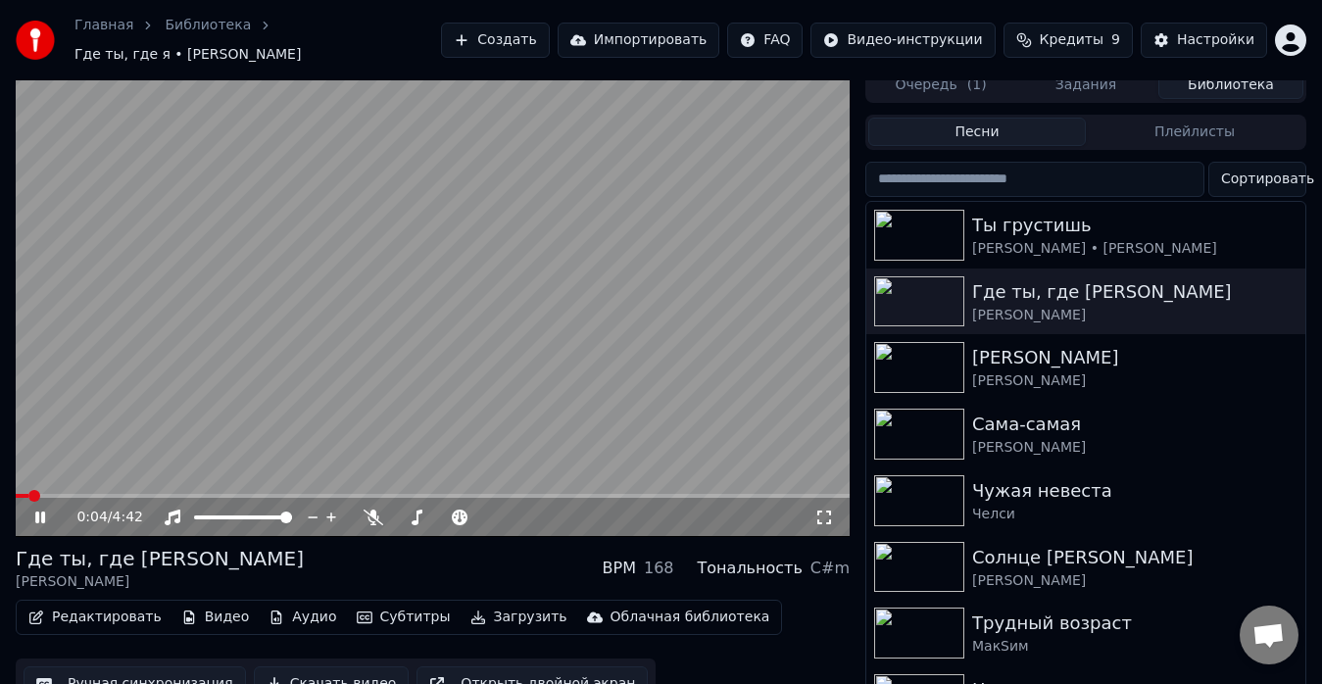
click at [38, 512] on icon at bounding box center [40, 518] width 10 height 12
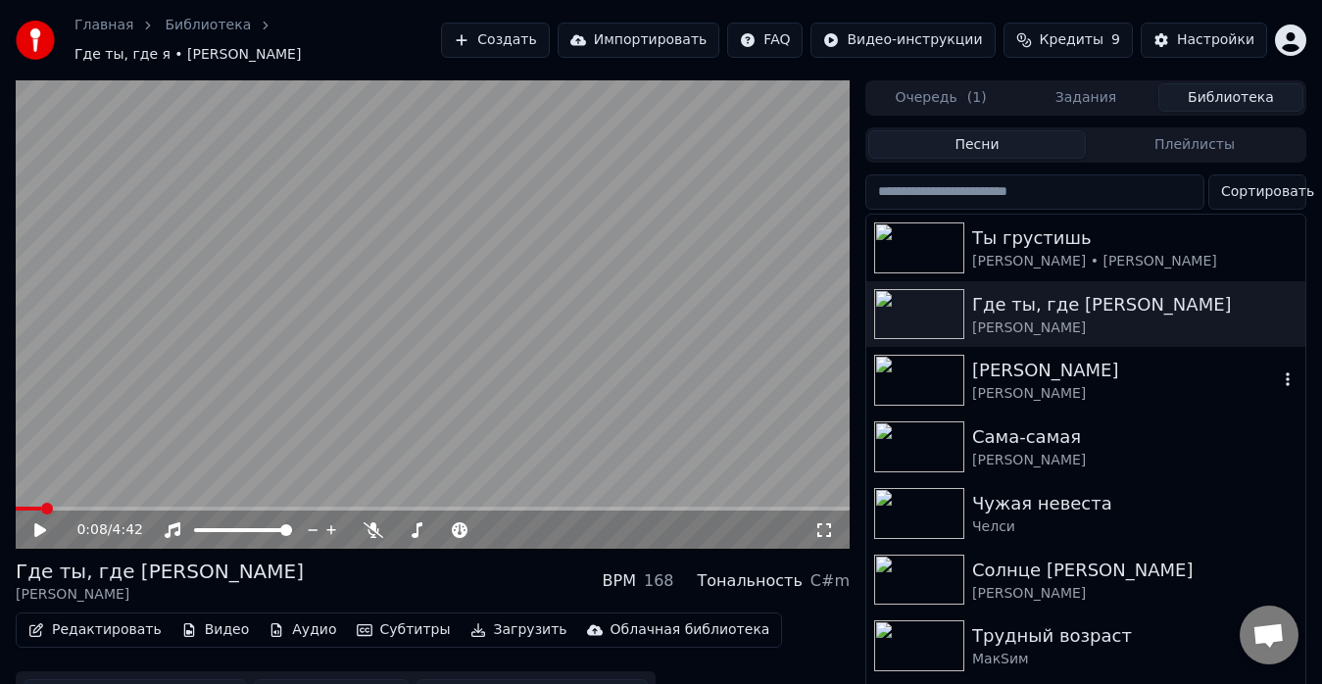
click at [1050, 386] on div "[PERSON_NAME]" at bounding box center [1125, 394] width 306 height 20
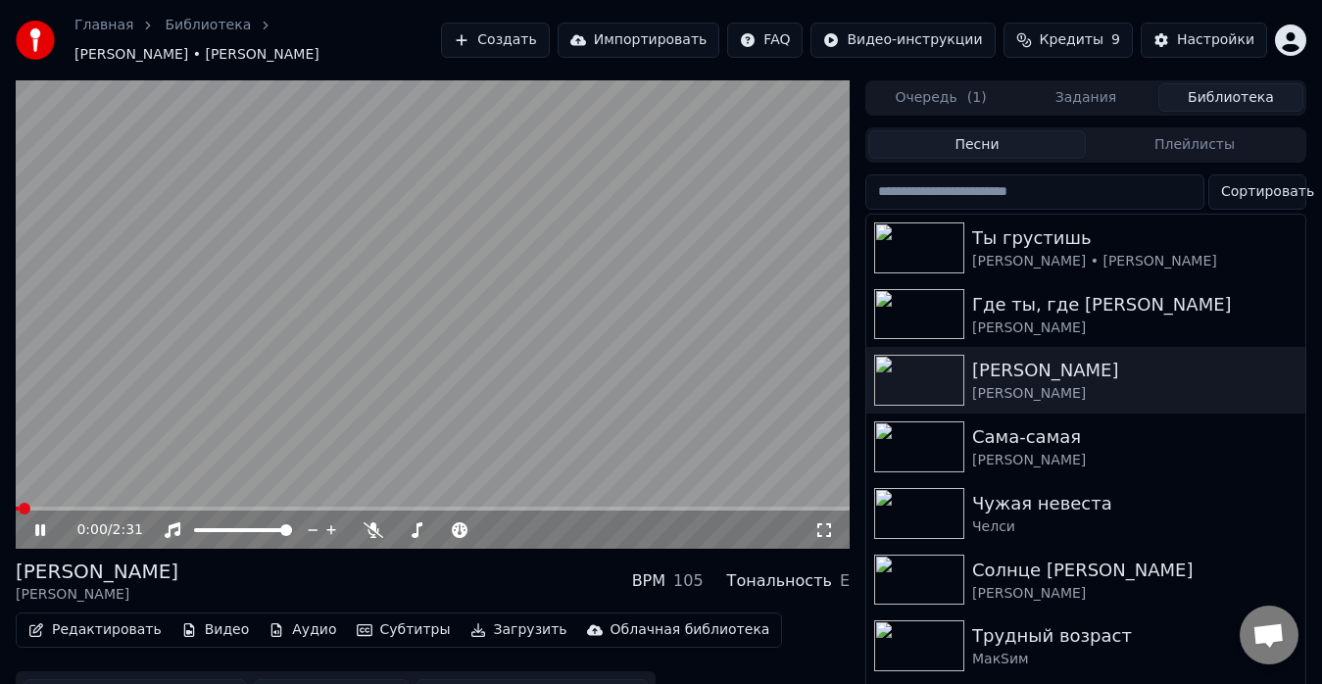
click at [24, 521] on div "0:00 / 2:31" at bounding box center [433, 531] width 819 height 20
click at [48, 523] on icon at bounding box center [53, 531] width 45 height 16
